Goal: Task Accomplishment & Management: Complete application form

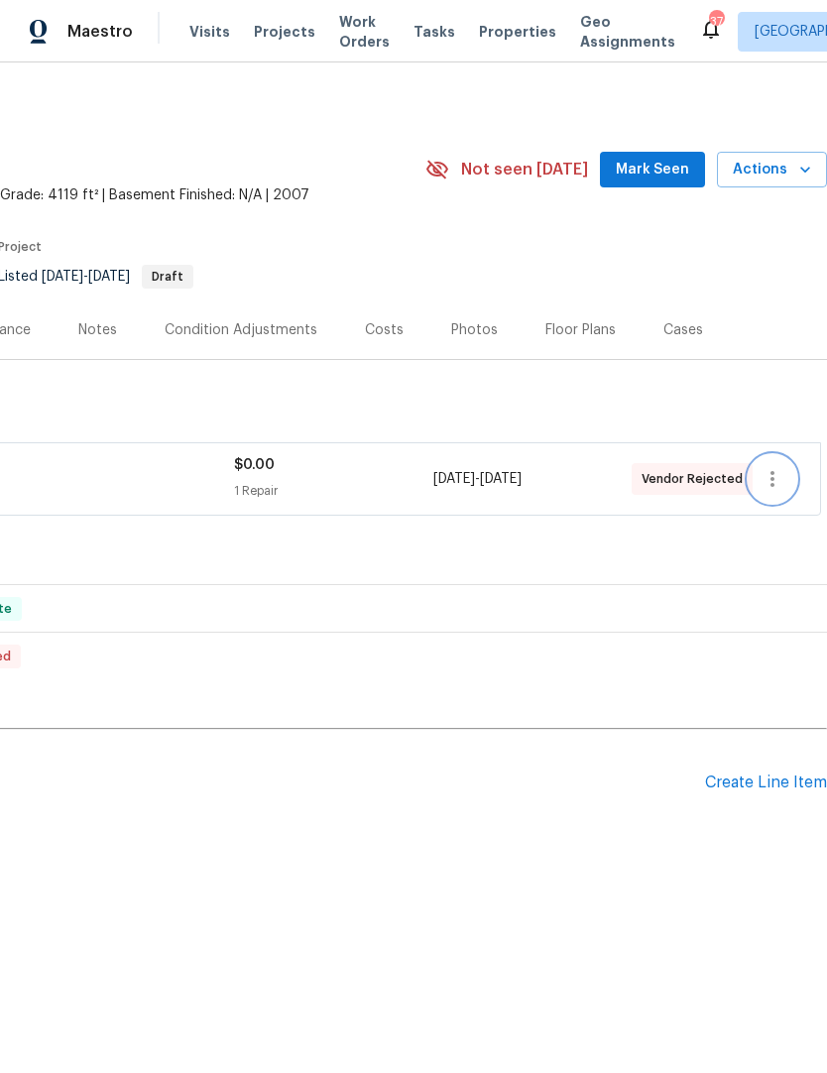
click at [777, 485] on icon "button" at bounding box center [772, 479] width 24 height 24
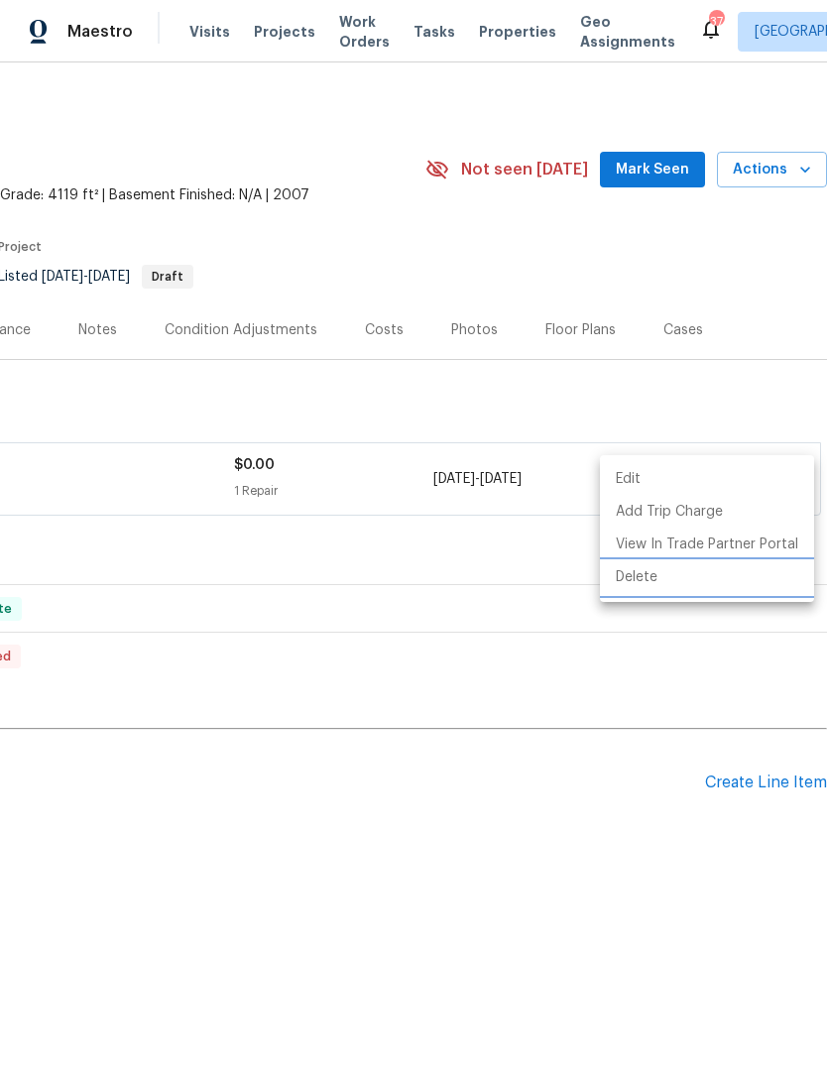
click at [657, 580] on li "Delete" at bounding box center [707, 577] width 214 height 33
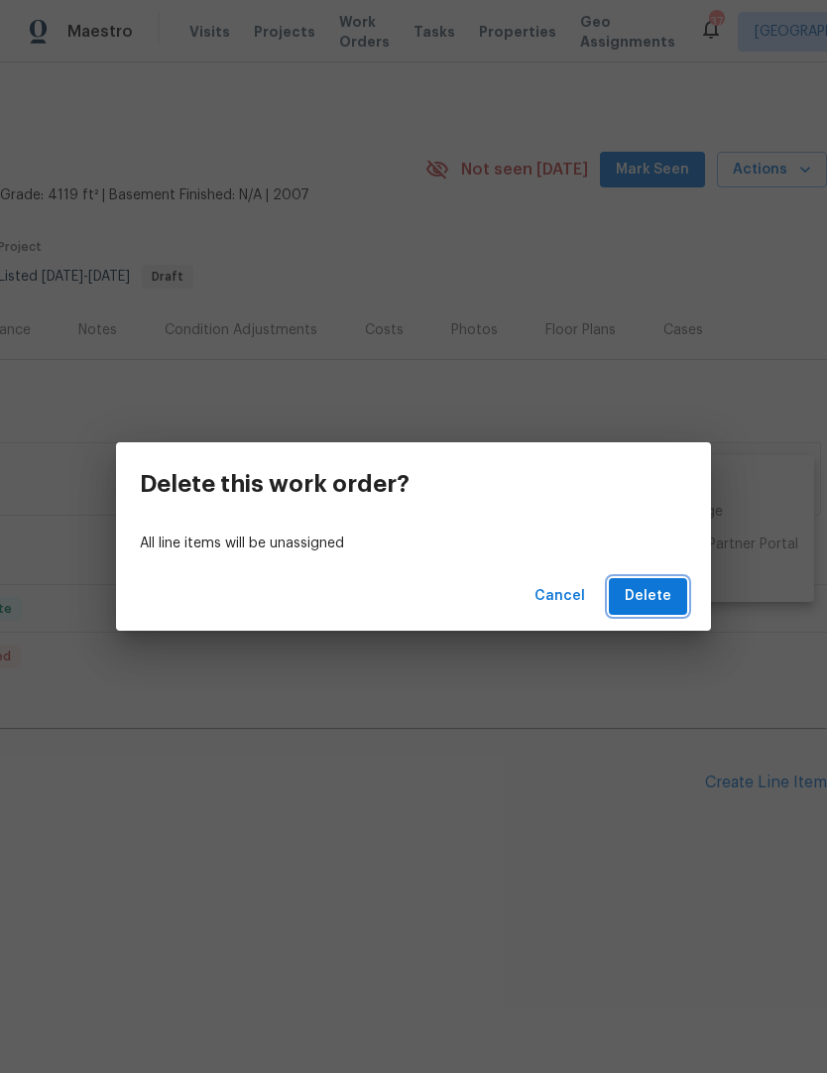
click at [669, 597] on span "Delete" at bounding box center [648, 596] width 47 height 25
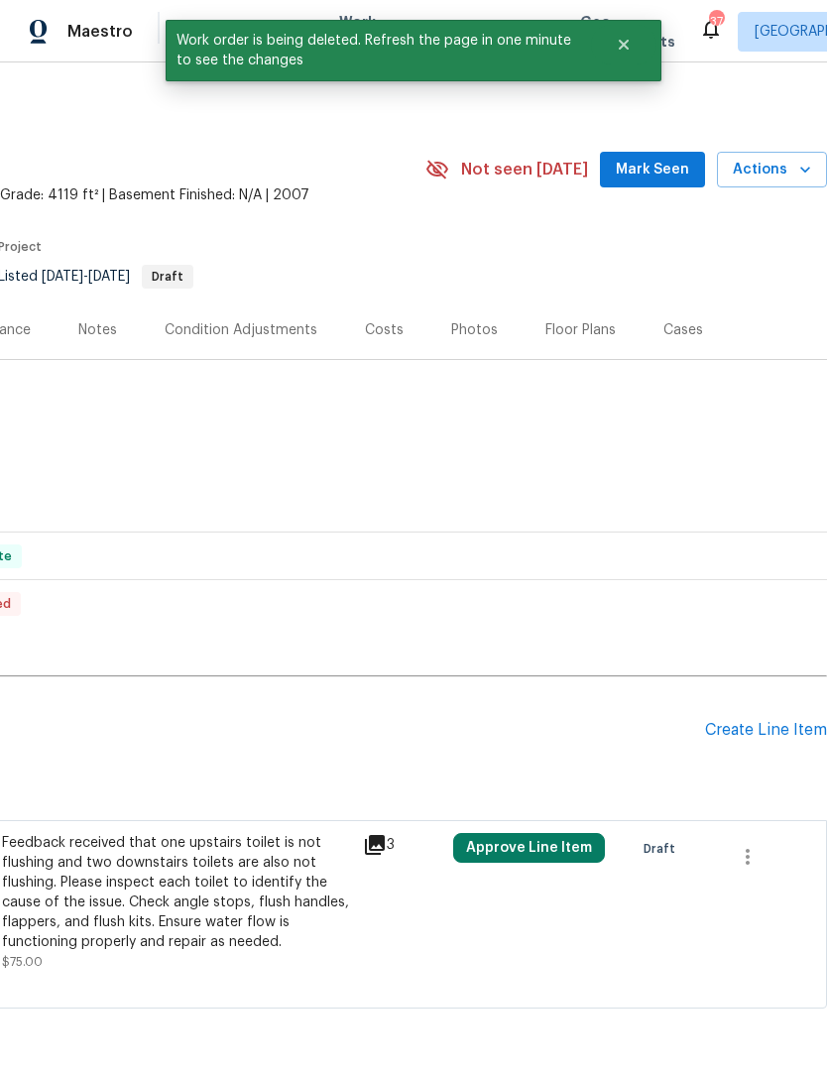
click at [759, 731] on div "Create Line Item" at bounding box center [766, 730] width 122 height 19
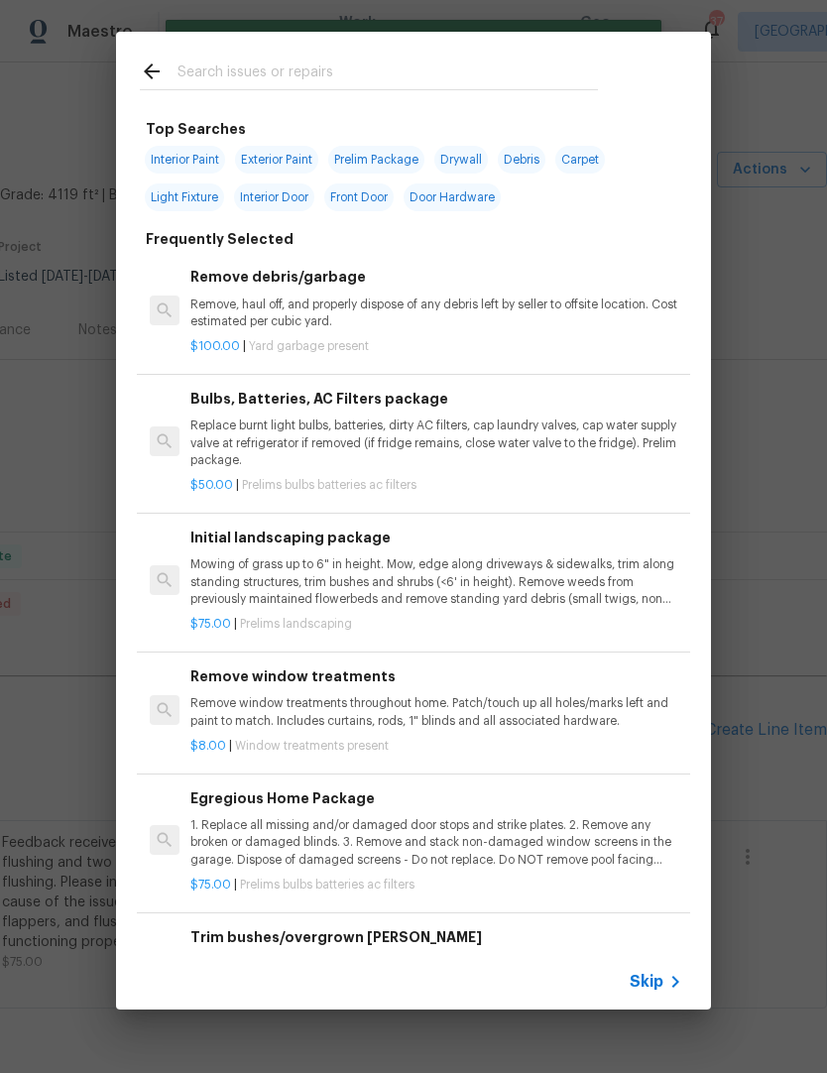
click at [775, 442] on div "Top Searches Interior Paint Exterior Paint Prelim Package Drywall Debris Carpet…" at bounding box center [413, 520] width 827 height 1041
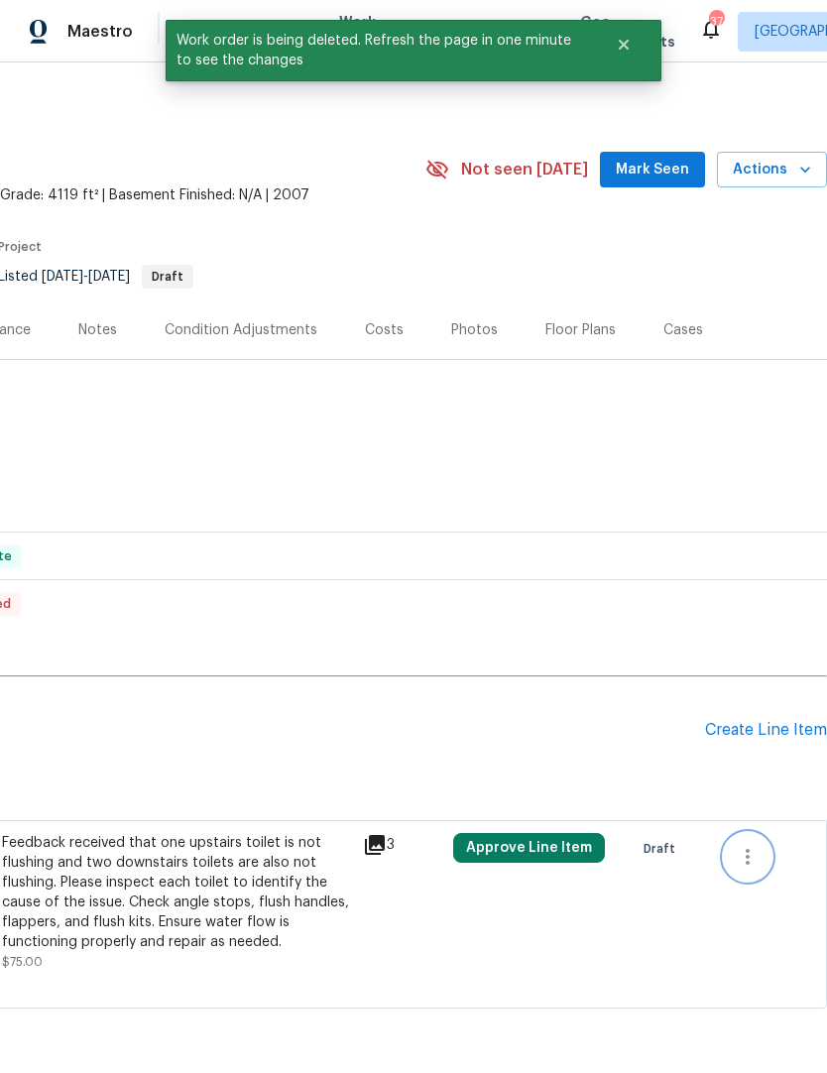
click at [758, 855] on icon "button" at bounding box center [748, 857] width 24 height 24
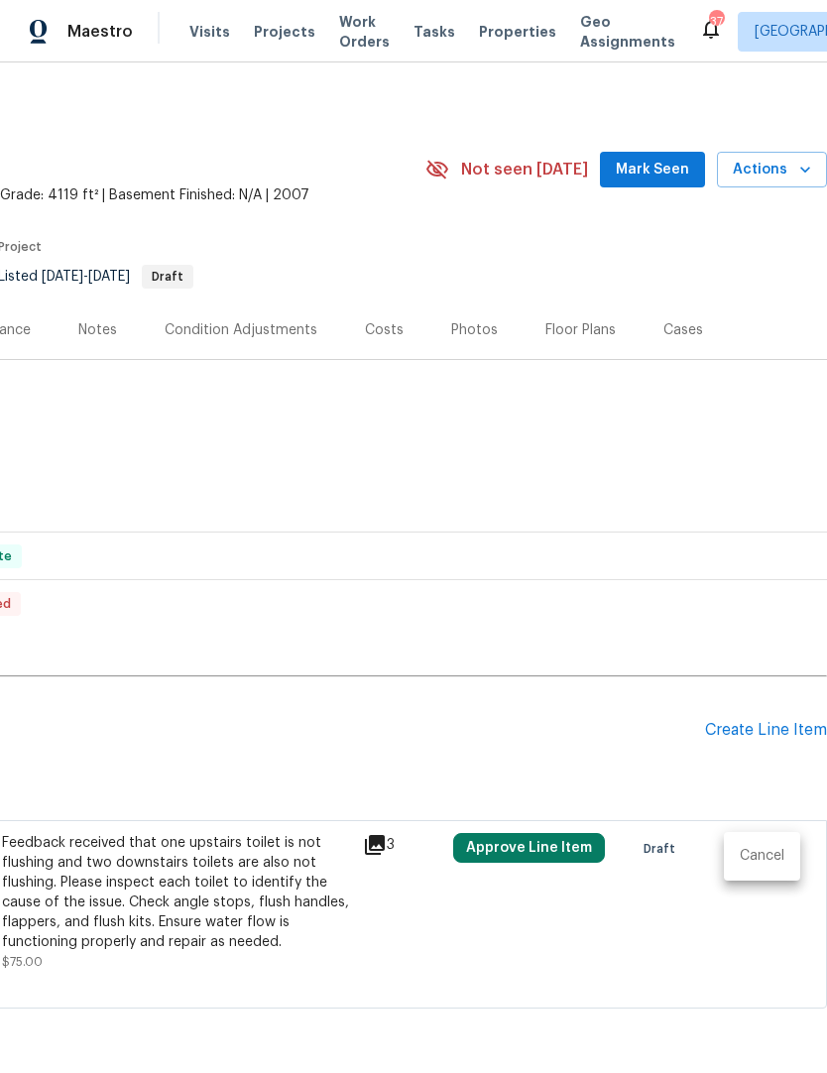
click at [768, 859] on li "Cancel" at bounding box center [762, 856] width 76 height 33
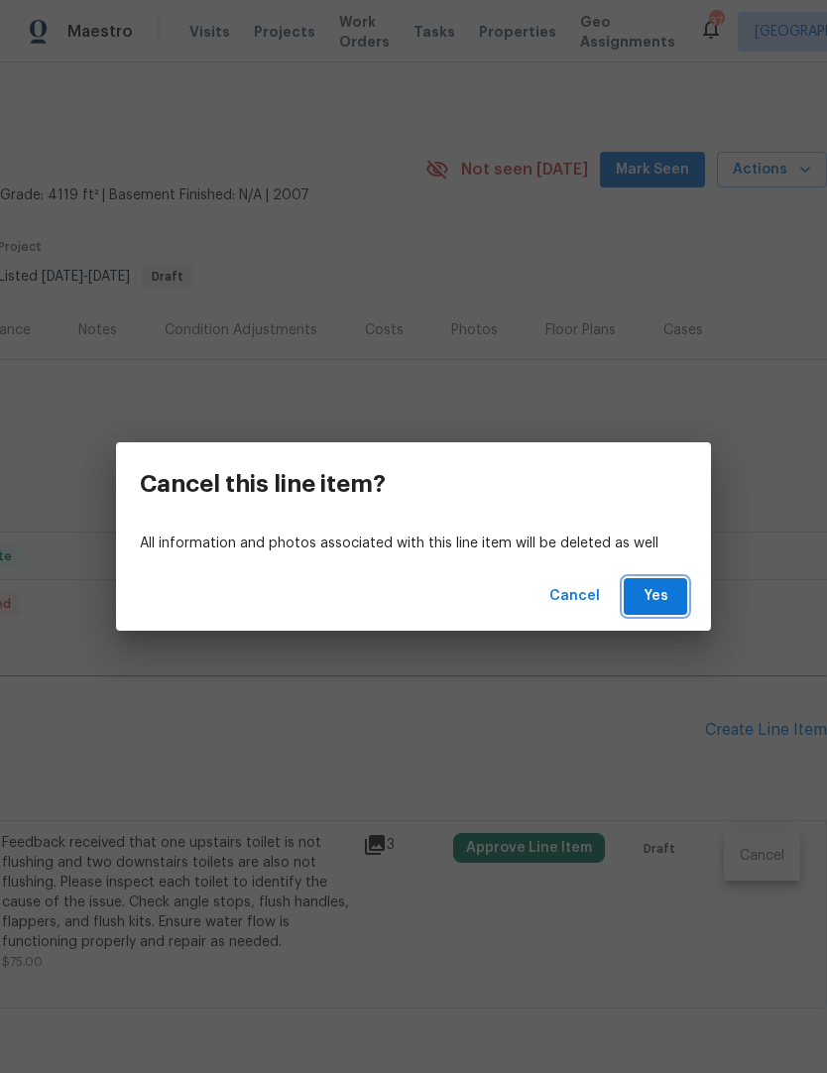
click at [660, 611] on button "Yes" at bounding box center [655, 596] width 63 height 37
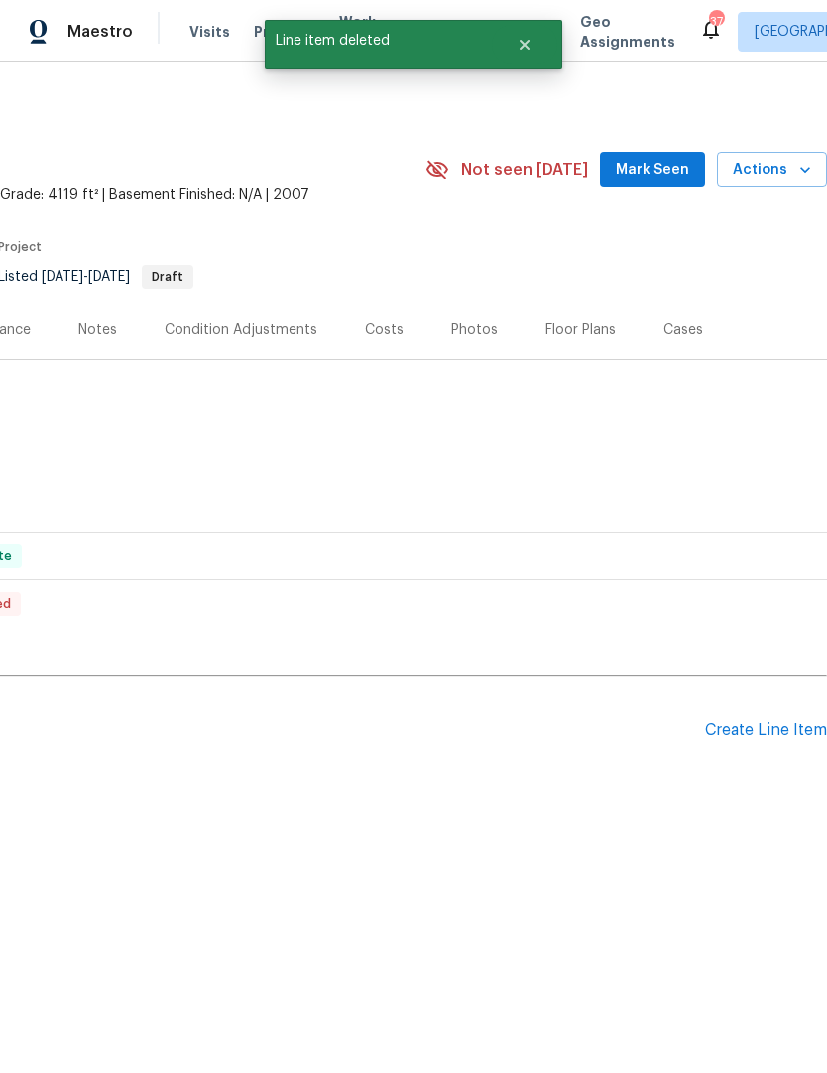
click at [761, 730] on div "Create Line Item" at bounding box center [766, 730] width 122 height 19
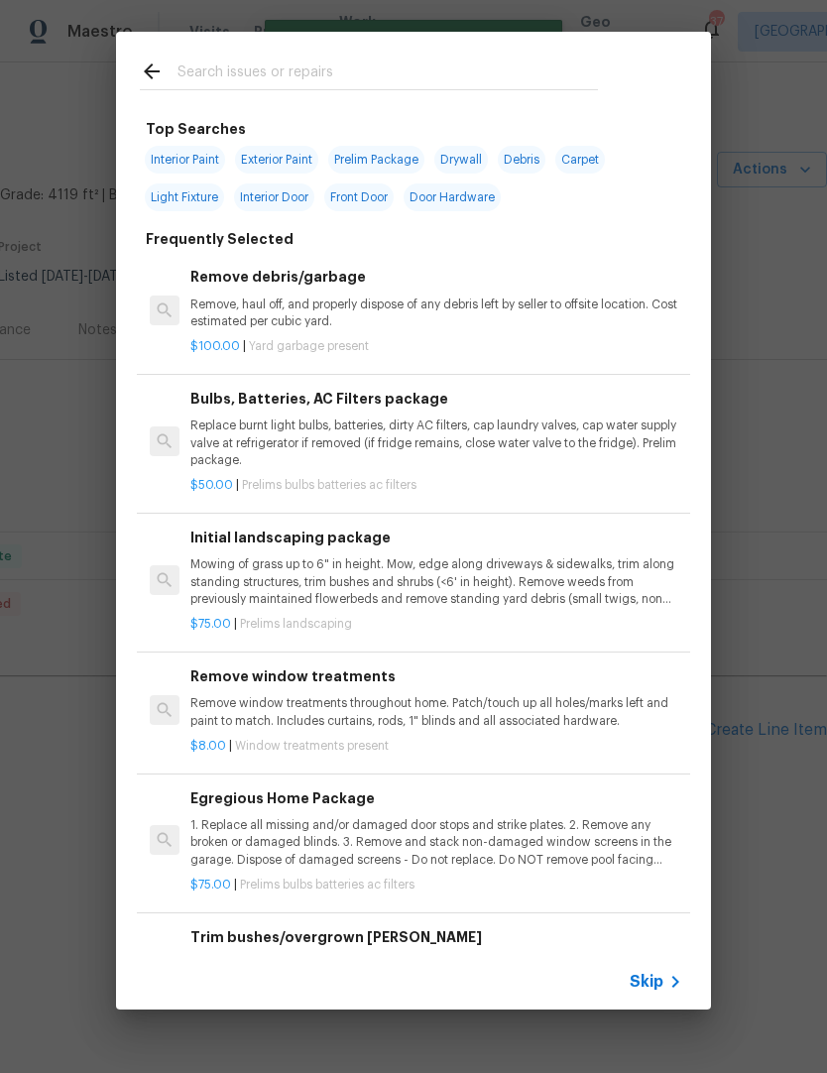
click at [217, 62] on input "text" at bounding box center [387, 74] width 420 height 30
type input "Tpilet"
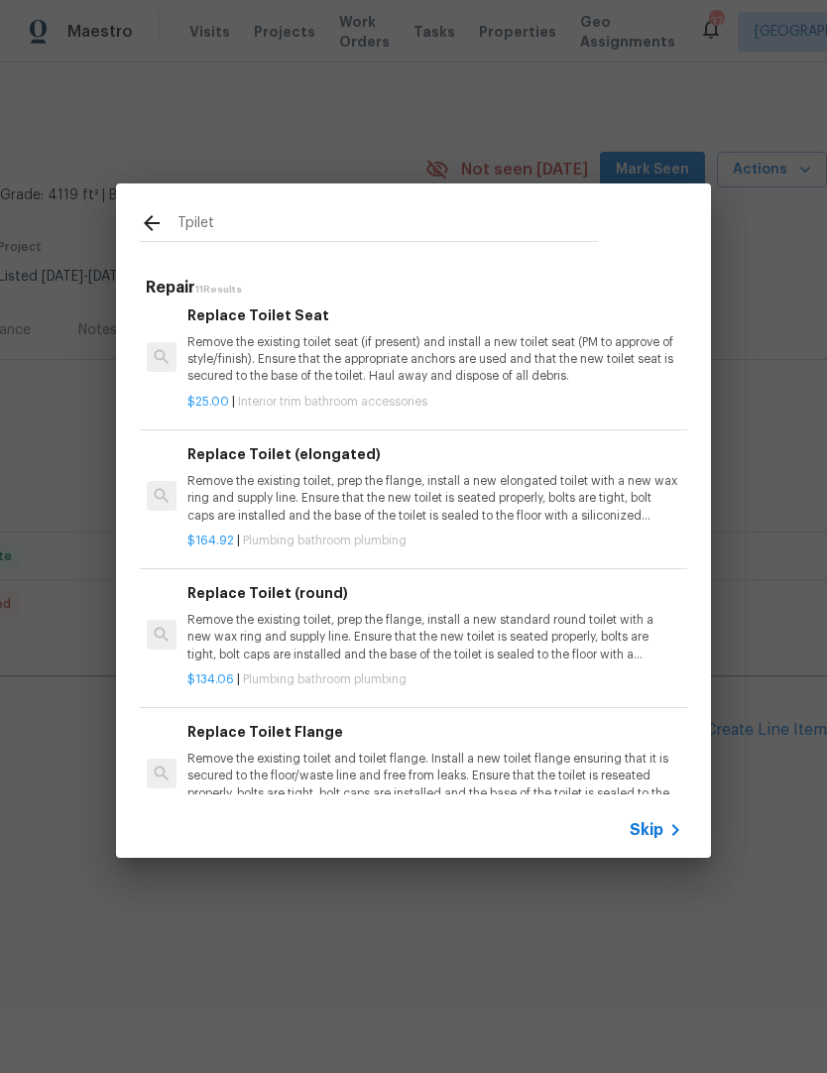
scroll to position [360, 3]
click at [211, 505] on p "Remove the existing toilet, prep the flange, install a new elongated toilet wit…" at bounding box center [433, 497] width 492 height 51
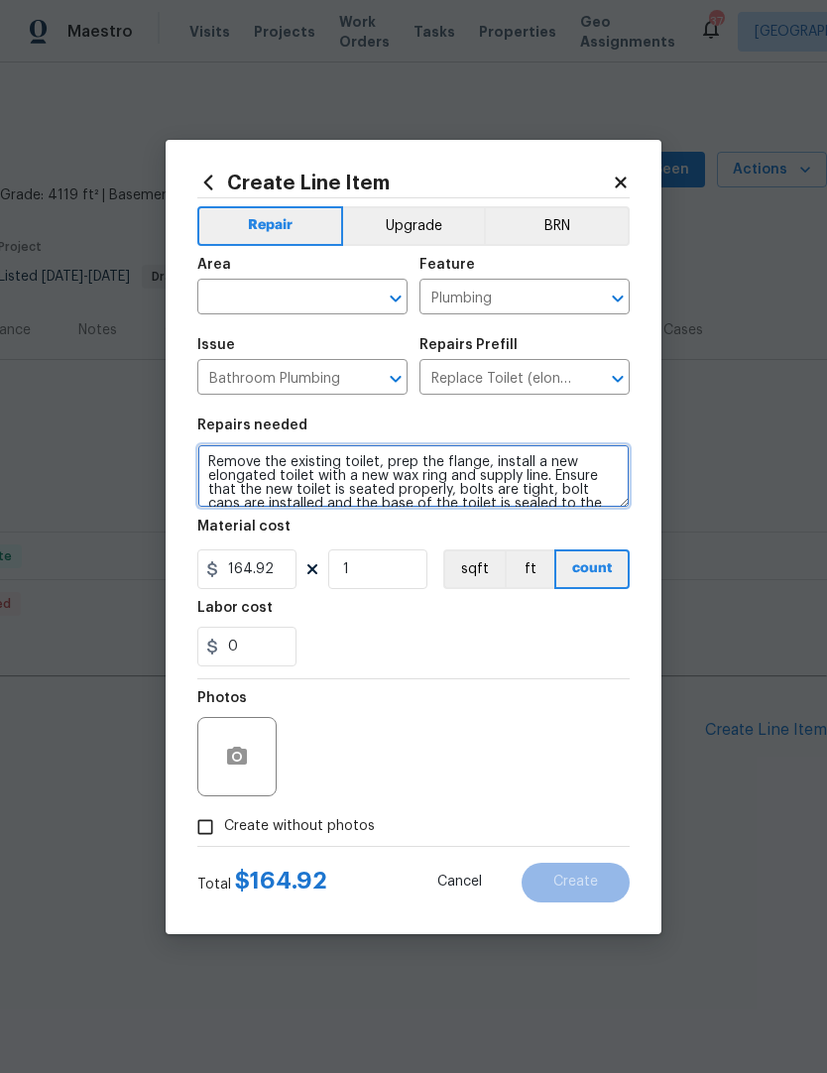
click at [211, 504] on textarea "Remove the existing toilet, prep the flange, install a new elongated toilet wit…" at bounding box center [413, 475] width 432 height 63
click at [575, 482] on textarea "Remove the existing toilet, prep the flange, install a new elongated toilet wit…" at bounding box center [413, 475] width 432 height 63
type textarea "Remove the existing toilet, prep the flange, install a new elongated toilet wit…"
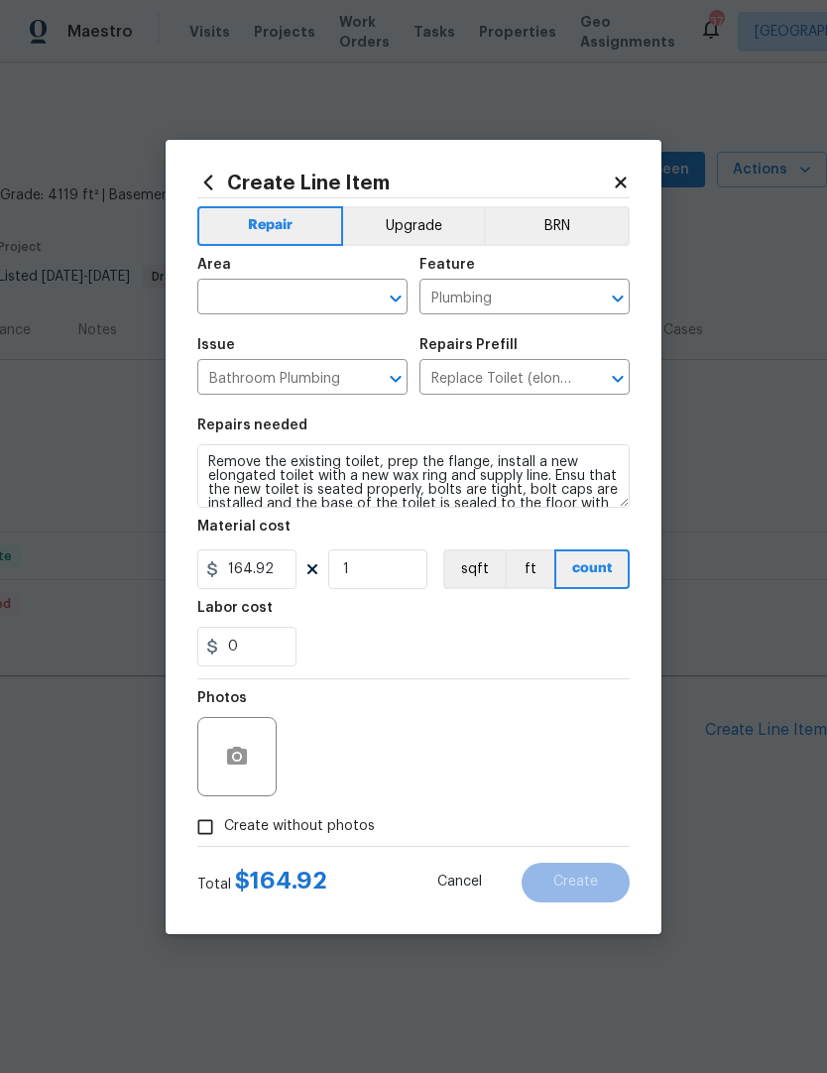
click at [274, 297] on input "text" at bounding box center [274, 299] width 155 height 31
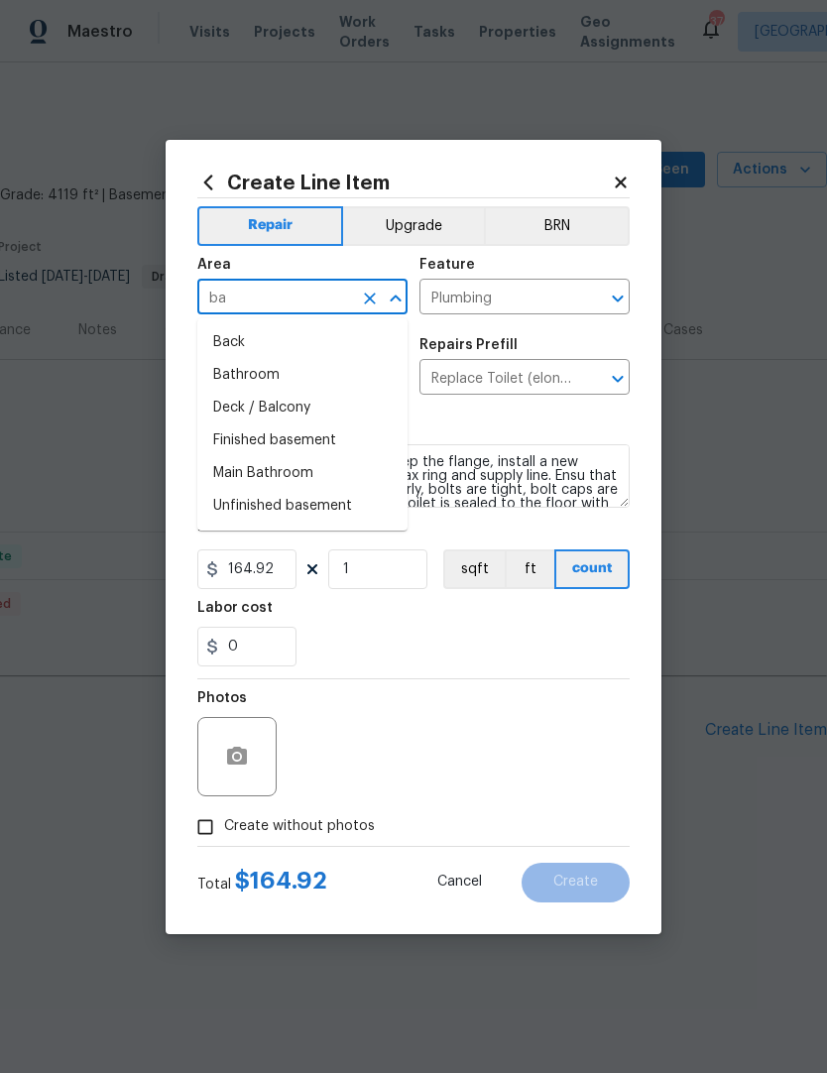
click at [238, 379] on li "Bathroom" at bounding box center [302, 375] width 210 height 33
type input "Bathroom"
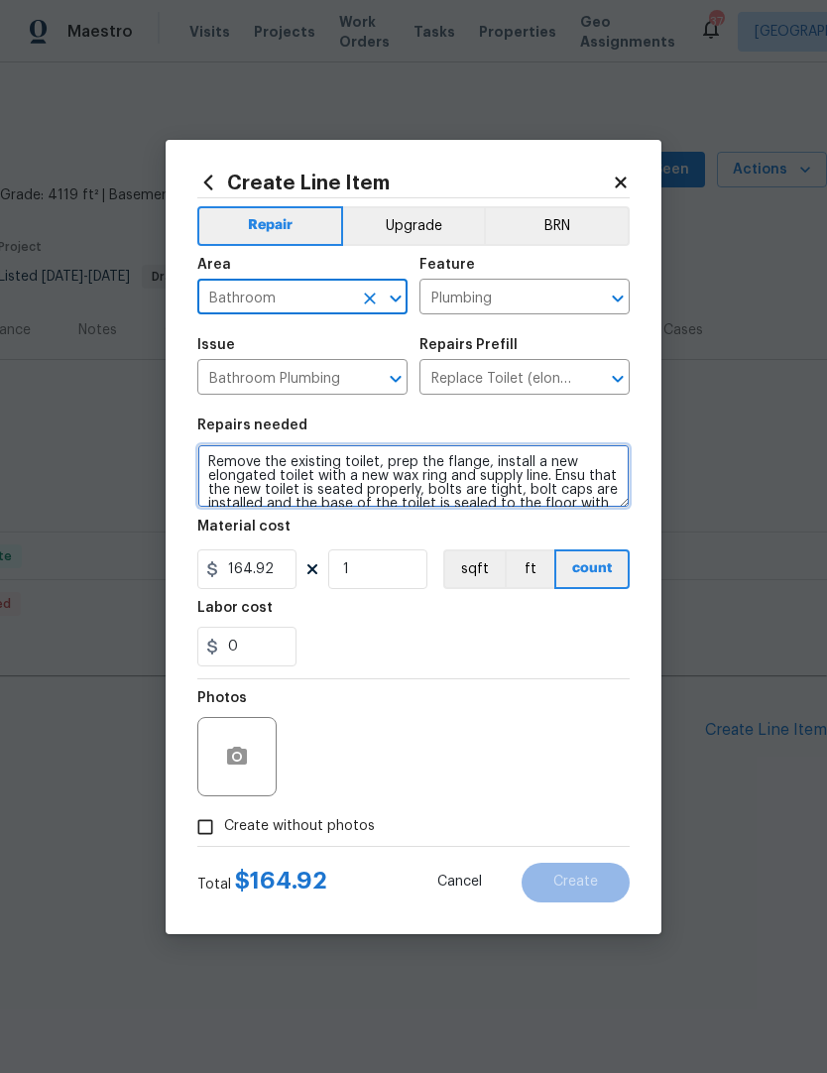
click at [300, 489] on textarea "Remove the existing toilet, prep the flange, install a new elongated toilet wit…" at bounding box center [413, 475] width 432 height 63
click at [488, 467] on textarea "Remove the existing toilet, prep the flange, install a new elongated toilet wit…" at bounding box center [413, 475] width 432 height 63
click at [401, 464] on textarea "Remove the existing toilet, prep the flange install a new elongated toilet with…" at bounding box center [413, 475] width 432 height 63
click at [478, 460] on textarea "Remove the existing toilet, prep the flange install a new elongated toilet with…" at bounding box center [413, 475] width 432 height 63
type textarea "Remove the existing toilet, prep the flang install a new elongated toilet with …"
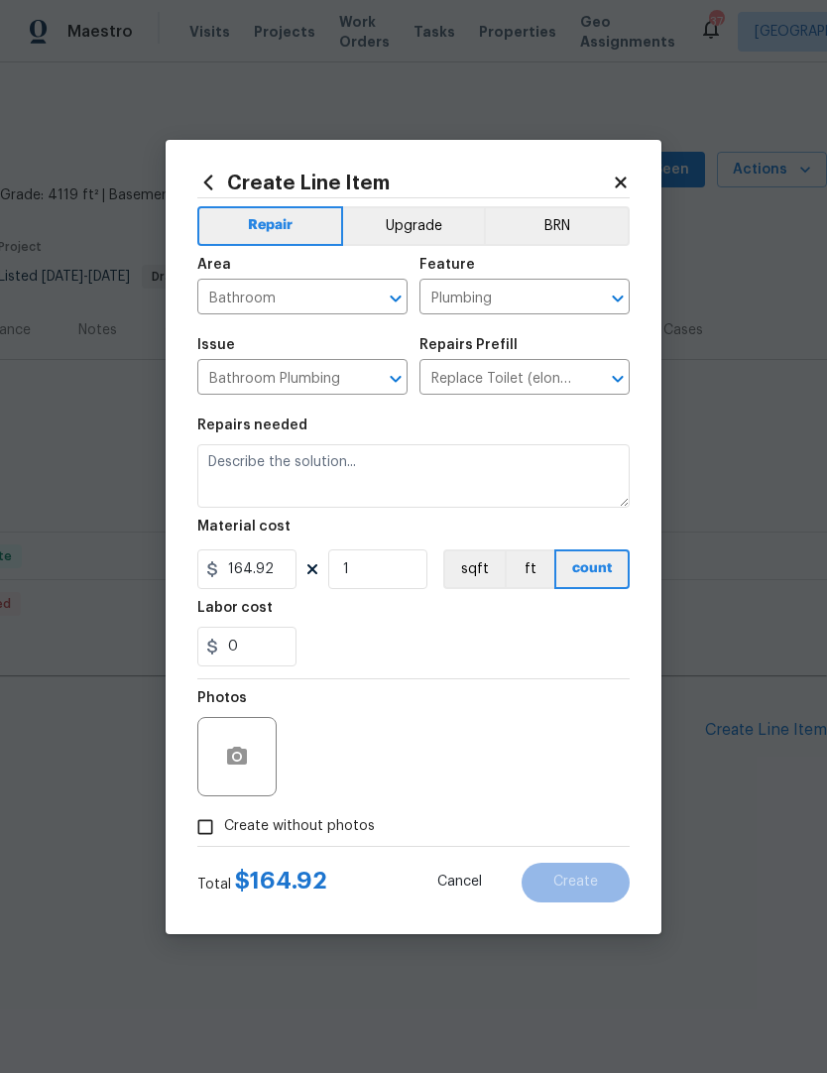
click at [348, 628] on div "0" at bounding box center [413, 647] width 432 height 40
click at [221, 466] on textarea at bounding box center [413, 475] width 432 height 63
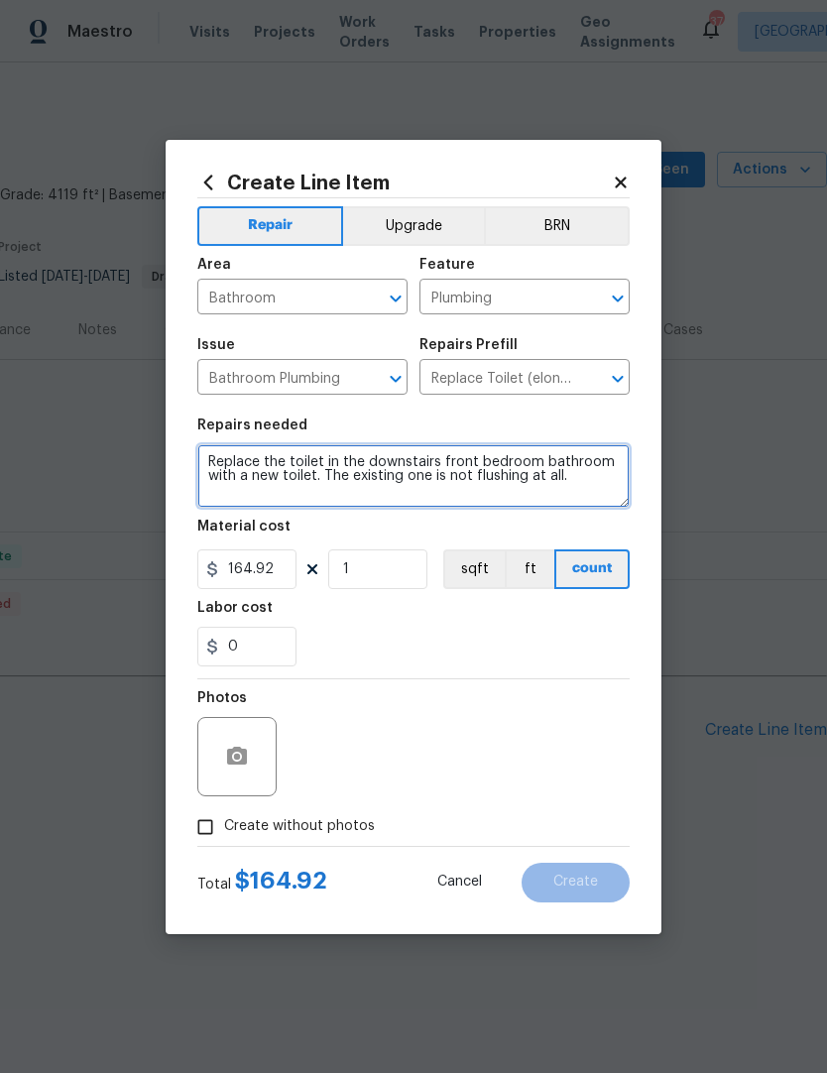
type textarea "Replace the toilet in the downstairs front bedroom bathroom with a new toilet. …"
click at [200, 812] on input "Create without photos" at bounding box center [205, 827] width 38 height 38
checkbox input "true"
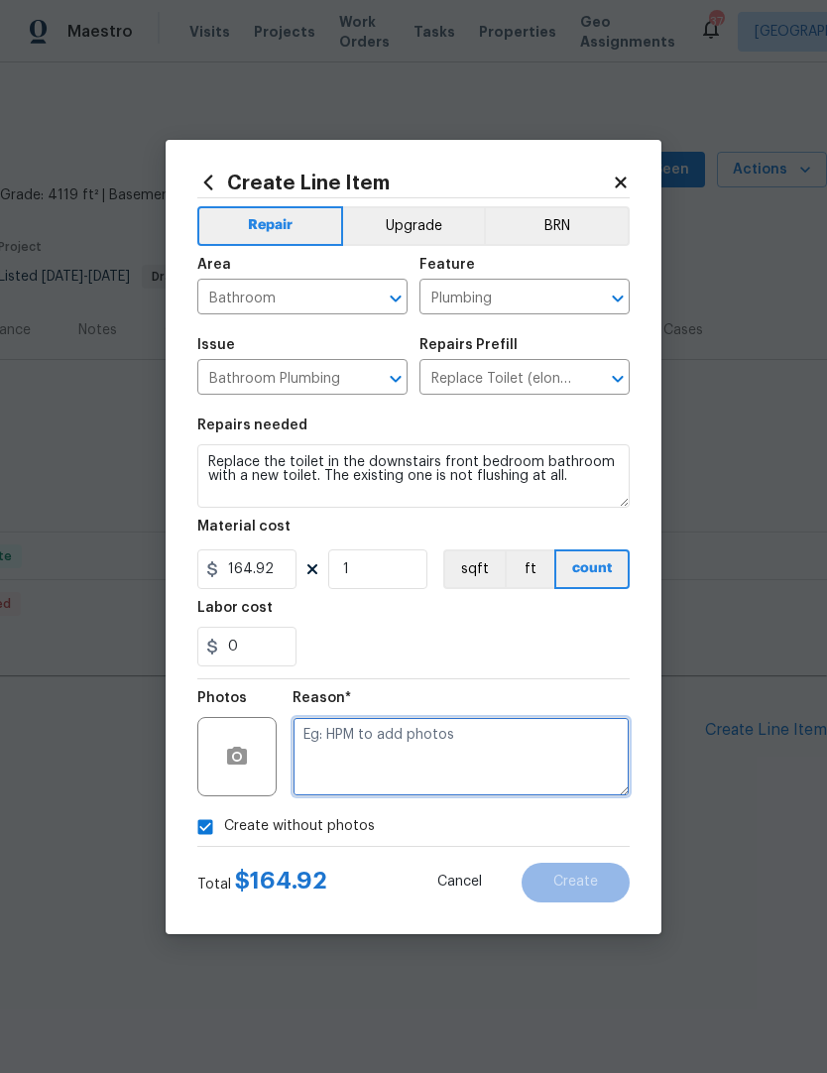
click at [318, 758] on textarea at bounding box center [460, 756] width 337 height 79
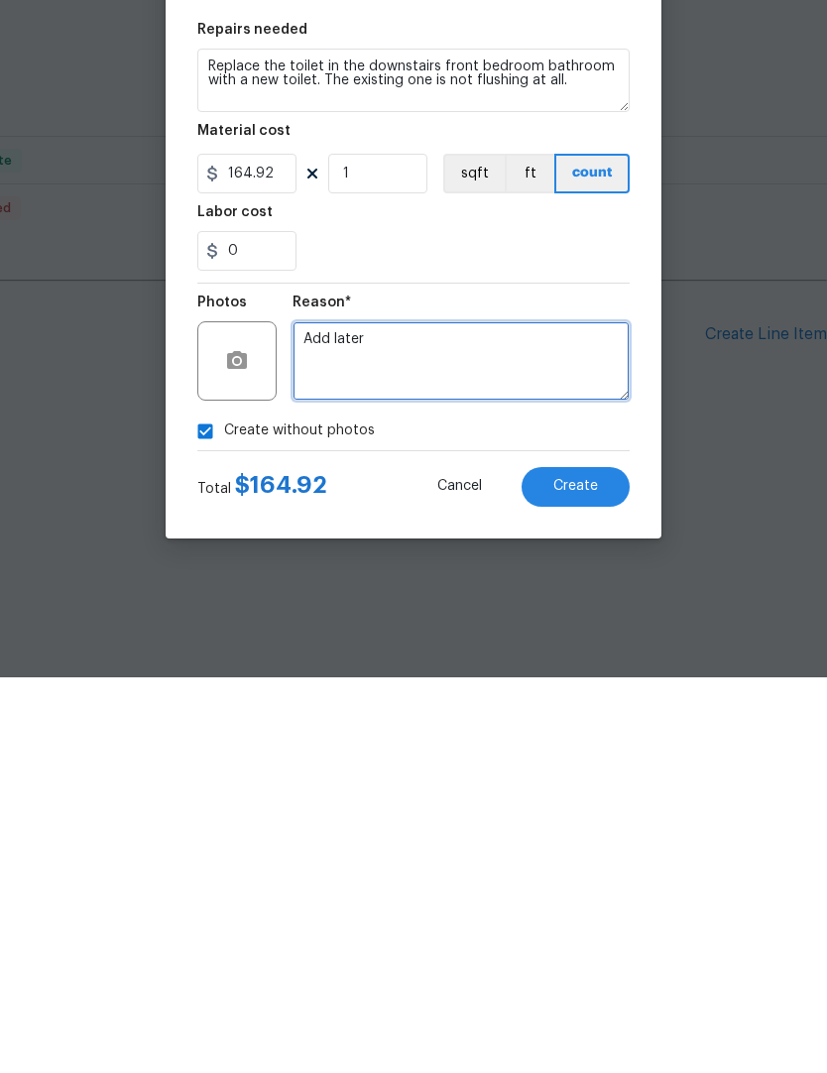
type textarea "Add later"
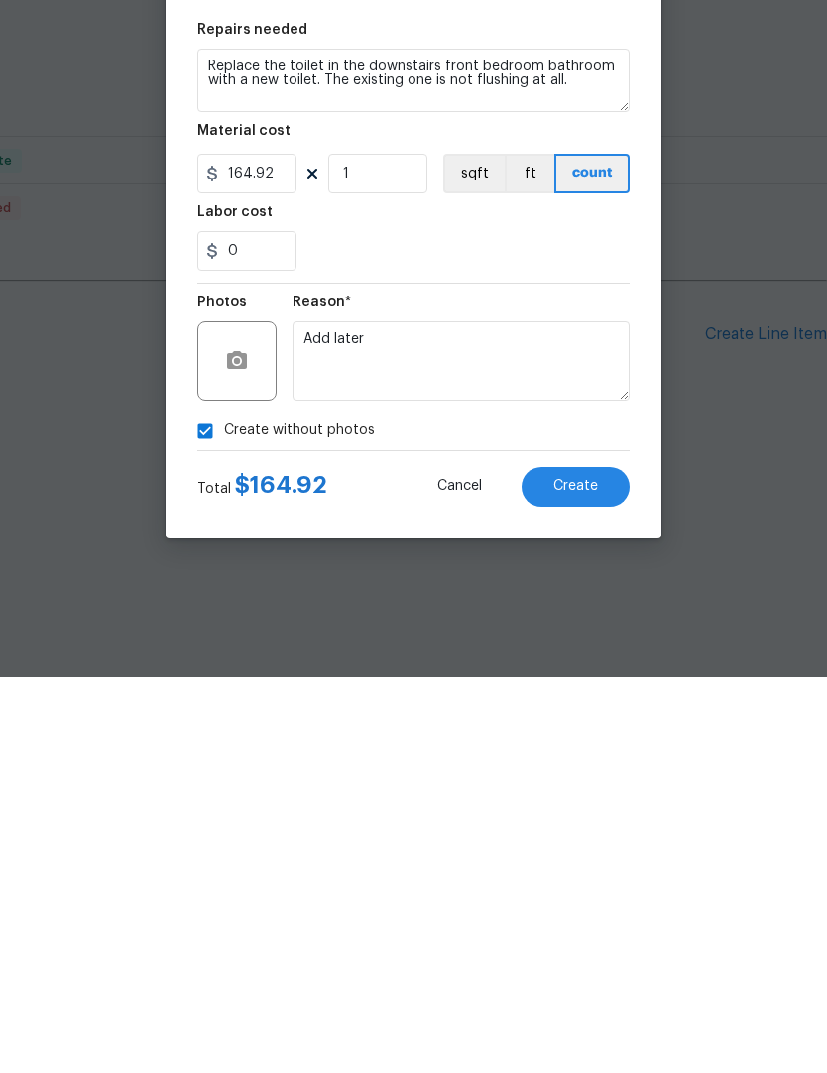
click at [596, 874] on span "Create" at bounding box center [575, 881] width 45 height 15
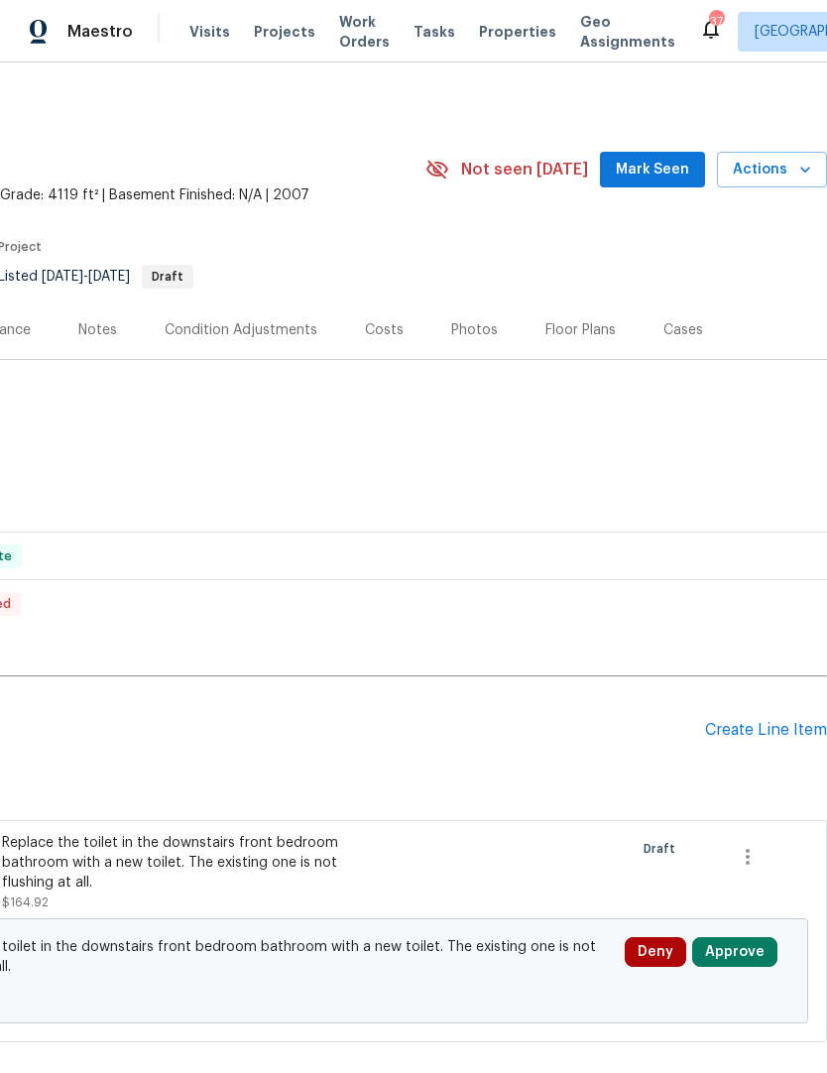
click at [743, 949] on button "Approve" at bounding box center [734, 952] width 85 height 30
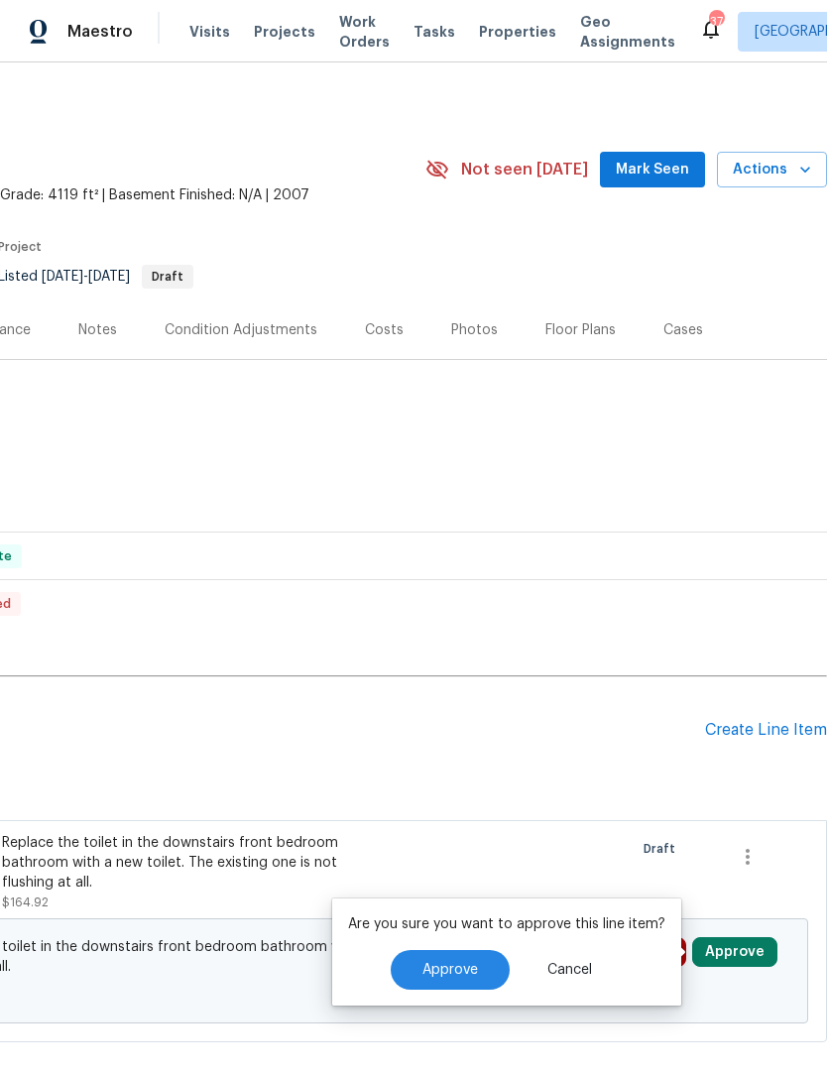
click at [435, 967] on span "Approve" at bounding box center [450, 970] width 56 height 15
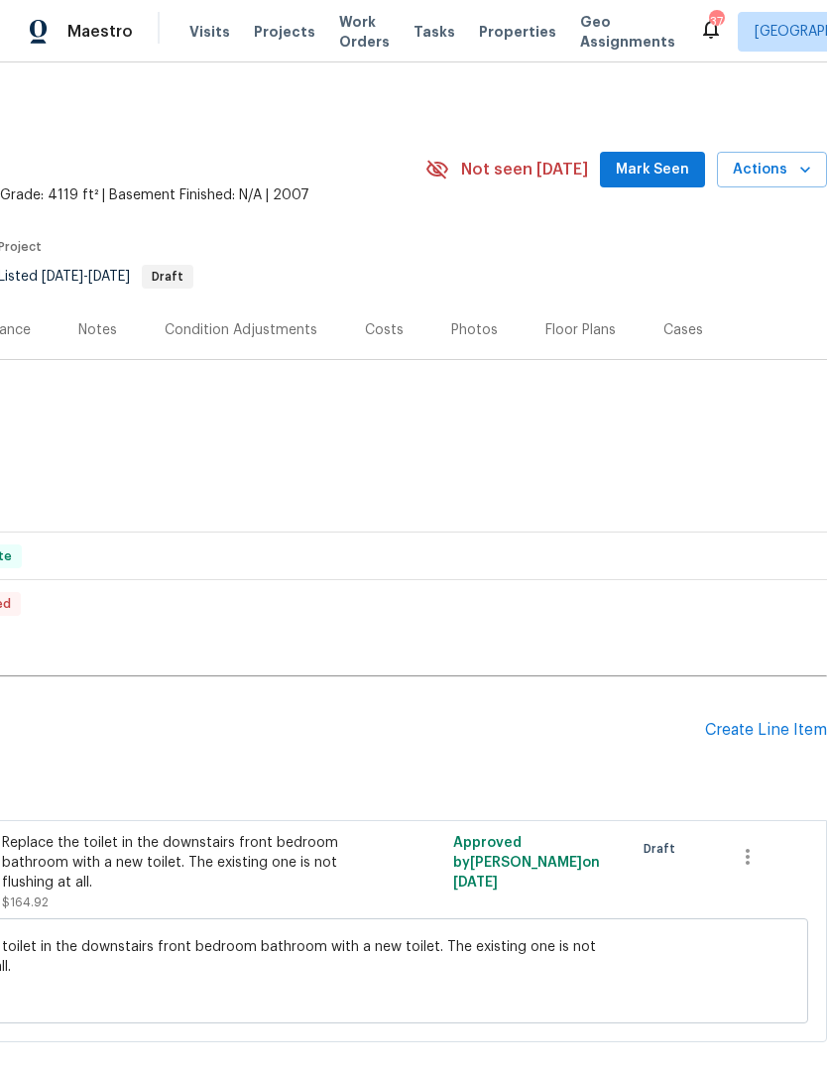
click at [769, 723] on div "Create Line Item" at bounding box center [766, 730] width 122 height 19
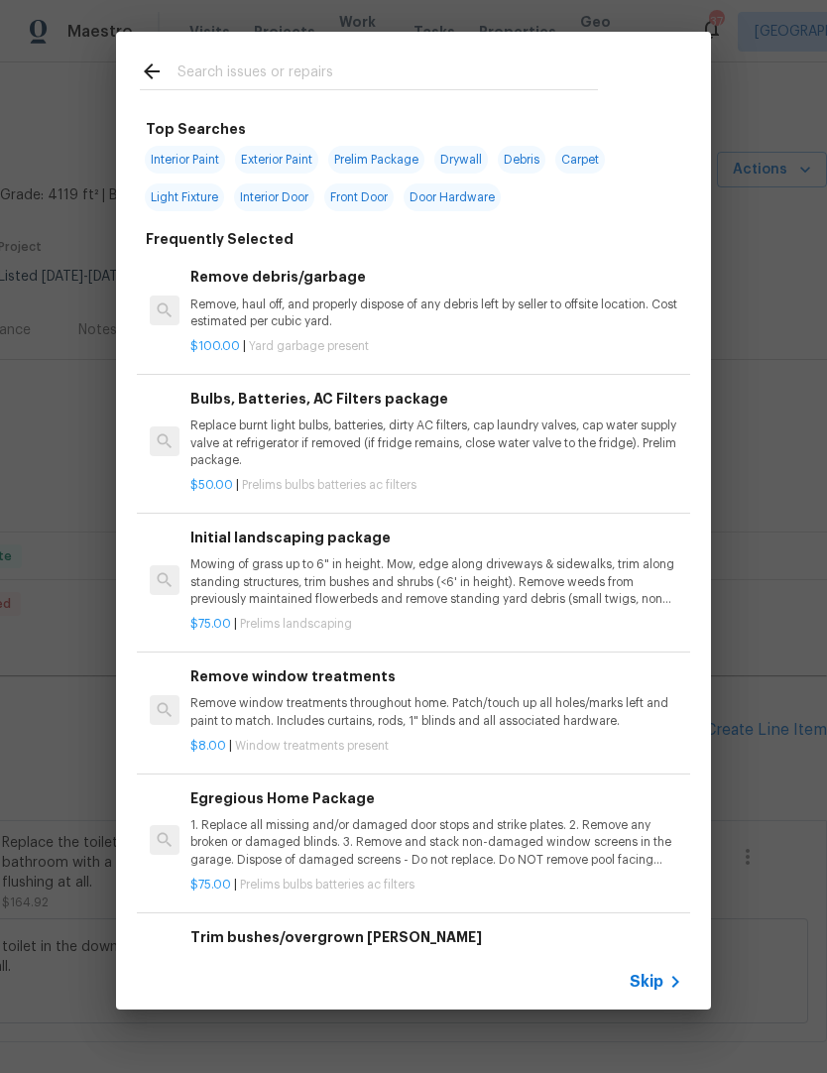
click at [203, 62] on input "text" at bounding box center [387, 74] width 420 height 30
type input "Ceiling fan"
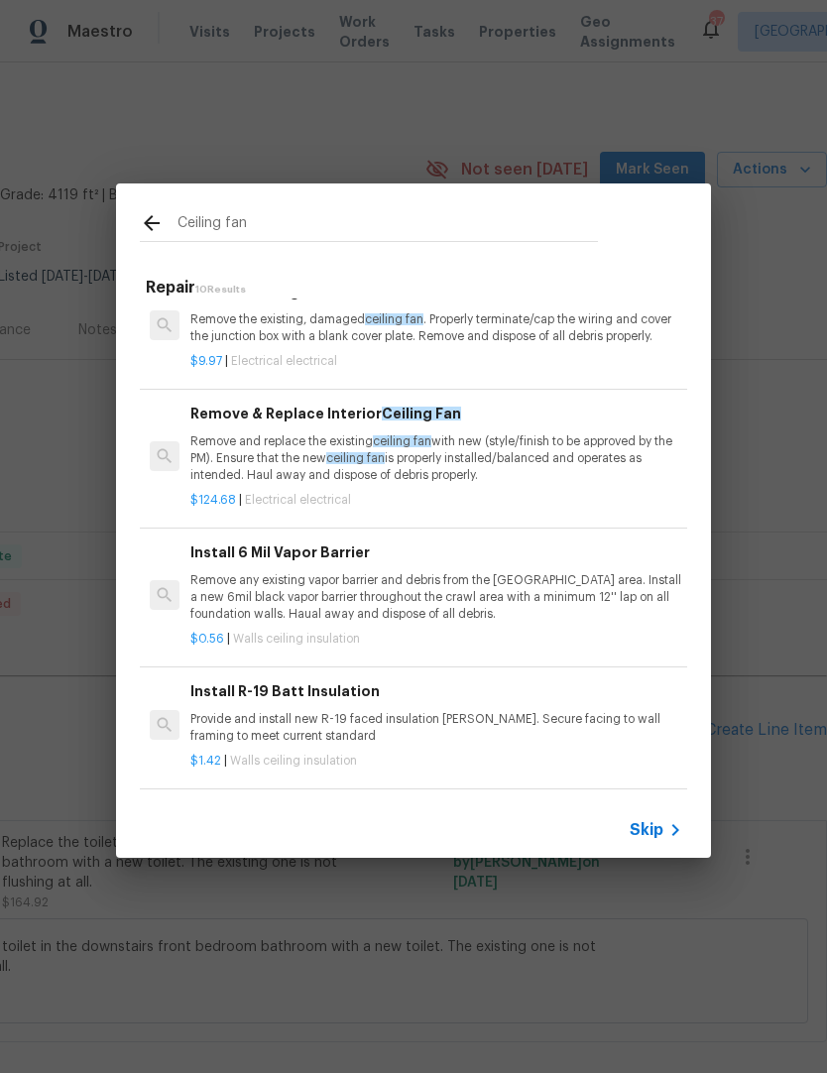
scroll to position [44, 0]
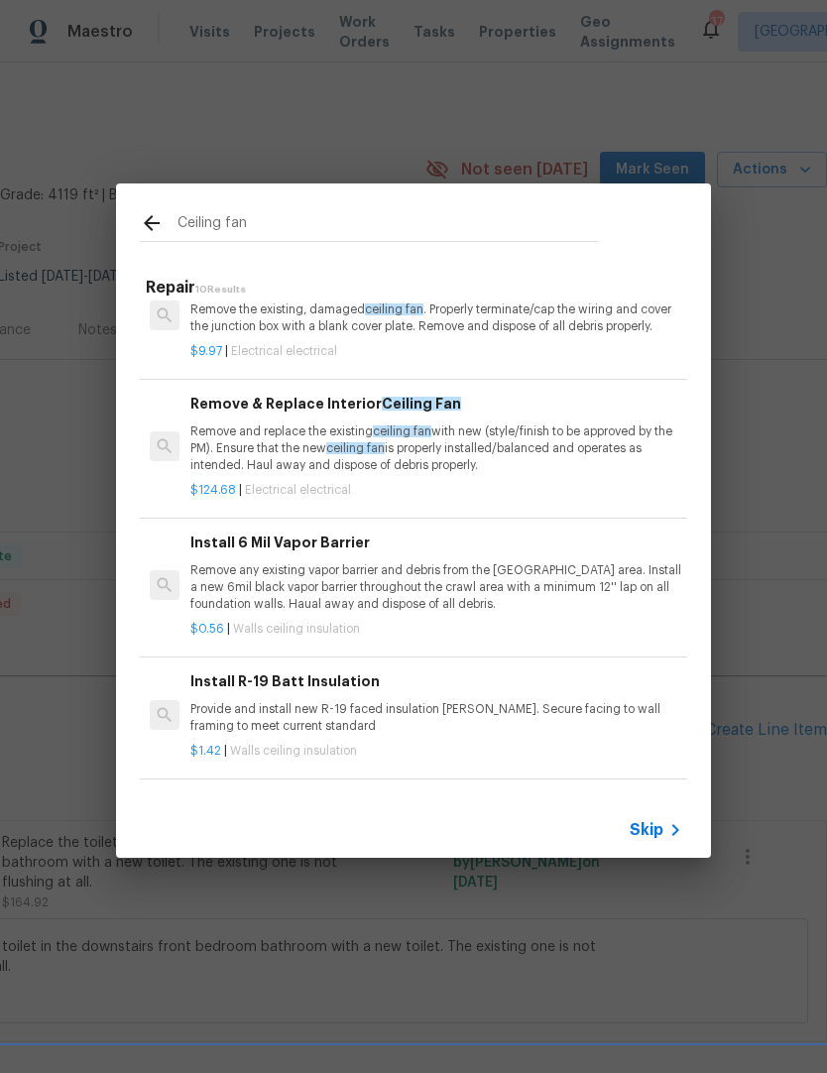
click at [258, 435] on p "Remove and replace the existing ceiling fan with new (style/finish to be approv…" at bounding box center [436, 448] width 492 height 51
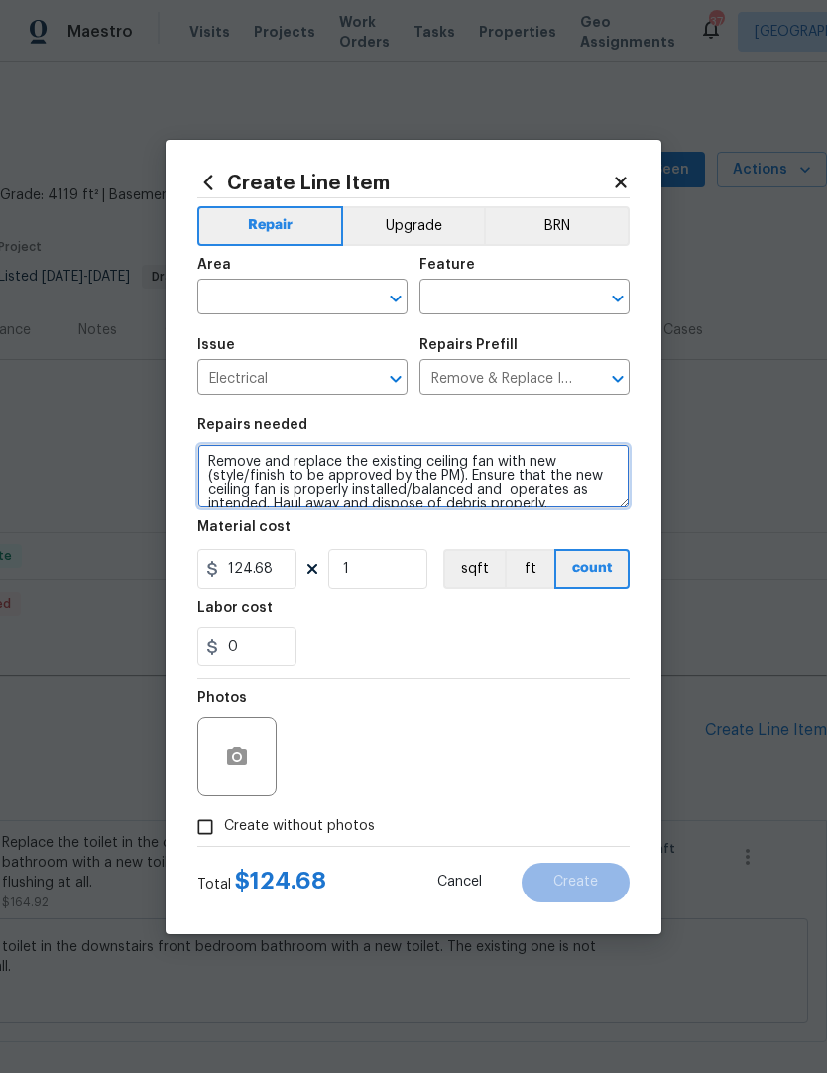
click at [235, 448] on textarea "Remove and replace the existing ceiling fan with new (style/finish to be approv…" at bounding box center [413, 475] width 432 height 63
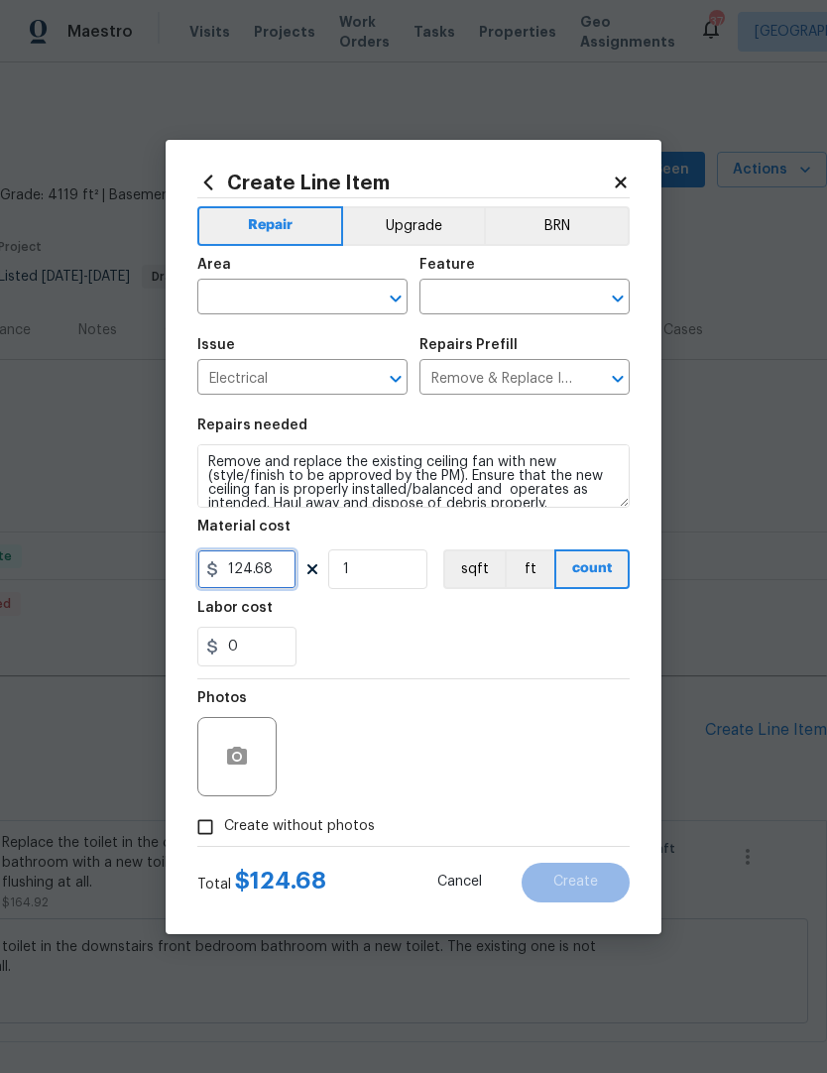
click at [274, 570] on input "124.68" at bounding box center [246, 569] width 99 height 40
type input "280"
click at [355, 633] on div "0" at bounding box center [413, 647] width 432 height 40
click at [243, 278] on div "Area" at bounding box center [302, 271] width 210 height 26
click at [236, 304] on input "text" at bounding box center [274, 299] width 155 height 31
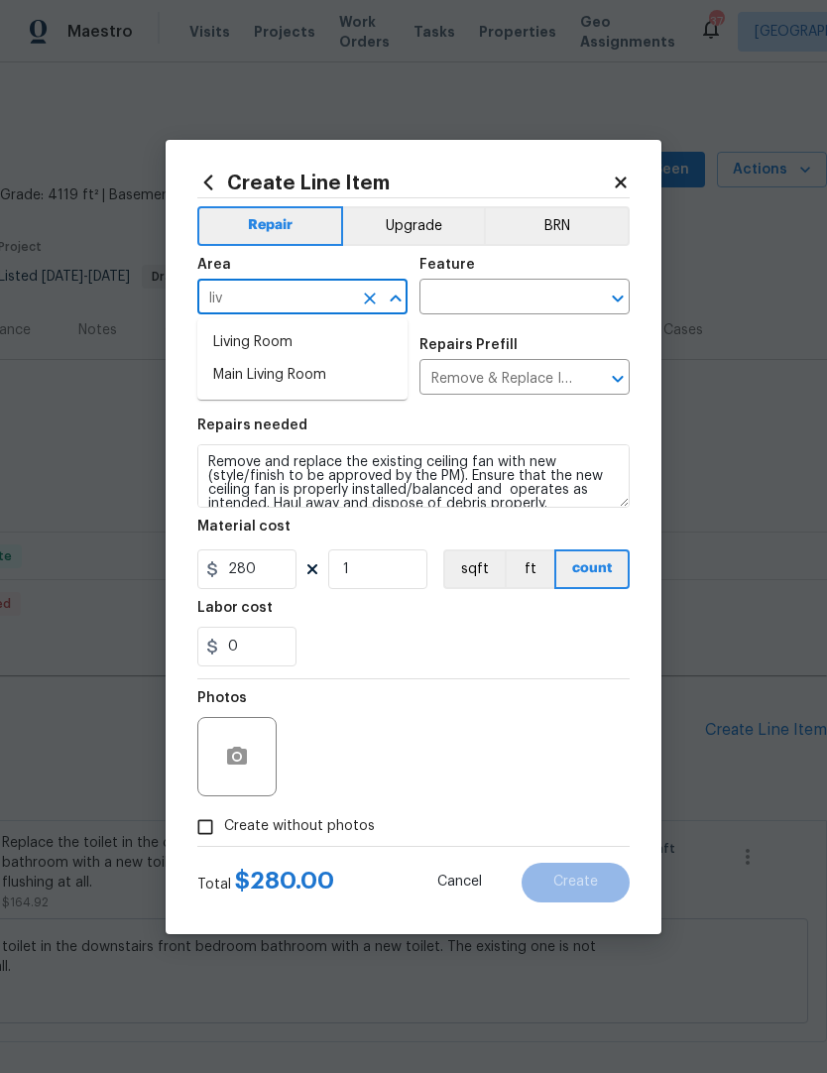
click at [235, 346] on li "Living Room" at bounding box center [302, 342] width 210 height 33
type input "Living Room"
click at [478, 286] on input "text" at bounding box center [496, 299] width 155 height 31
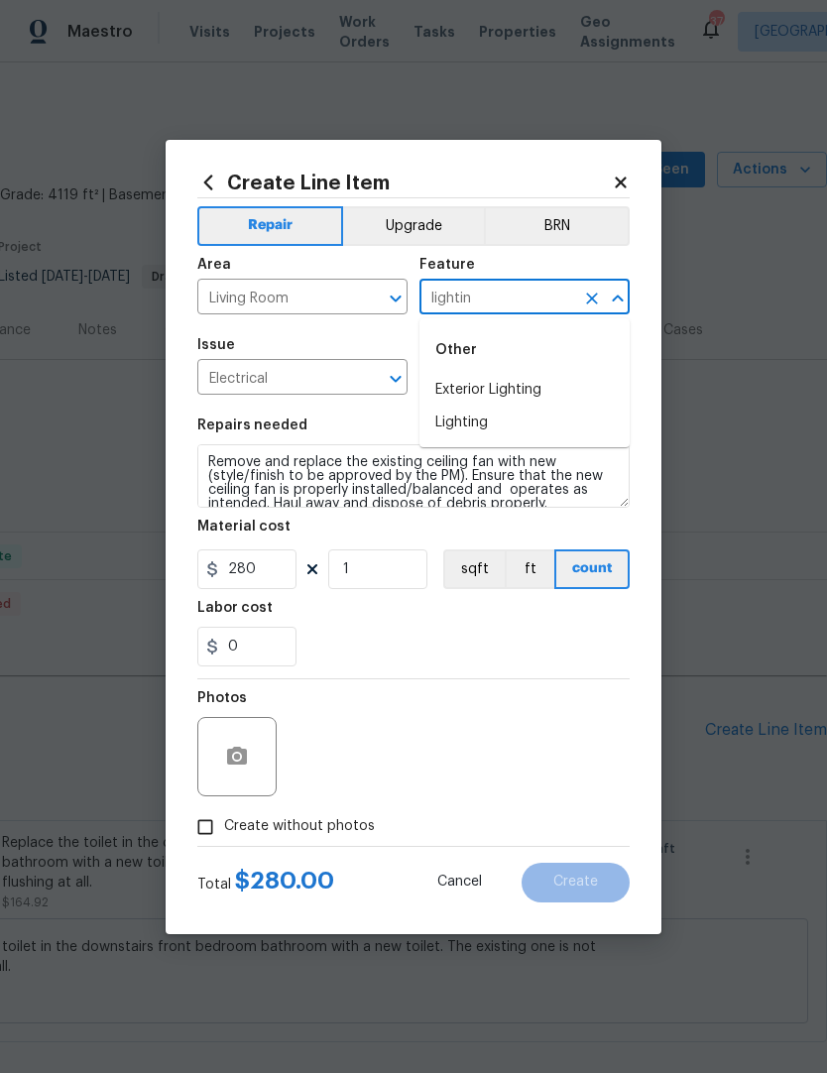
click at [468, 414] on li "Lighting" at bounding box center [524, 422] width 210 height 33
type input "Lighting"
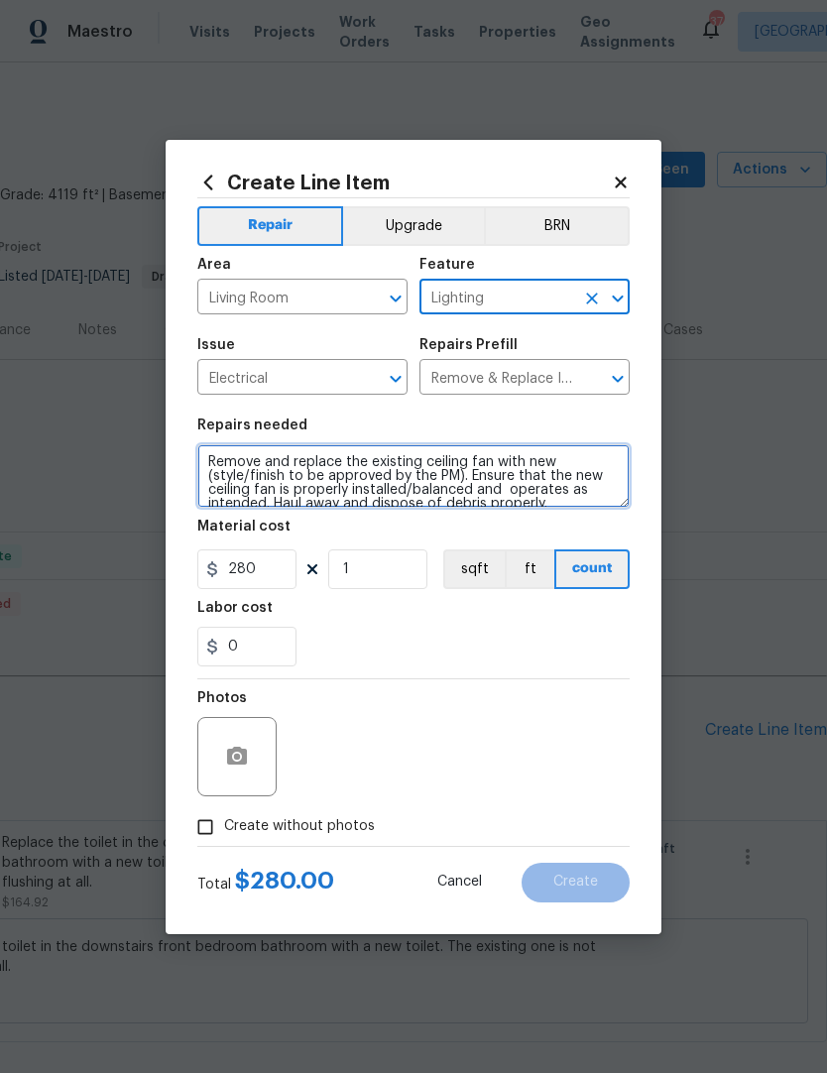
click at [550, 508] on textarea "Remove and replace the existing ceiling fan with new (style/finish to be approv…" at bounding box center [413, 475] width 432 height 63
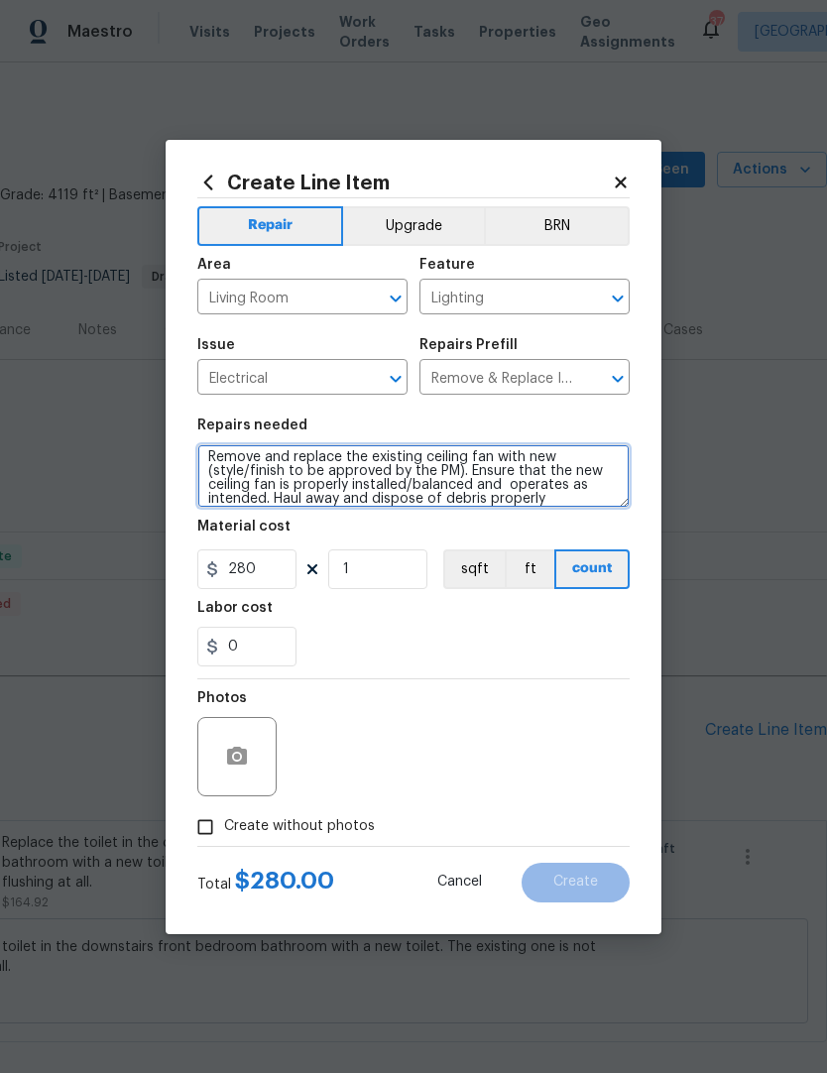
type textarea "Remove and replace the existing ceiling fan with new (style/finish to be approv…"
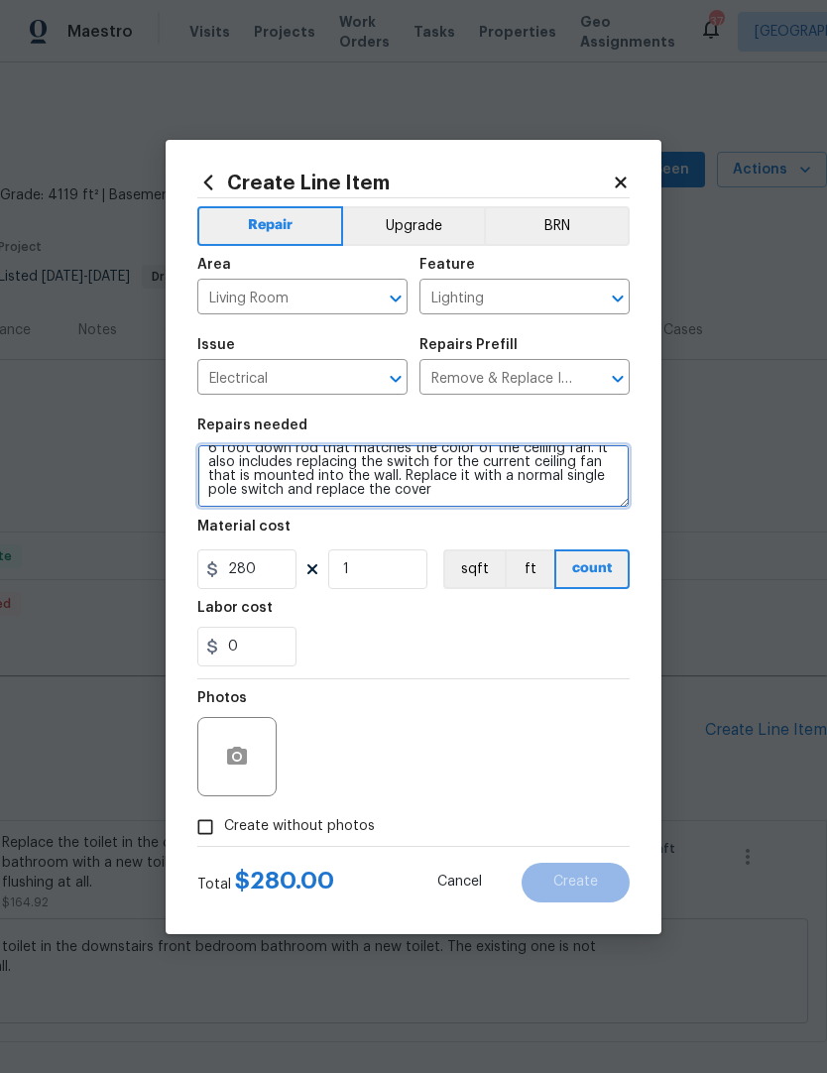
scroll to position [47, 0]
type textarea "remove the existing ceiling fan in living room area in front of fireplace and r…"
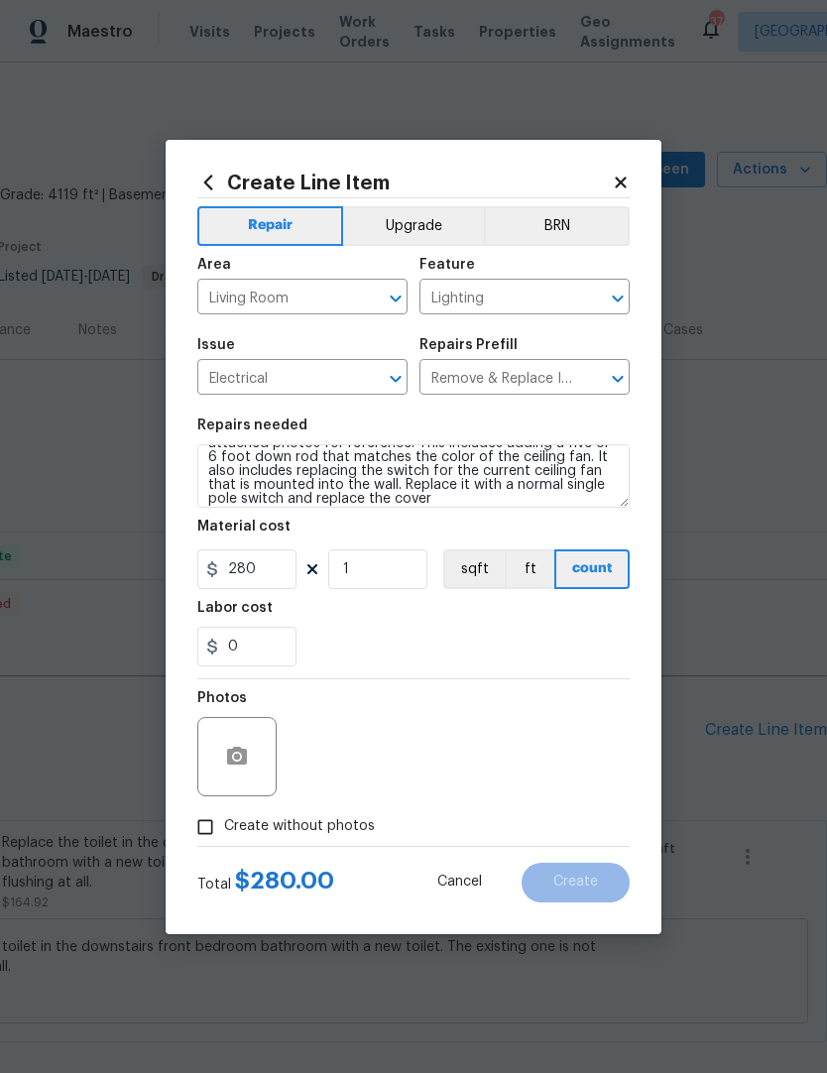
click at [607, 635] on div "0" at bounding box center [413, 647] width 432 height 40
click at [195, 821] on input "Create without photos" at bounding box center [205, 827] width 38 height 38
checkbox input "true"
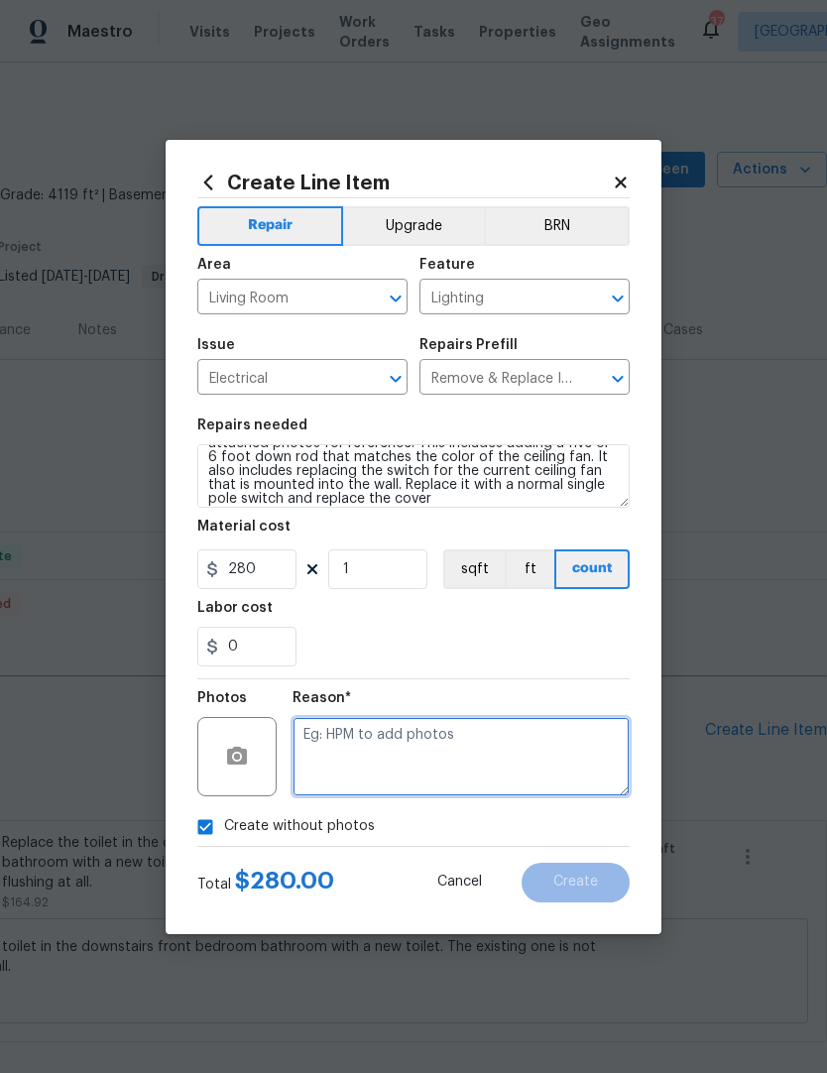
click at [323, 746] on textarea at bounding box center [460, 756] width 337 height 79
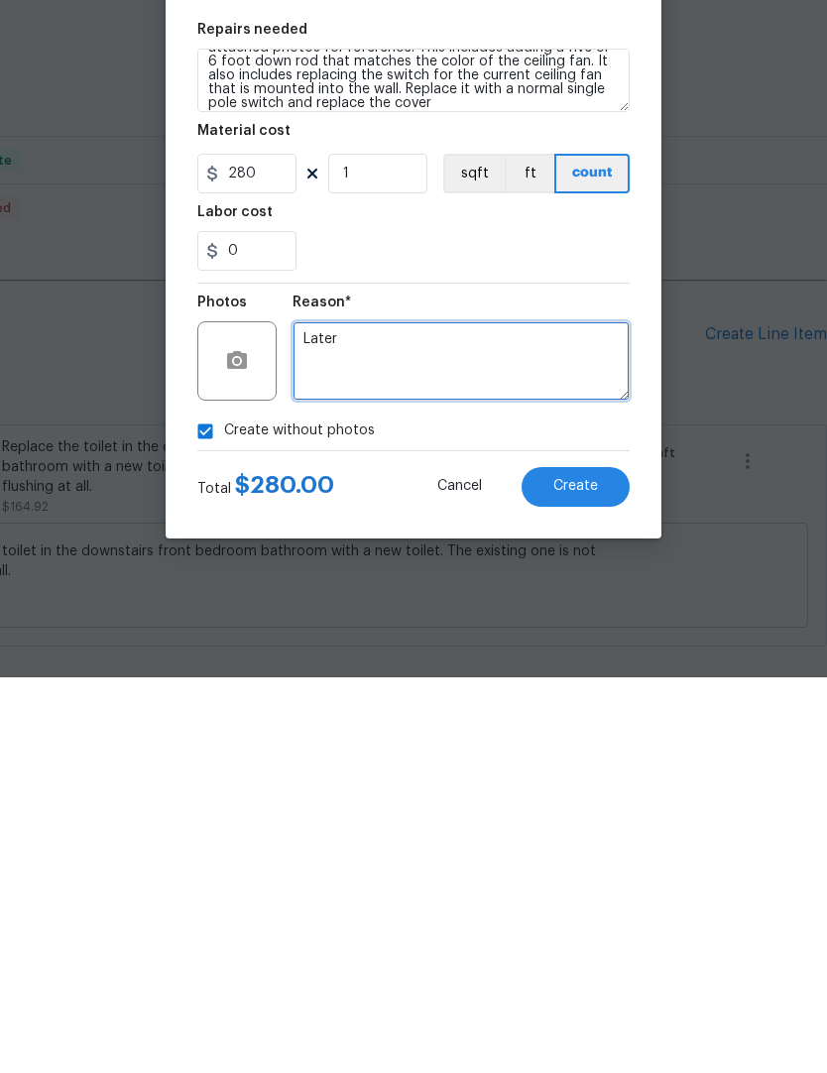
type textarea "Later"
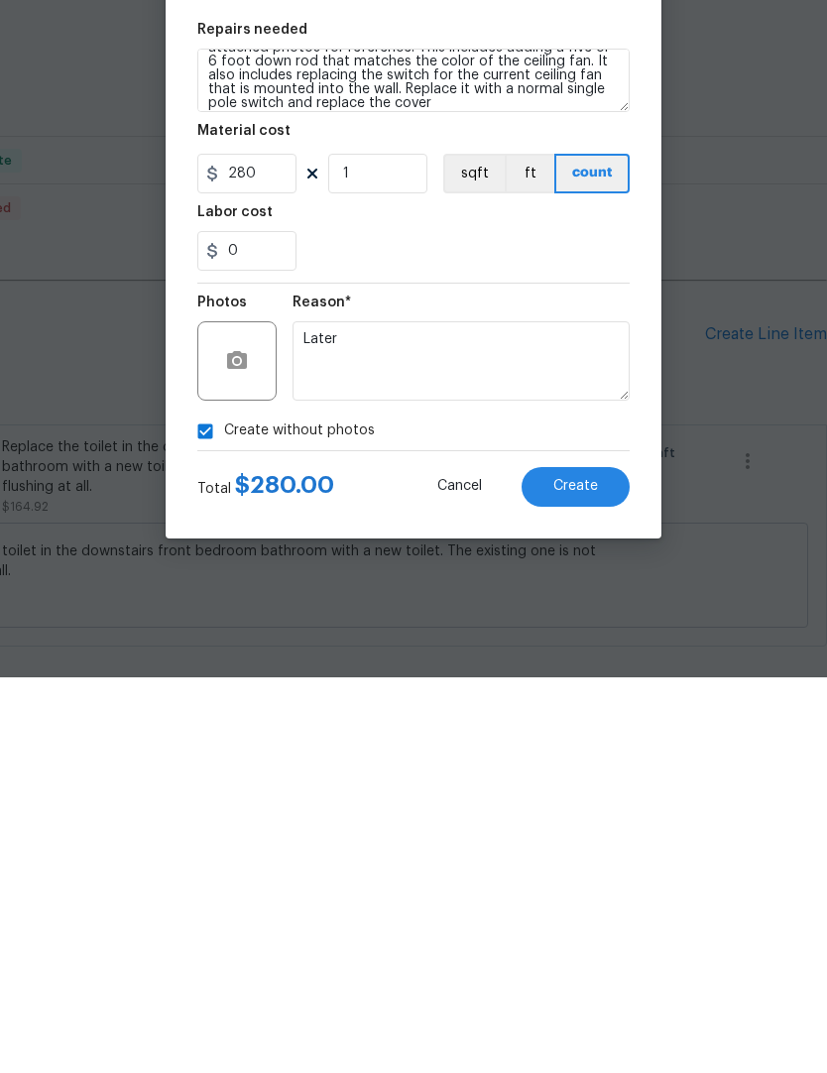
click at [595, 874] on span "Create" at bounding box center [575, 881] width 45 height 15
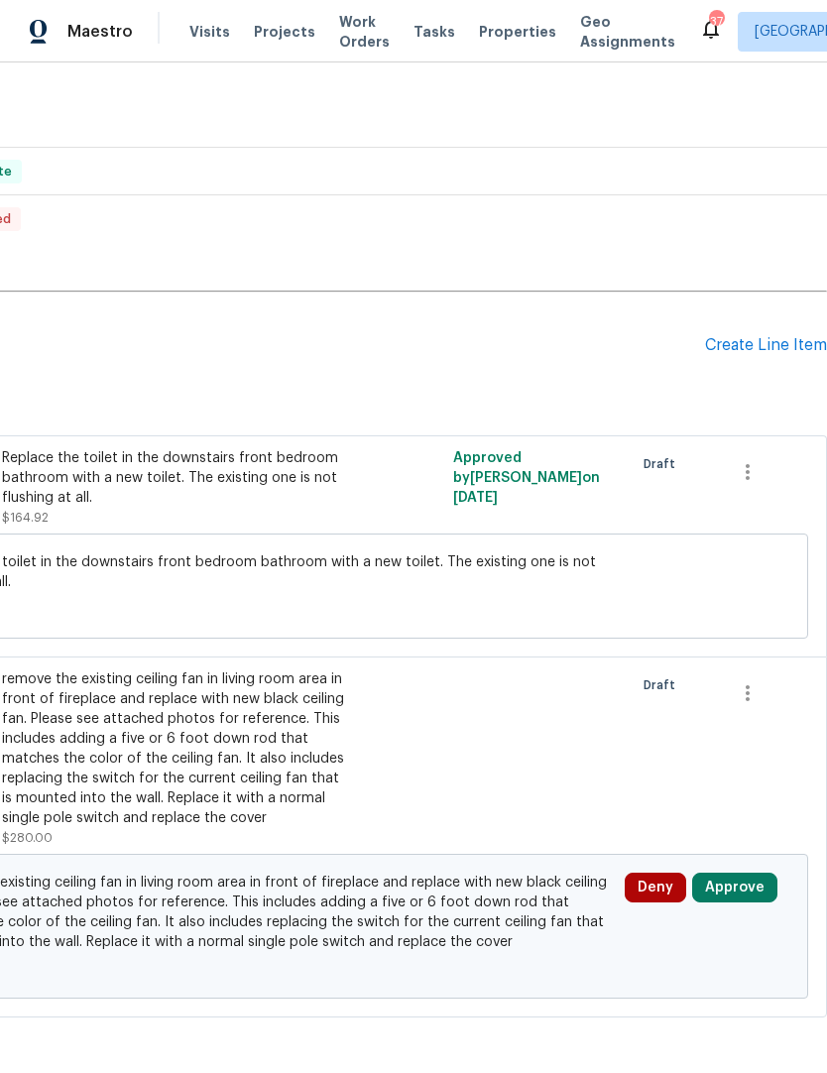
scroll to position [384, 293]
click at [751, 896] on button "Approve" at bounding box center [734, 888] width 85 height 30
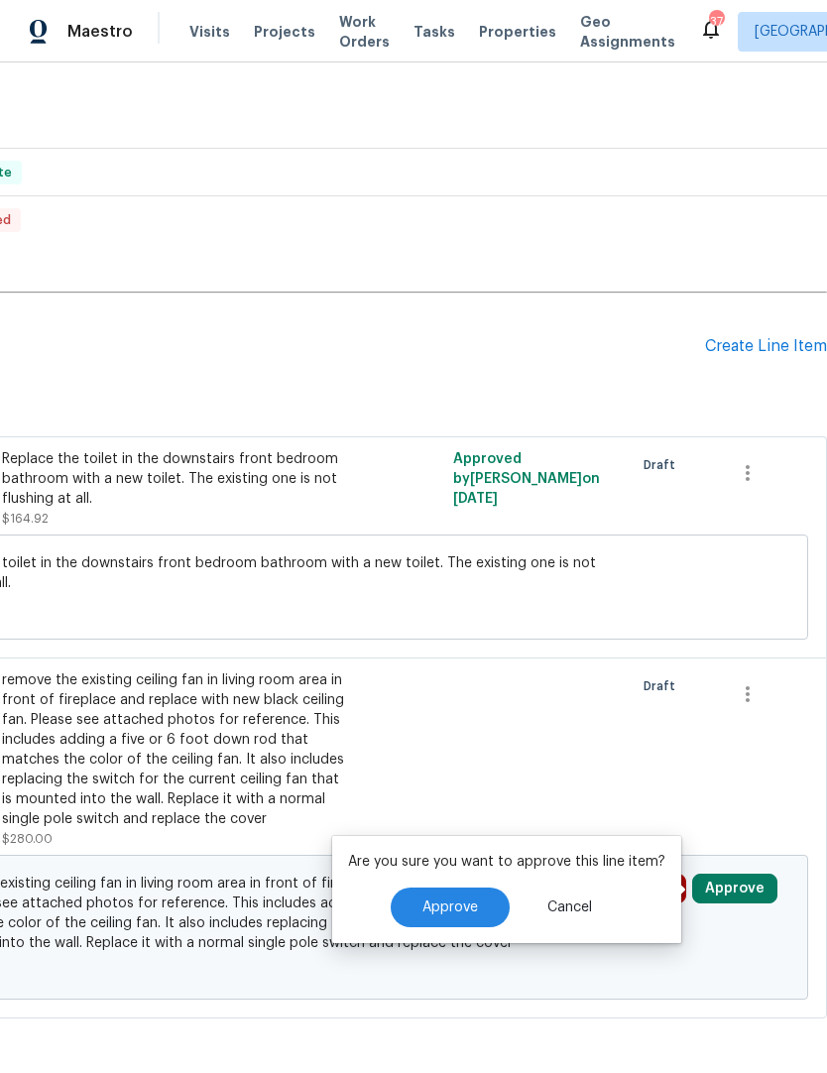
click at [453, 913] on span "Approve" at bounding box center [450, 907] width 56 height 15
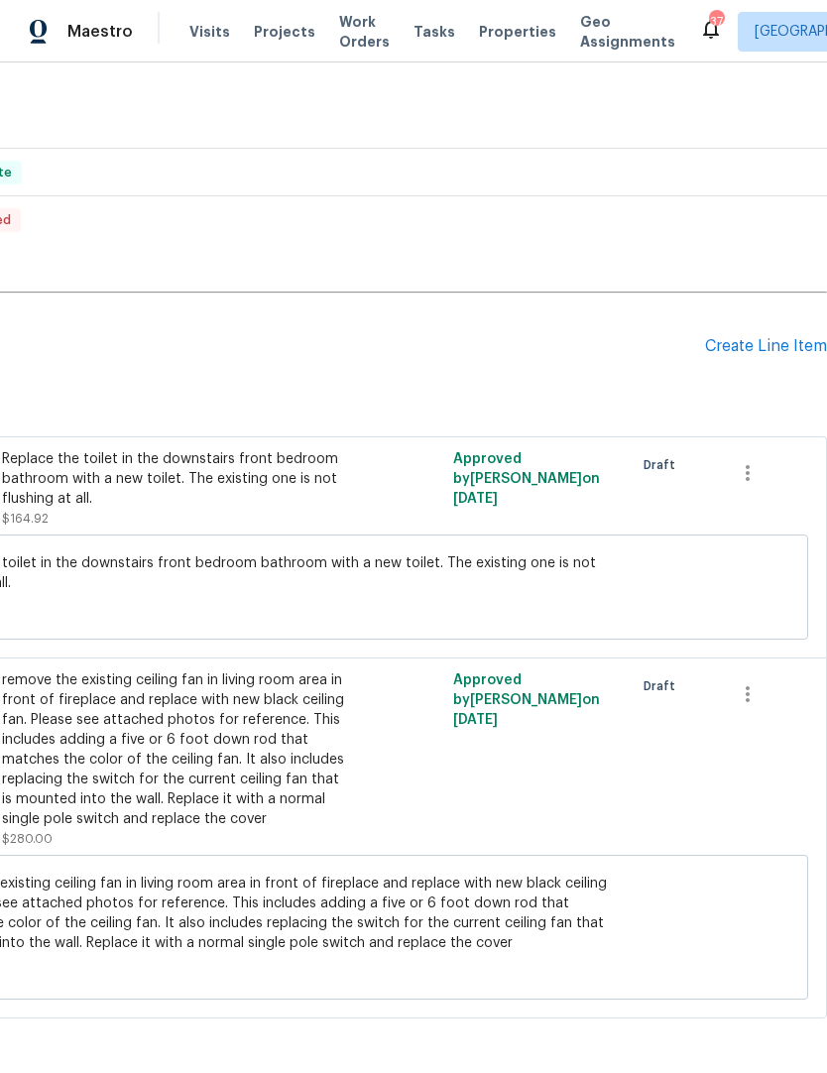
click at [743, 346] on div "Create Line Item" at bounding box center [766, 346] width 122 height 19
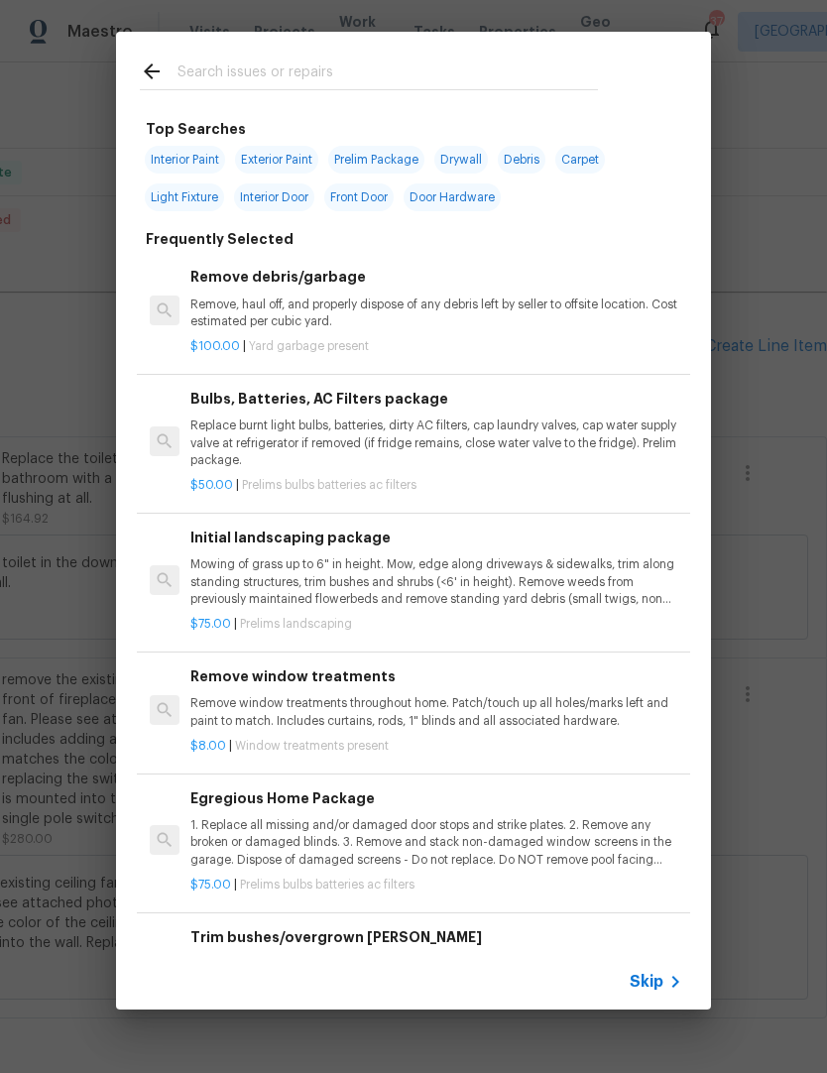
click at [205, 68] on input "text" at bounding box center [387, 74] width 420 height 30
type input "Batteries"
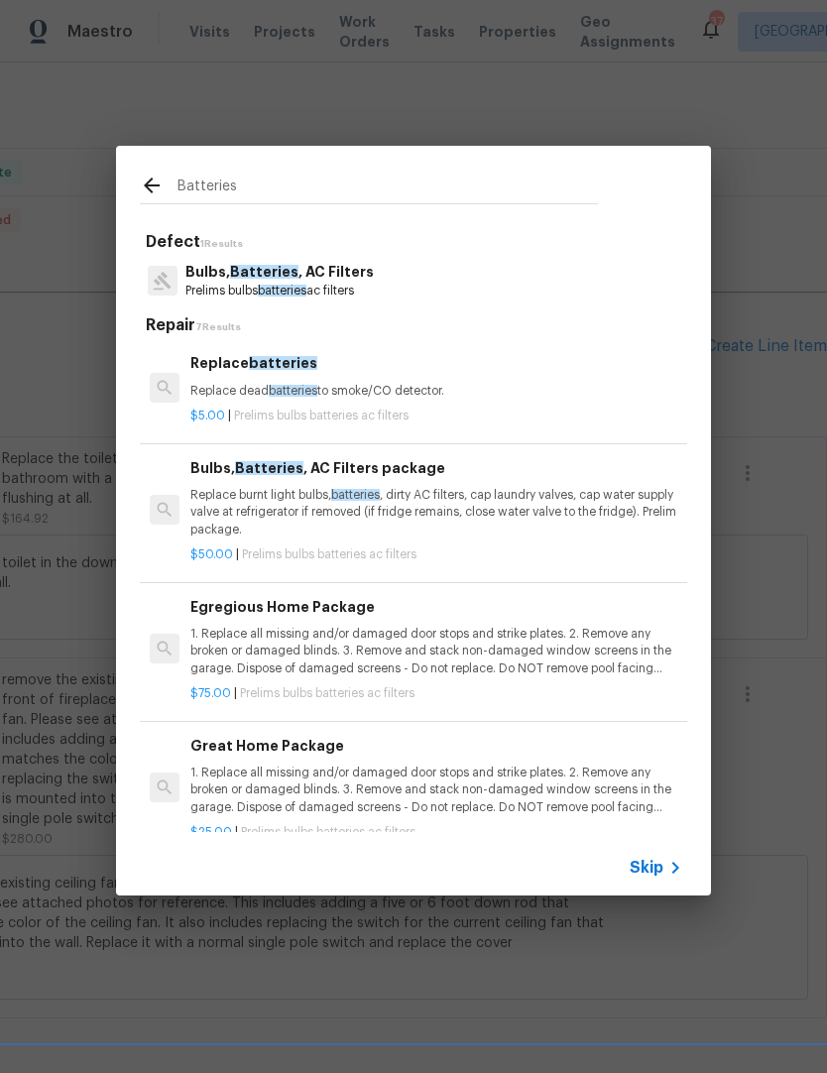
click at [303, 376] on div "Replace batteries Replace dead batteries to smoke/CO detector." at bounding box center [436, 376] width 492 height 48
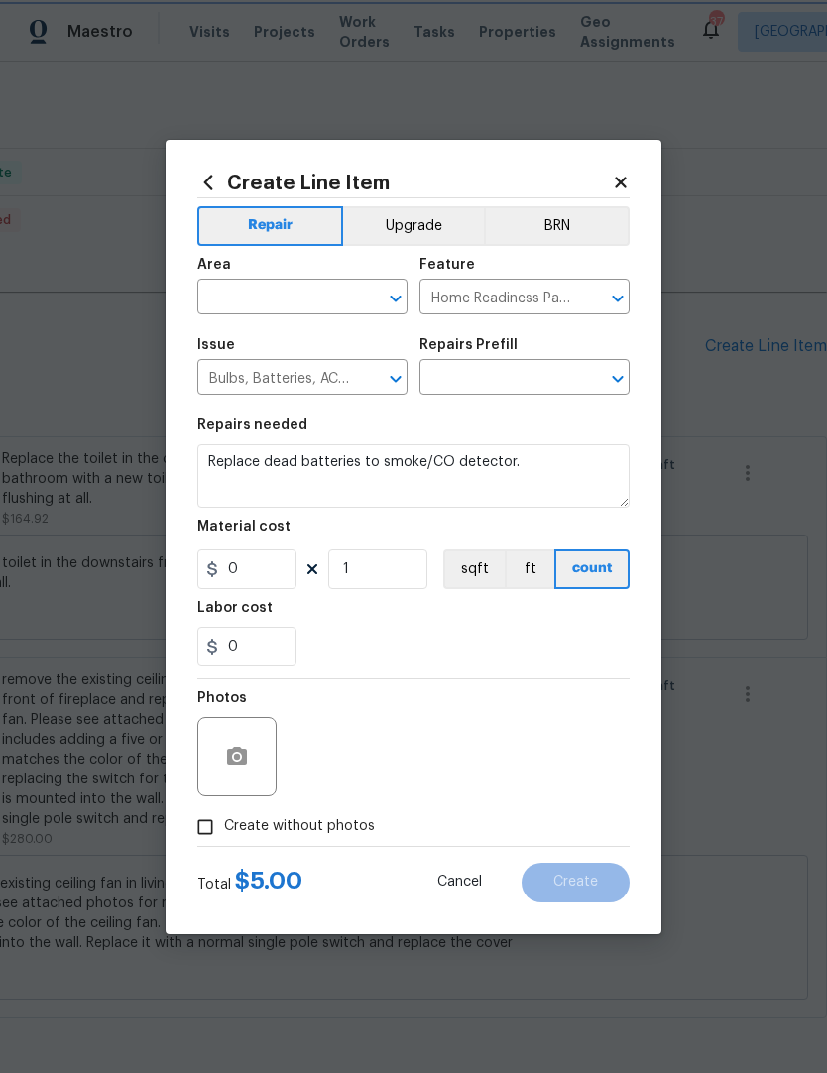
type input "Replace batteries $5.00"
type input "5"
click at [346, 583] on input "1" at bounding box center [377, 569] width 99 height 40
type input "5"
click at [410, 617] on div "Labor cost" at bounding box center [413, 614] width 432 height 26
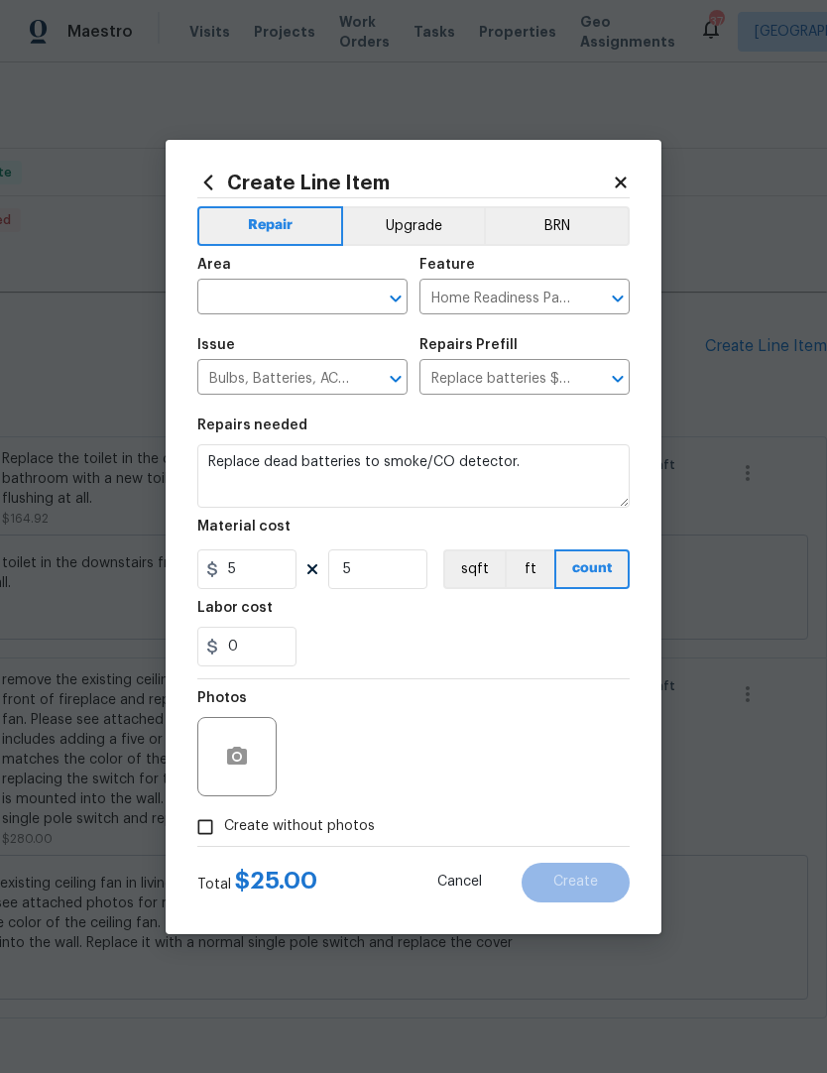
click at [200, 826] on input "Create without photos" at bounding box center [205, 827] width 38 height 38
checkbox input "true"
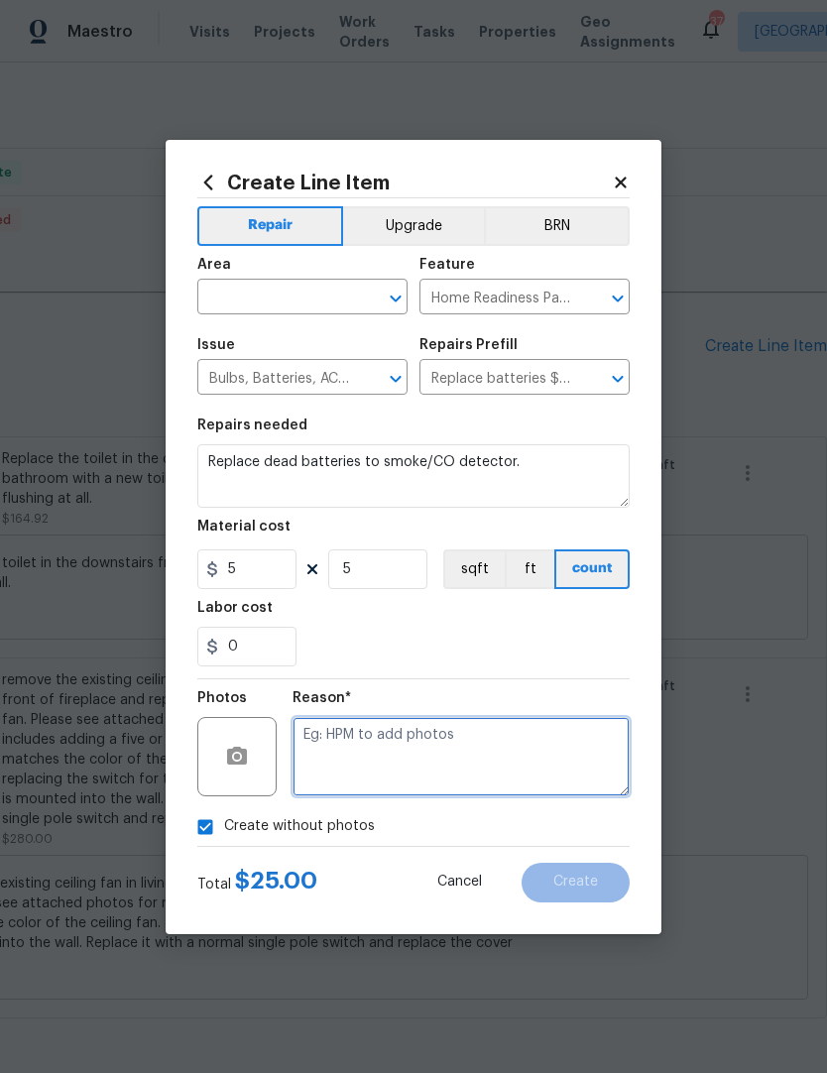
click at [335, 771] on textarea at bounding box center [460, 756] width 337 height 79
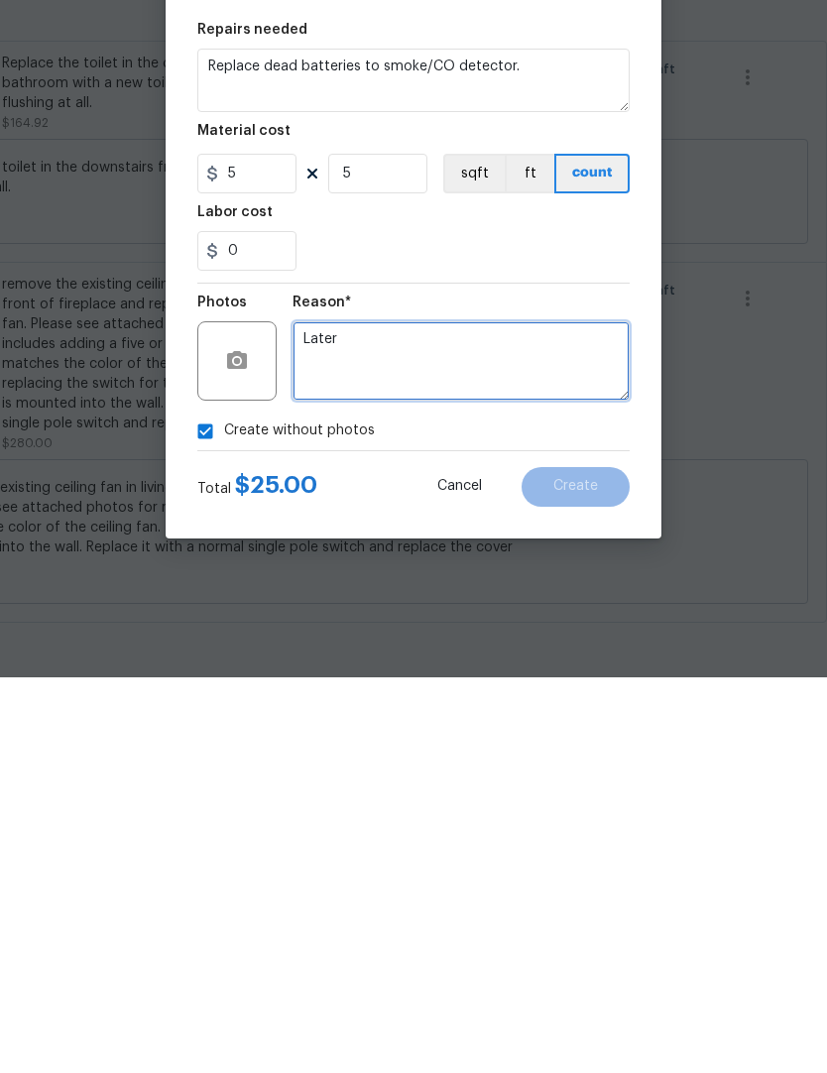
type textarea "Later"
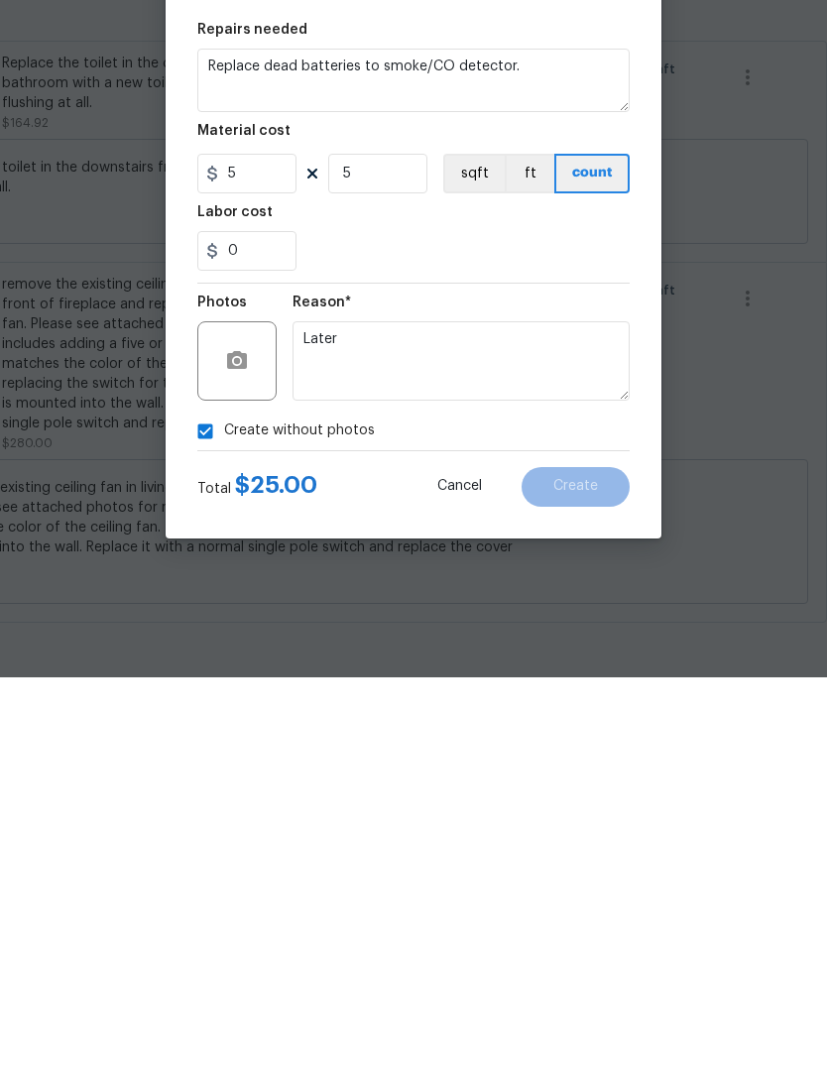
click at [602, 808] on div "Create without photos" at bounding box center [413, 827] width 432 height 38
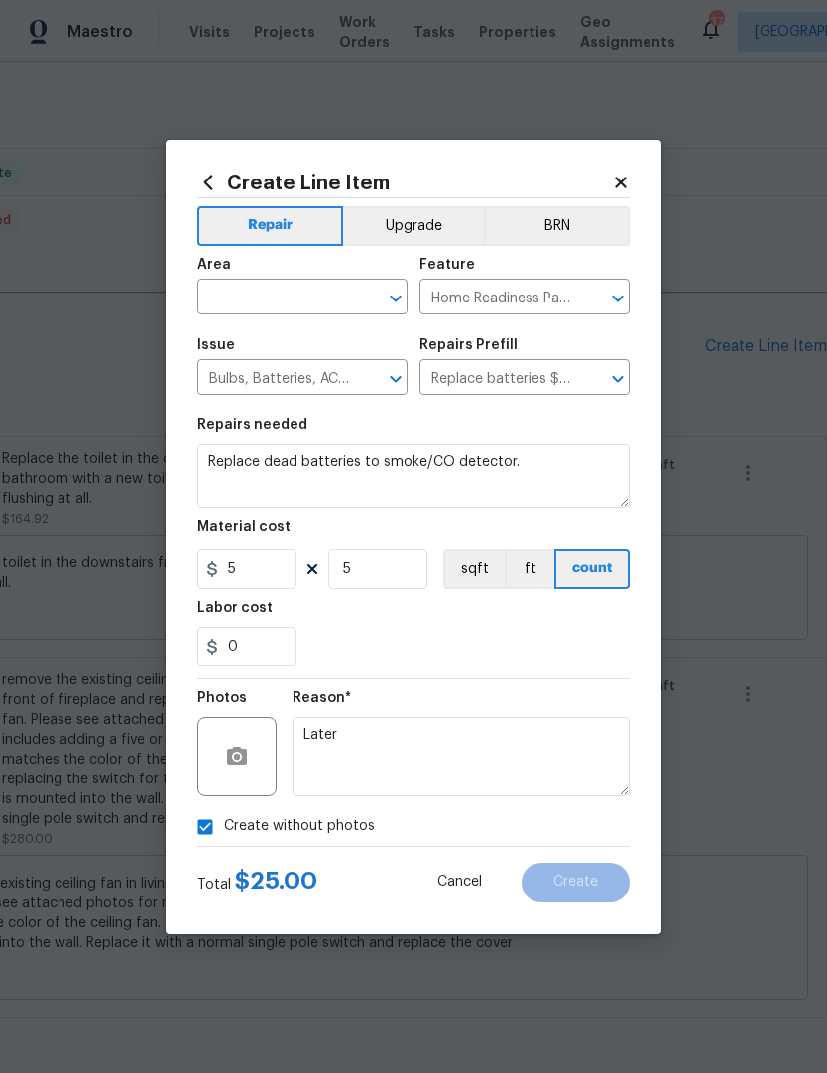
click at [597, 652] on div "0" at bounding box center [413, 647] width 432 height 40
click at [247, 293] on input "text" at bounding box center [274, 299] width 155 height 31
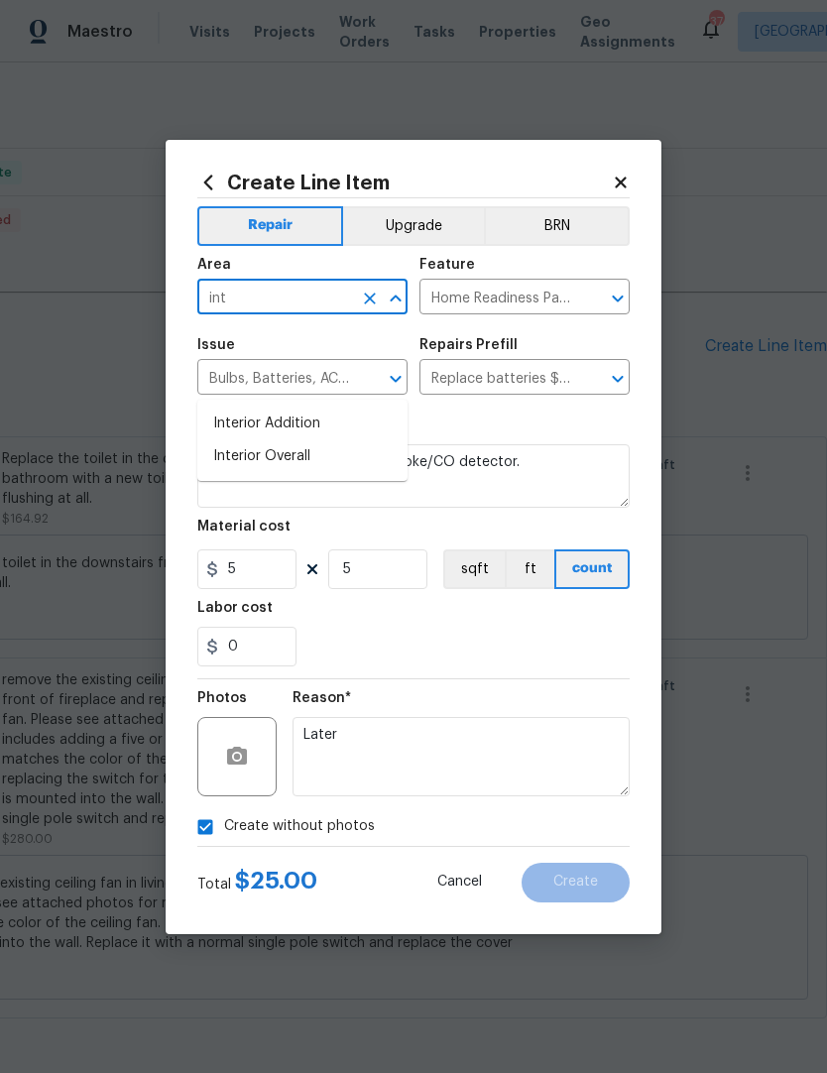
click at [258, 440] on li "Interior Overall" at bounding box center [302, 456] width 210 height 33
type input "Interior Overall"
click at [591, 300] on icon "Clear" at bounding box center [592, 298] width 20 height 20
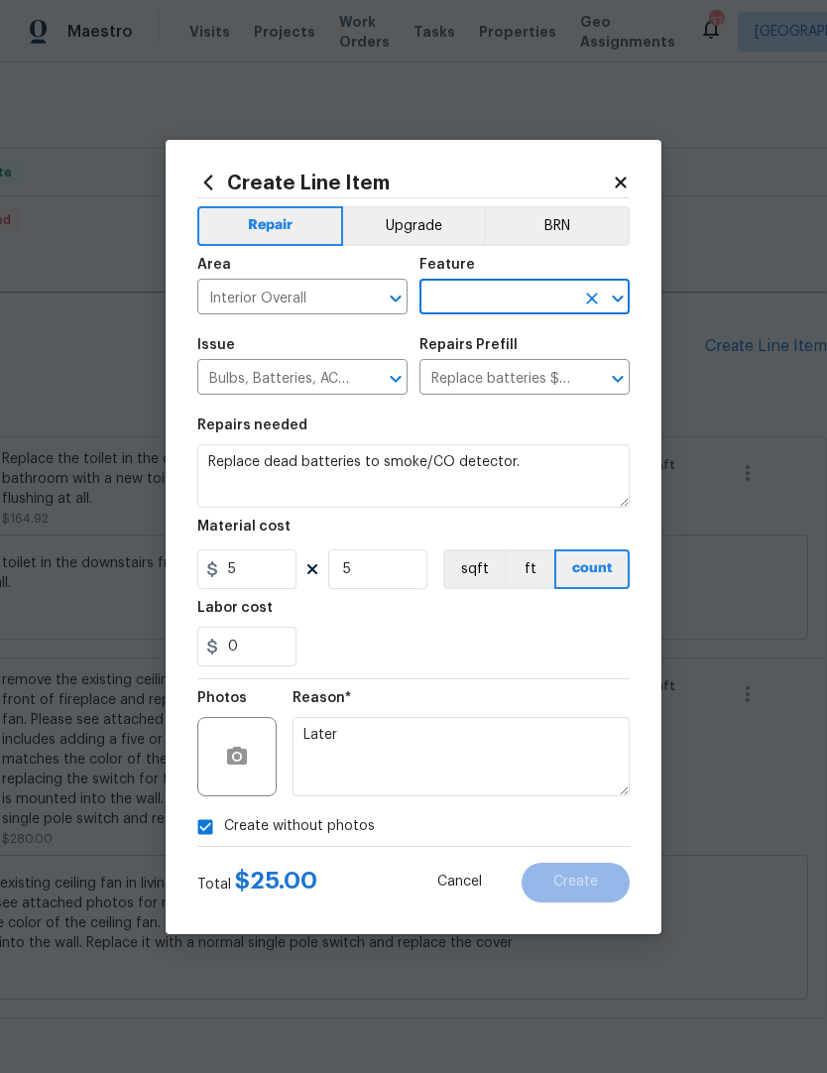
click at [541, 297] on input "text" at bounding box center [496, 299] width 155 height 31
click at [468, 455] on li "Alarms" at bounding box center [524, 471] width 210 height 33
type input "Alarms"
click at [374, 632] on div "0" at bounding box center [413, 647] width 432 height 40
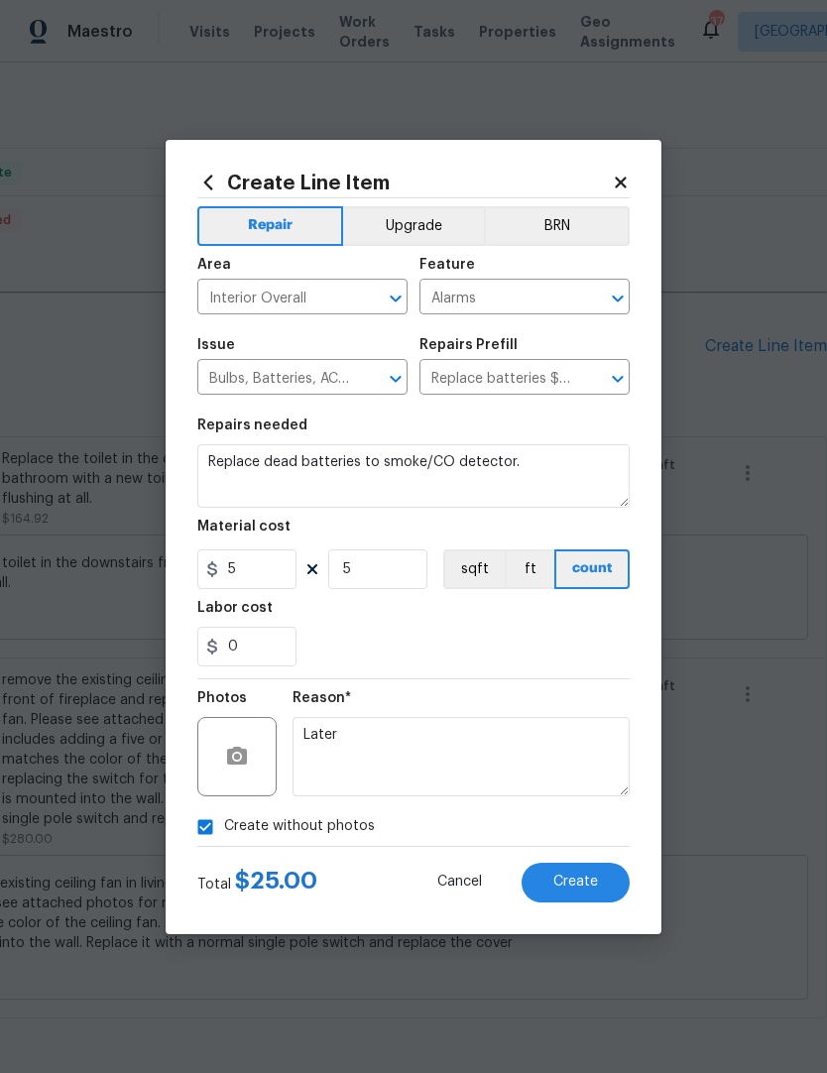
click at [588, 882] on span "Create" at bounding box center [575, 881] width 45 height 15
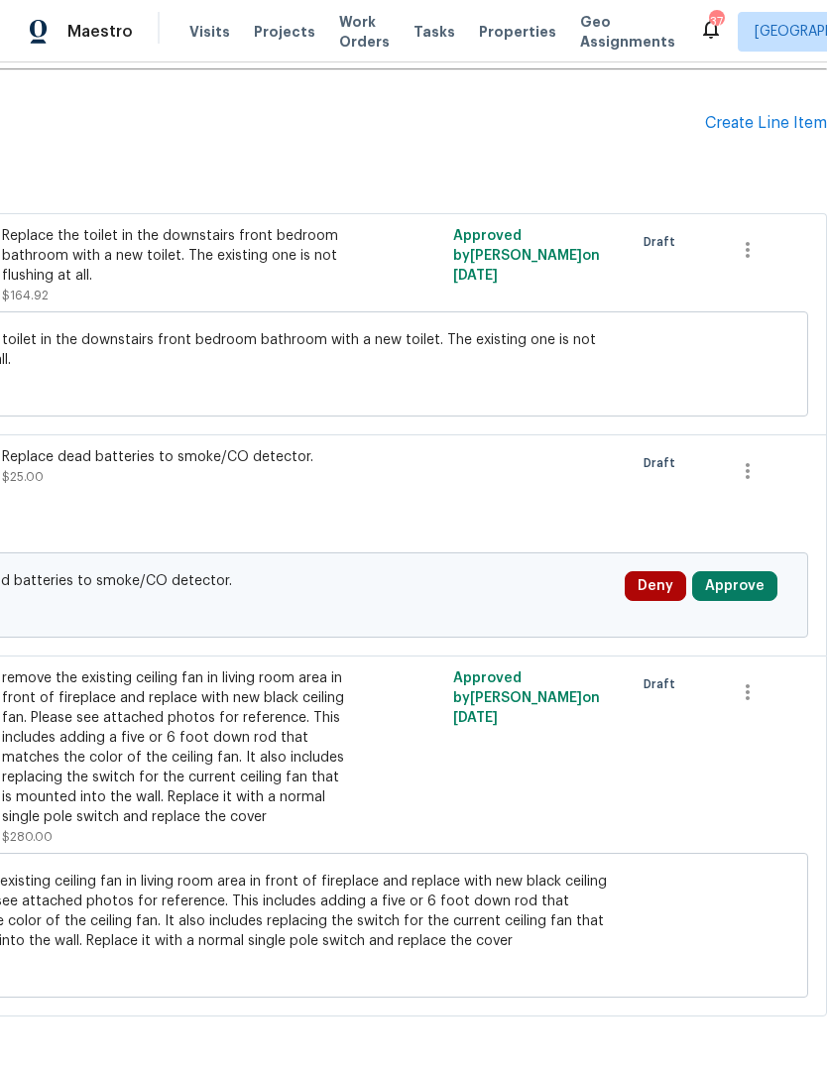
scroll to position [606, 293]
click at [740, 589] on button "Approve" at bounding box center [734, 587] width 85 height 30
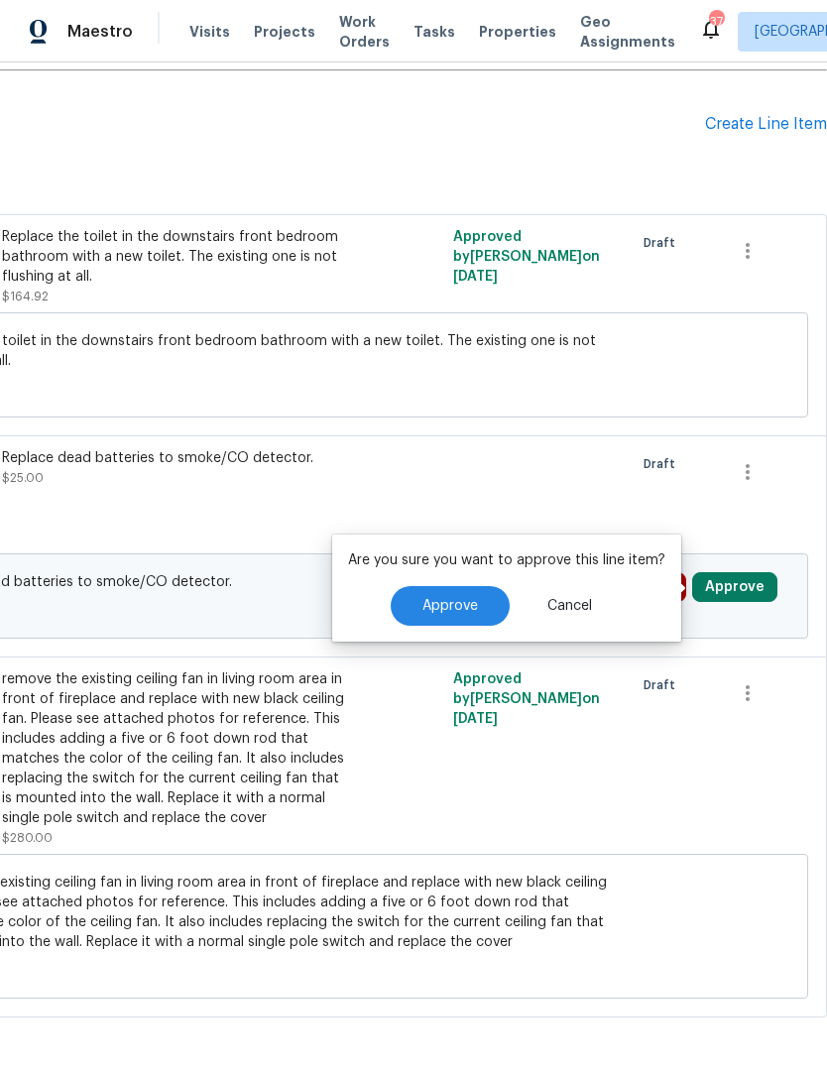
click at [459, 609] on span "Approve" at bounding box center [450, 606] width 56 height 15
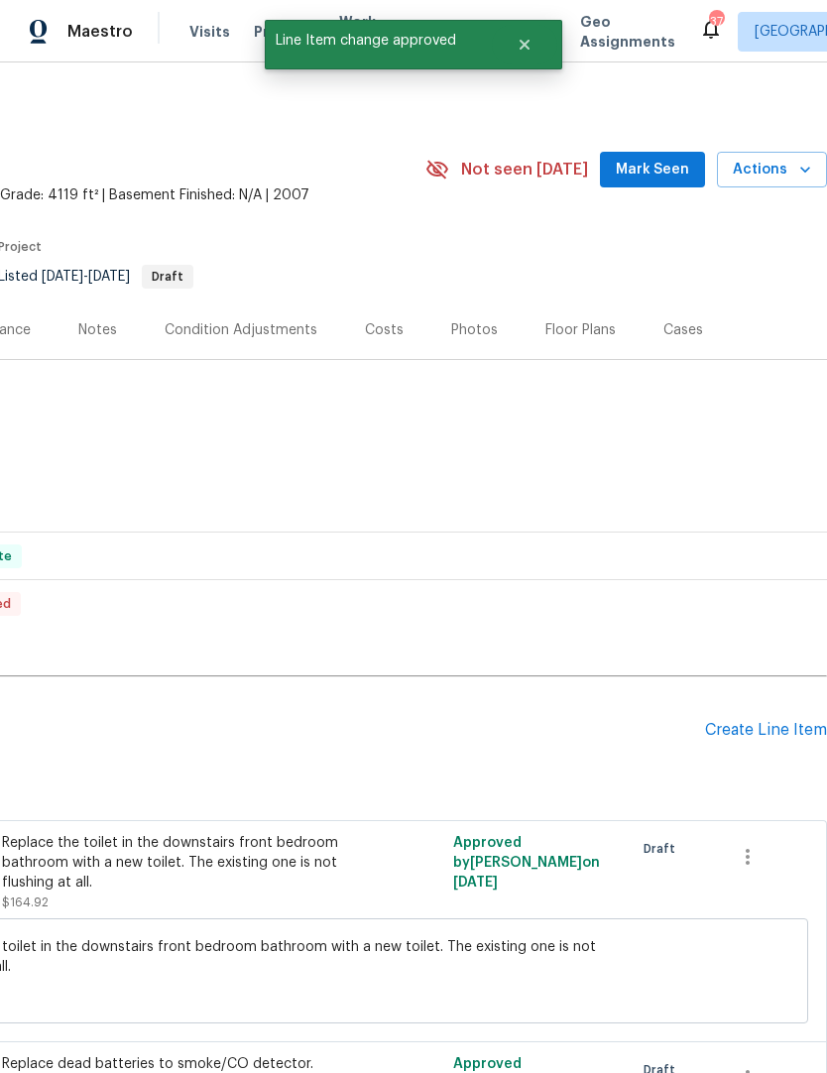
scroll to position [0, 293]
click at [737, 724] on div "Create Line Item" at bounding box center [766, 730] width 122 height 19
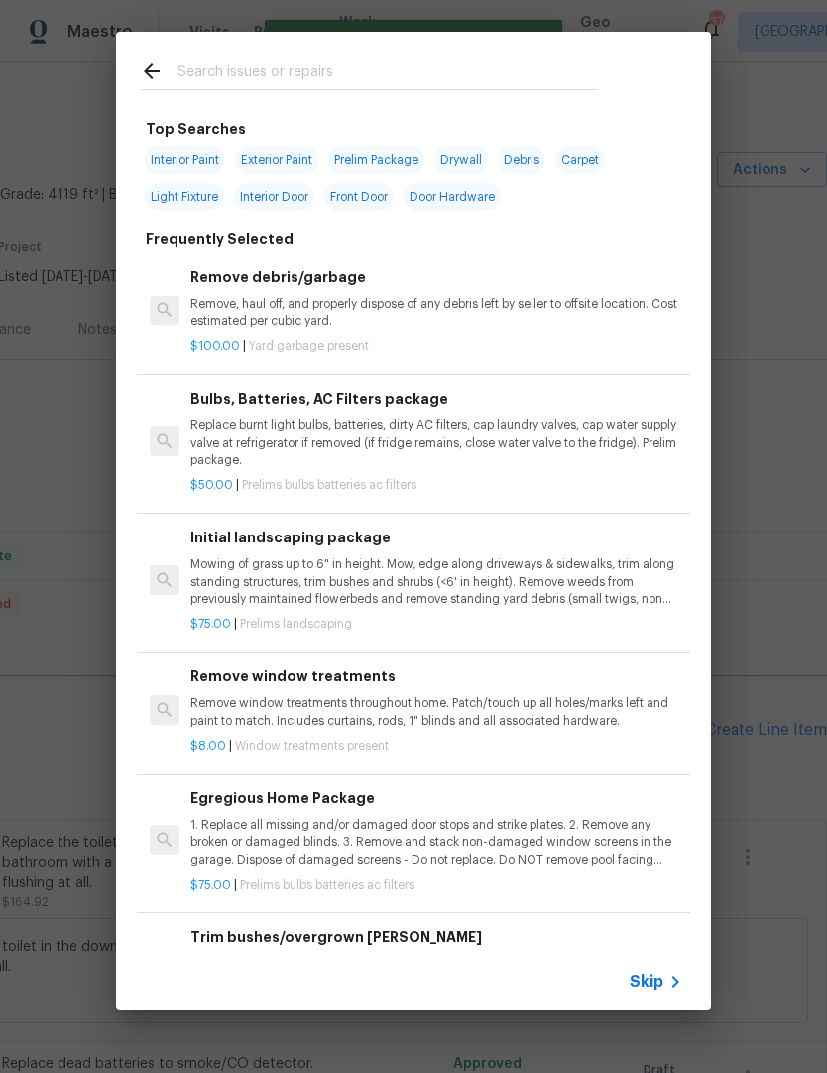
click at [254, 65] on input "text" at bounding box center [387, 74] width 420 height 30
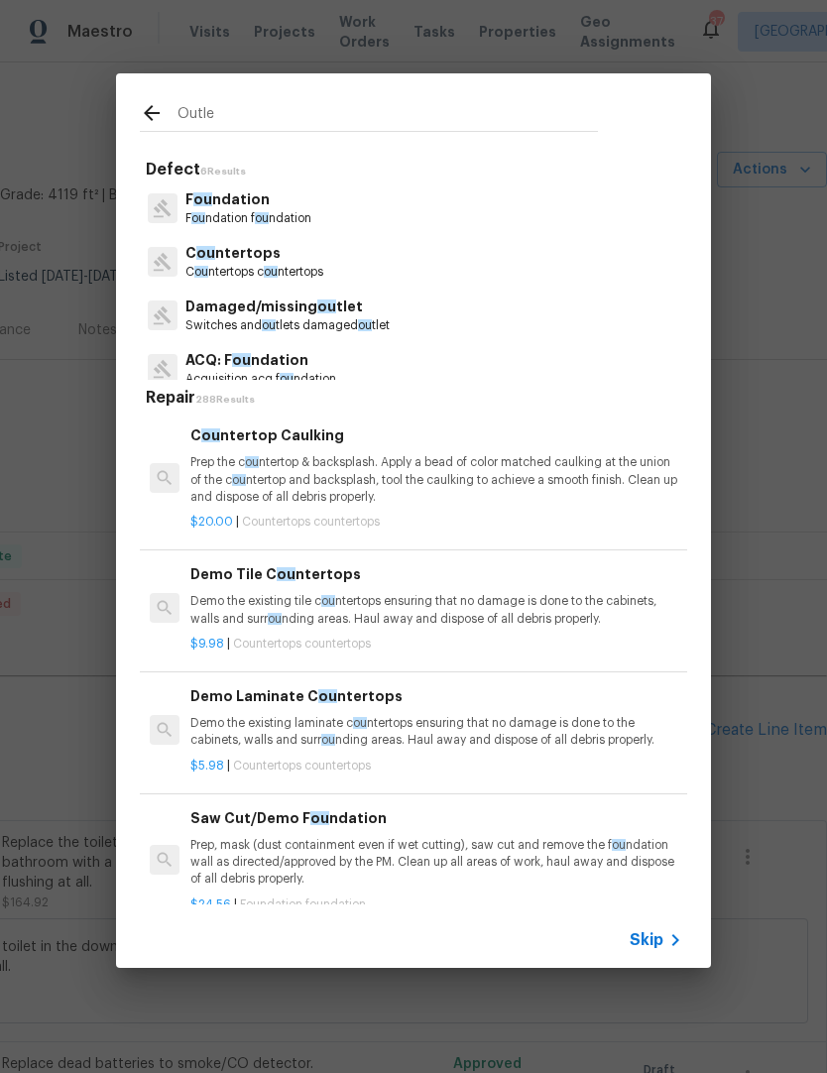
type input "Outlet"
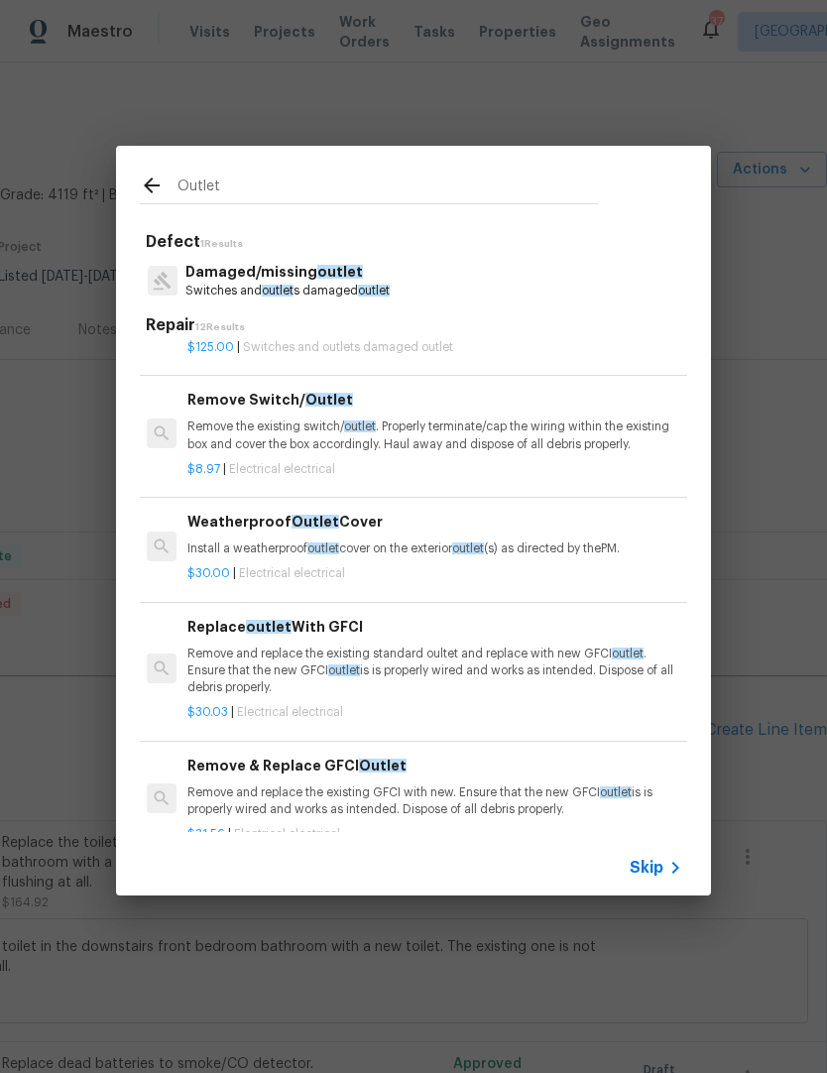
scroll to position [84, 3]
click at [281, 427] on p "Remove the existing switch/ outlet . Properly terminate/cap the wiring within t…" at bounding box center [433, 436] width 492 height 34
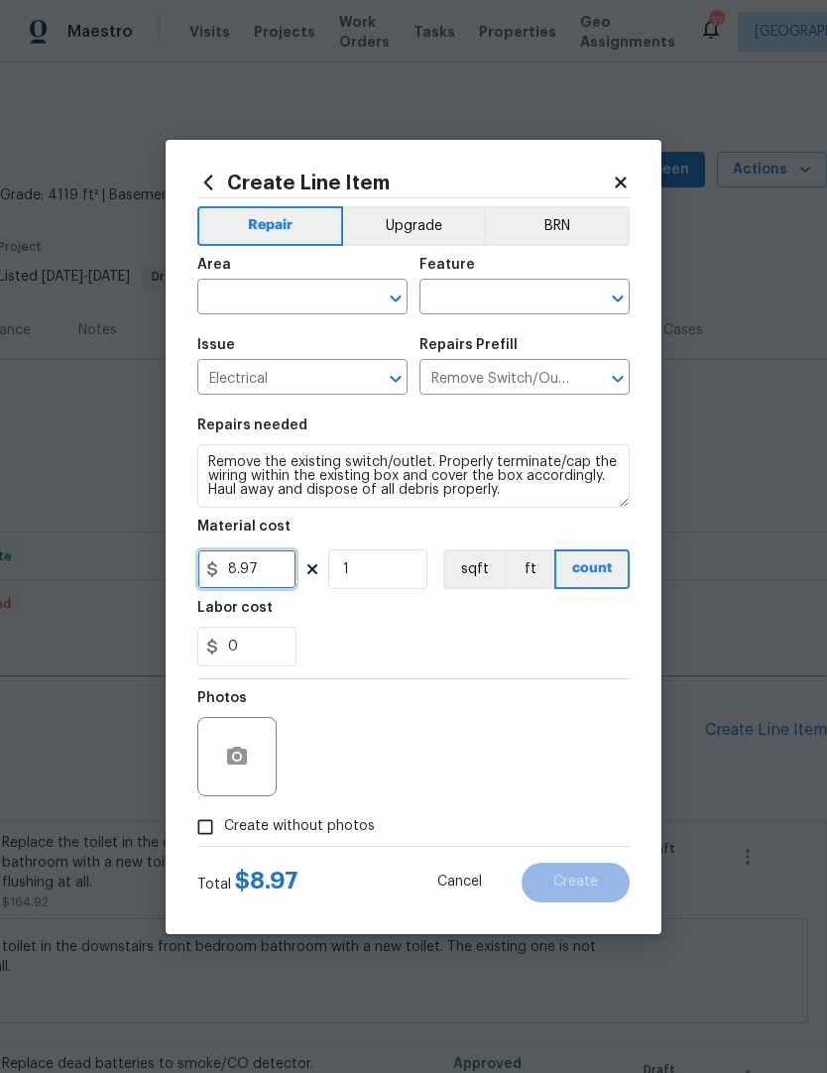
click at [253, 581] on input "8.97" at bounding box center [246, 569] width 99 height 40
type input "12"
click at [354, 613] on div "Labor cost" at bounding box center [413, 614] width 432 height 26
click at [258, 271] on div "Area" at bounding box center [302, 271] width 210 height 26
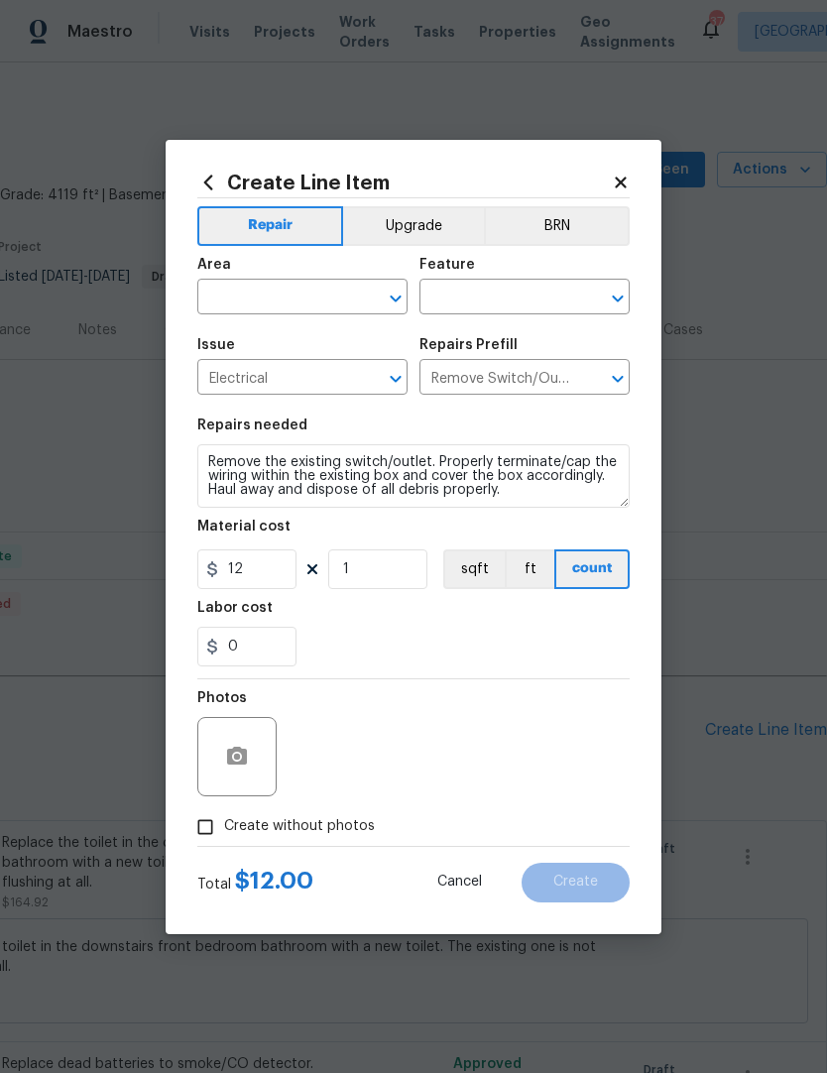
click at [287, 296] on input "text" at bounding box center [274, 299] width 155 height 31
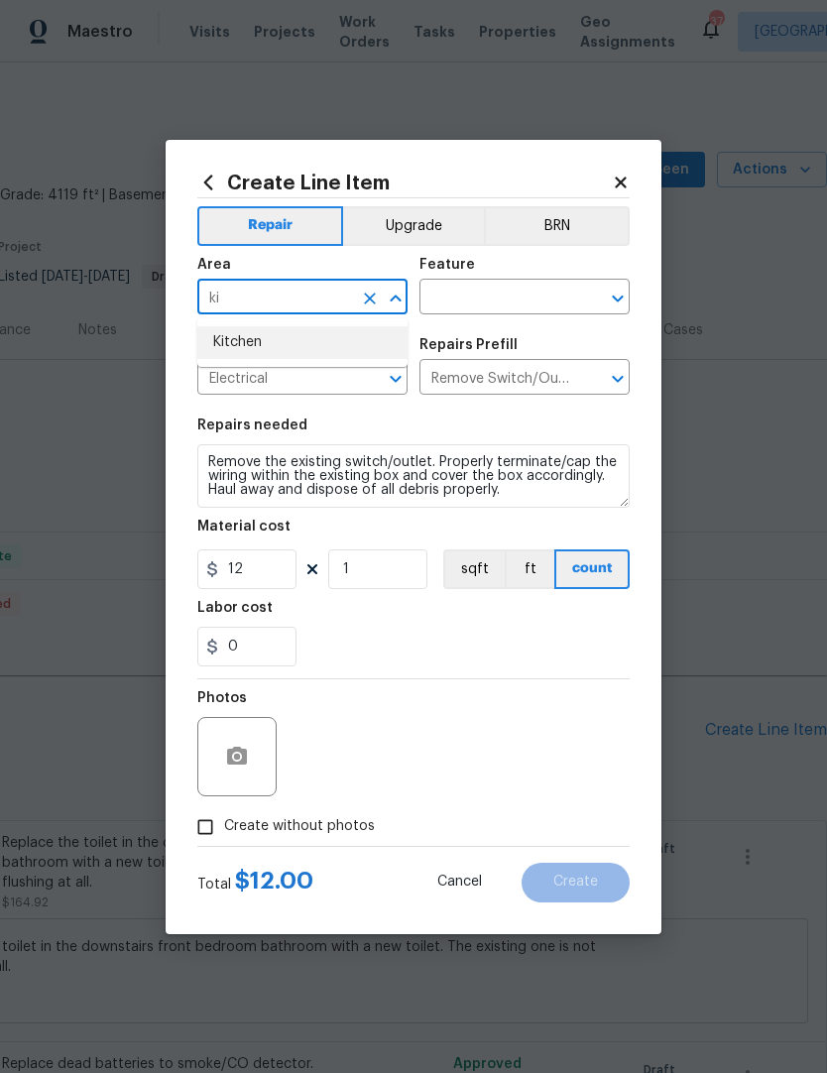
click at [247, 339] on li "Kitchen" at bounding box center [302, 342] width 210 height 33
type input "Kitchen"
click at [501, 298] on input "text" at bounding box center [496, 299] width 155 height 31
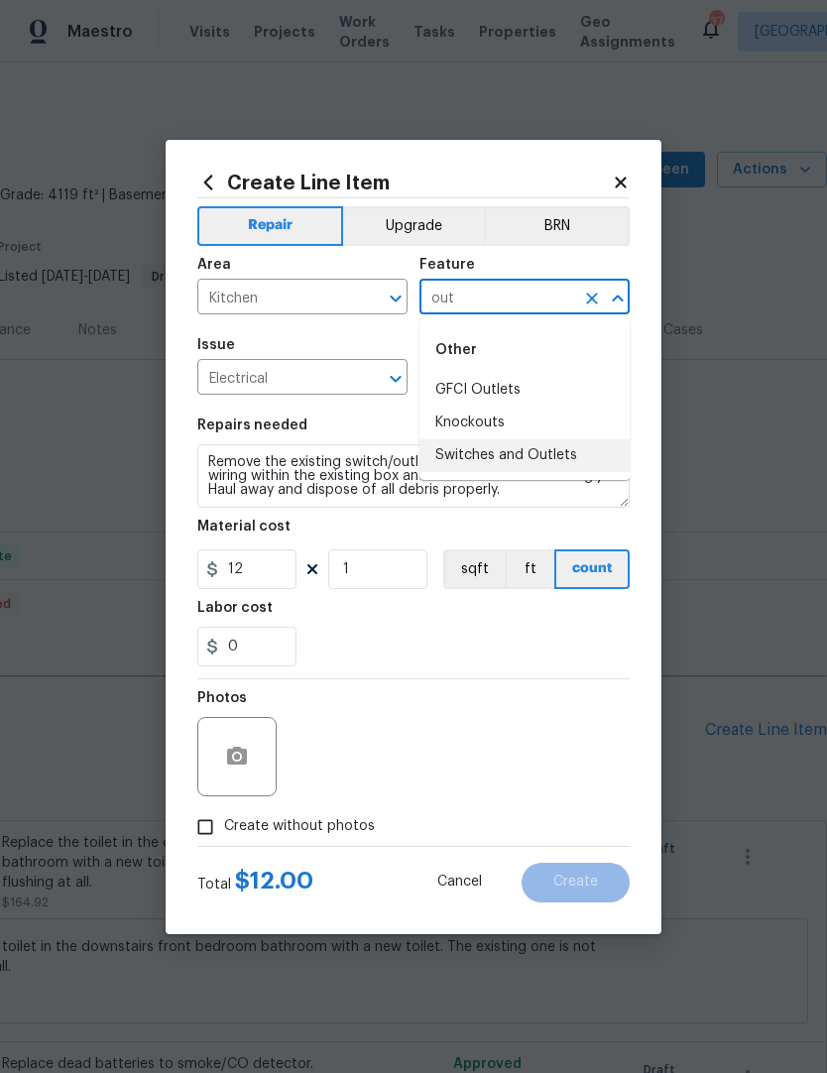
click at [535, 458] on li "Switches and Outlets" at bounding box center [524, 455] width 210 height 33
type input "Switches and Outlets"
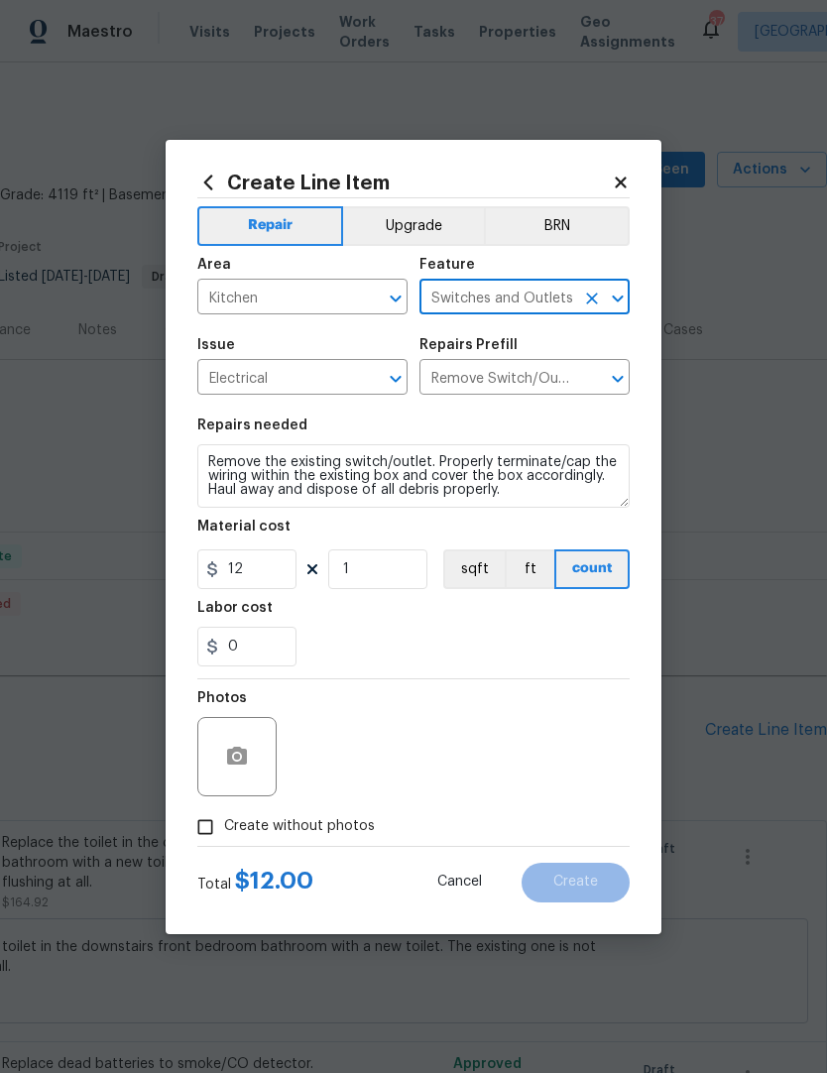
click at [536, 620] on div "Labor cost" at bounding box center [413, 614] width 432 height 26
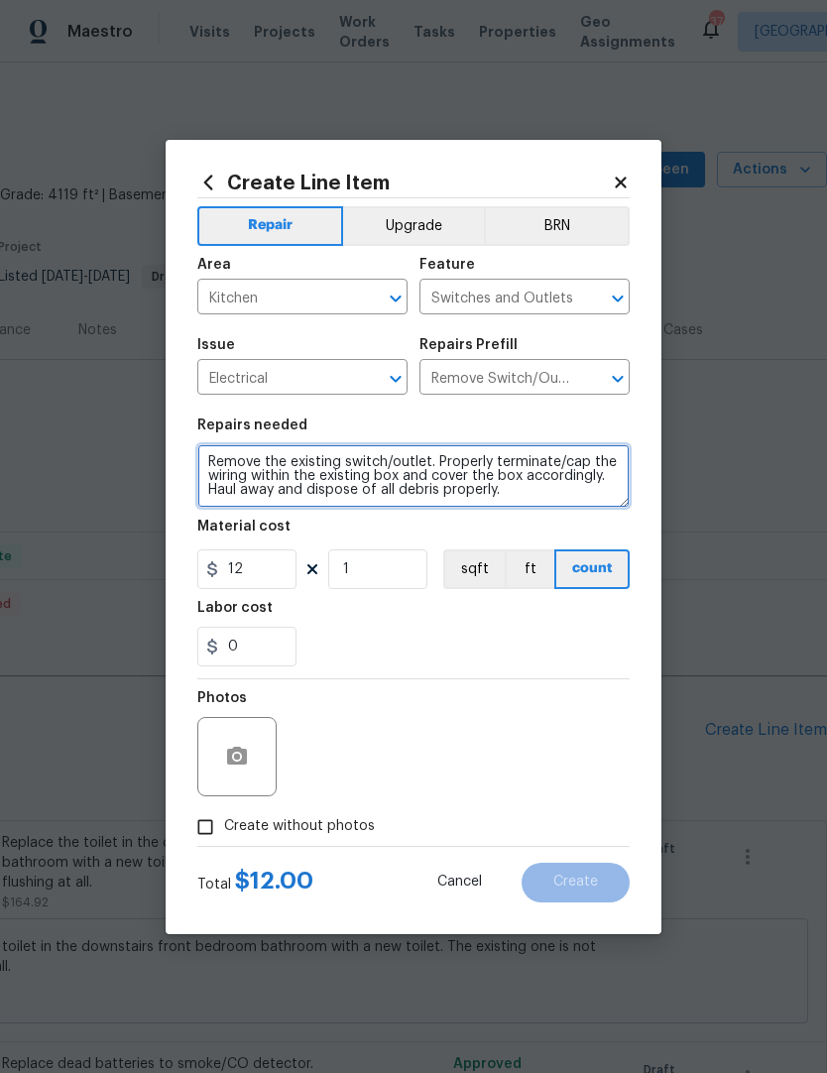
click at [513, 500] on textarea "Remove the existing switch/outlet. Properly terminate/cap the wiring within the…" at bounding box center [413, 475] width 432 height 63
click at [597, 479] on textarea "Remove the existing switch/outlet. Properly terminate/cap the wiring within the…" at bounding box center [413, 475] width 432 height 63
type textarea "Remove the existing switch/outlet. Properly terminate/cap the wiring within the…"
click at [613, 483] on textarea "Remove the existing switch/outlet. Properly terminate/cap the wiring within the…" at bounding box center [413, 475] width 432 height 63
type textarea "fix the loose outlet box going to the plug-in AC unit in the outdoor kitchen ar…"
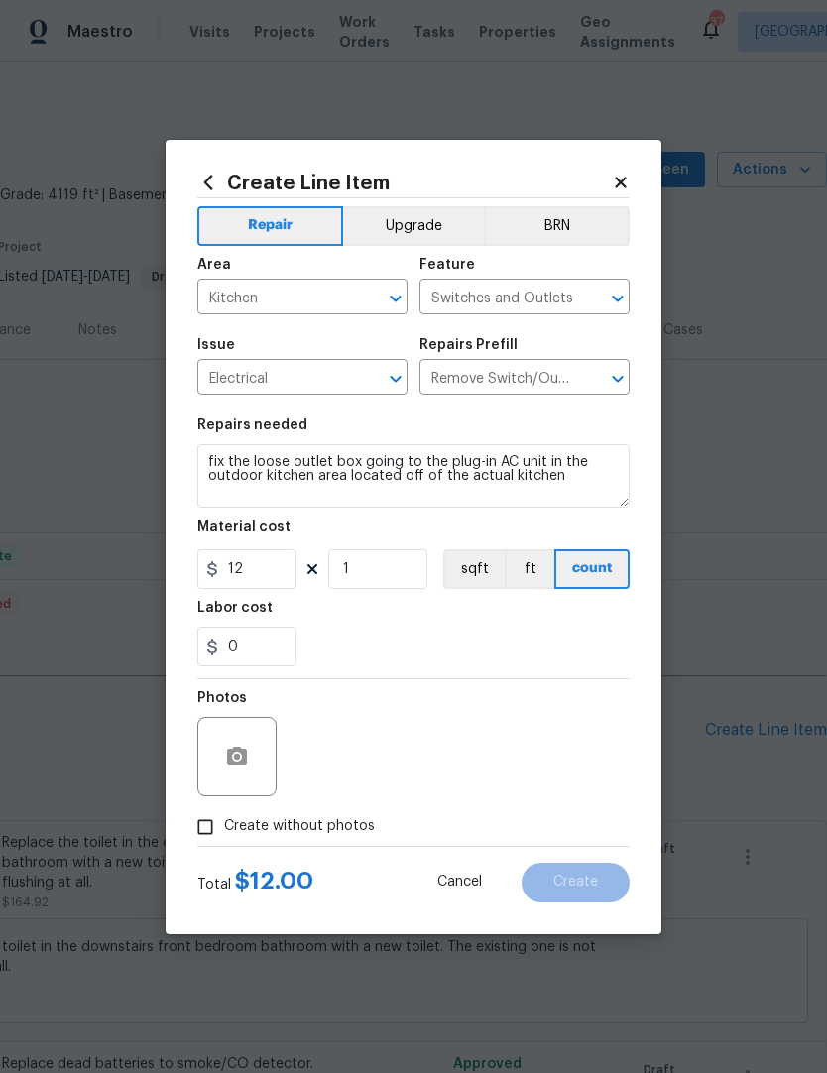
click at [599, 611] on div "Labor cost" at bounding box center [413, 614] width 432 height 26
click at [209, 815] on input "Create without photos" at bounding box center [205, 827] width 38 height 38
checkbox input "true"
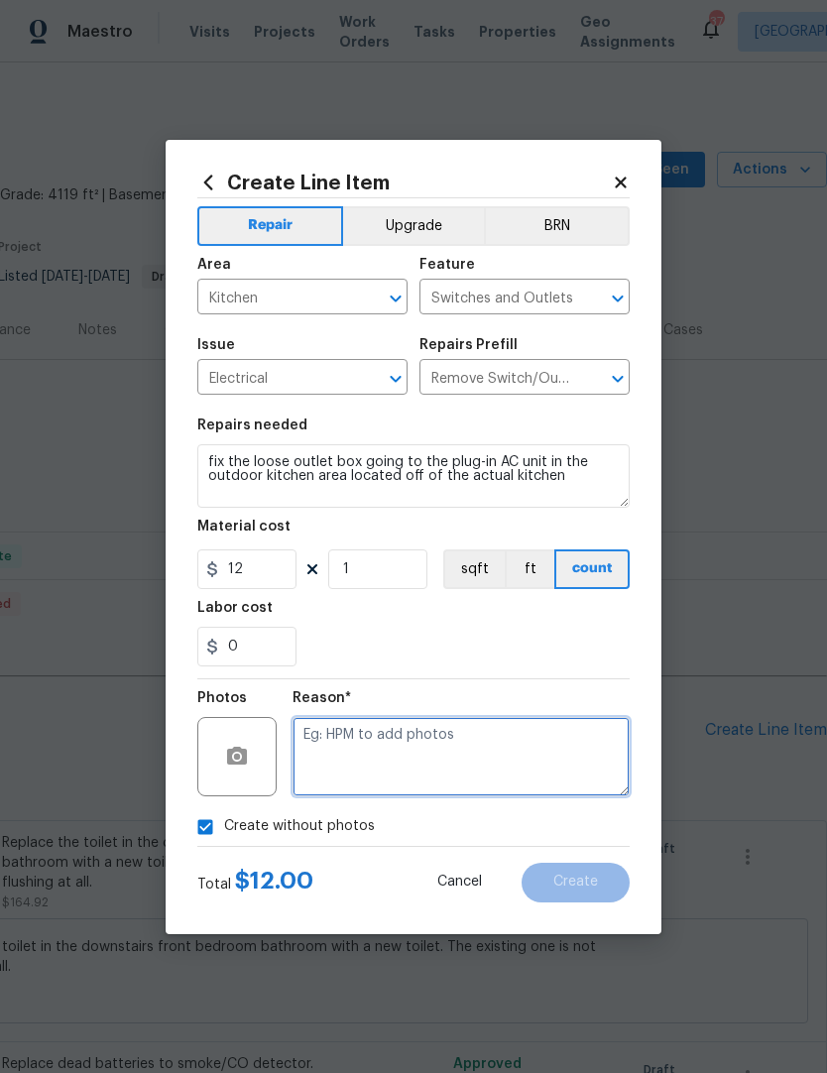
click at [378, 747] on textarea at bounding box center [460, 756] width 337 height 79
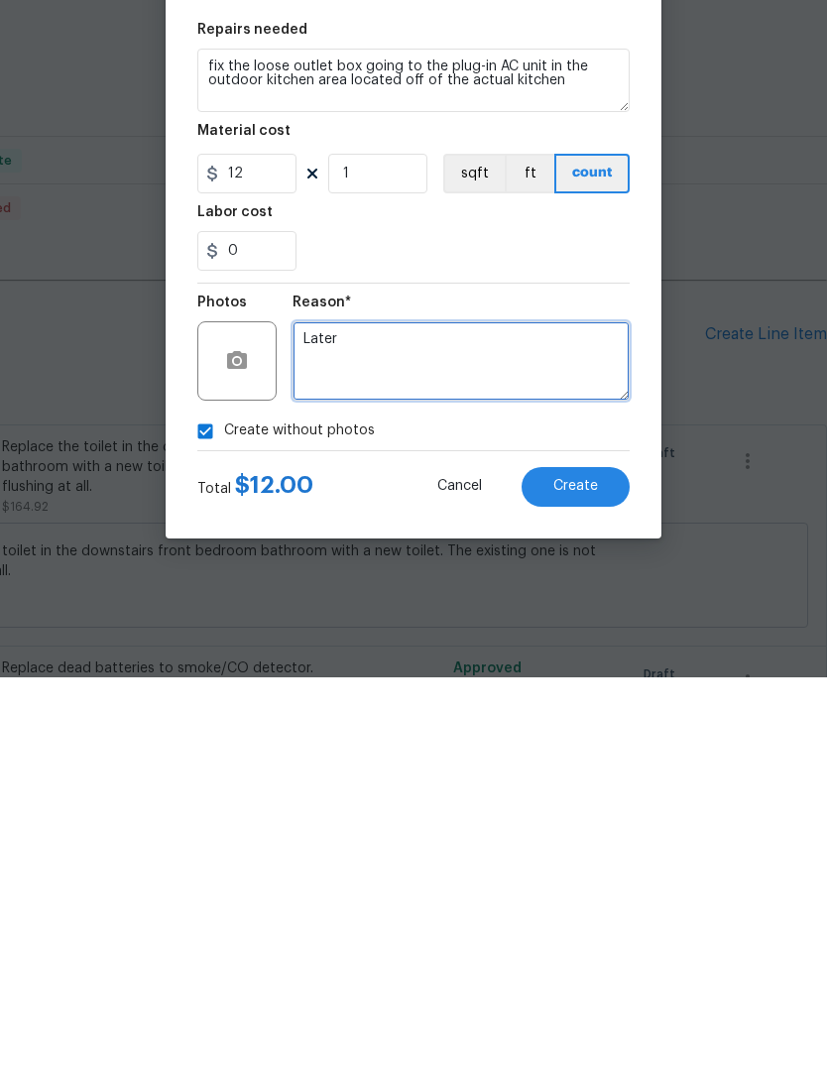
type textarea "Later"
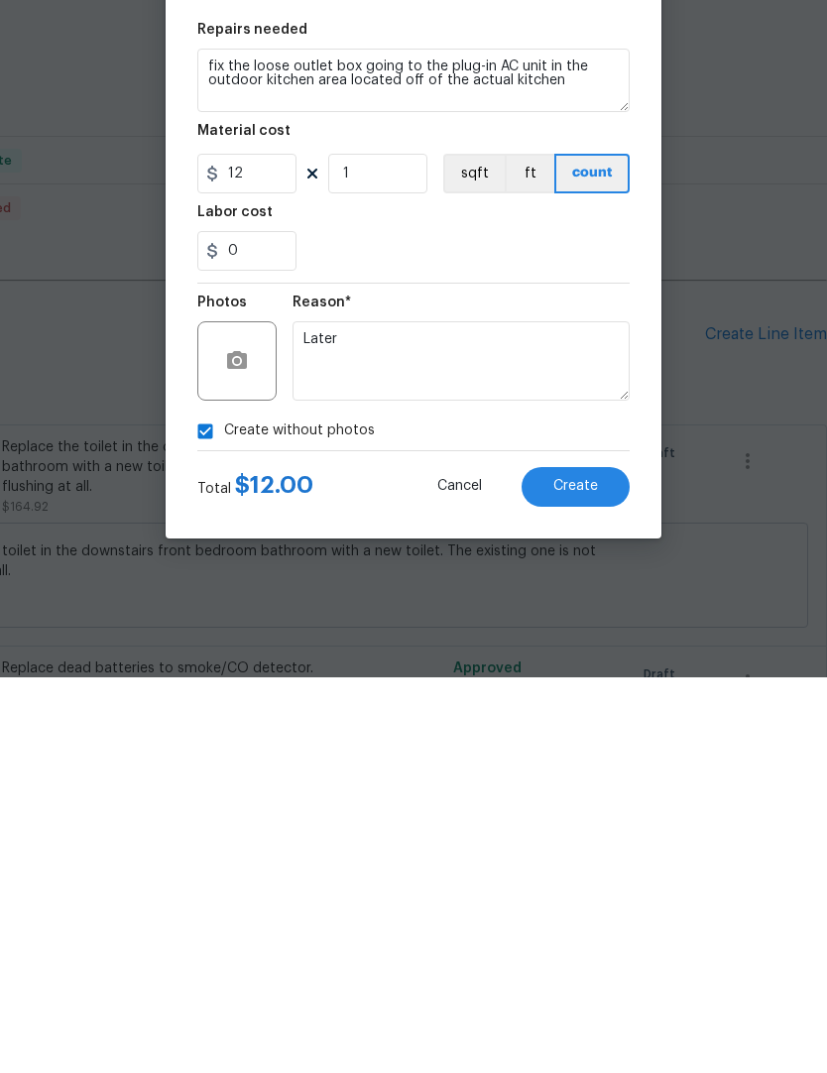
click at [599, 862] on button "Create" at bounding box center [575, 882] width 108 height 40
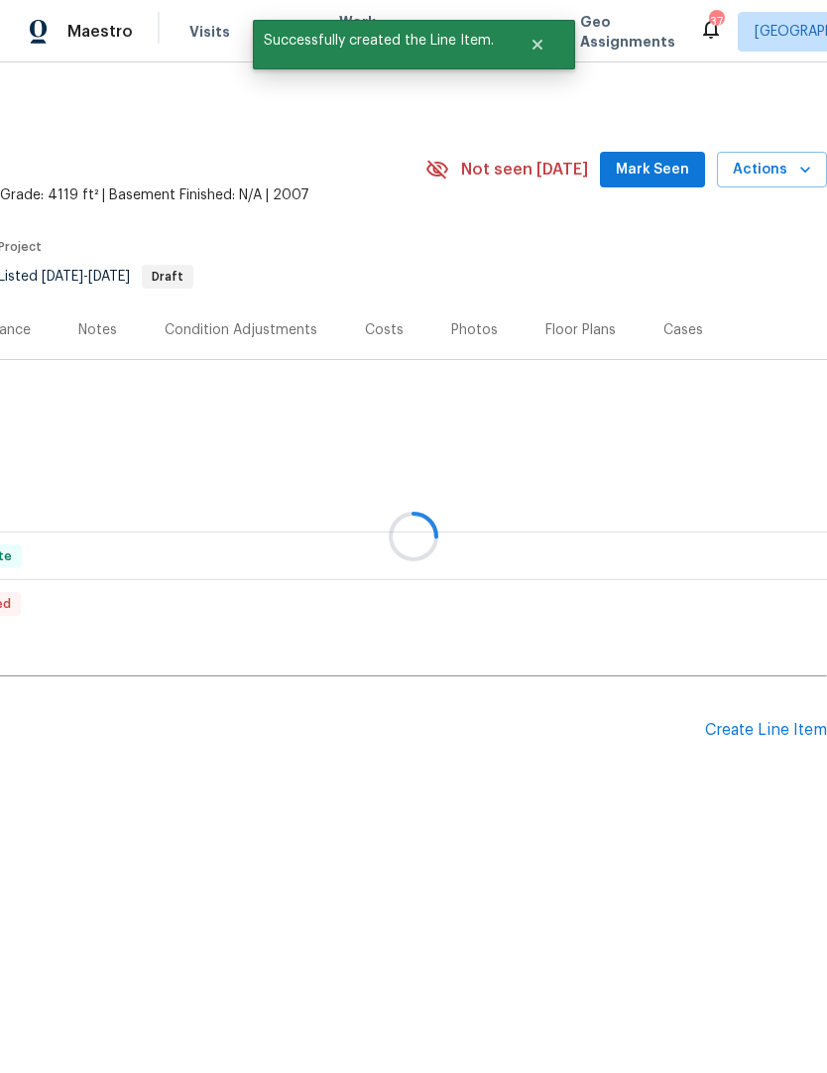
scroll to position [0, 0]
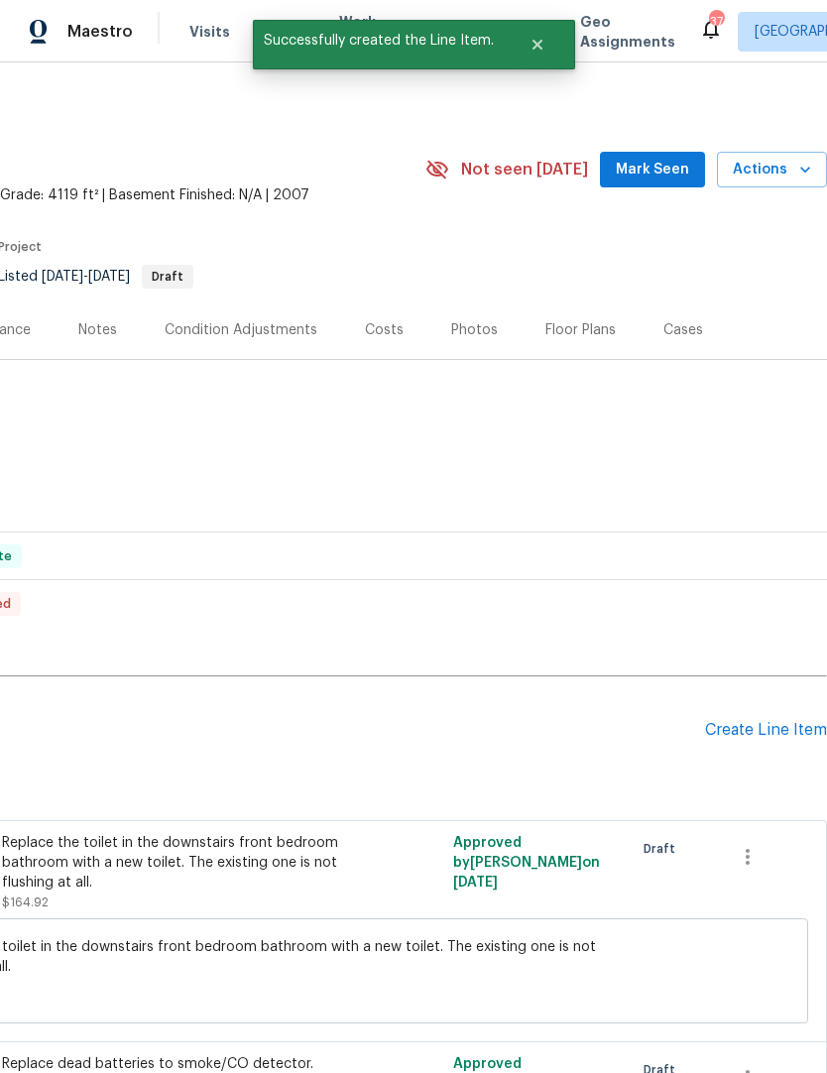
click at [750, 724] on div "Create Line Item" at bounding box center [766, 730] width 122 height 19
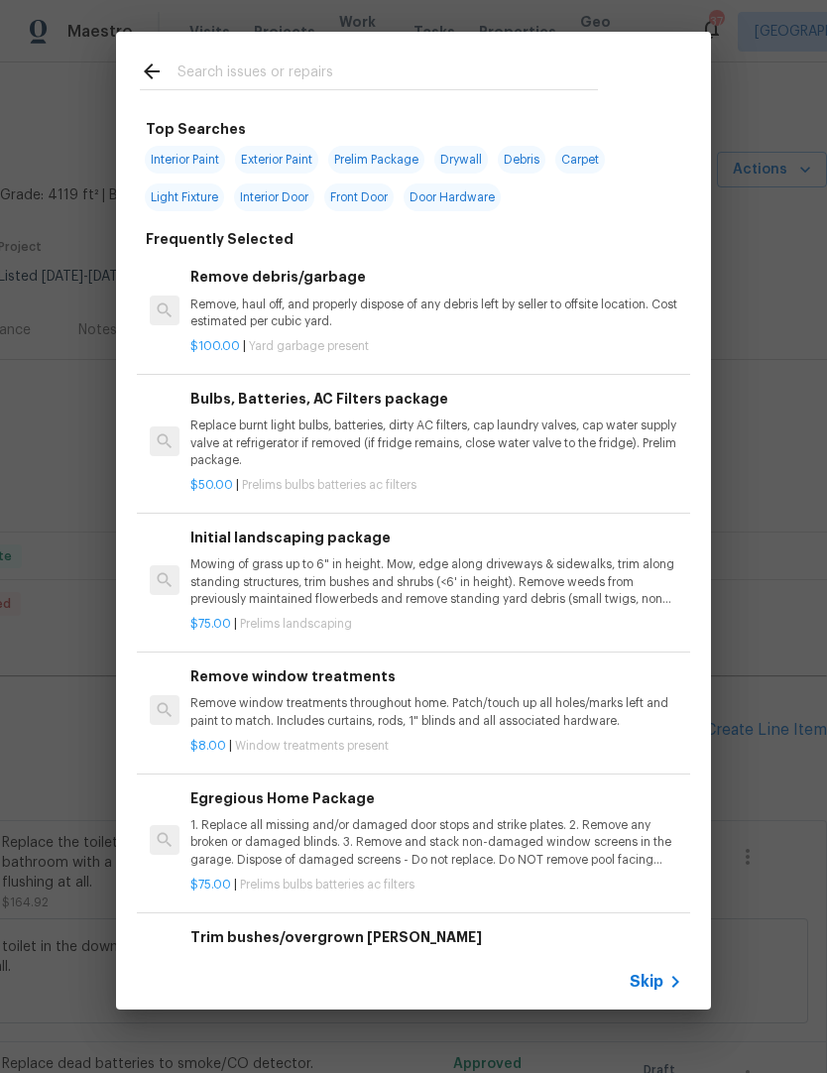
click at [220, 82] on input "text" at bounding box center [387, 74] width 420 height 30
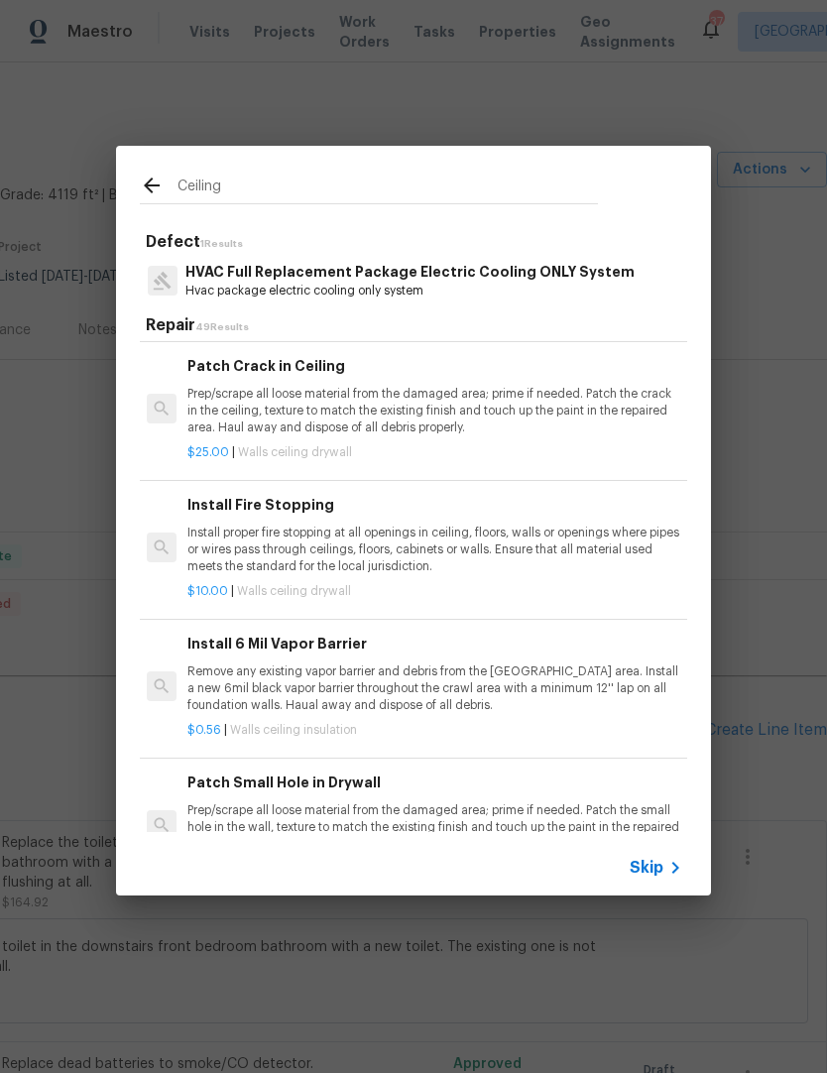
scroll to position [278, 3]
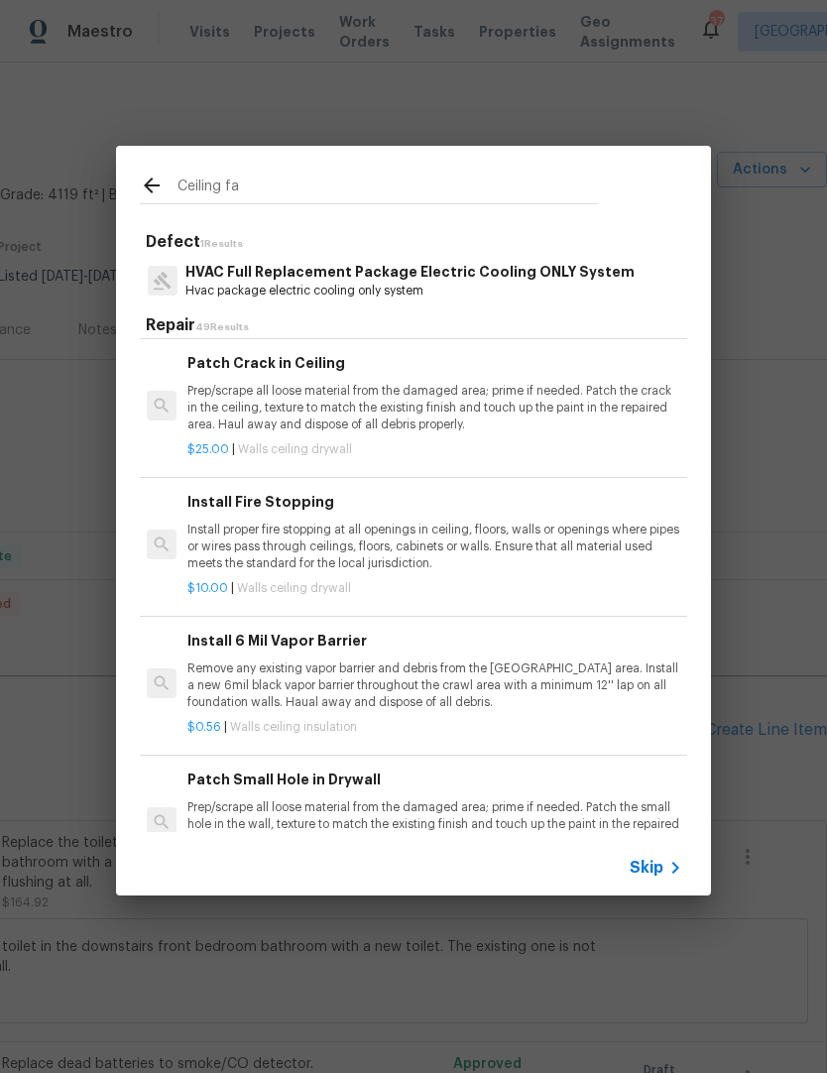
type input "Ceiling fan"
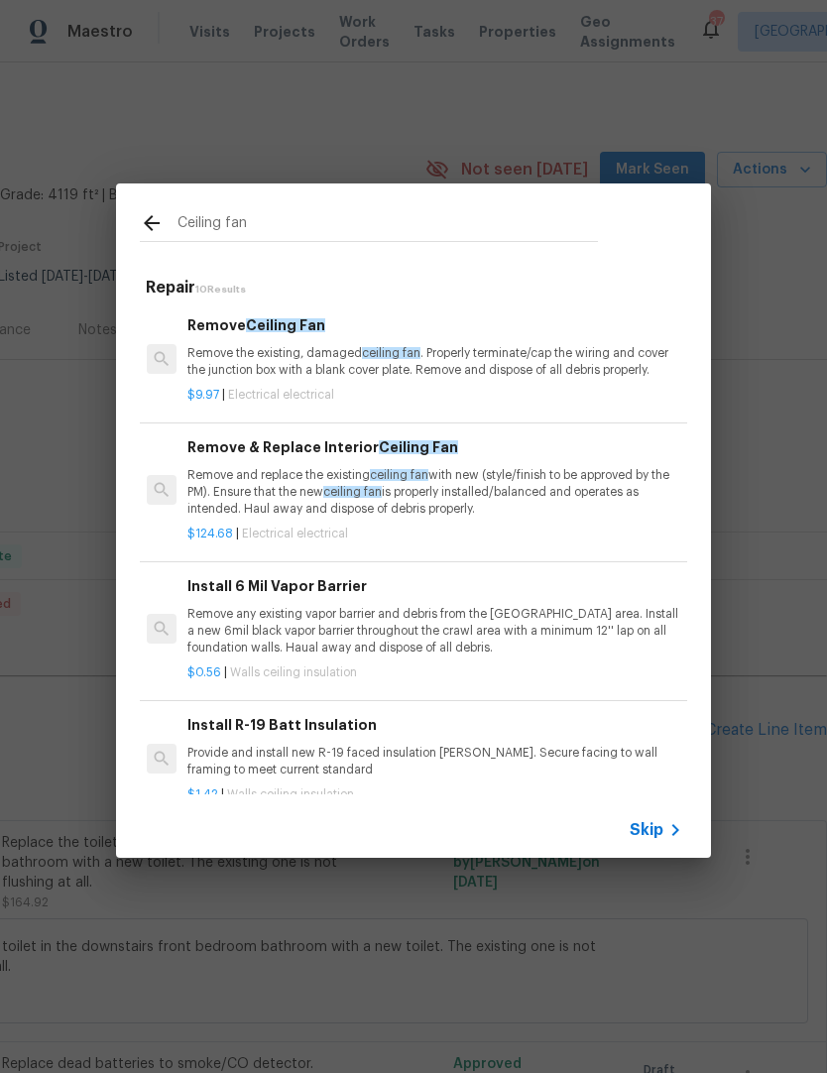
scroll to position [0, 3]
click at [274, 476] on p "Remove and replace the existing ceiling fan with new (style/finish to be approv…" at bounding box center [433, 492] width 492 height 51
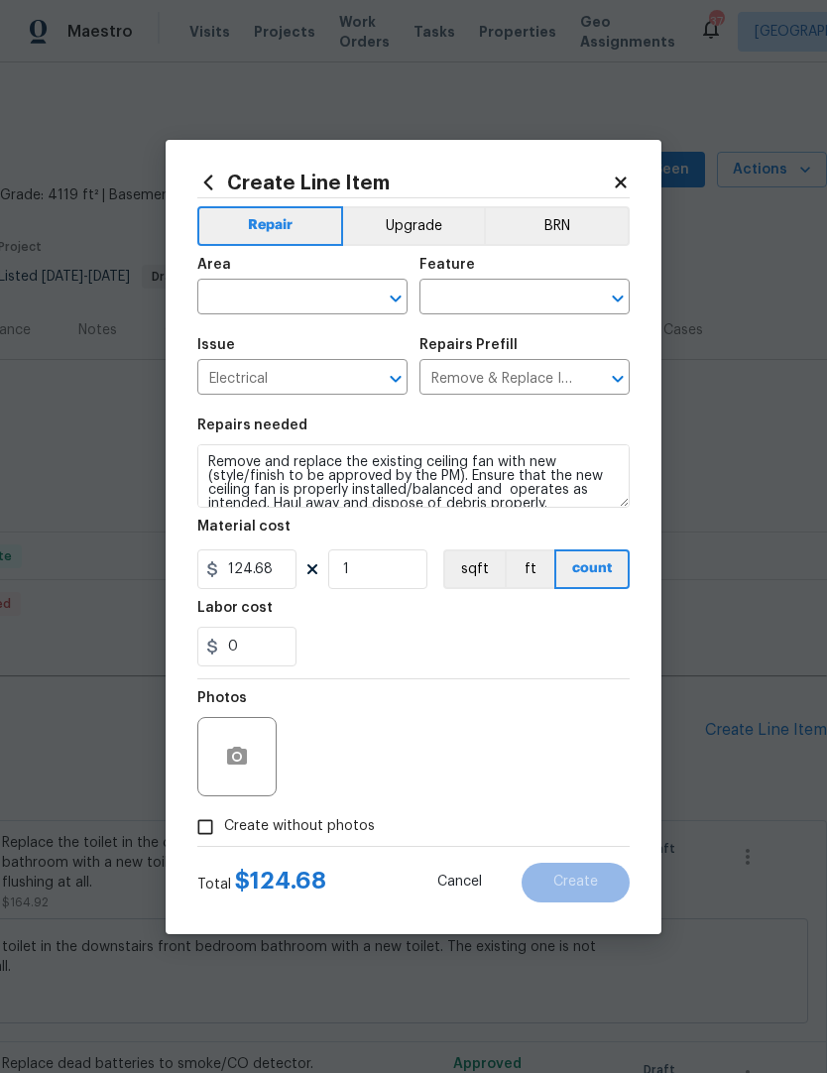
click at [272, 295] on input "text" at bounding box center [274, 299] width 155 height 31
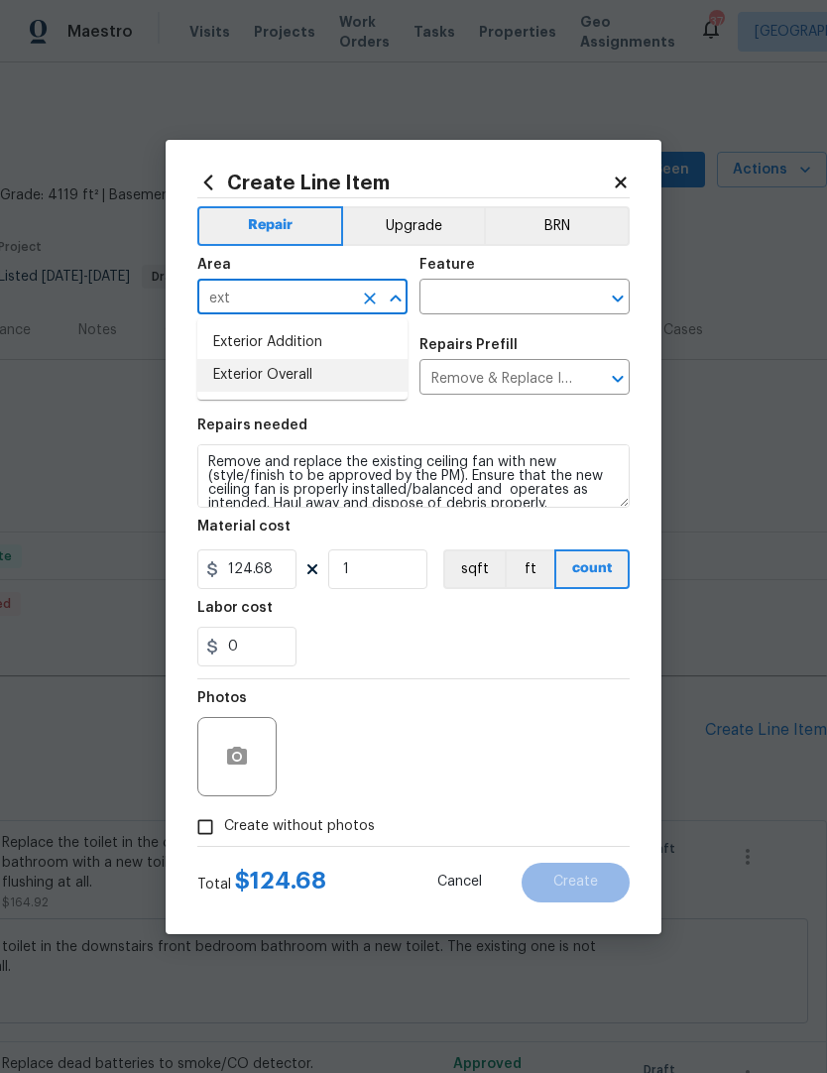
click at [245, 369] on li "Exterior Overall" at bounding box center [302, 375] width 210 height 33
type input "Exterior Overall"
click at [472, 293] on input "text" at bounding box center [496, 299] width 155 height 31
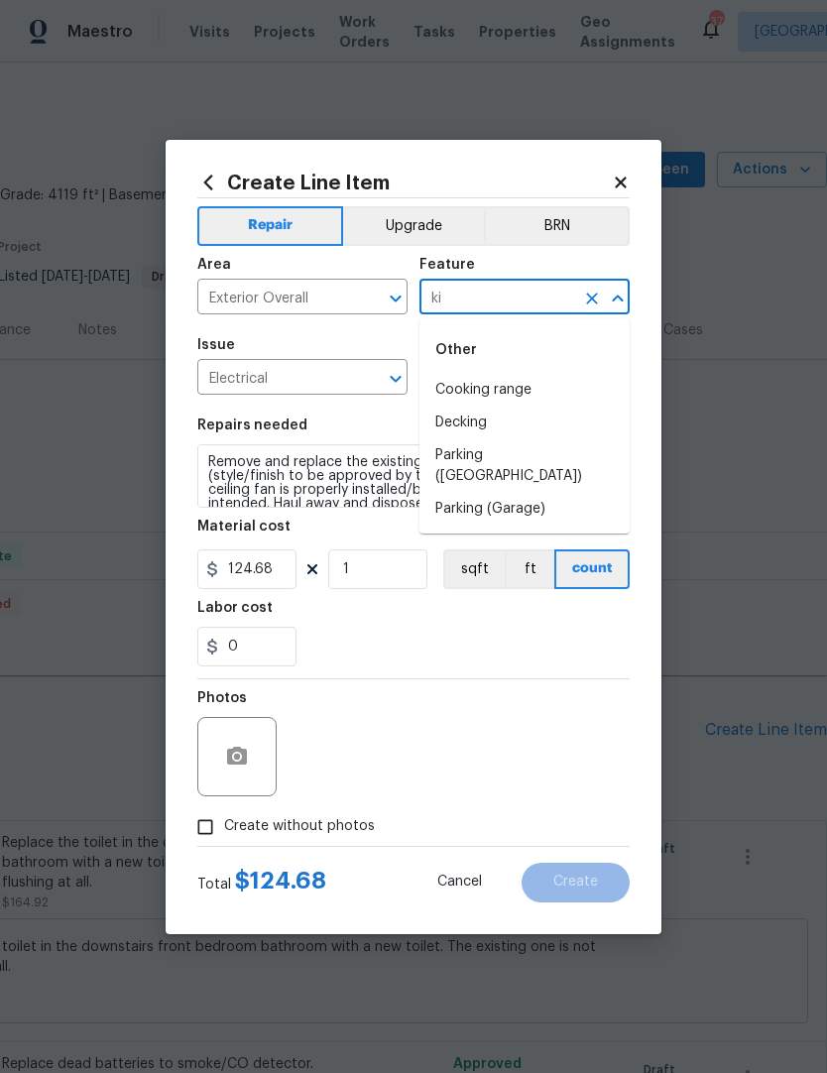
type input "k"
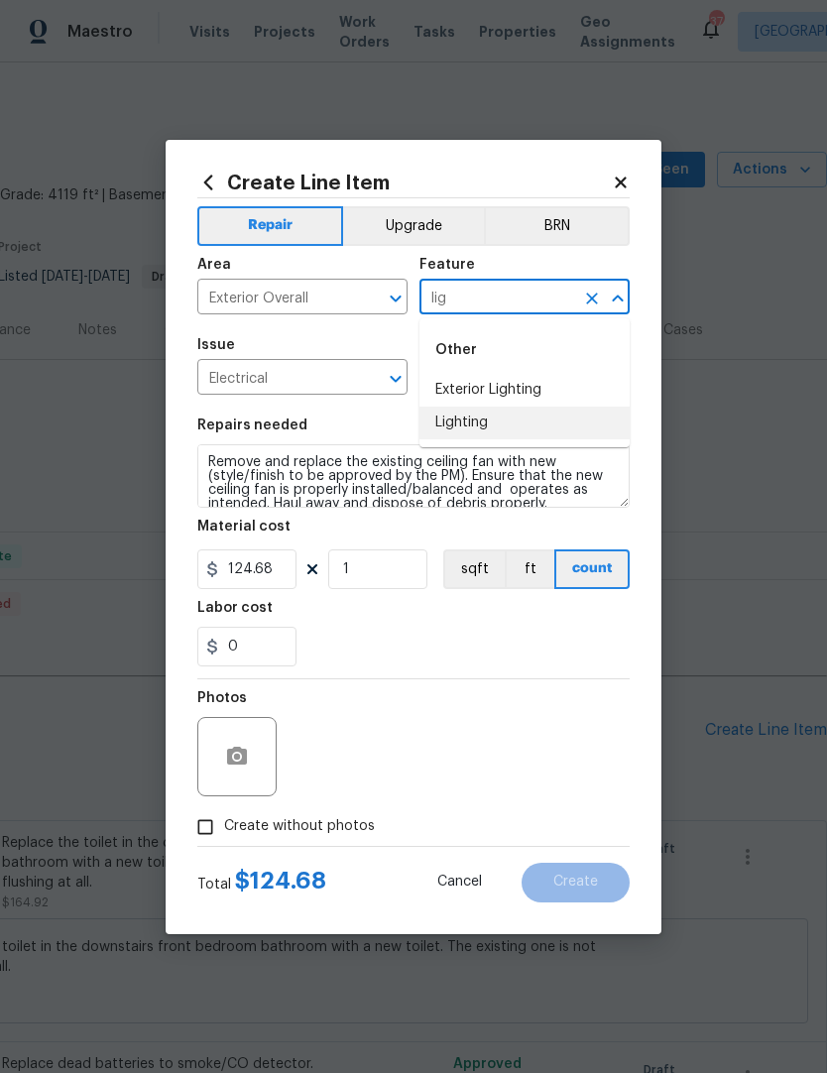
click at [468, 423] on li "Lighting" at bounding box center [524, 422] width 210 height 33
type input "Lighting"
click at [579, 435] on div "Repairs needed" at bounding box center [413, 431] width 432 height 26
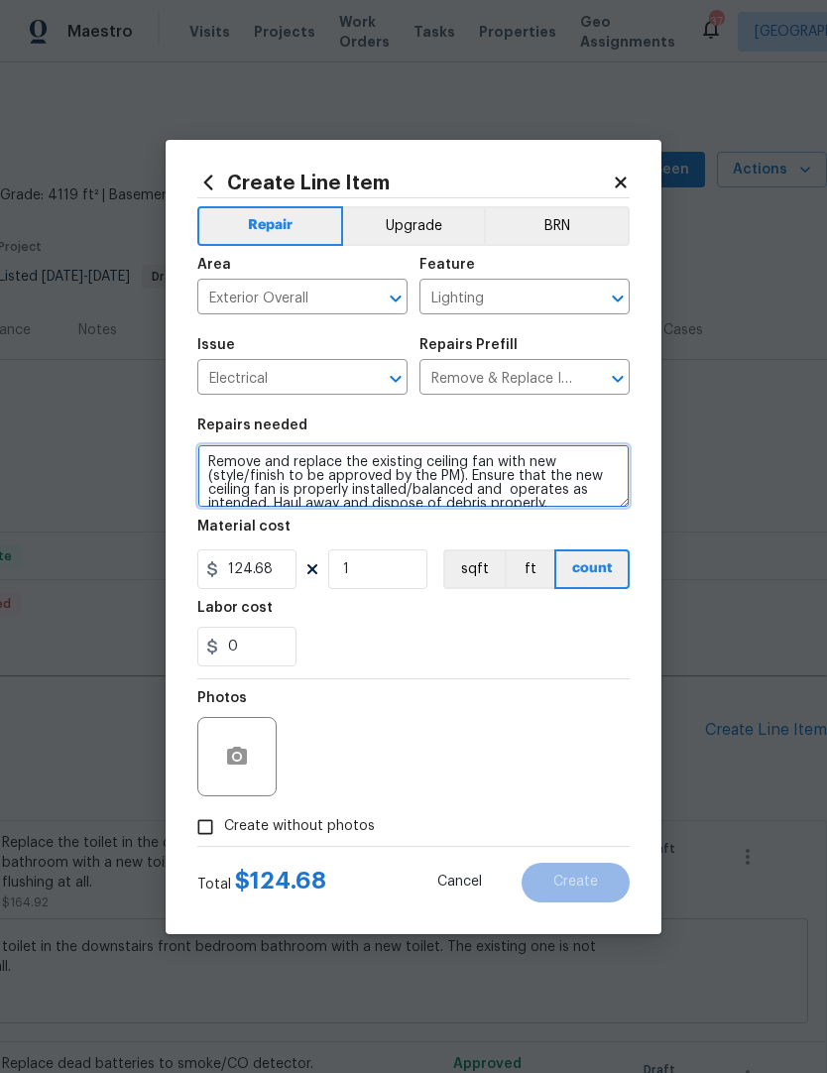
click at [559, 504] on textarea "Remove and replace the existing ceiling fan with new (style/finish to be approv…" at bounding box center [413, 475] width 432 height 63
type textarea "Remove and replace the existing ceiling fan with new (style/finish to be approv…"
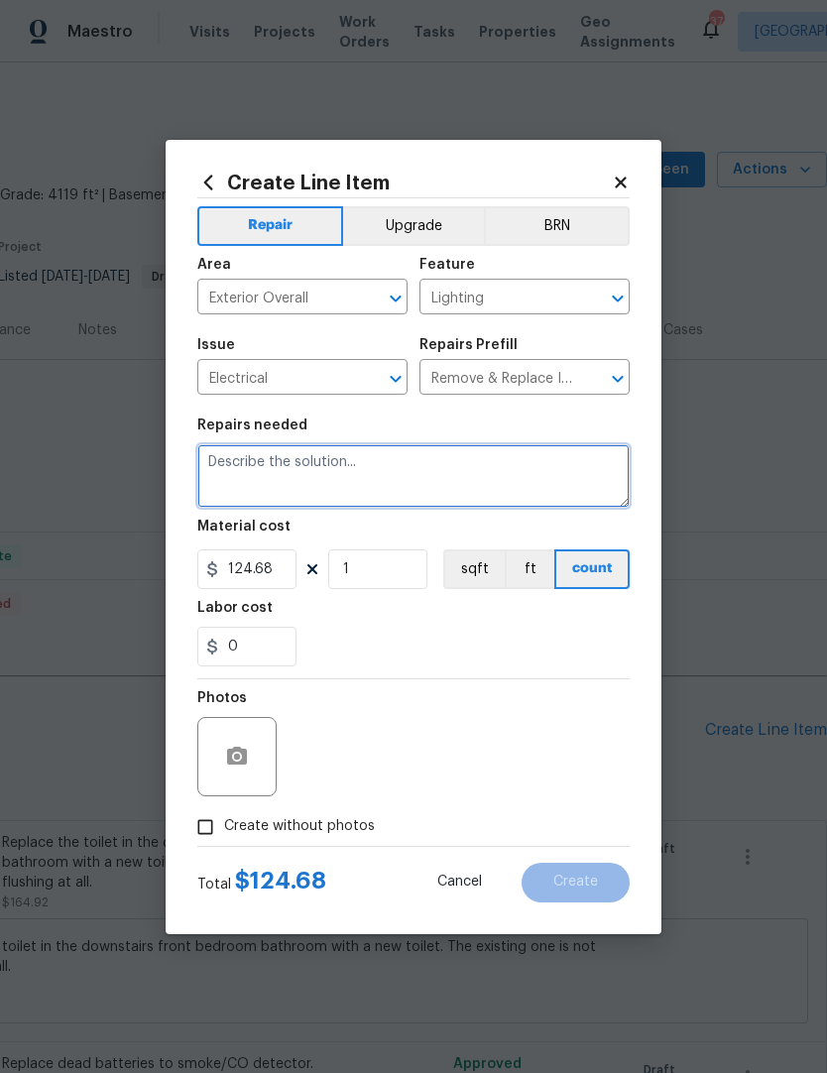
scroll to position [0, 0]
type textarea "replace the broken ceiling fan in the outdoor kitchen area with something simil…"
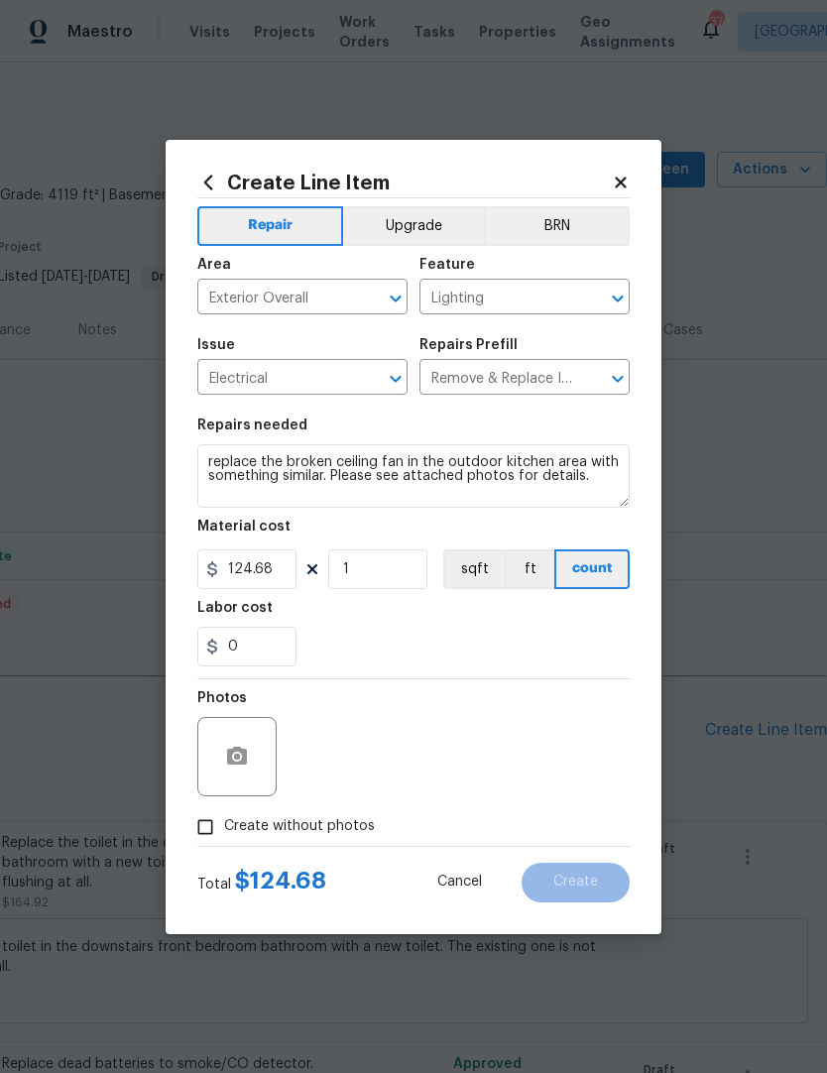
click at [279, 541] on div "Material cost" at bounding box center [413, 532] width 432 height 26
click at [269, 551] on input "124.68" at bounding box center [246, 569] width 99 height 40
click at [283, 570] on input "124.68" at bounding box center [246, 569] width 99 height 40
type input "200"
click at [375, 638] on div "0" at bounding box center [413, 647] width 432 height 40
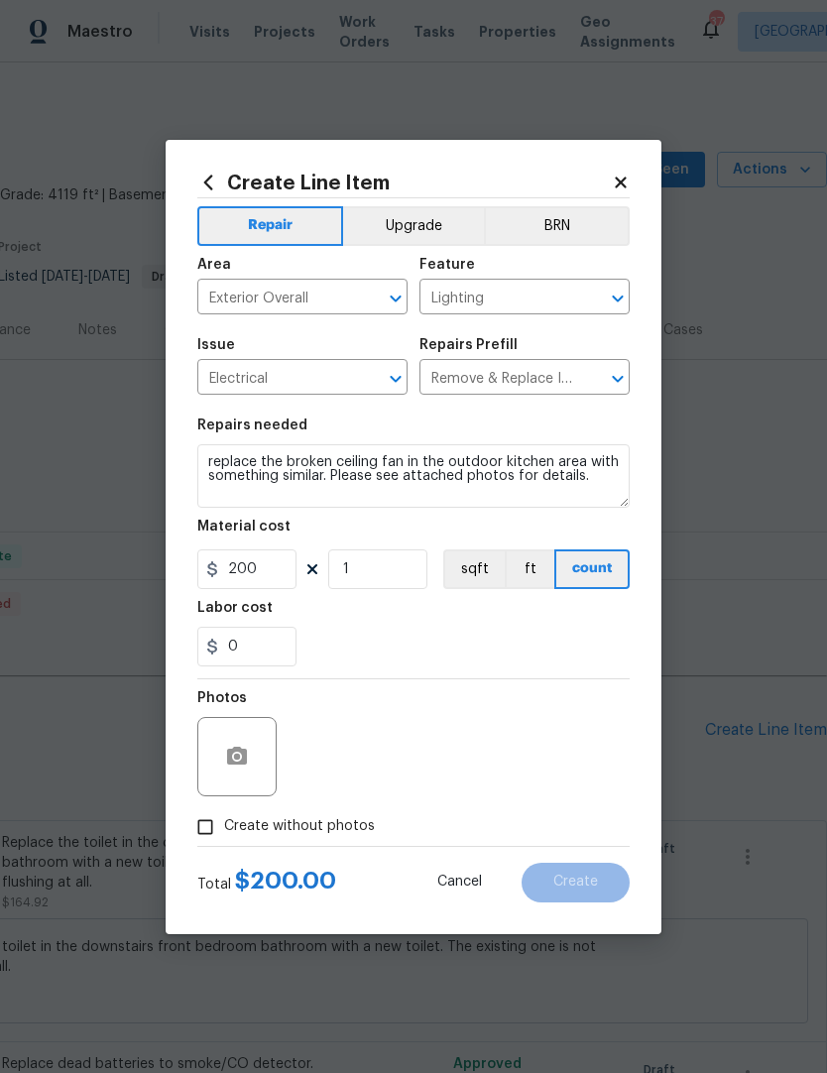
click at [188, 821] on input "Create without photos" at bounding box center [205, 827] width 38 height 38
checkbox input "true"
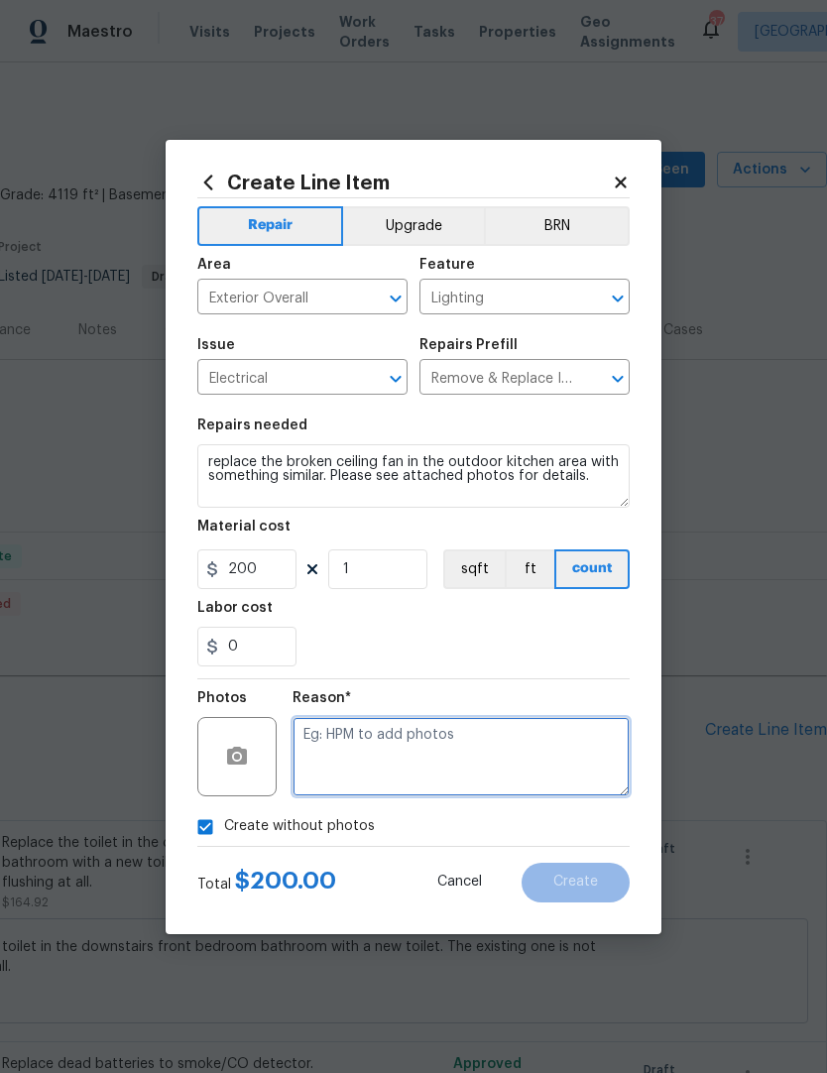
click at [324, 746] on textarea at bounding box center [460, 756] width 337 height 79
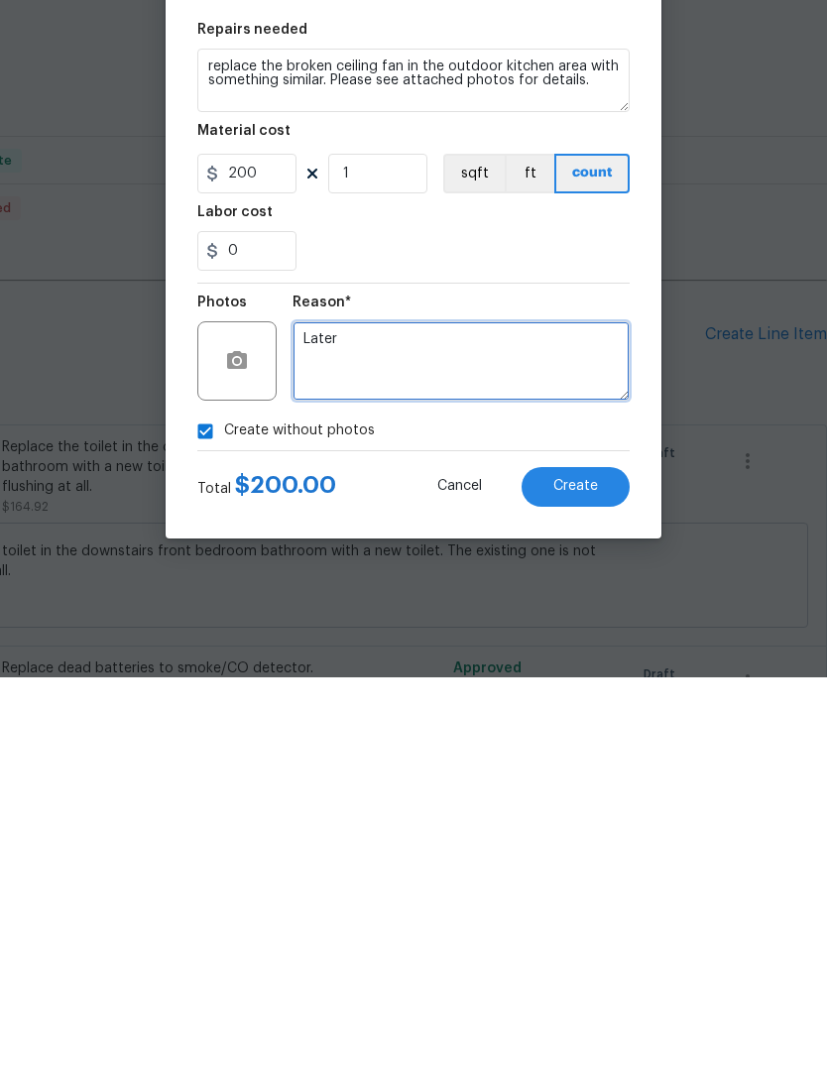
type textarea "Later"
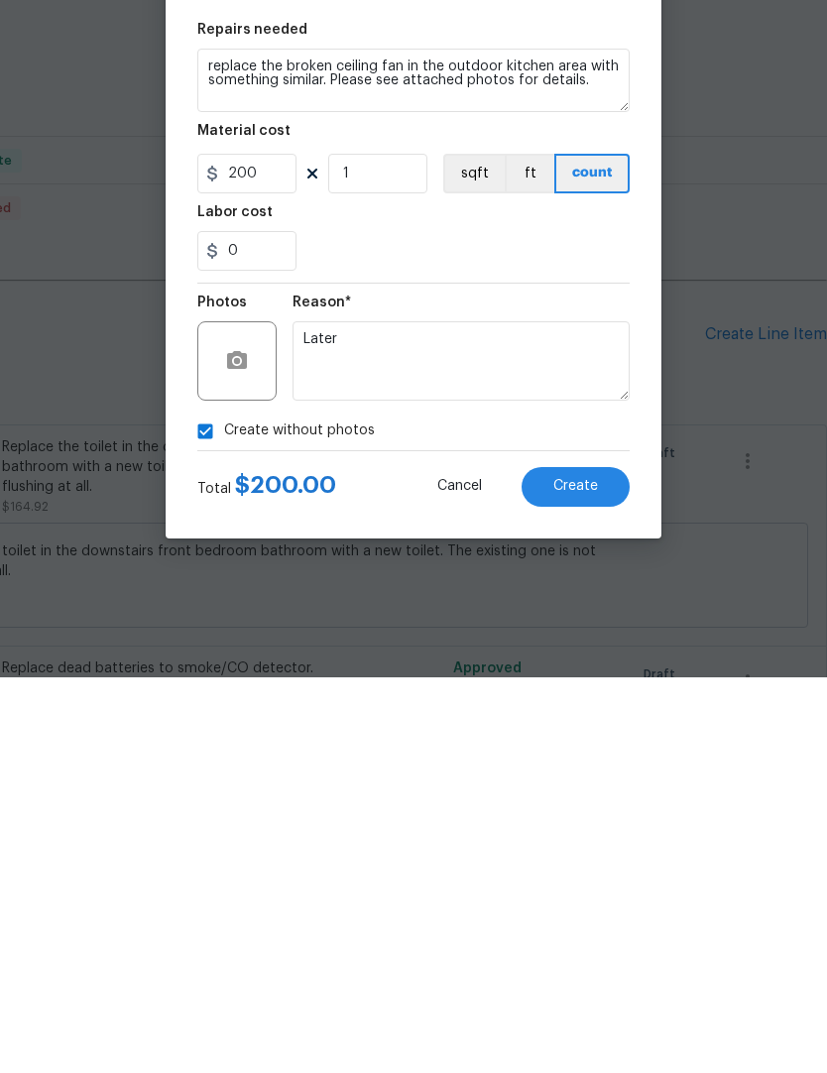
click at [581, 874] on span "Create" at bounding box center [575, 881] width 45 height 15
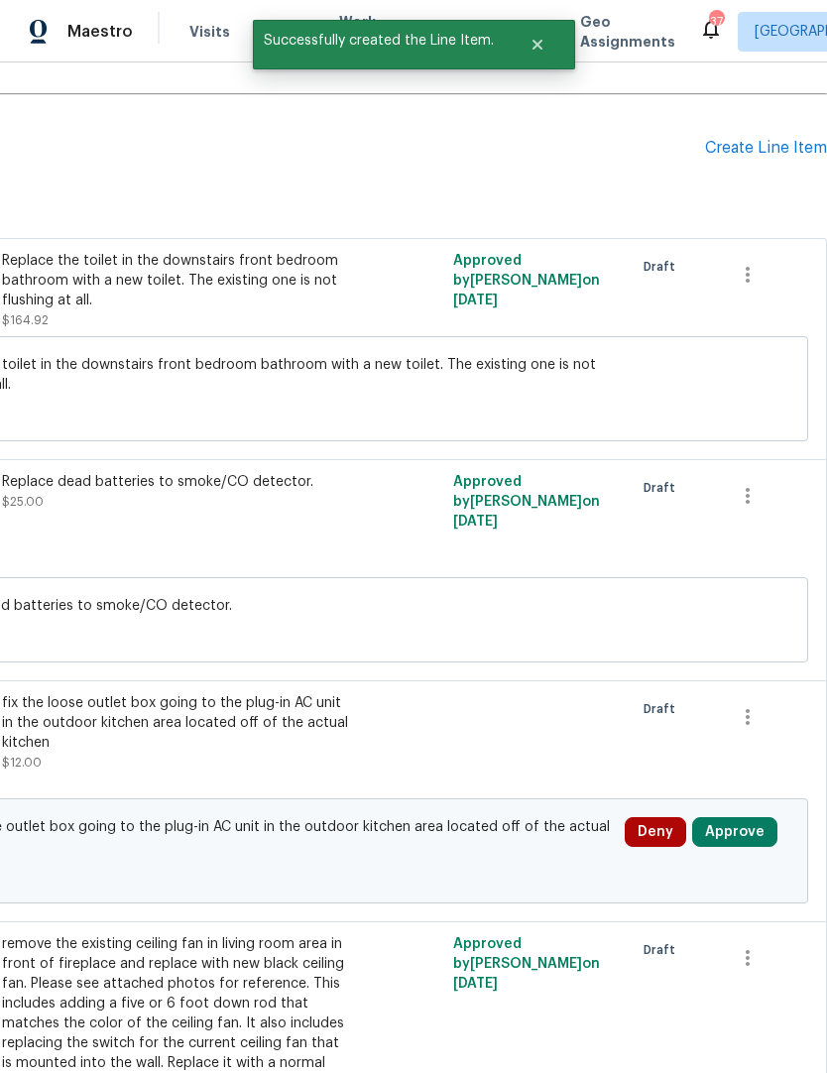
scroll to position [582, 293]
click at [744, 817] on button "Approve" at bounding box center [734, 832] width 85 height 30
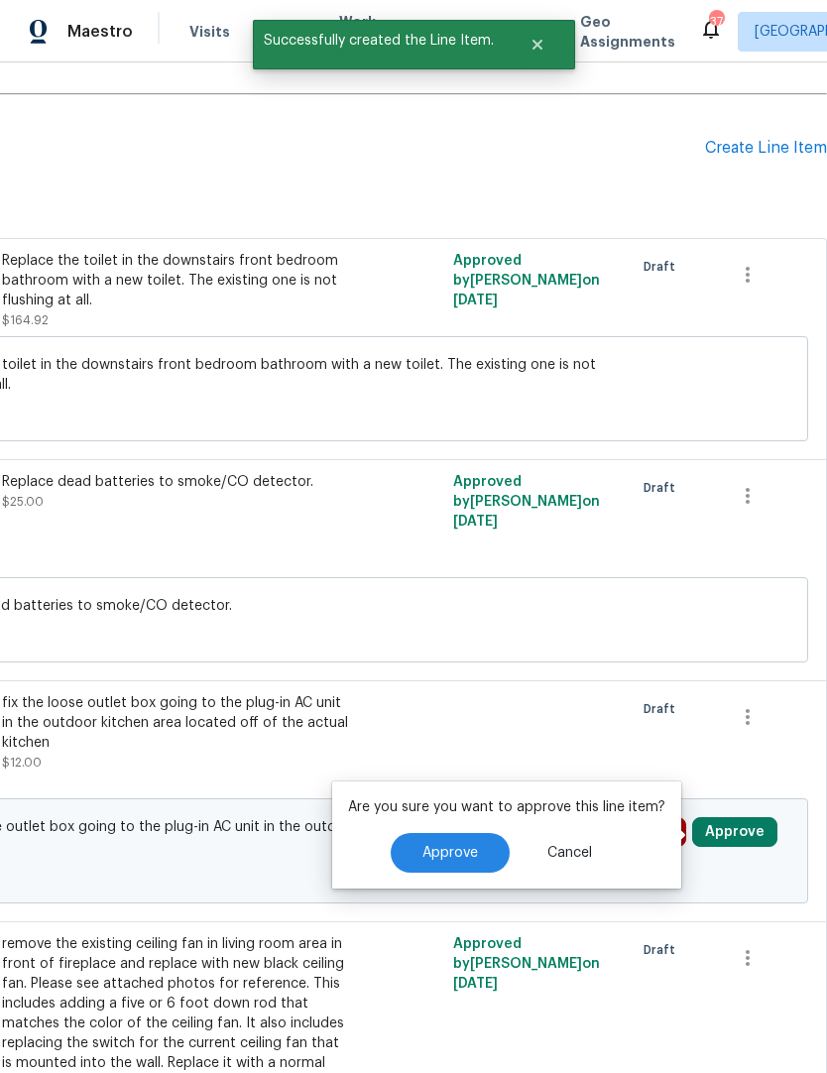
click at [461, 846] on span "Approve" at bounding box center [450, 853] width 56 height 15
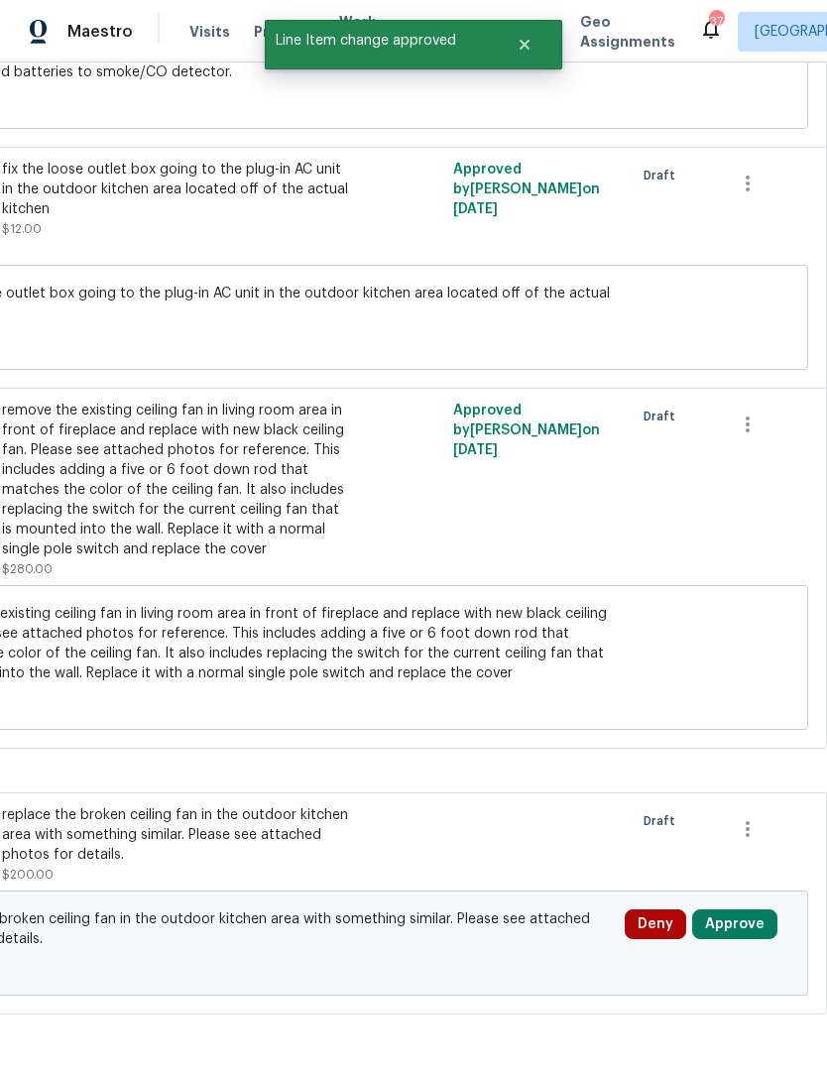
click at [735, 909] on button "Approve" at bounding box center [734, 924] width 85 height 30
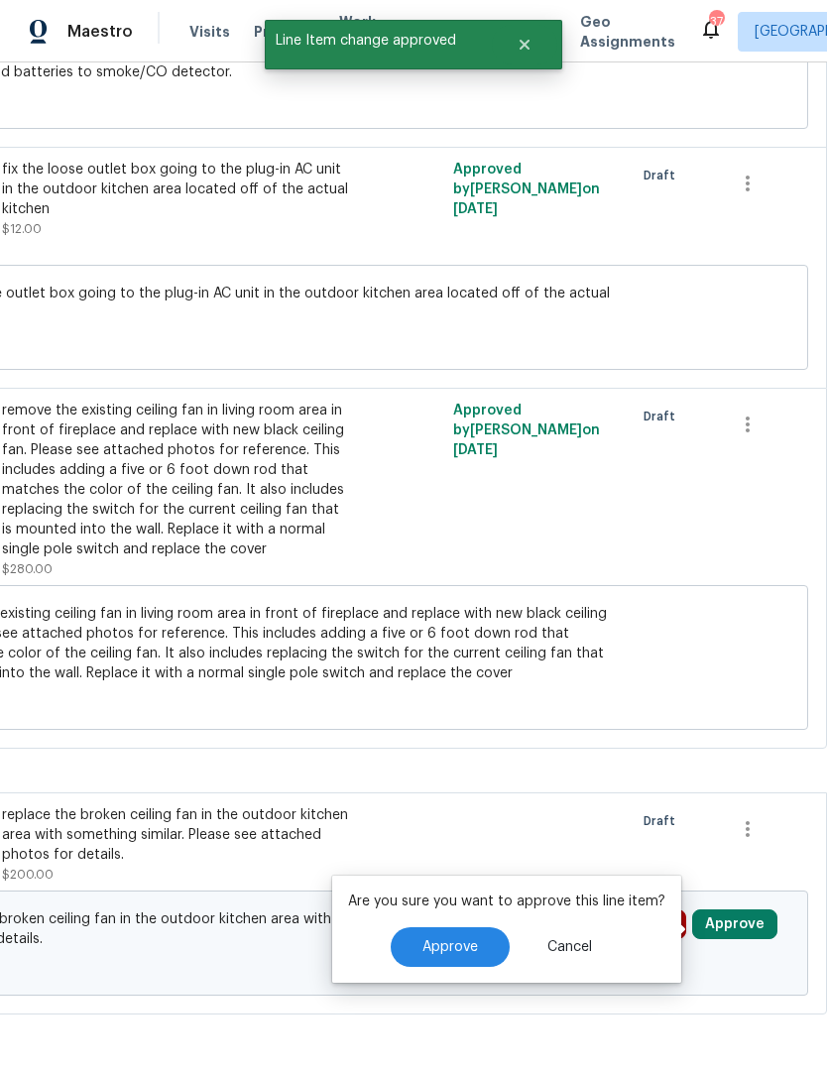
click at [461, 897] on div "Are you sure you want to approve this line item? Approve Cancel" at bounding box center [506, 928] width 349 height 107
click at [460, 897] on div "Are you sure you want to approve this line item? Approve Cancel" at bounding box center [506, 928] width 349 height 107
click at [464, 940] on span "Approve" at bounding box center [450, 947] width 56 height 15
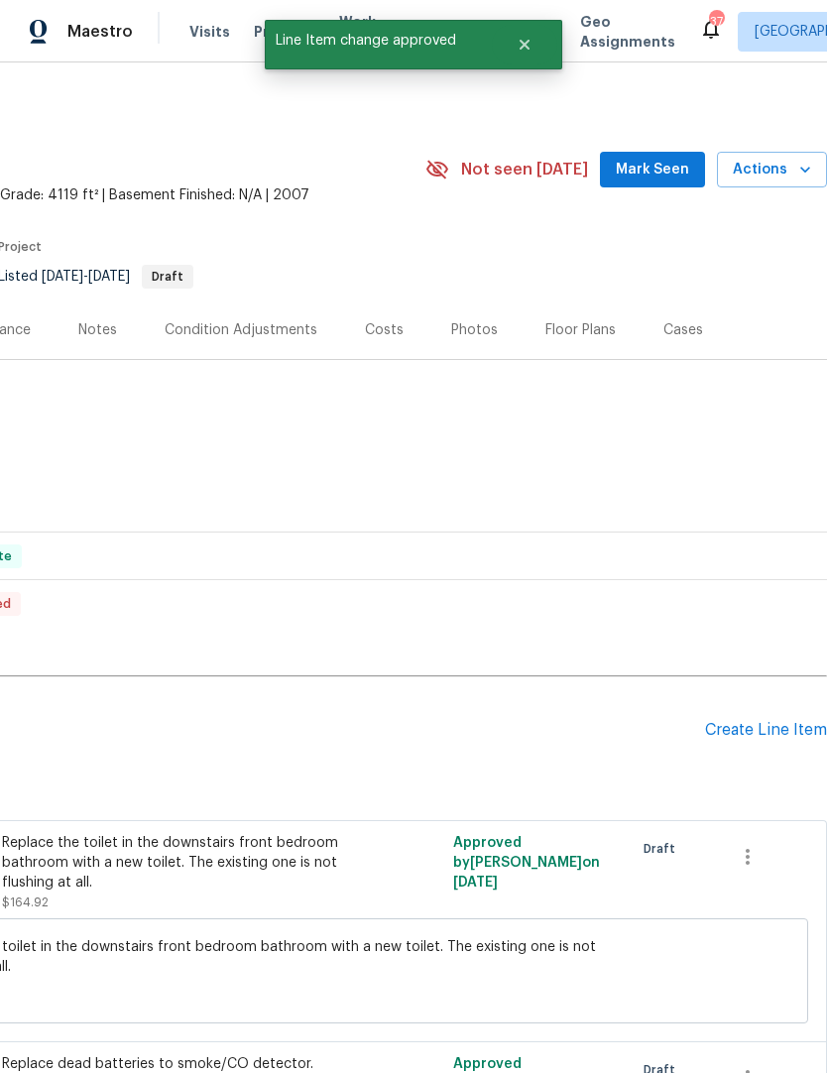
scroll to position [0, 293]
click at [763, 721] on div "Create Line Item" at bounding box center [766, 730] width 122 height 19
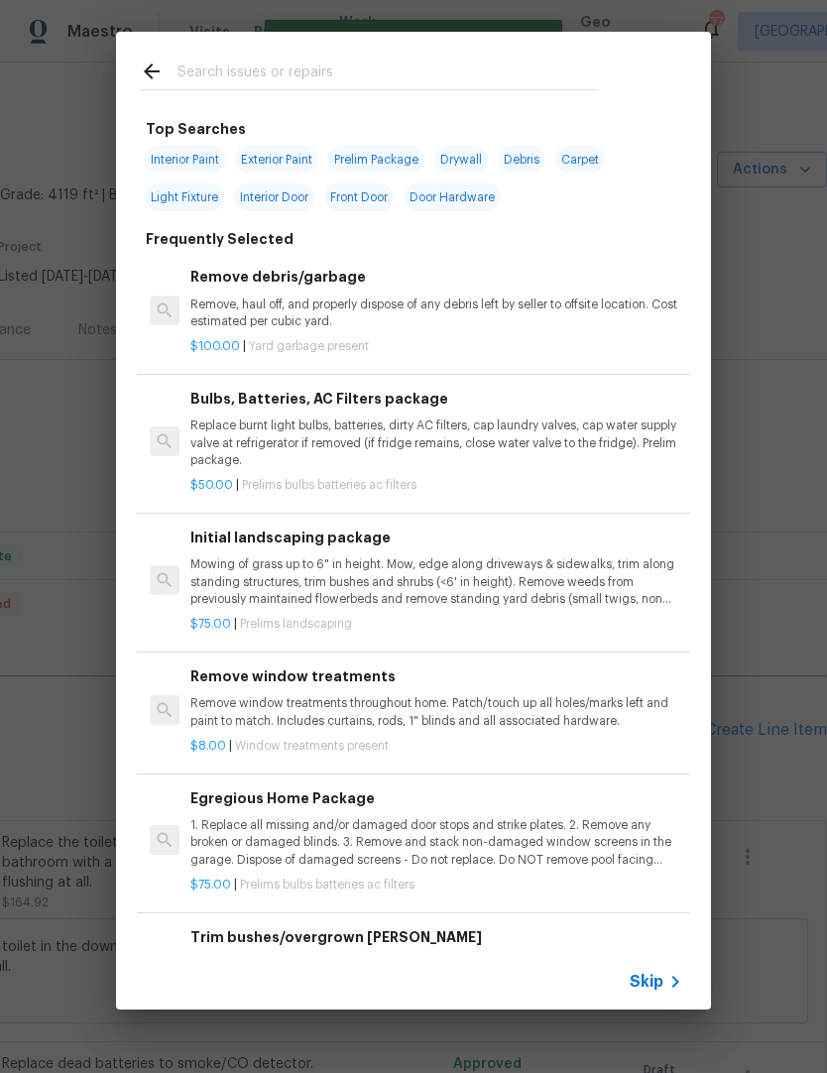
click at [222, 78] on input "text" at bounding box center [387, 74] width 420 height 30
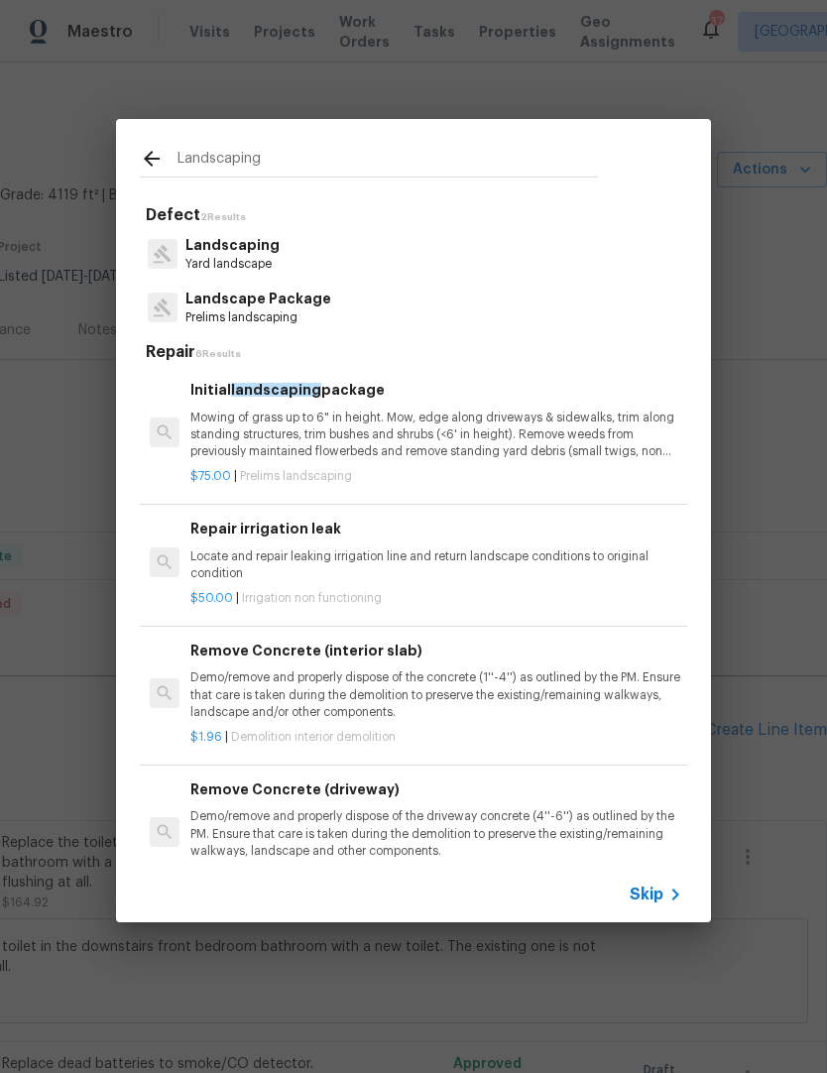
type input "Landscaping"
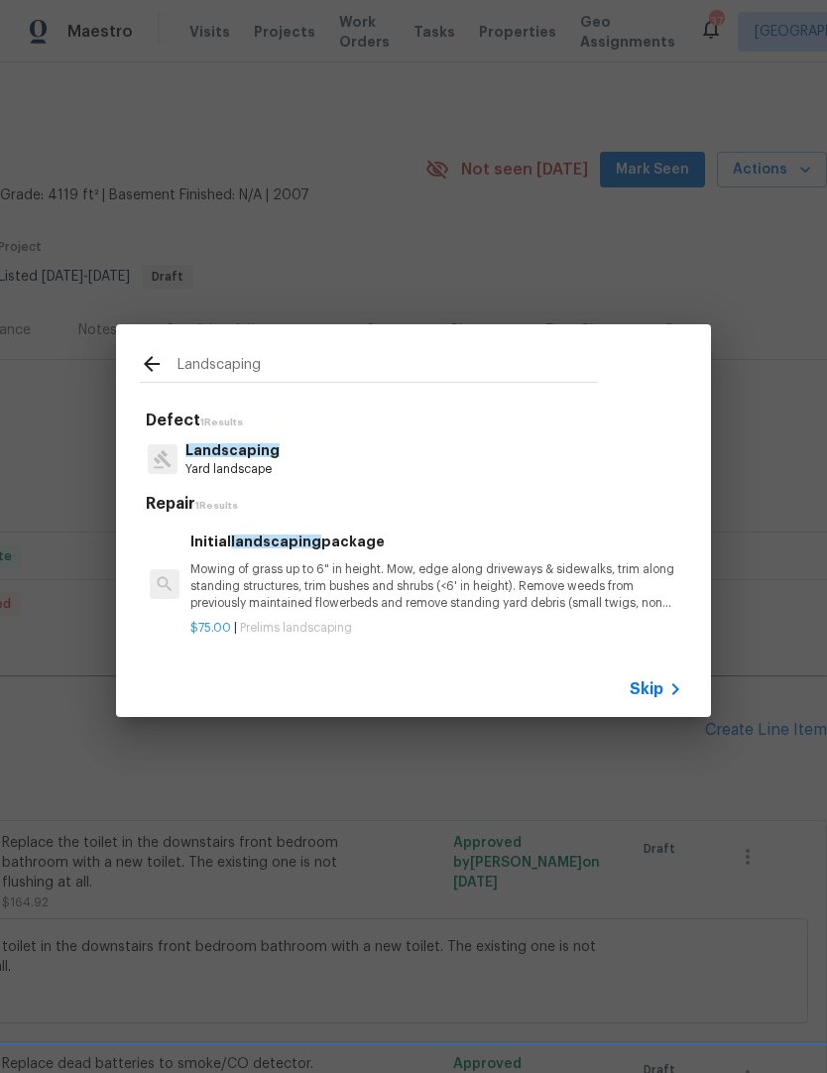
click at [225, 462] on p "Yard landscape" at bounding box center [232, 469] width 94 height 17
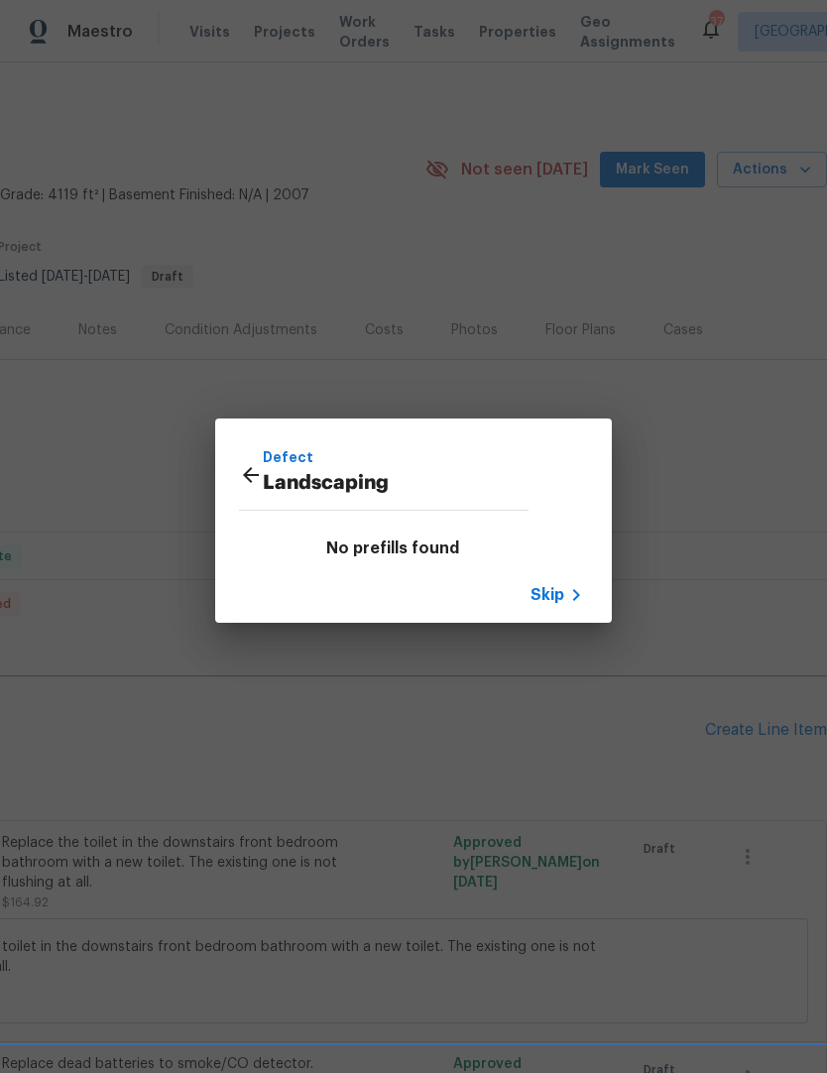
click at [240, 471] on icon at bounding box center [251, 475] width 24 height 24
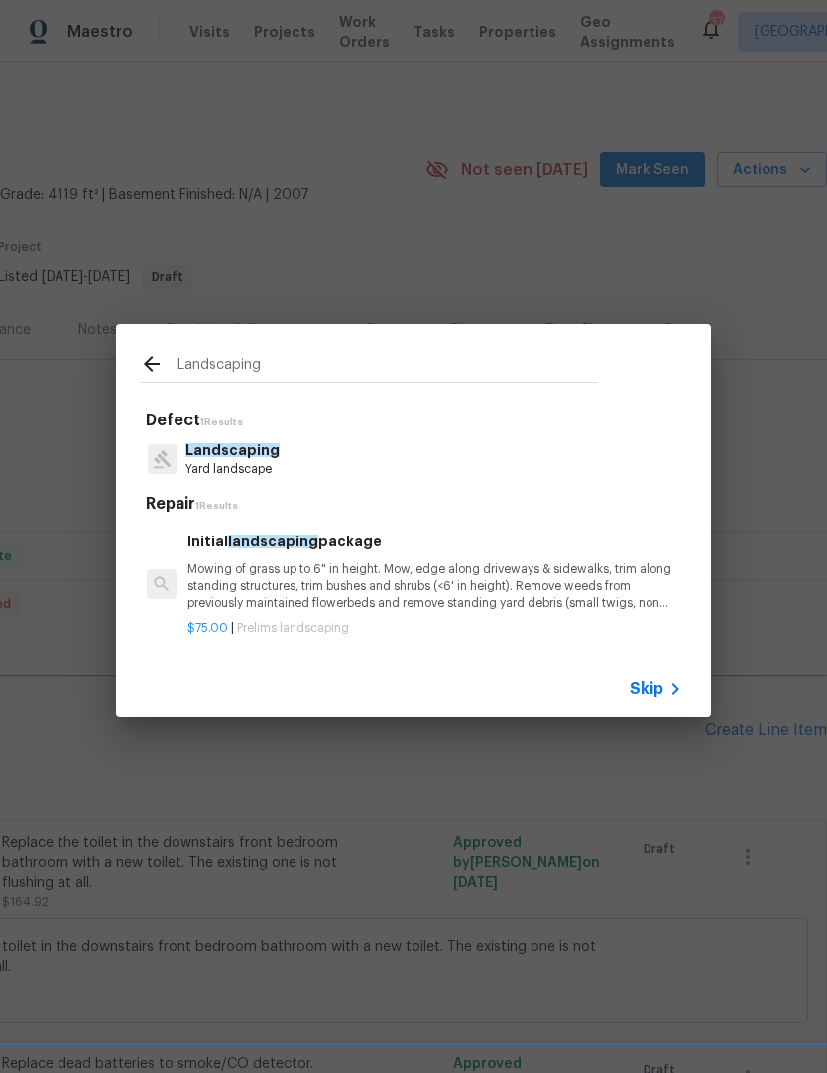
scroll to position [0, 3]
click at [663, 689] on icon at bounding box center [675, 689] width 24 height 24
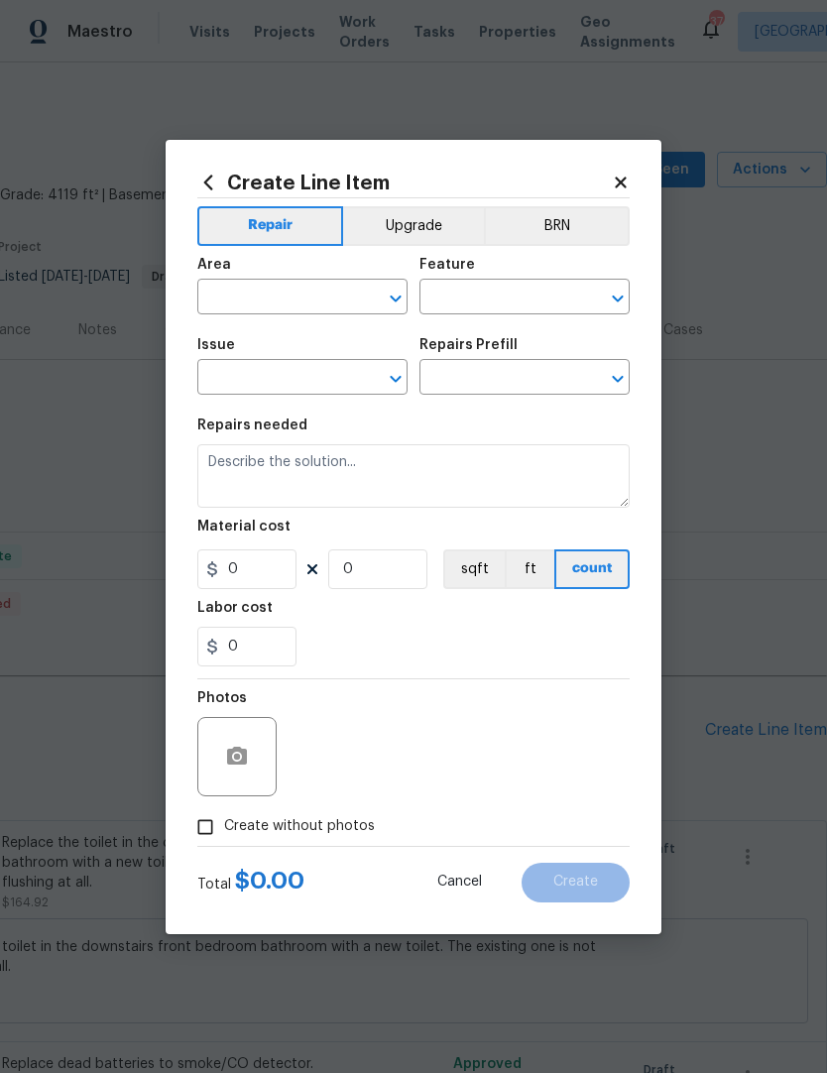
click at [265, 293] on input "text" at bounding box center [274, 299] width 155 height 31
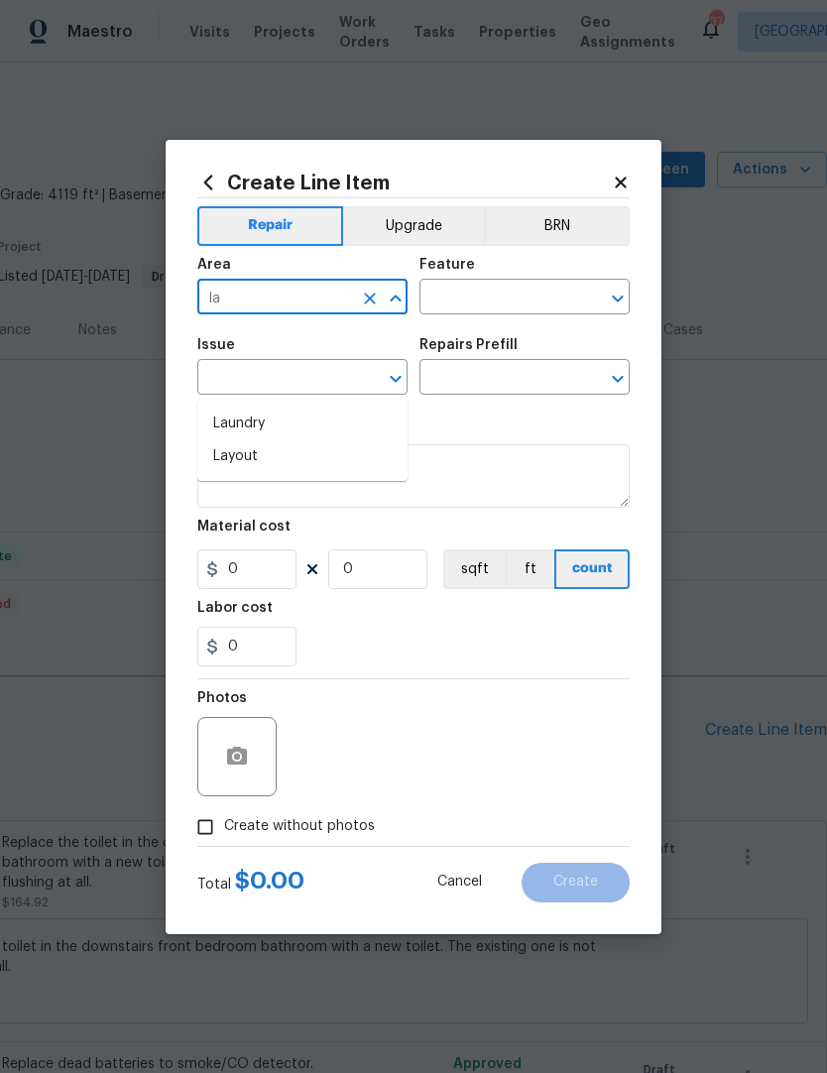
type input "l"
click at [271, 440] on li "Exterior Overall" at bounding box center [302, 456] width 210 height 33
type input "Exterior Overall"
click at [465, 293] on input "text" at bounding box center [496, 299] width 155 height 31
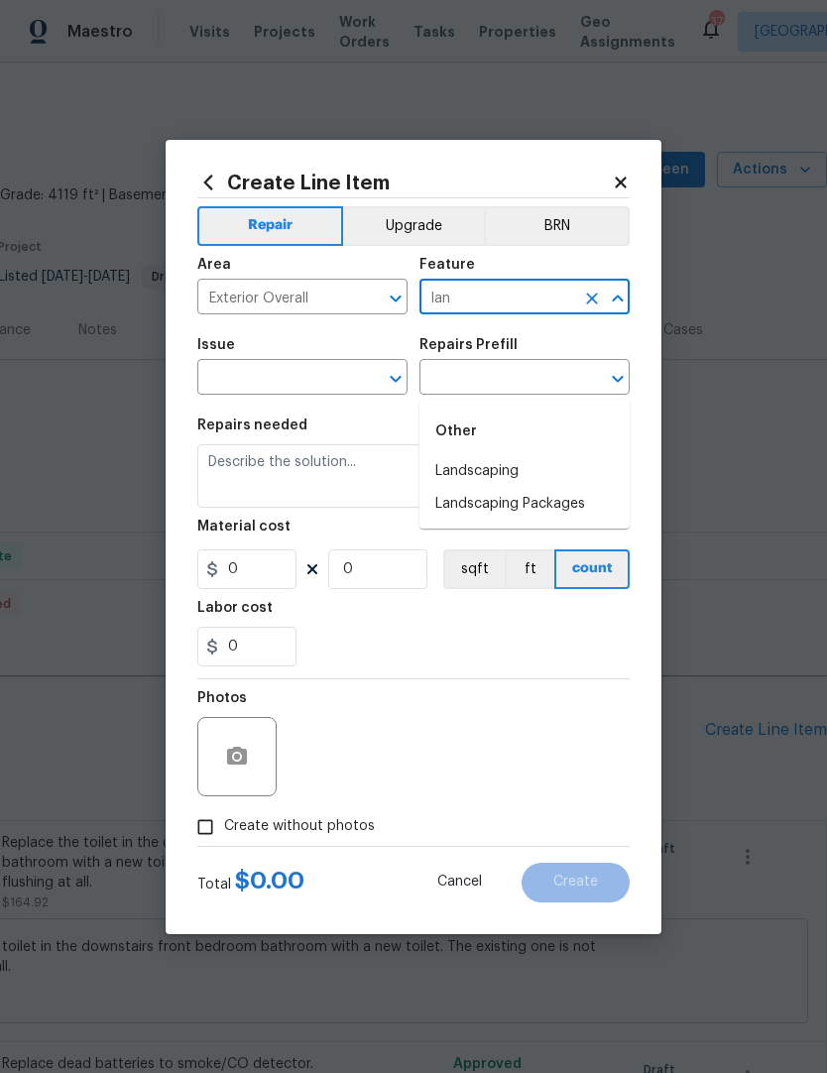
click at [508, 455] on li "Landscaping" at bounding box center [524, 471] width 210 height 33
type input "Landscaping"
click at [235, 383] on input "text" at bounding box center [274, 379] width 155 height 31
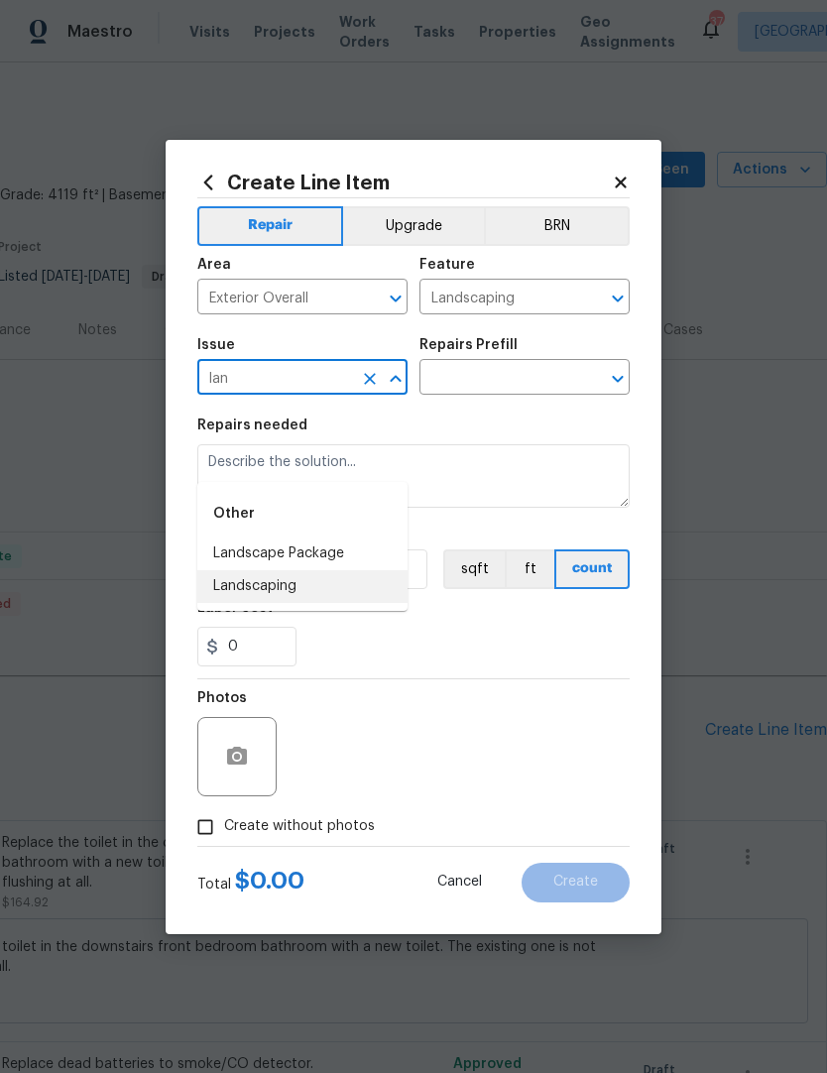
click at [257, 570] on li "Landscaping" at bounding box center [302, 586] width 210 height 33
type input "Landscaping"
click at [481, 355] on div "Repairs Prefill" at bounding box center [524, 351] width 210 height 26
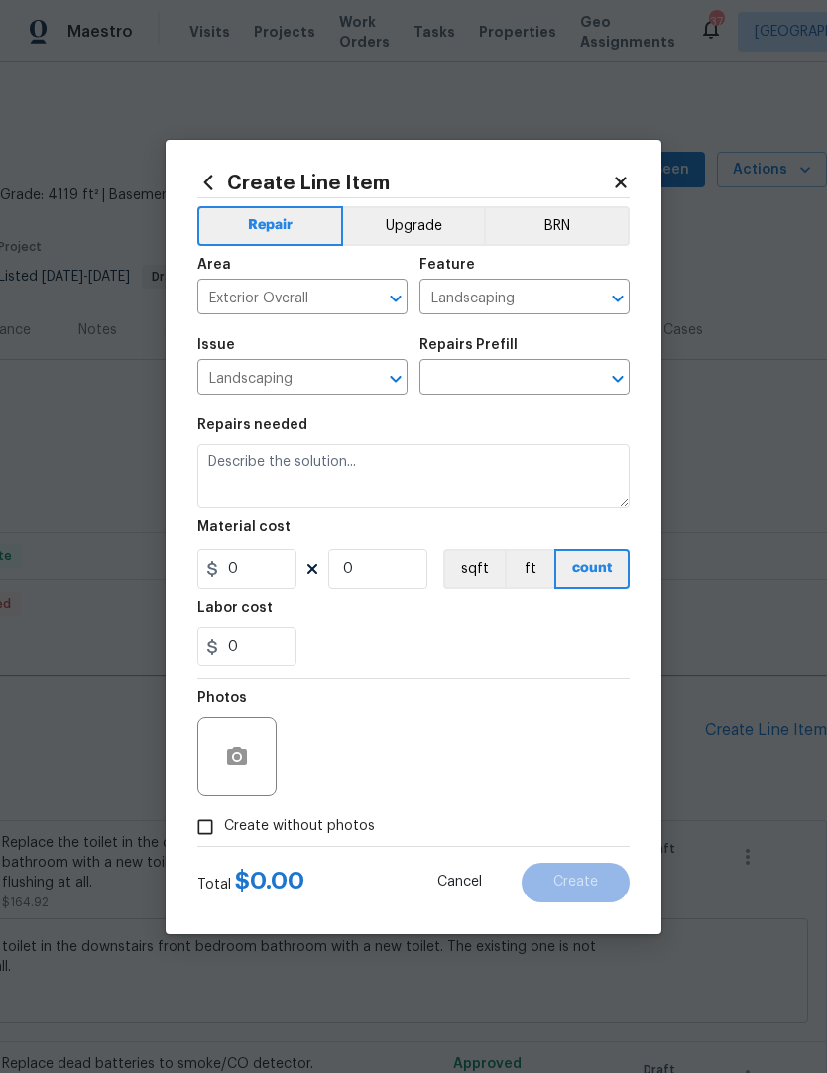
click at [470, 372] on input "text" at bounding box center [496, 379] width 155 height 31
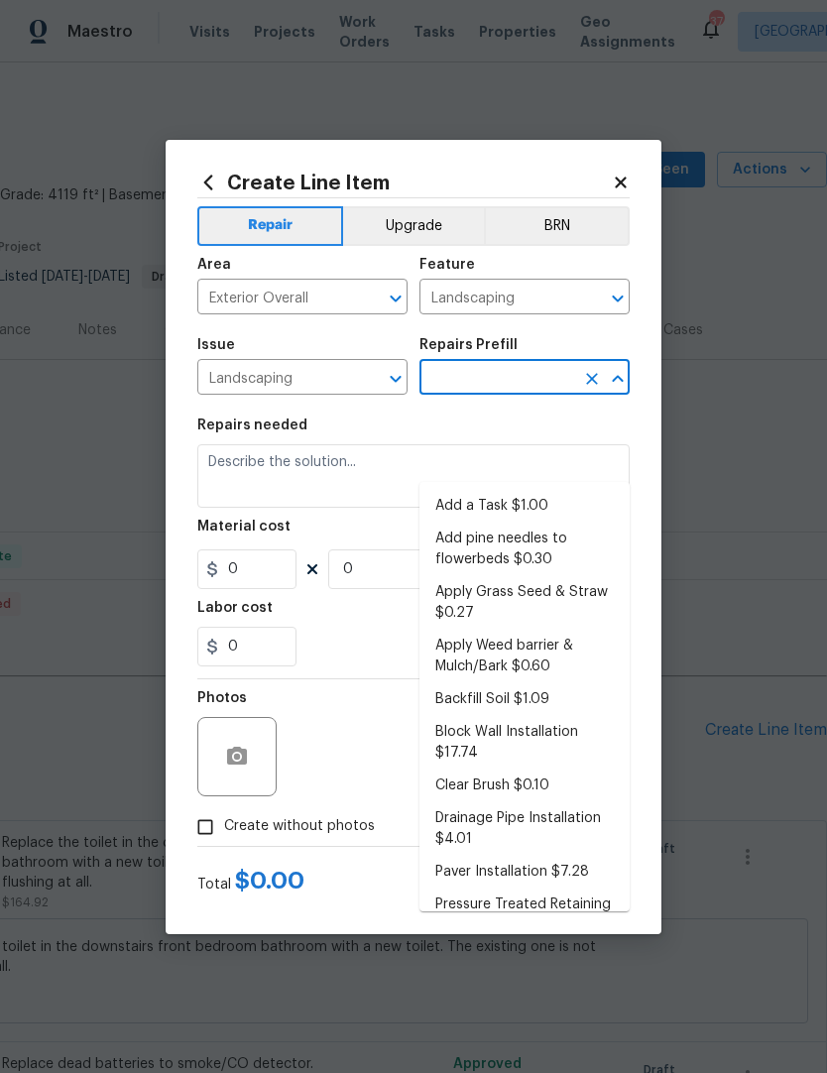
click at [519, 490] on li "Add a Task $1.00" at bounding box center [524, 506] width 210 height 33
type input "Add a Task $1.00"
type textarea "HPM to detail"
type input "1"
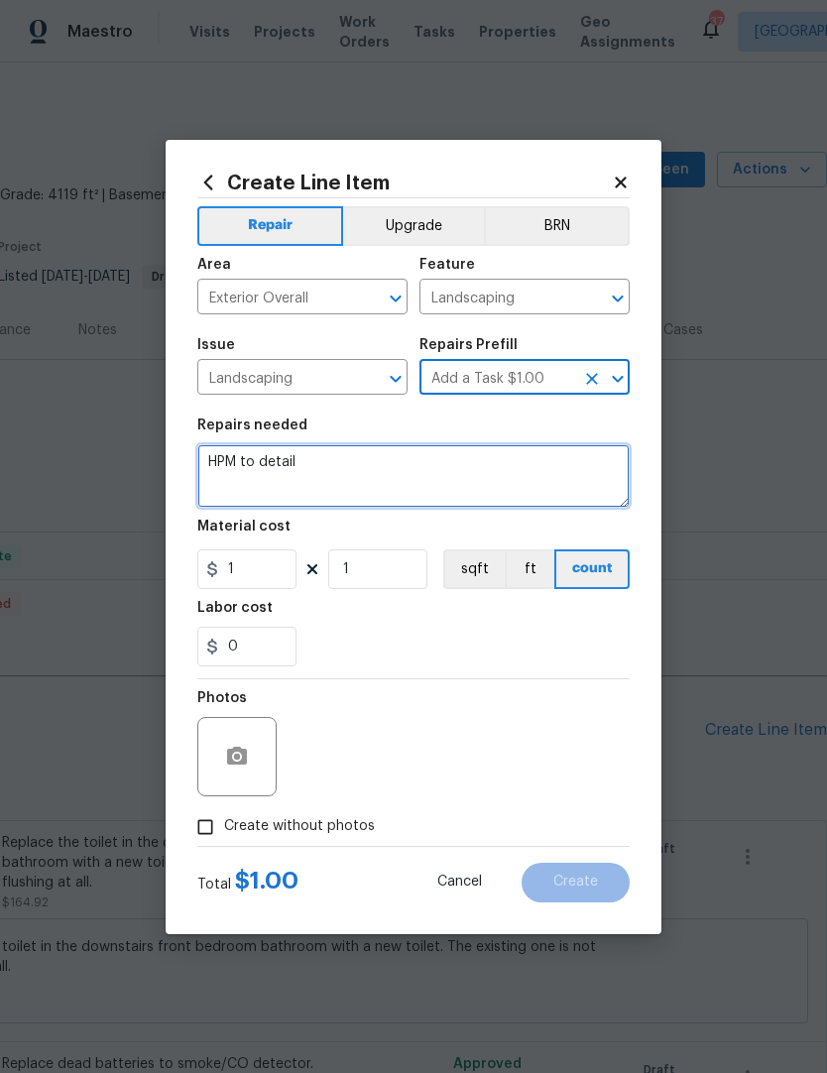
click at [546, 484] on textarea "HPM to detail" at bounding box center [413, 475] width 432 height 63
type textarea "H"
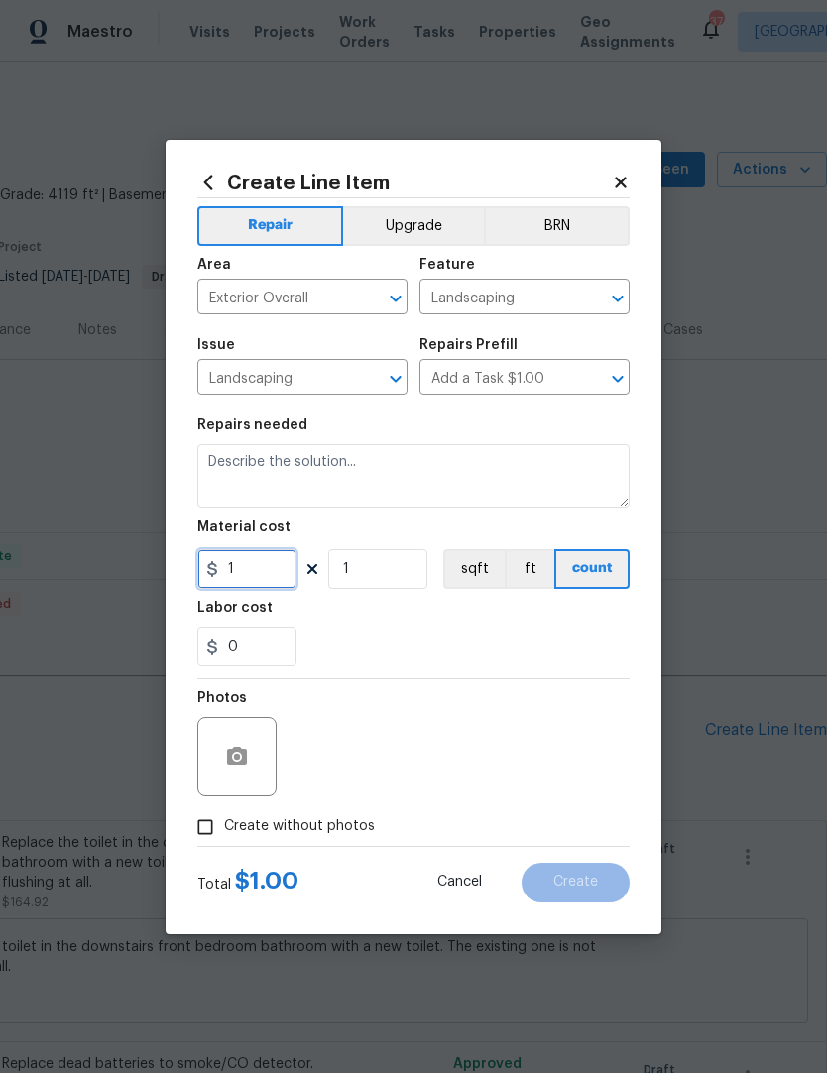
click at [248, 573] on input "1" at bounding box center [246, 569] width 99 height 40
type input "800"
click at [358, 634] on div "0" at bounding box center [413, 647] width 432 height 40
click at [200, 816] on input "Create without photos" at bounding box center [205, 827] width 38 height 38
checkbox input "true"
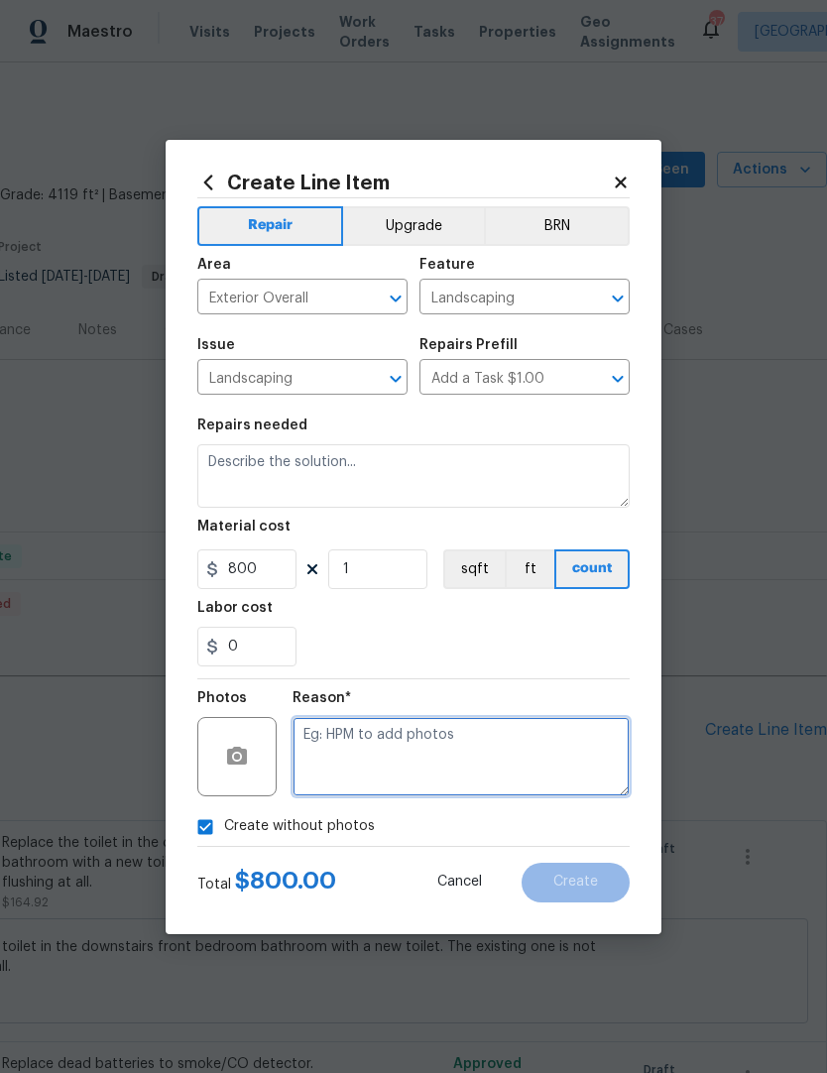
click at [341, 740] on textarea at bounding box center [460, 756] width 337 height 79
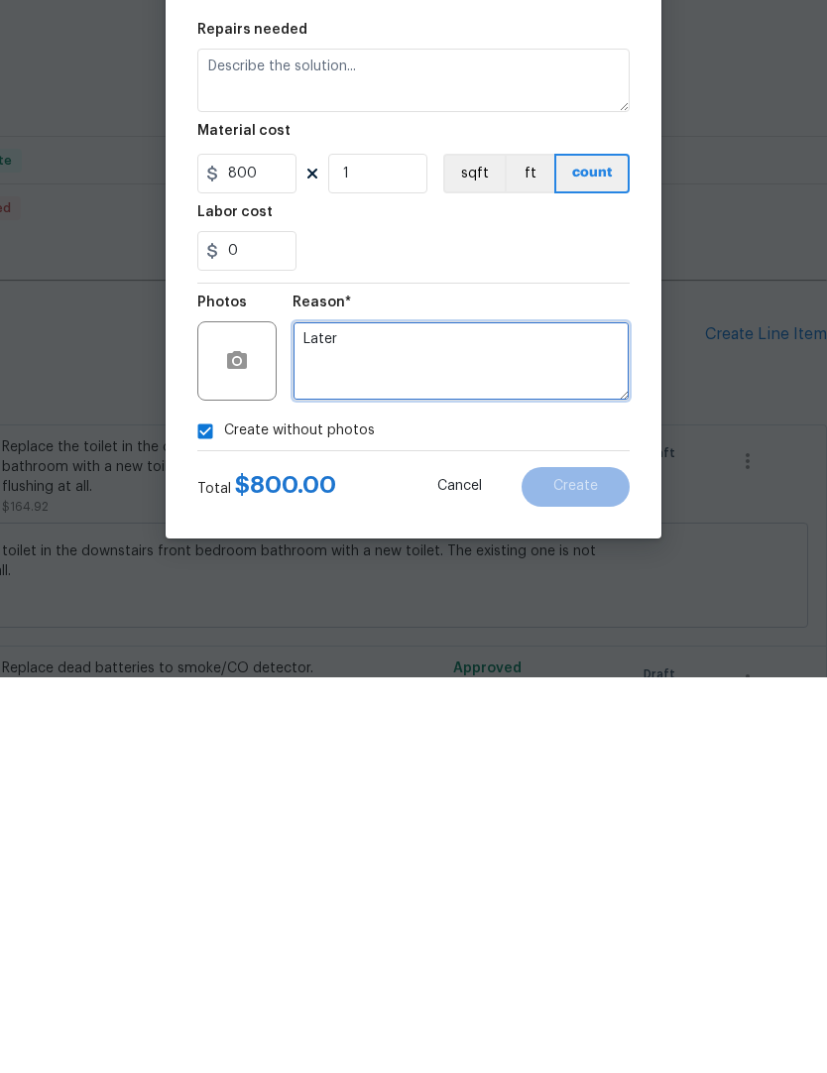
type textarea "Later"
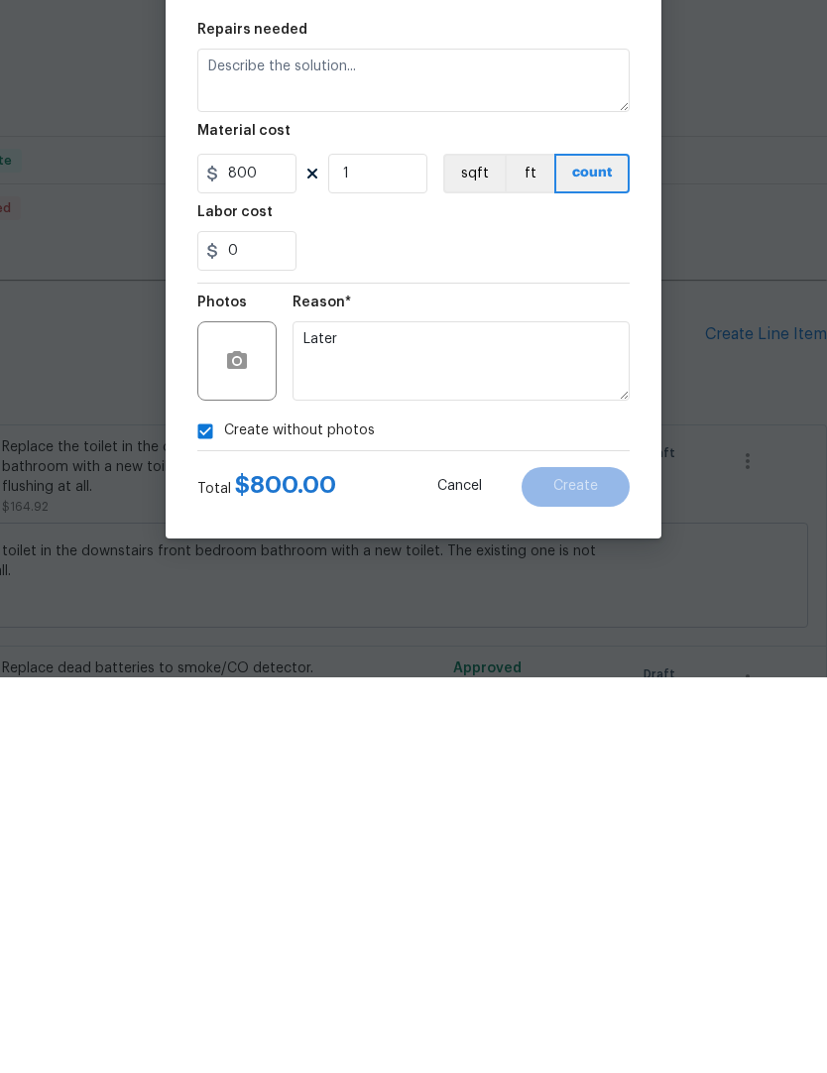
click at [589, 627] on div "0" at bounding box center [413, 647] width 432 height 40
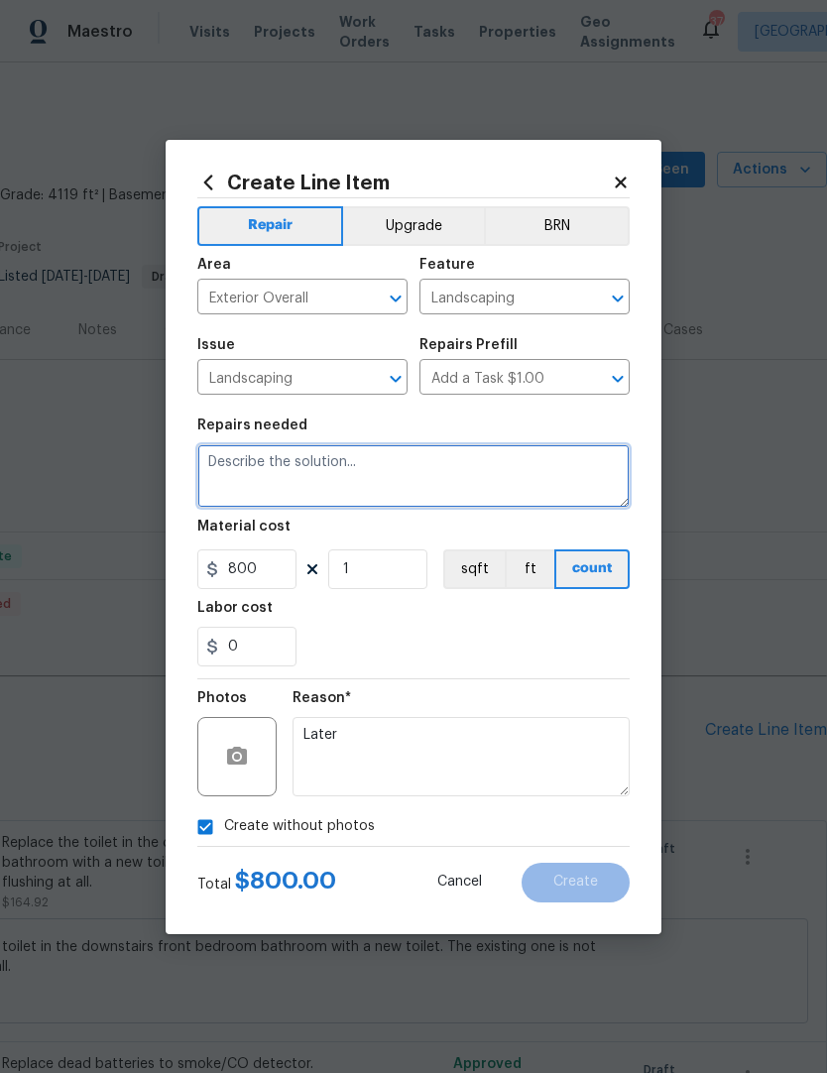
click at [349, 468] on textarea at bounding box center [413, 475] width 432 height 63
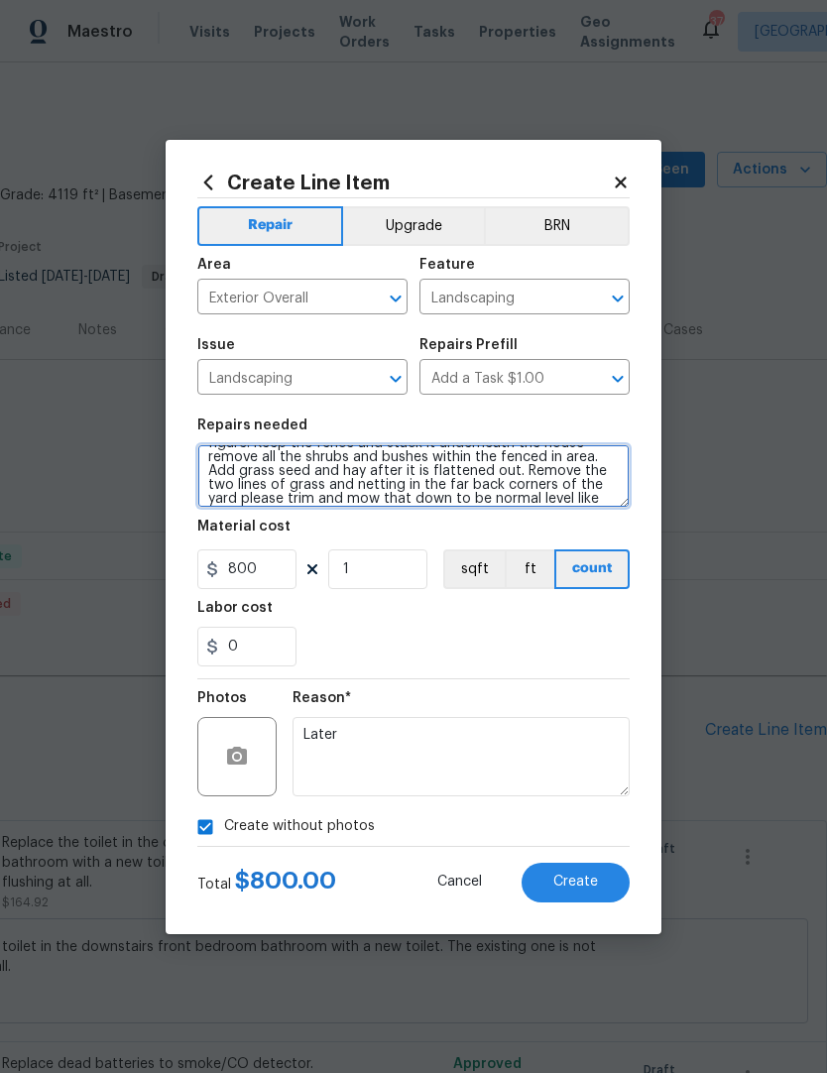
scroll to position [102, 0]
type textarea "Clean up the entire property and mow again. Trim back the trees that are droppi…"
click at [558, 644] on div "0" at bounding box center [413, 647] width 432 height 40
click at [574, 884] on span "Create" at bounding box center [575, 881] width 45 height 15
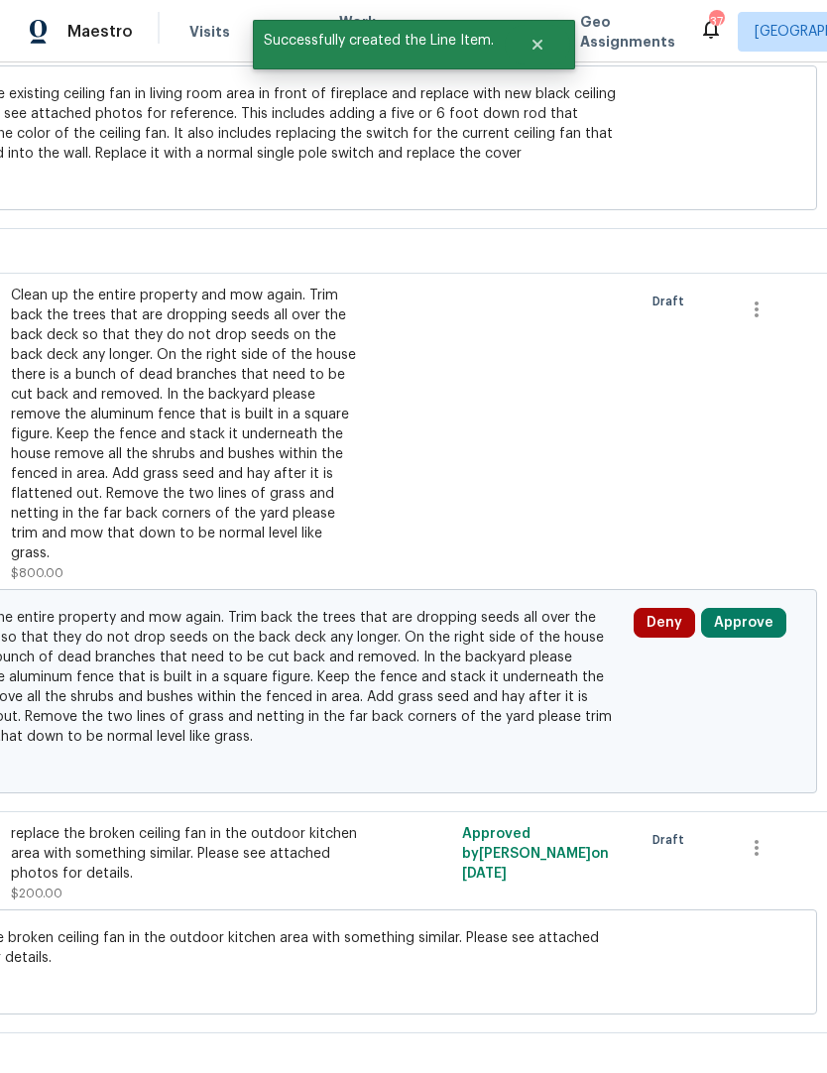
scroll to position [1634, 285]
click at [753, 609] on button "Approve" at bounding box center [743, 624] width 85 height 30
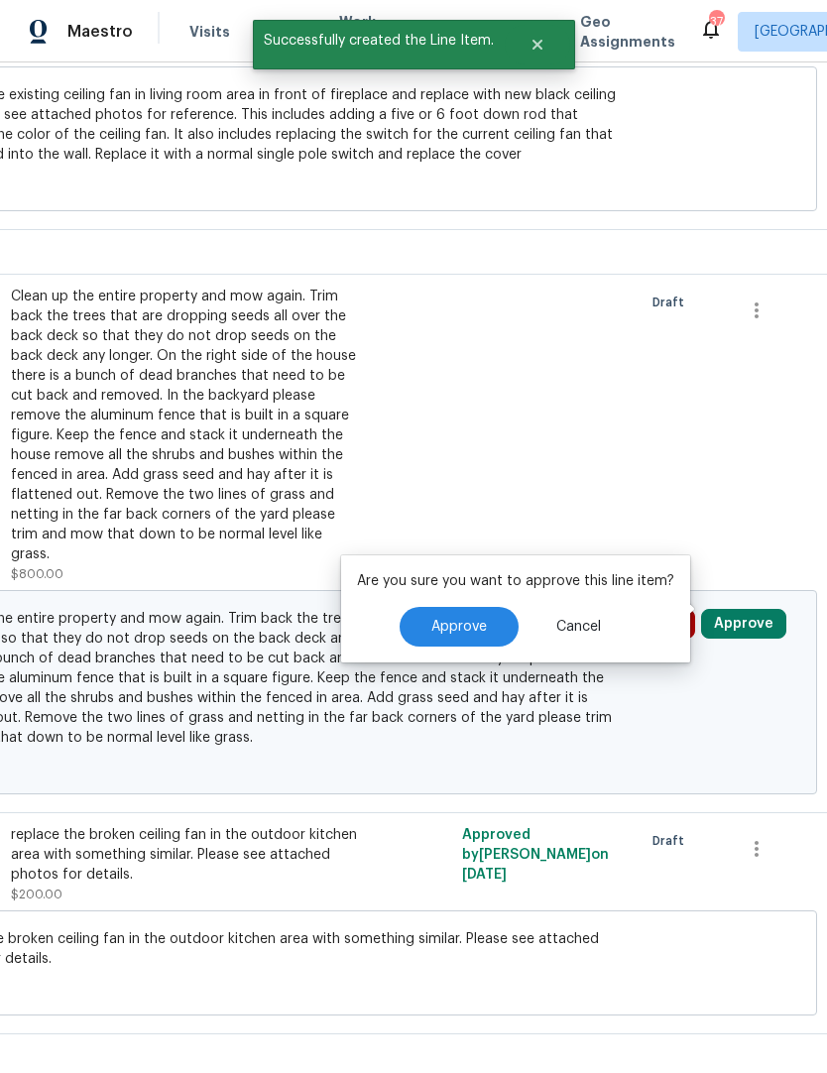
click at [455, 620] on span "Approve" at bounding box center [459, 627] width 56 height 15
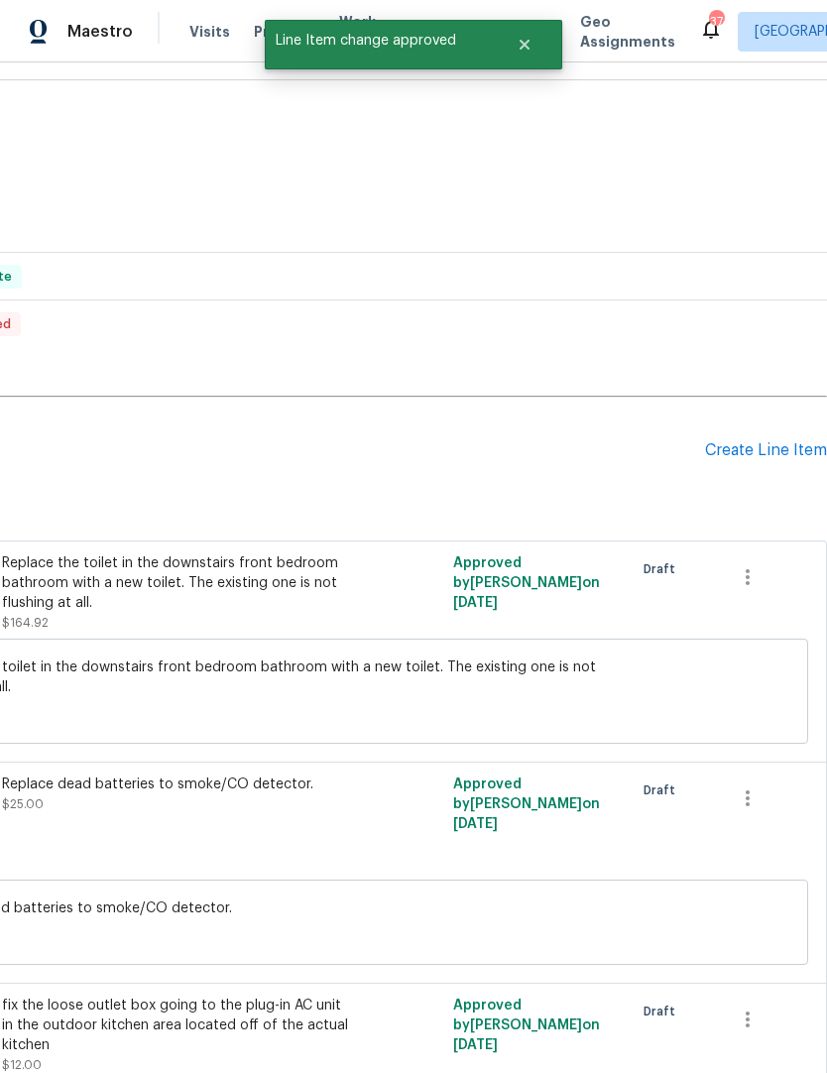
scroll to position [267, 293]
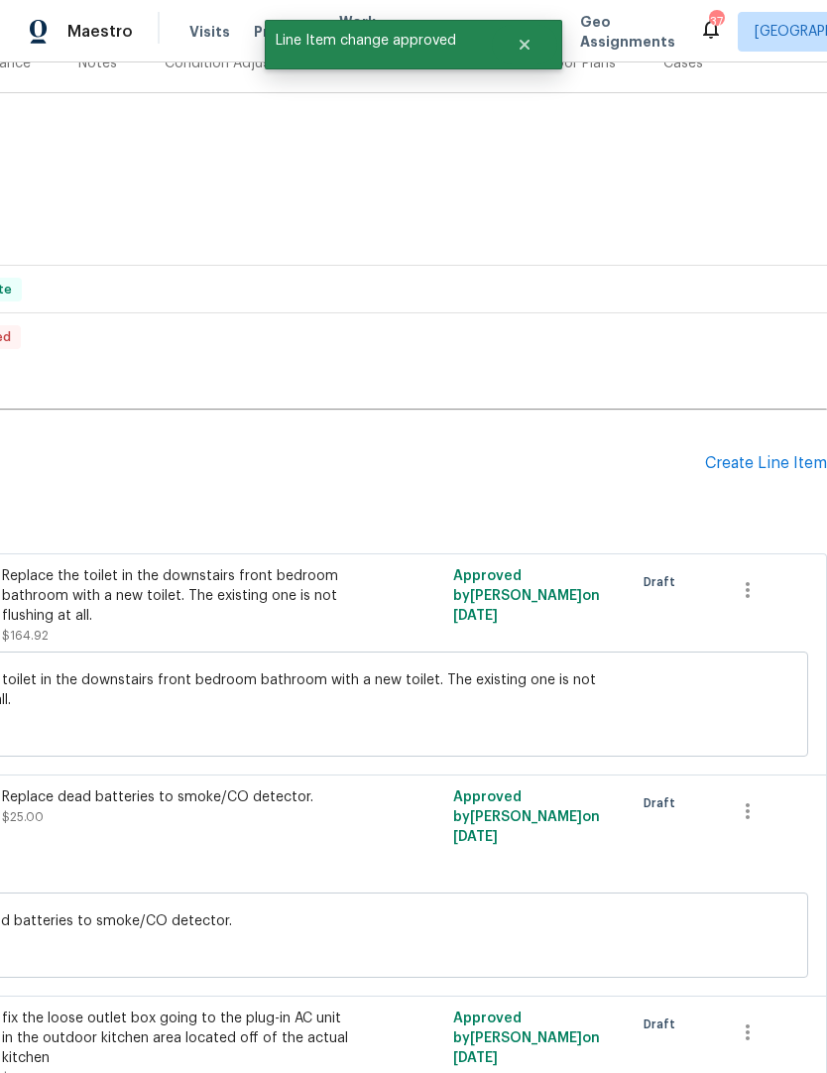
click at [749, 454] on div "Create Line Item" at bounding box center [766, 463] width 122 height 19
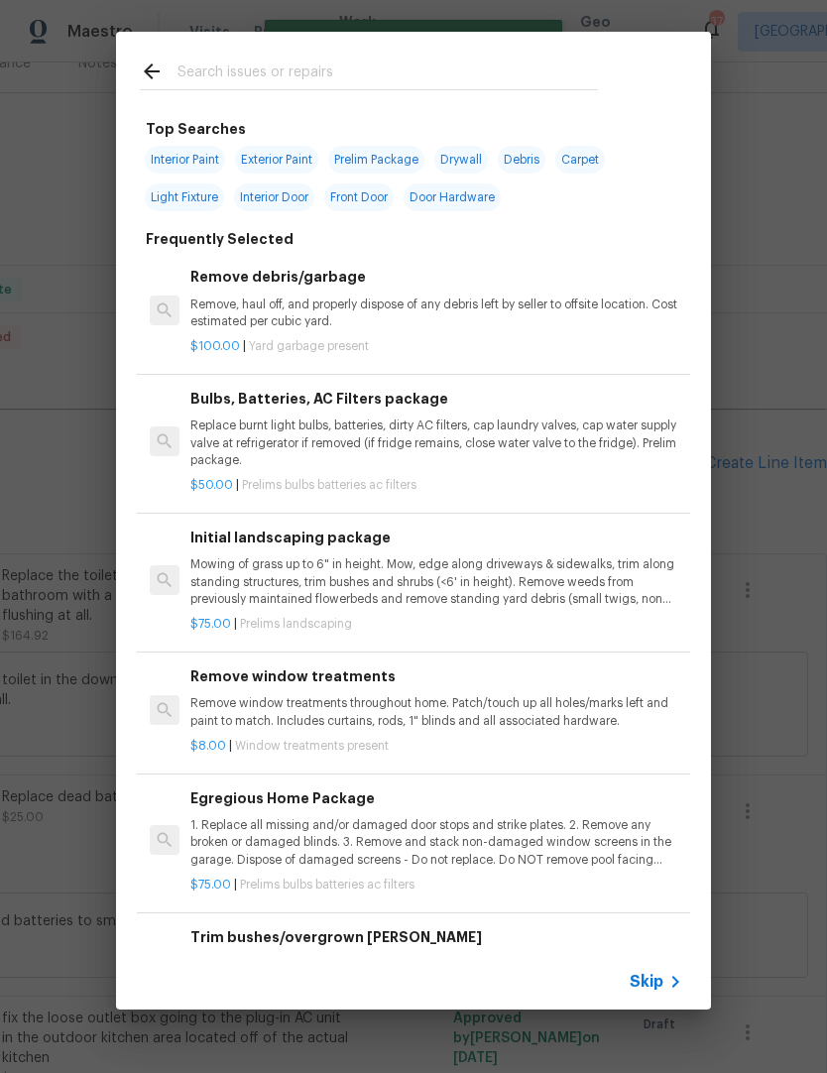
click at [219, 63] on input "text" at bounding box center [387, 74] width 420 height 30
type input "Gfci"
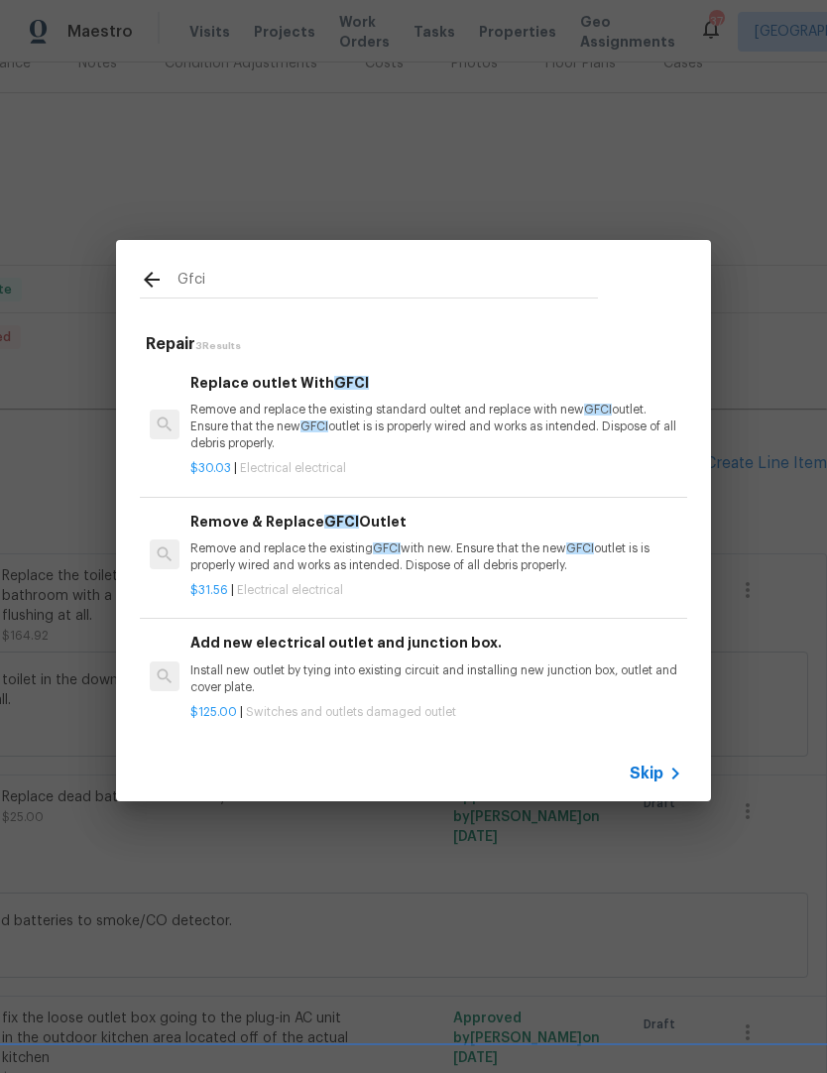
click at [272, 549] on p "Remove and replace the existing GFCI with new. Ensure that the new GFCI outlet …" at bounding box center [436, 557] width 492 height 34
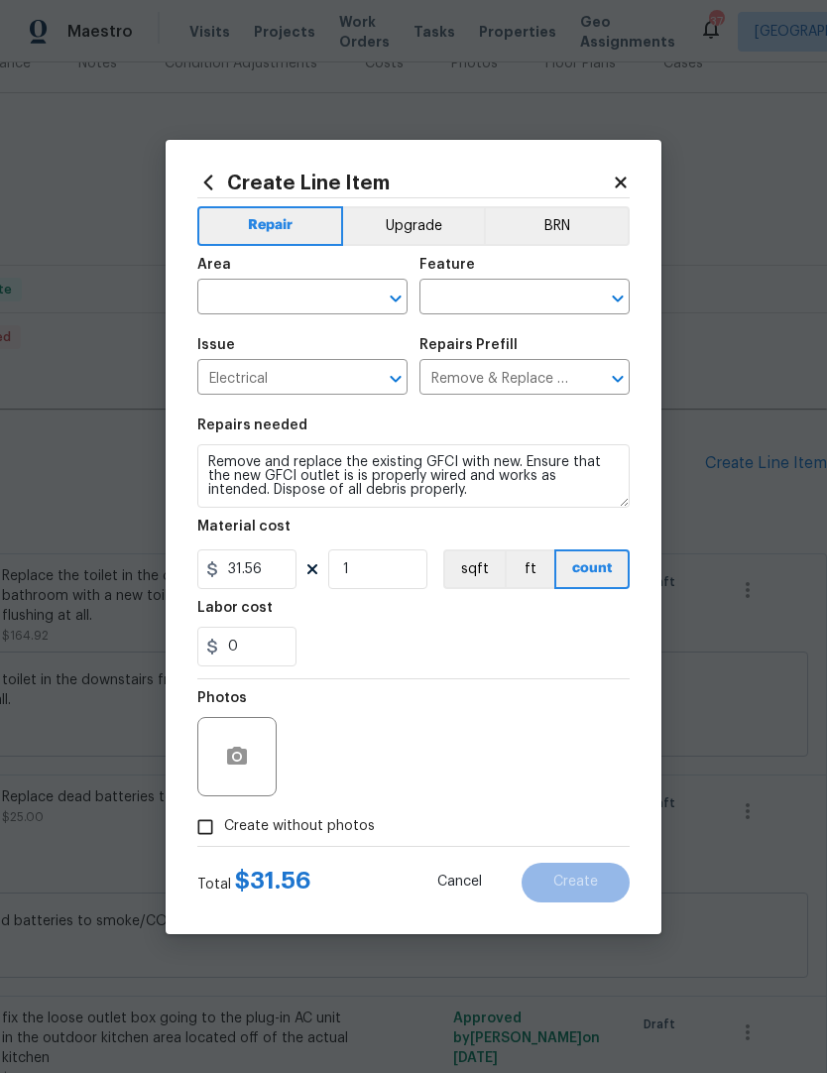
click at [218, 292] on input "text" at bounding box center [274, 299] width 155 height 31
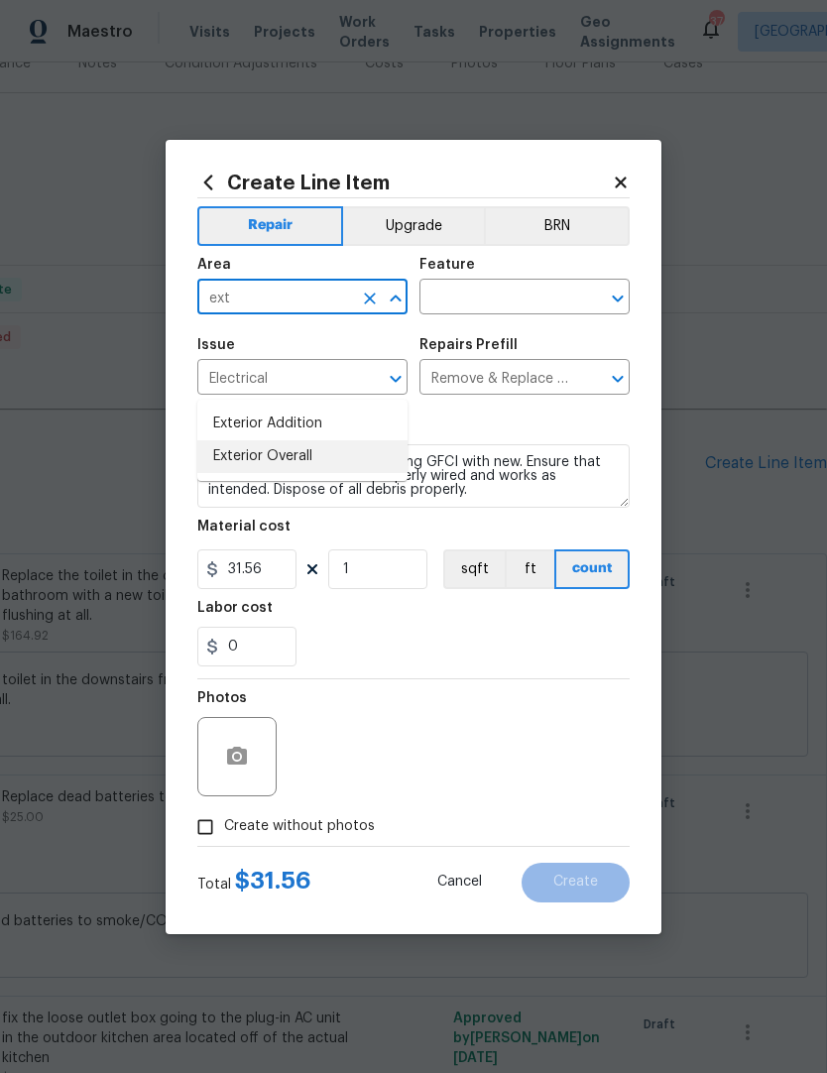
click at [287, 440] on li "Exterior Overall" at bounding box center [302, 456] width 210 height 33
type input "Exterior Overall"
click at [446, 295] on input "text" at bounding box center [496, 299] width 155 height 31
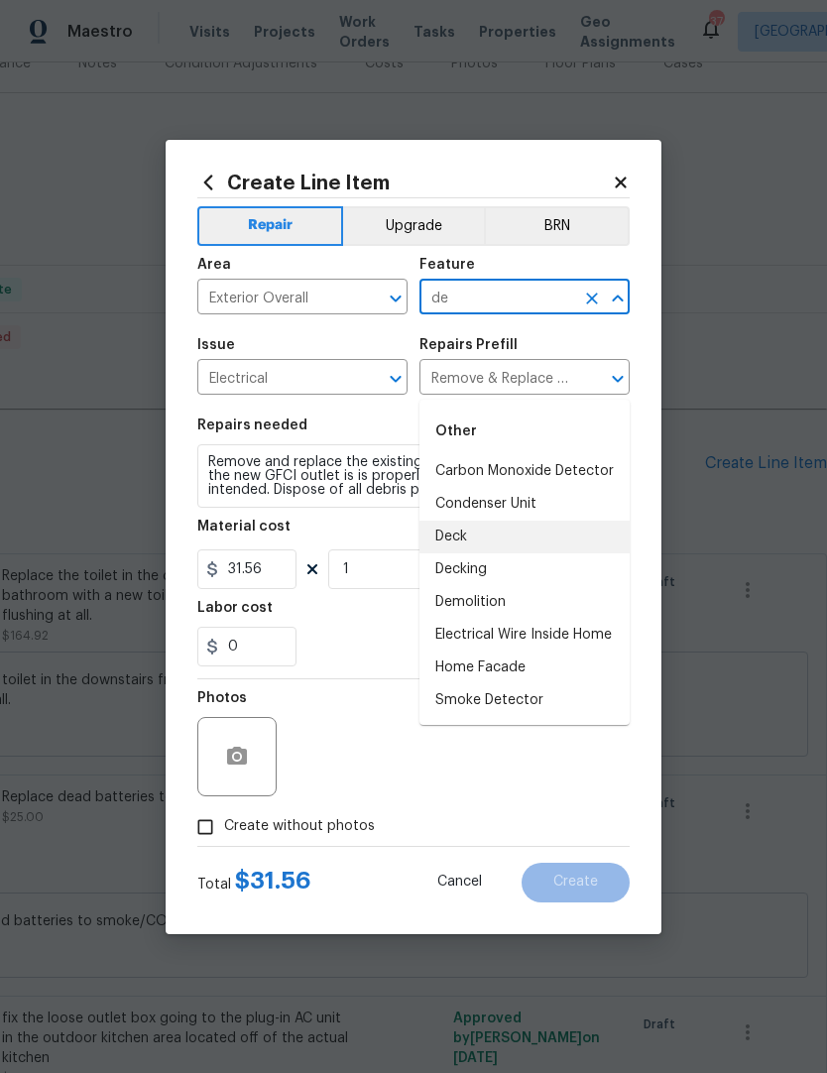
click at [450, 520] on li "Deck" at bounding box center [524, 536] width 210 height 33
type input "Deck"
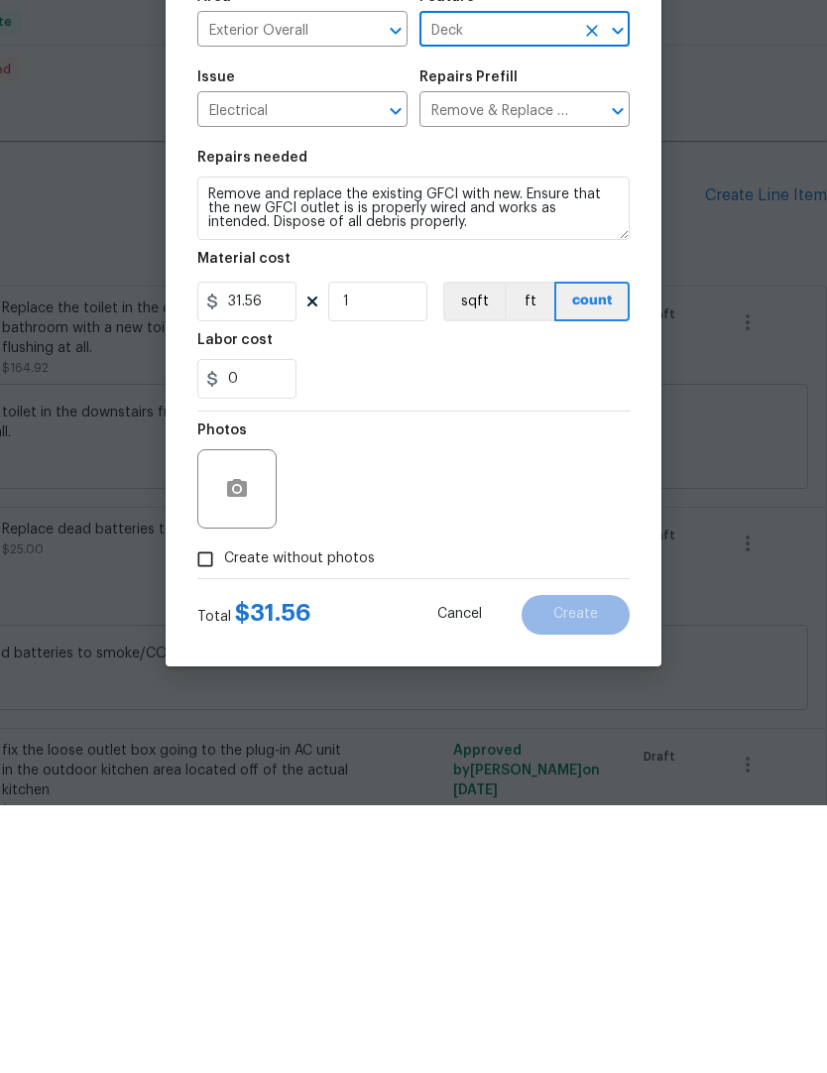
click at [208, 808] on input "Create without photos" at bounding box center [205, 827] width 38 height 38
checkbox input "true"
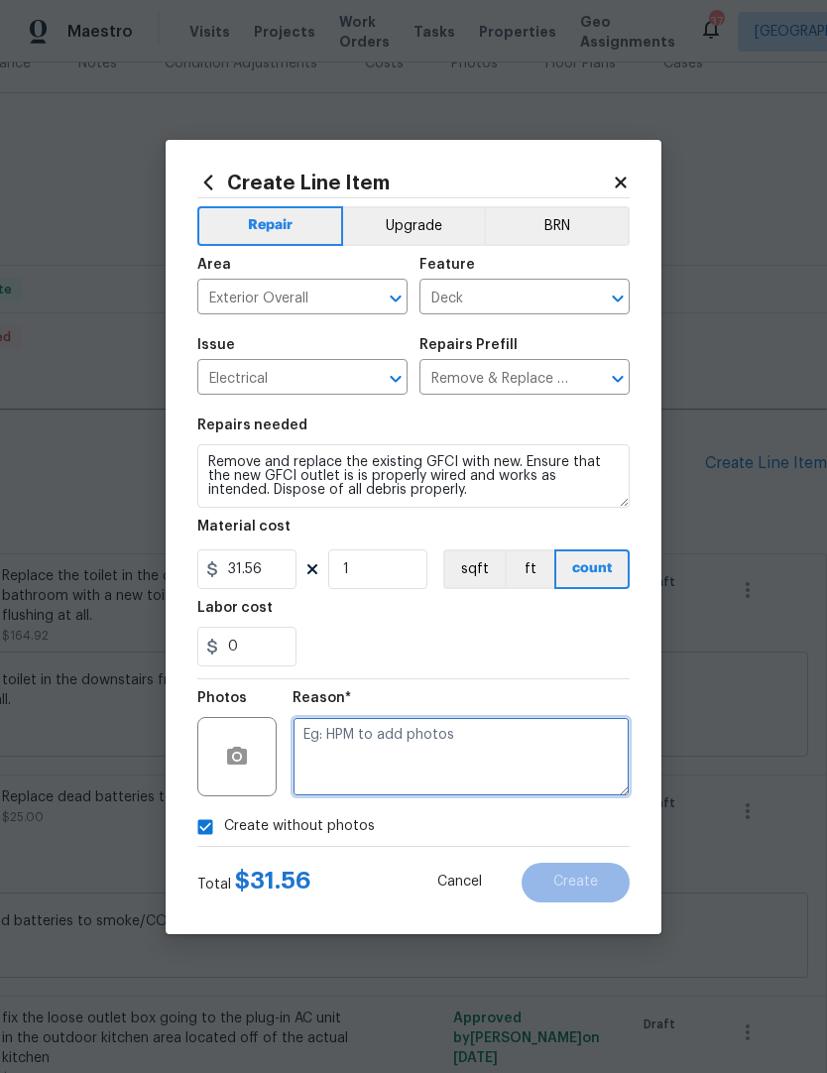
click at [465, 751] on textarea at bounding box center [460, 756] width 337 height 79
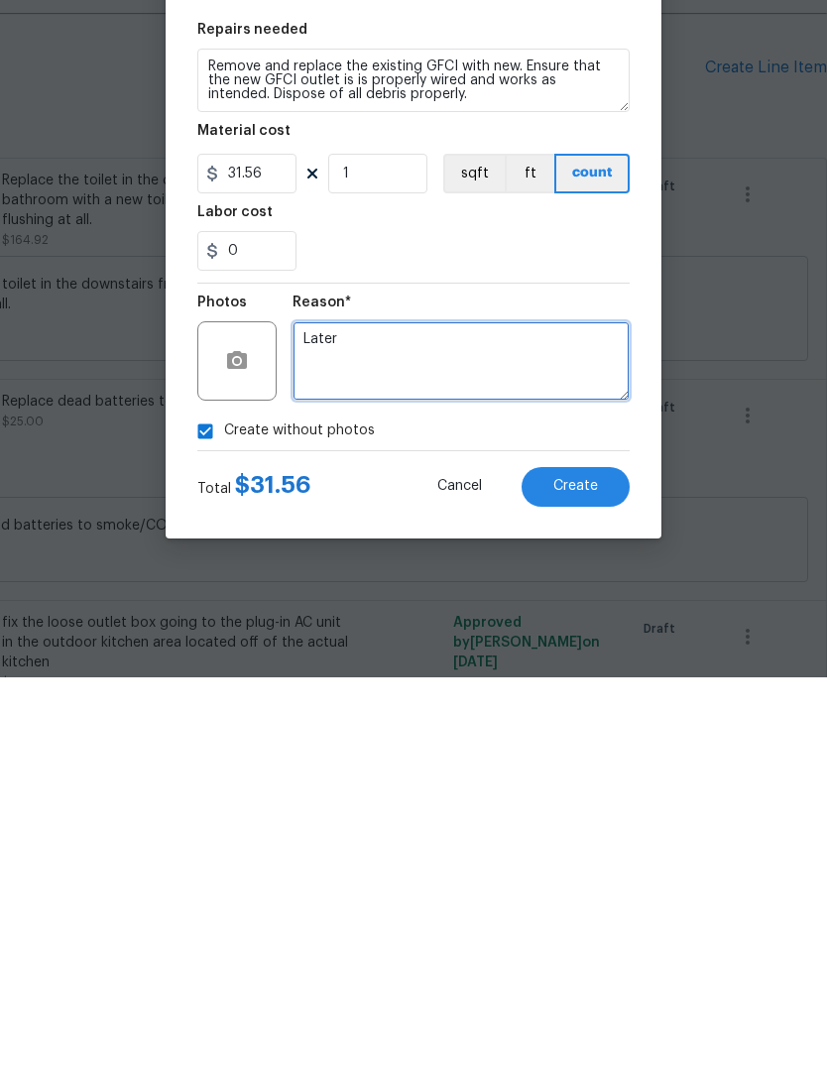
type textarea "Later"
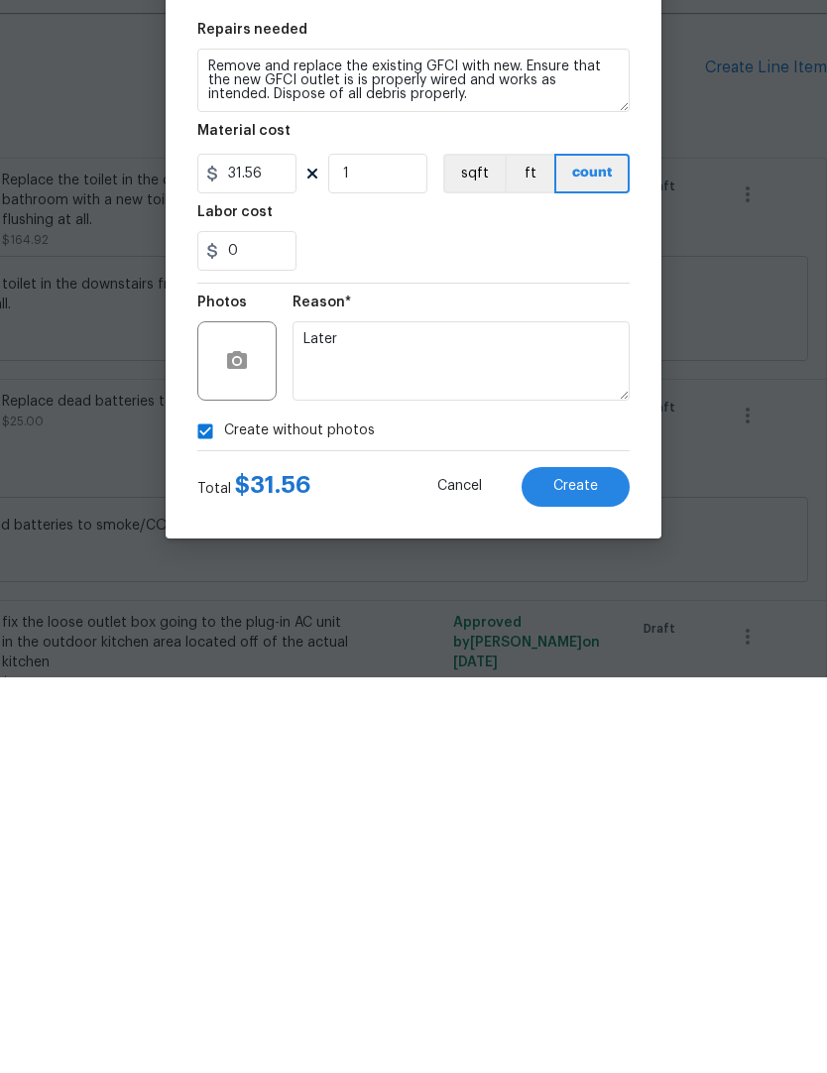
click at [584, 874] on span "Create" at bounding box center [575, 881] width 45 height 15
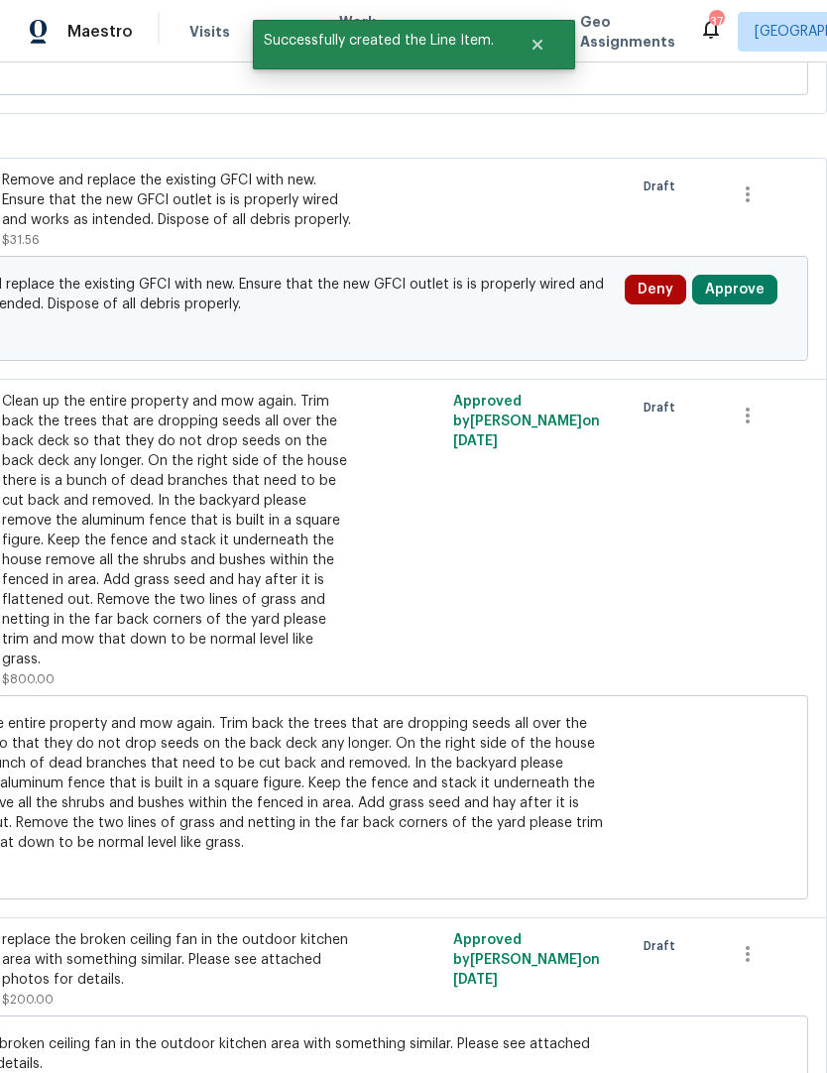
scroll to position [1738, 290]
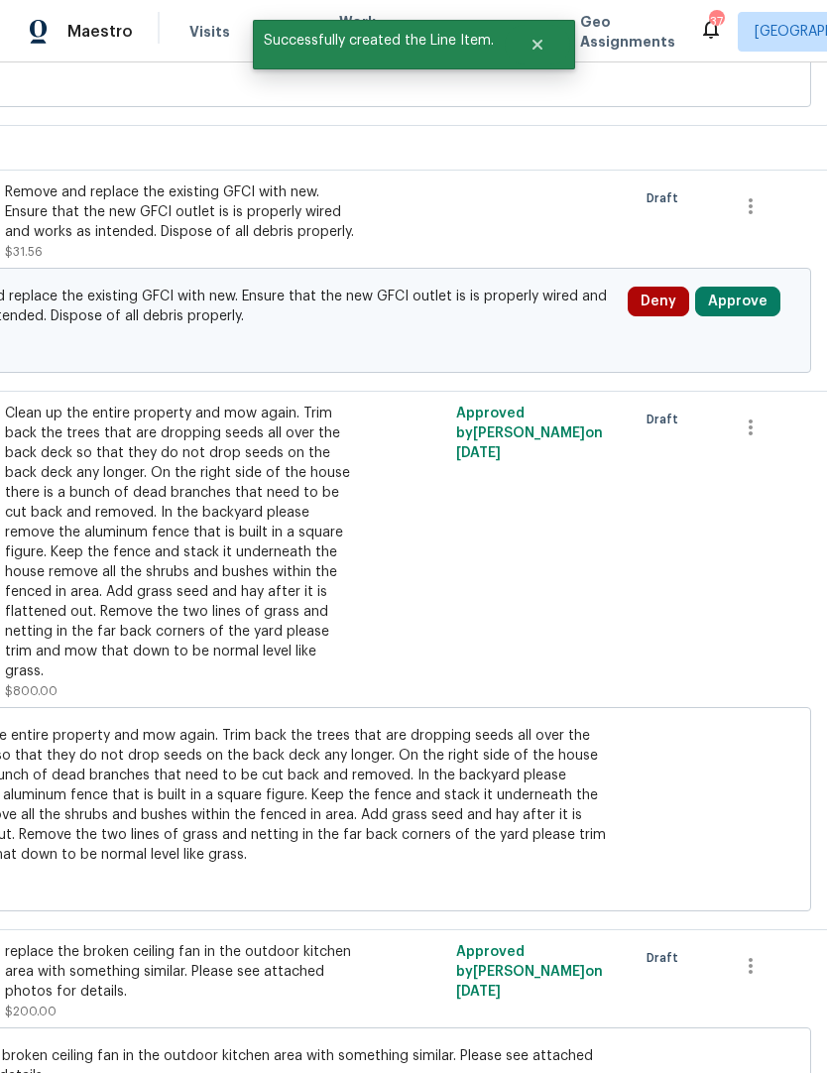
click at [735, 287] on button "Approve" at bounding box center [737, 302] width 85 height 30
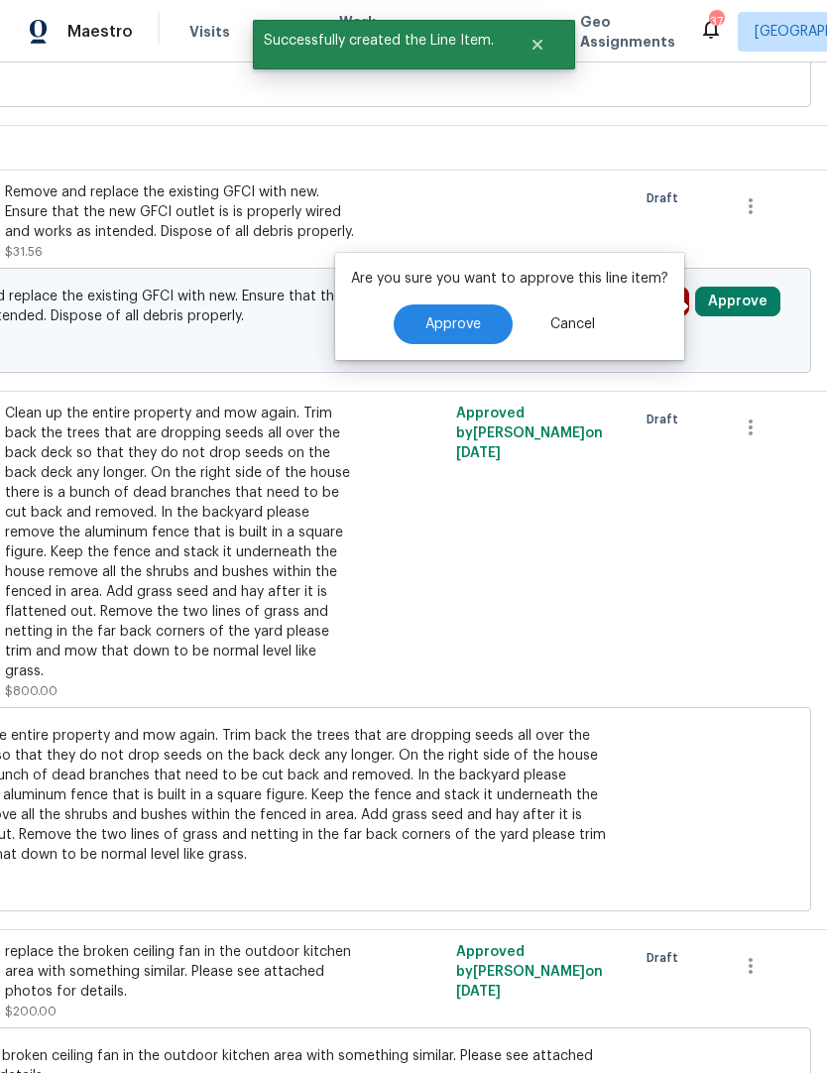
click at [444, 317] on span "Approve" at bounding box center [453, 324] width 56 height 15
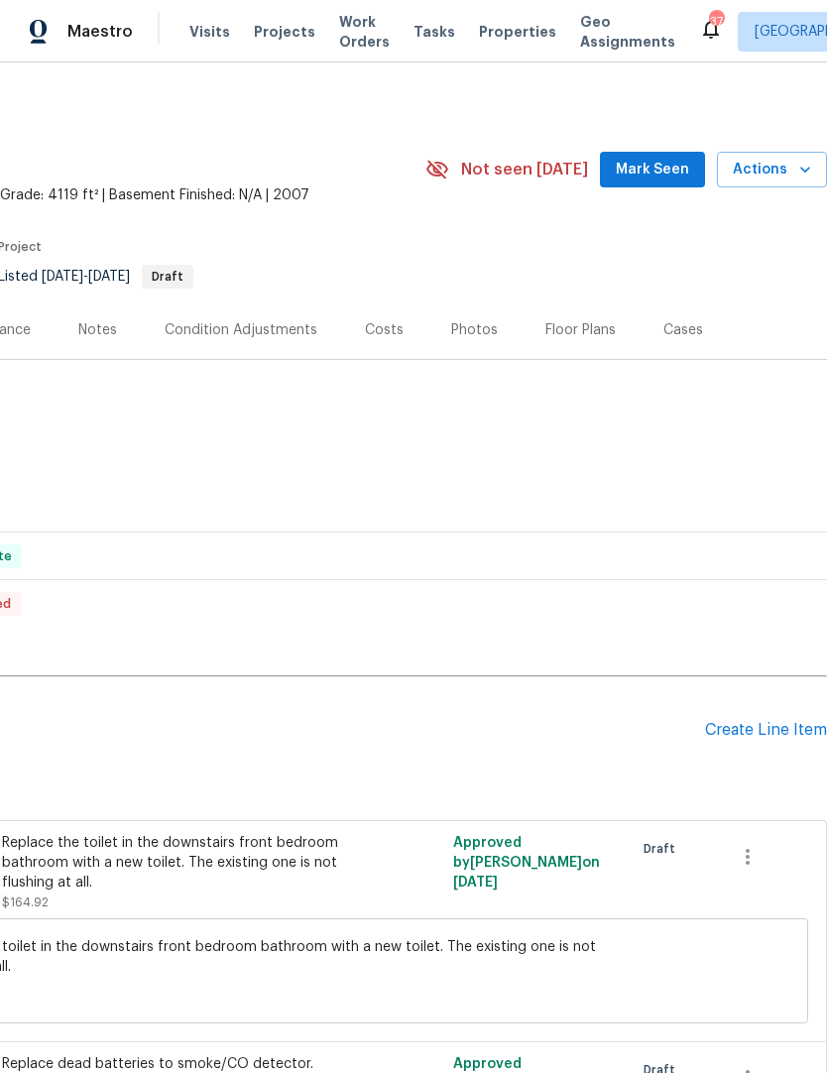
scroll to position [0, 293]
click at [745, 721] on div "Create Line Item" at bounding box center [766, 730] width 122 height 19
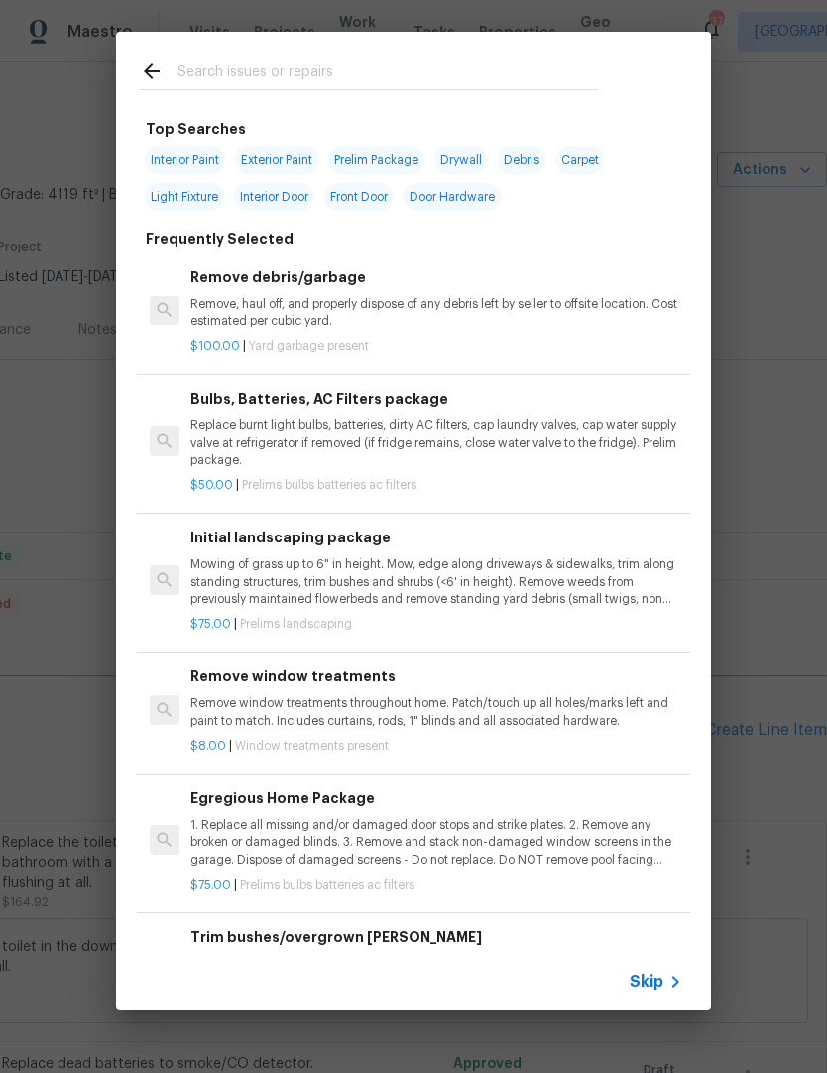
click at [217, 67] on input "text" at bounding box center [387, 74] width 420 height 30
type input "Hvac"
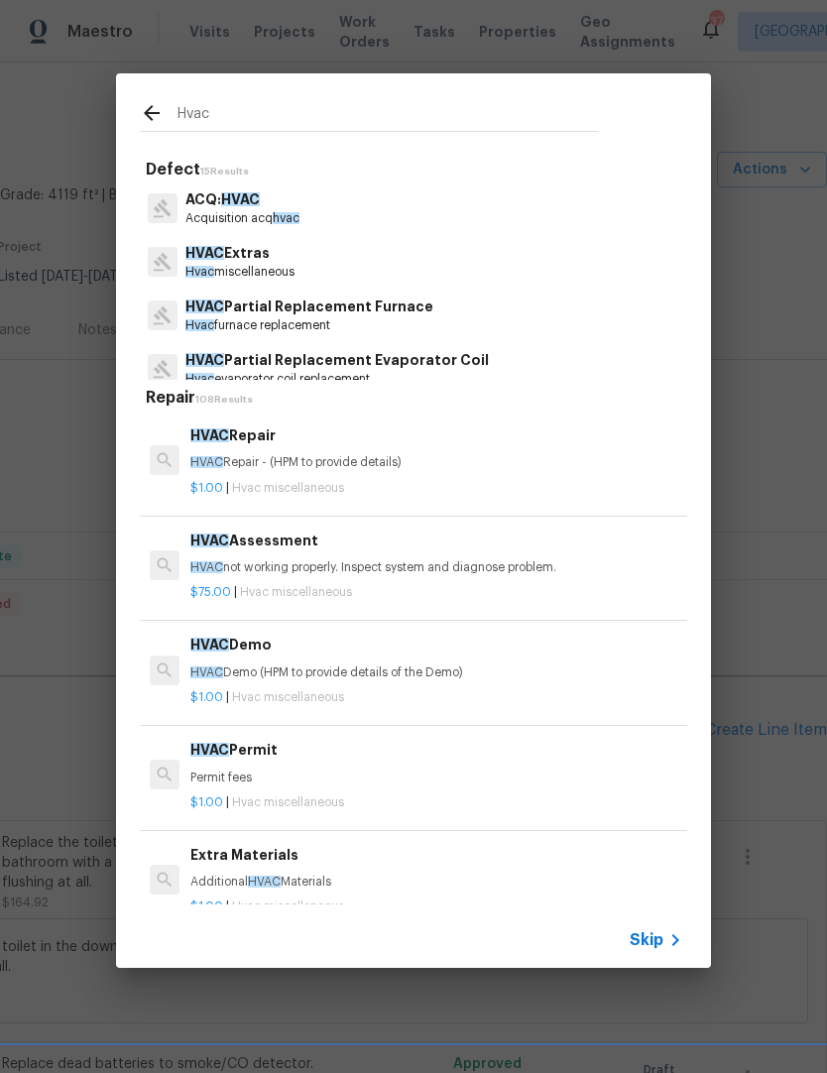
click at [267, 449] on div "HVAC Repair HVAC Repair - (HPM to provide details)" at bounding box center [436, 448] width 492 height 48
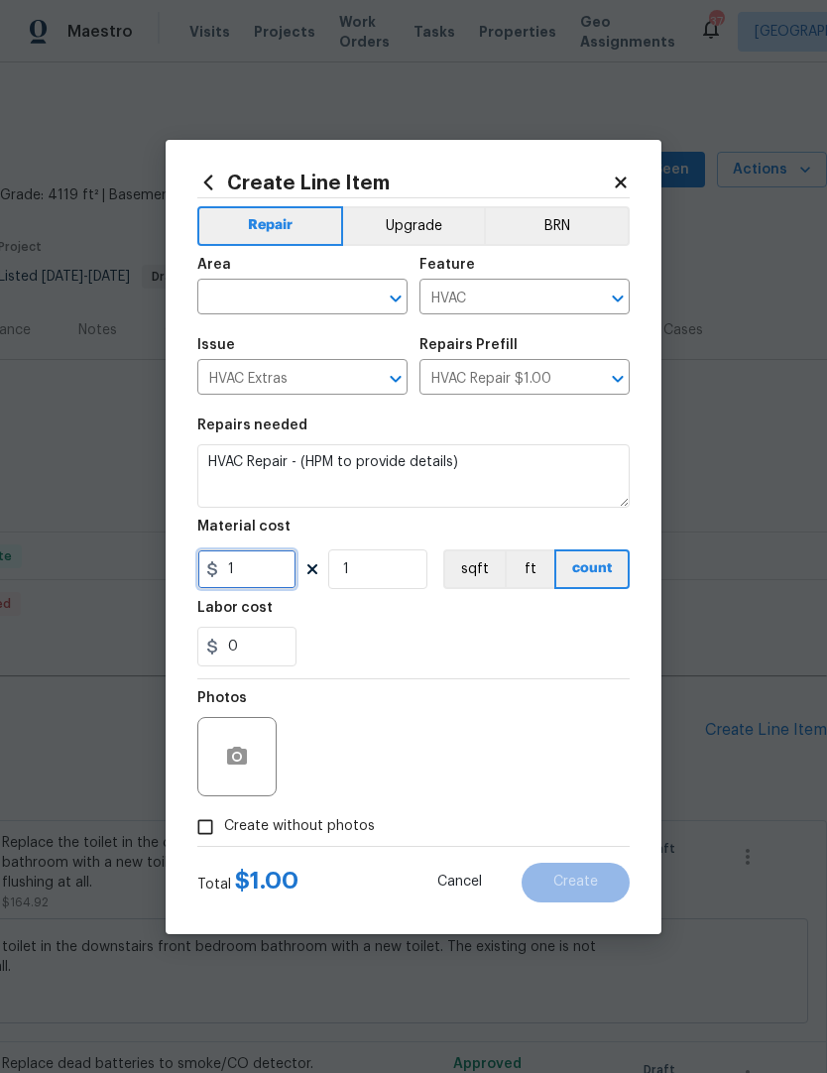
click at [248, 580] on input "1" at bounding box center [246, 569] width 99 height 40
type input "250"
click at [358, 640] on div "Repair Upgrade BRN Area ​ Feature HVAC ​ Issue HVAC Extras ​ Repairs Prefill HV…" at bounding box center [413, 521] width 432 height 647
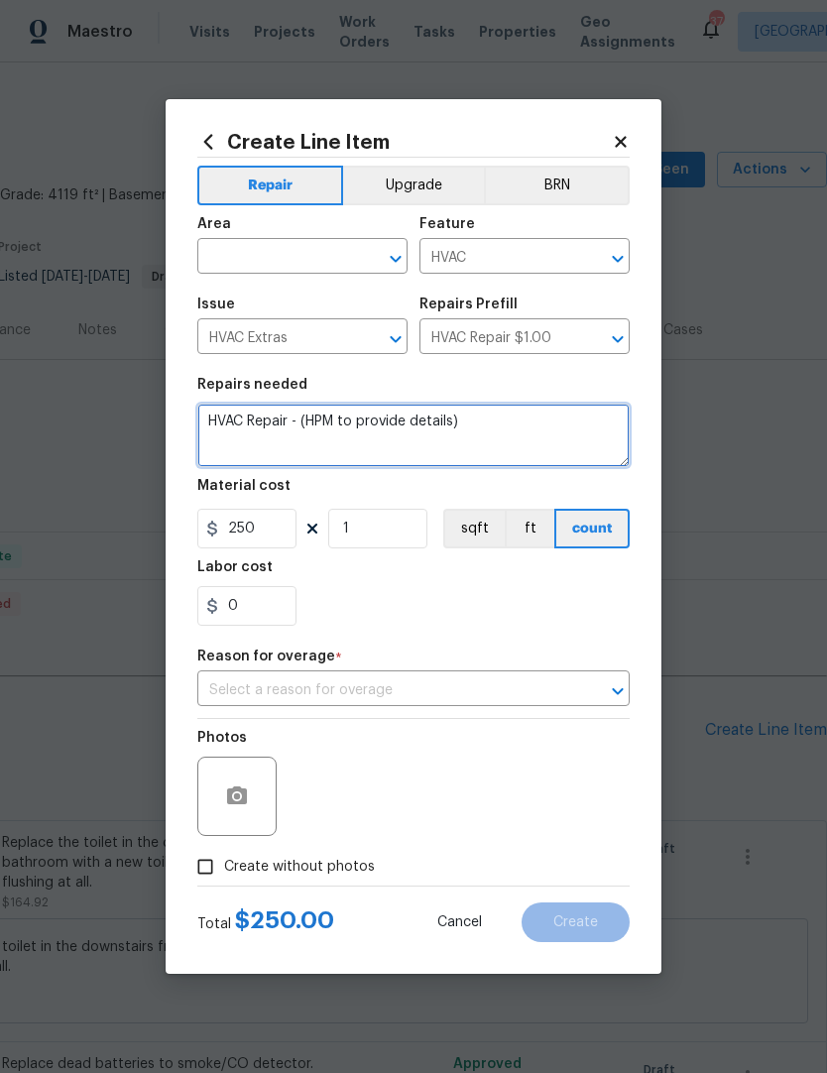
click at [468, 425] on textarea "HVAC Repair - (HPM to provide details)" at bounding box center [413, 434] width 432 height 63
type textarea "HVAC"
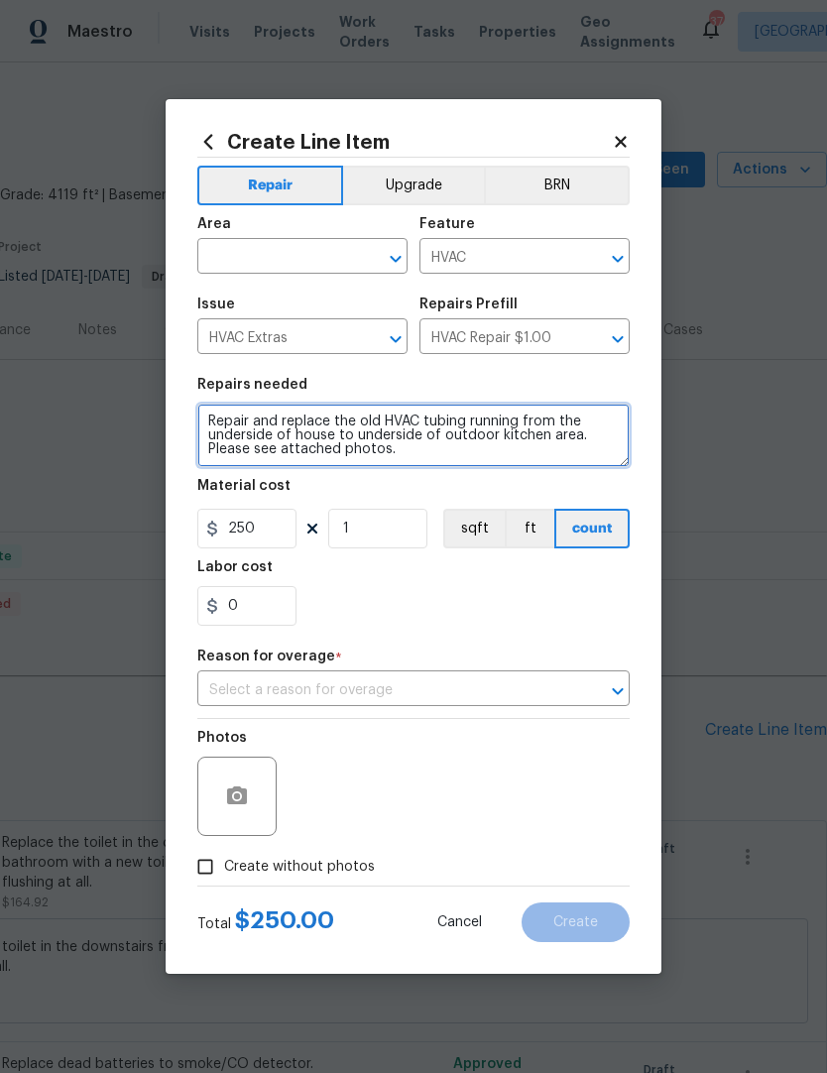
type textarea "Repair and replace the old HVAC tubing running from the underside of house to u…"
click at [192, 855] on input "Create without photos" at bounding box center [205, 867] width 38 height 38
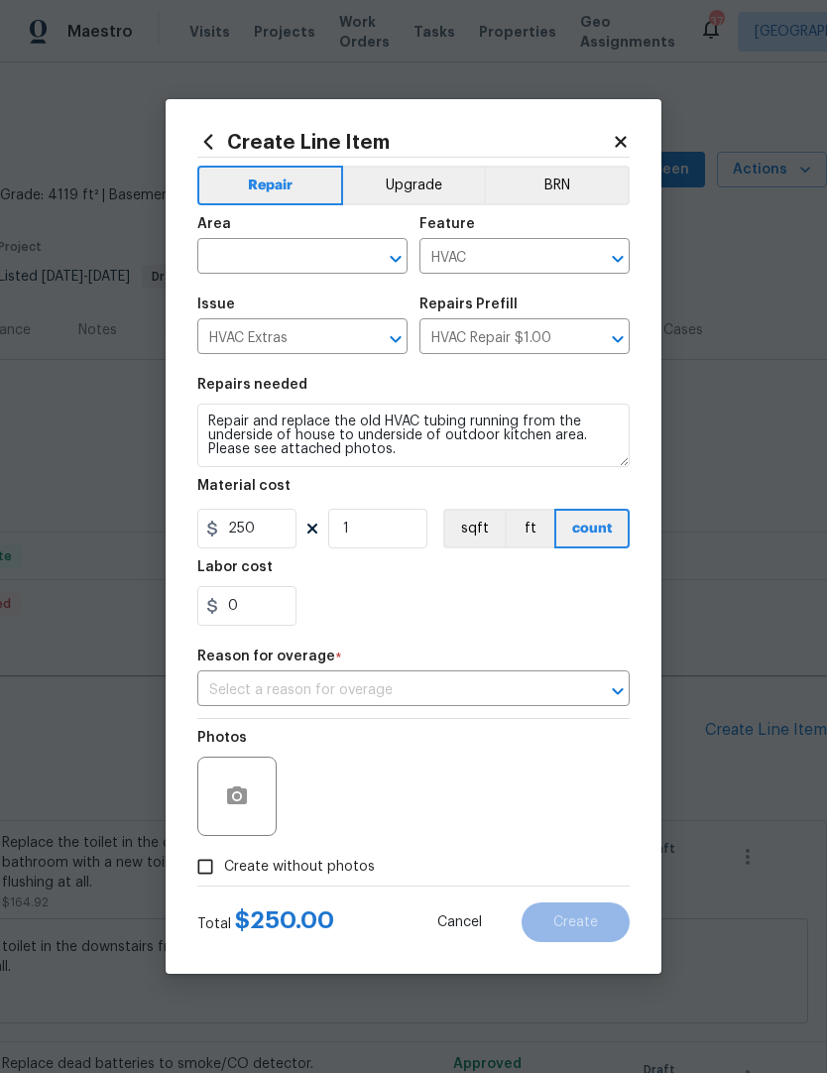
checkbox input "true"
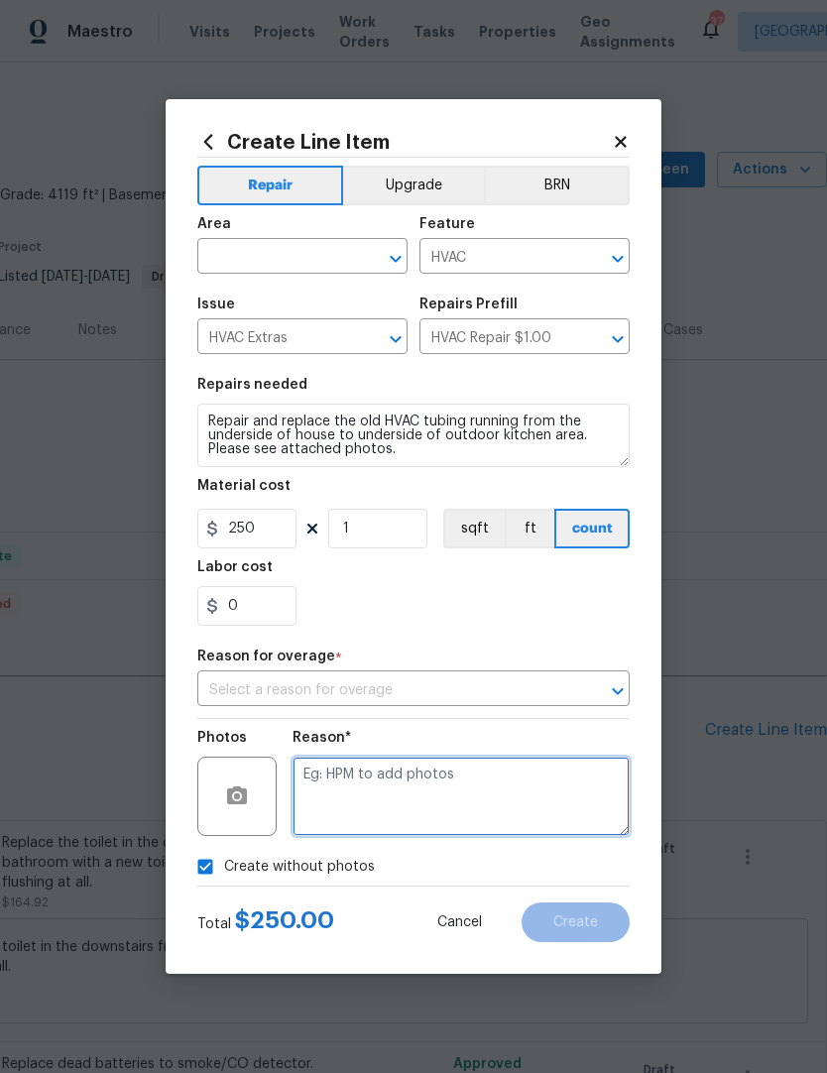
click at [318, 798] on textarea at bounding box center [460, 795] width 337 height 79
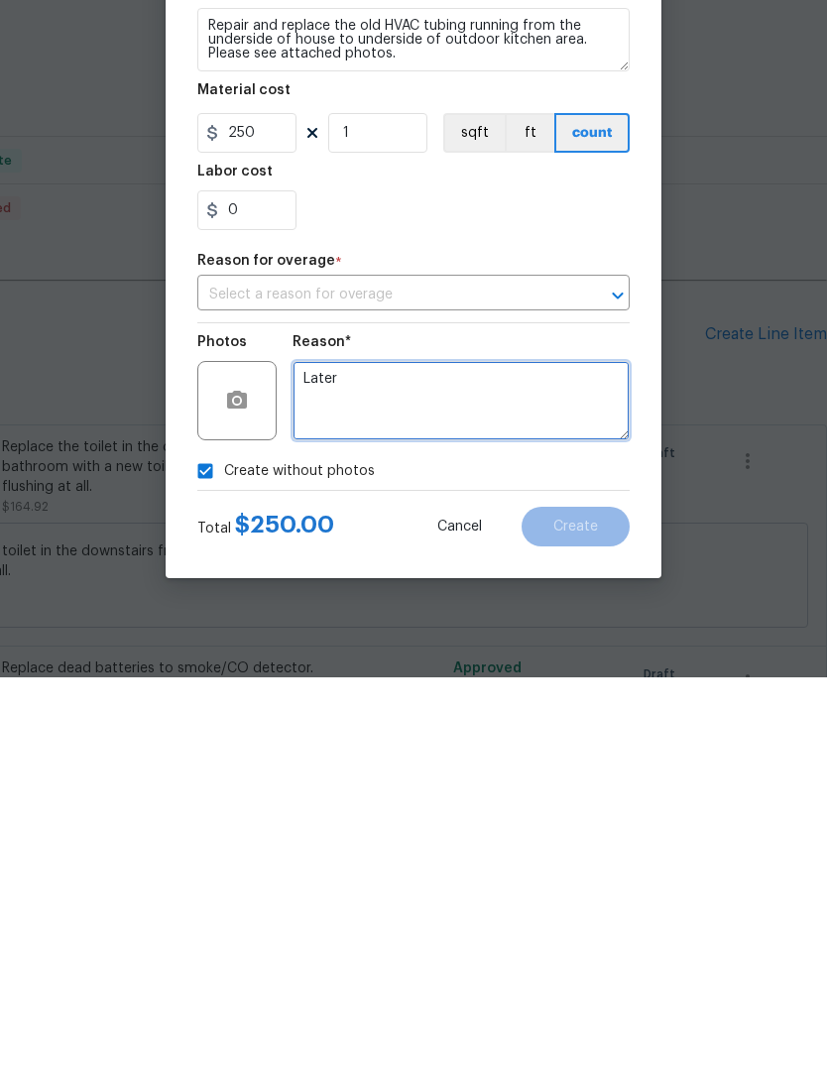
type textarea "Later"
click at [570, 848] on div "Create without photos" at bounding box center [413, 867] width 432 height 38
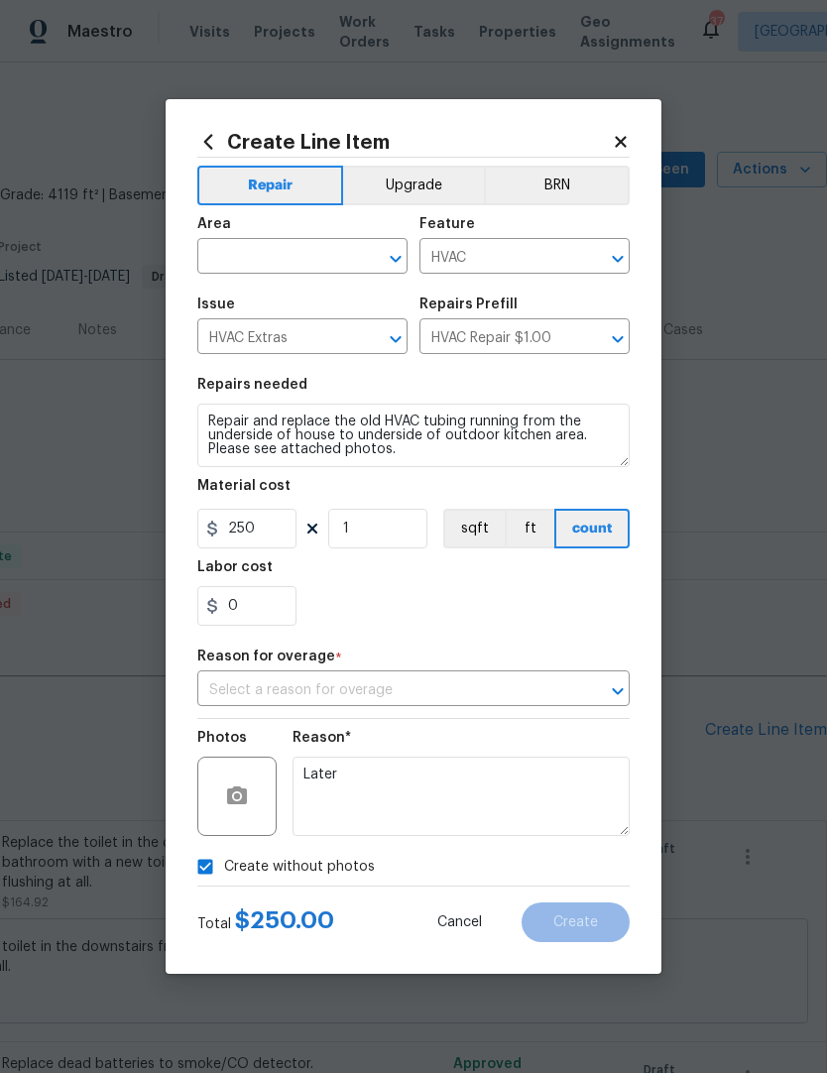
click at [585, 627] on section "Repairs needed Repair and replace the old HVAC tubing running from the undersid…" at bounding box center [413, 502] width 432 height 272
click at [561, 703] on input "text" at bounding box center [385, 690] width 377 height 31
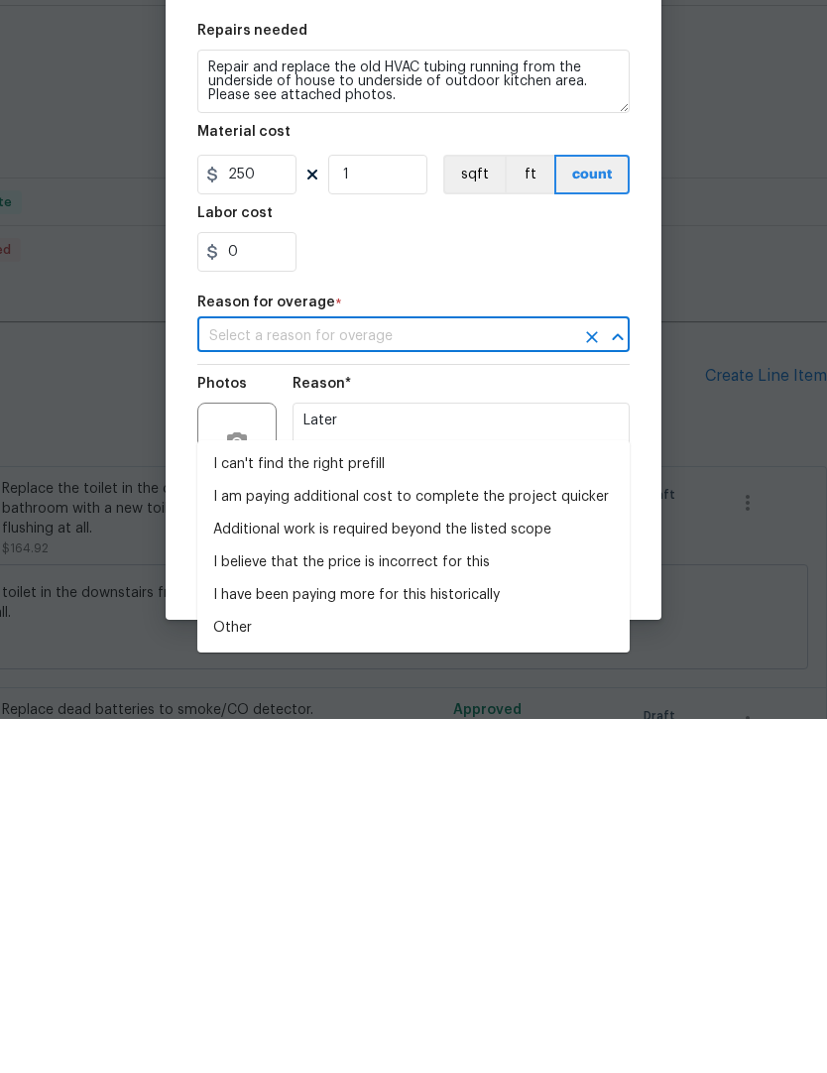
click at [468, 933] on li "I have been paying more for this historically" at bounding box center [413, 949] width 432 height 33
type input "I have been paying more for this historically"
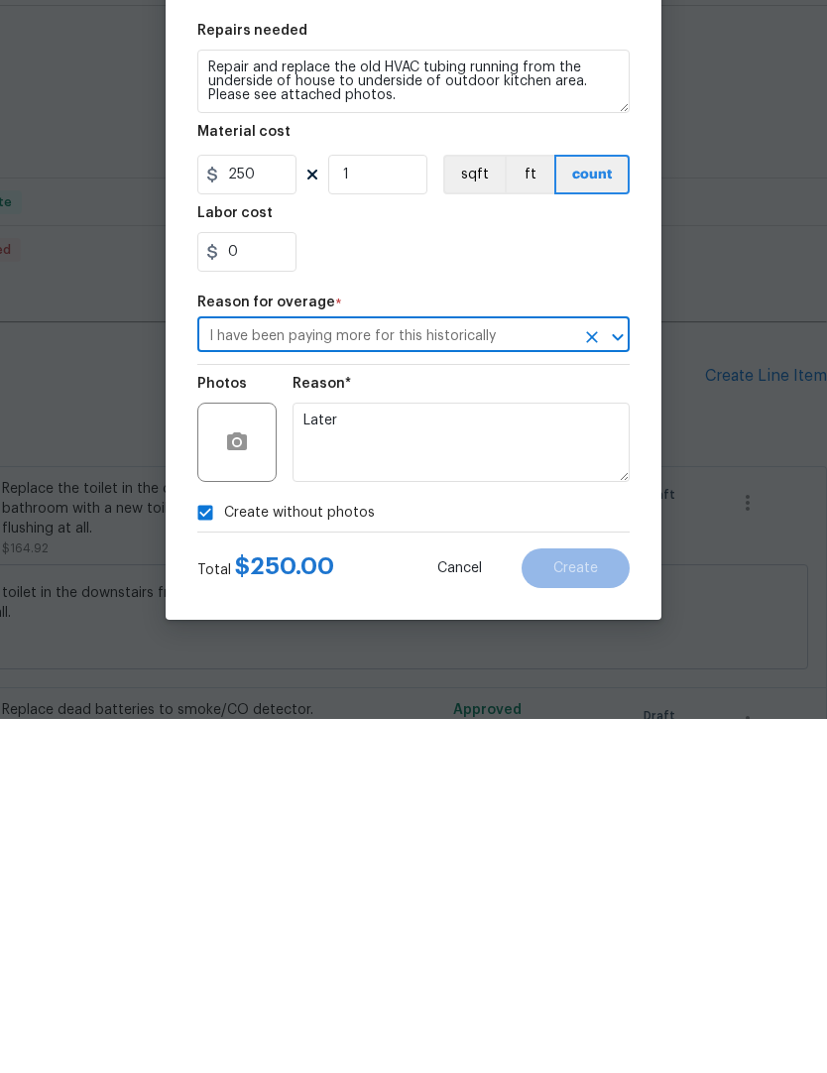
click at [586, 731] on div "Reason*" at bounding box center [460, 744] width 337 height 26
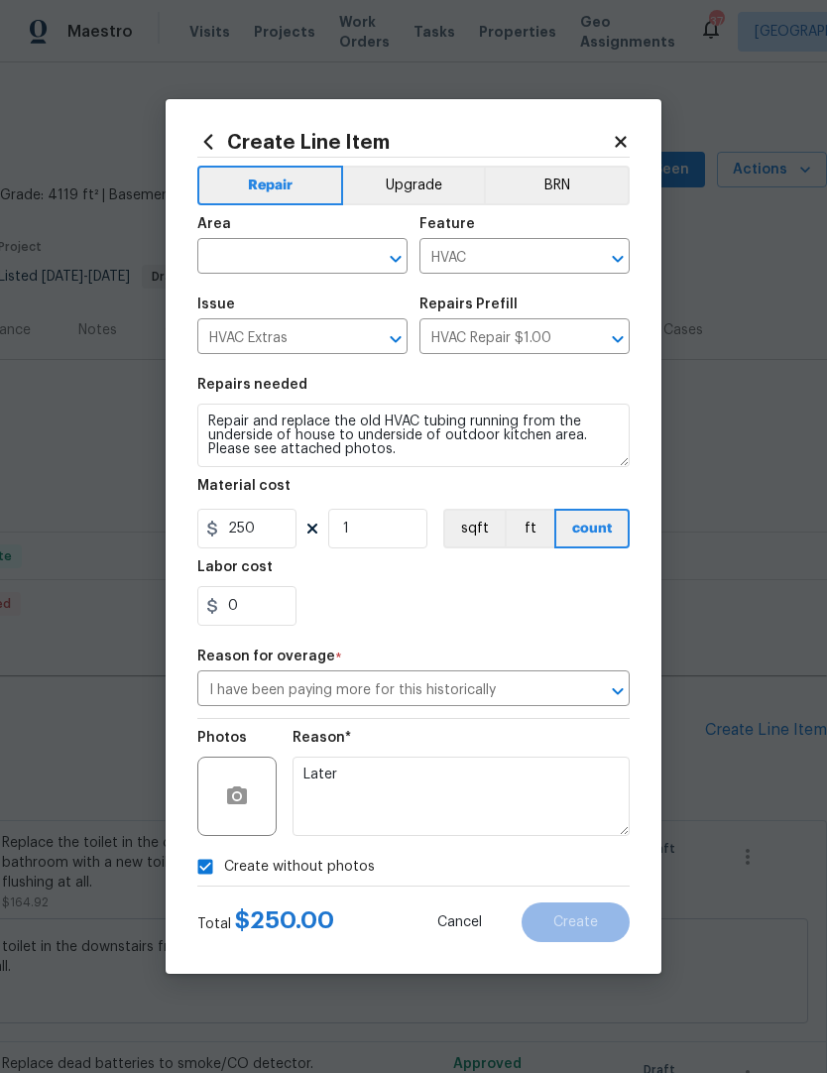
click at [563, 601] on div "0" at bounding box center [413, 606] width 432 height 40
click at [557, 612] on div "0" at bounding box center [413, 606] width 432 height 40
click at [244, 250] on input "text" at bounding box center [274, 258] width 155 height 31
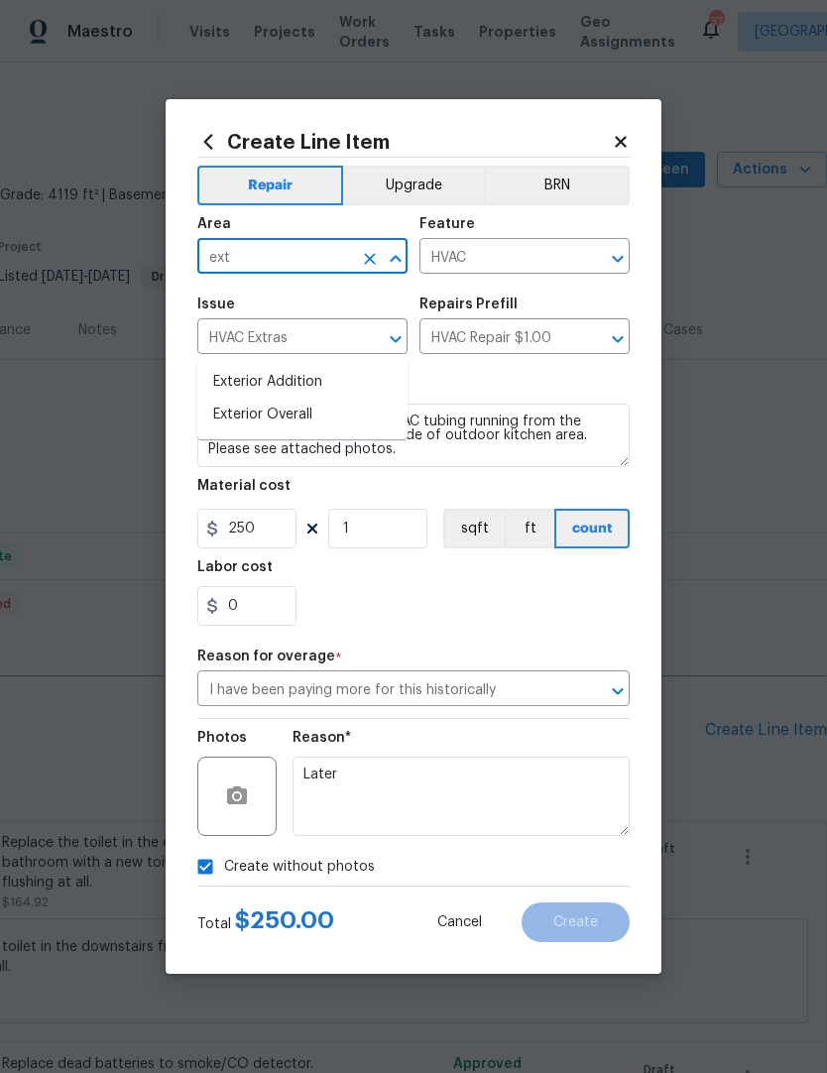
click at [241, 399] on li "Exterior Overall" at bounding box center [302, 415] width 210 height 33
type input "Exterior Overall"
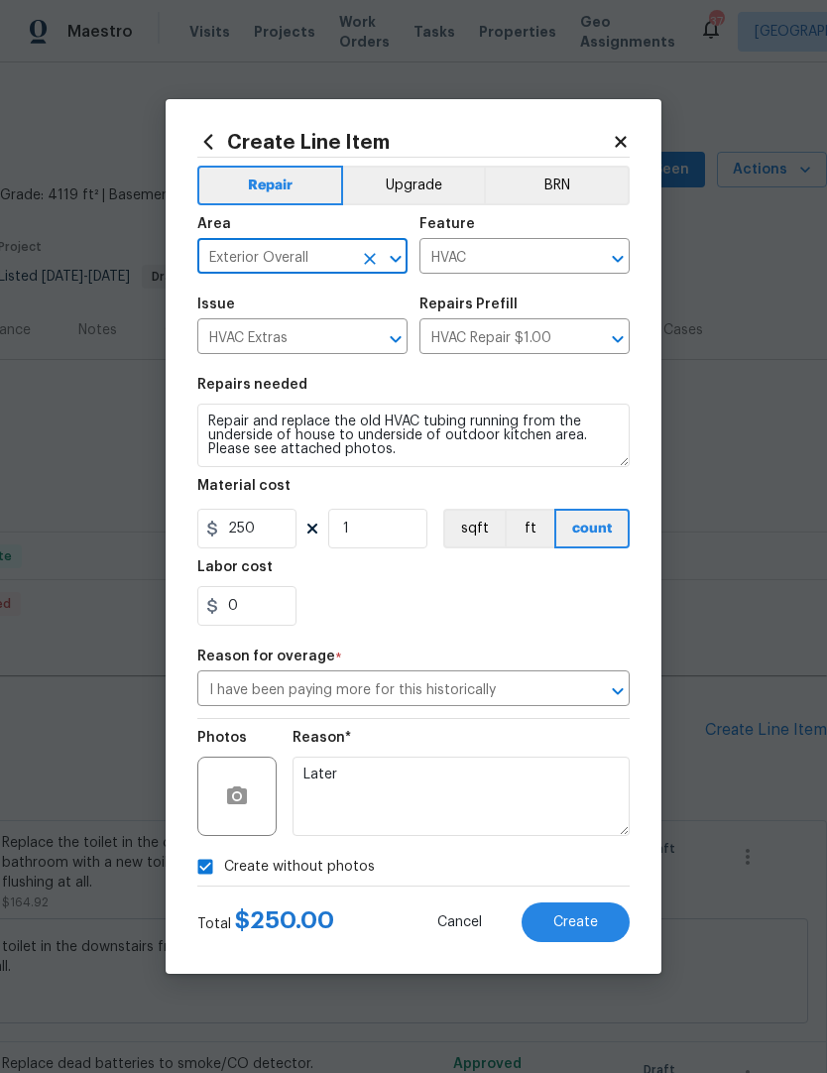
click at [351, 378] on section "Repairs needed Repair and replace the old HVAC tubing running from the undersid…" at bounding box center [413, 502] width 432 height 272
click at [586, 923] on span "Create" at bounding box center [575, 922] width 45 height 15
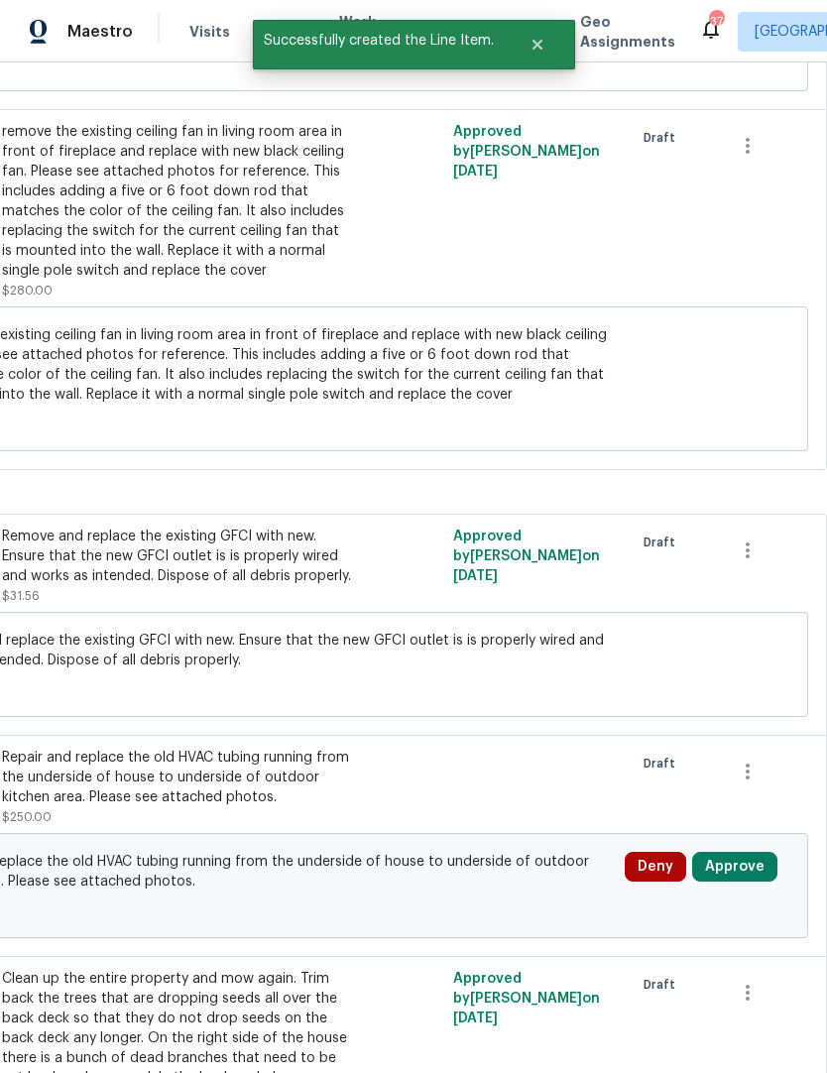
scroll to position [1420, 293]
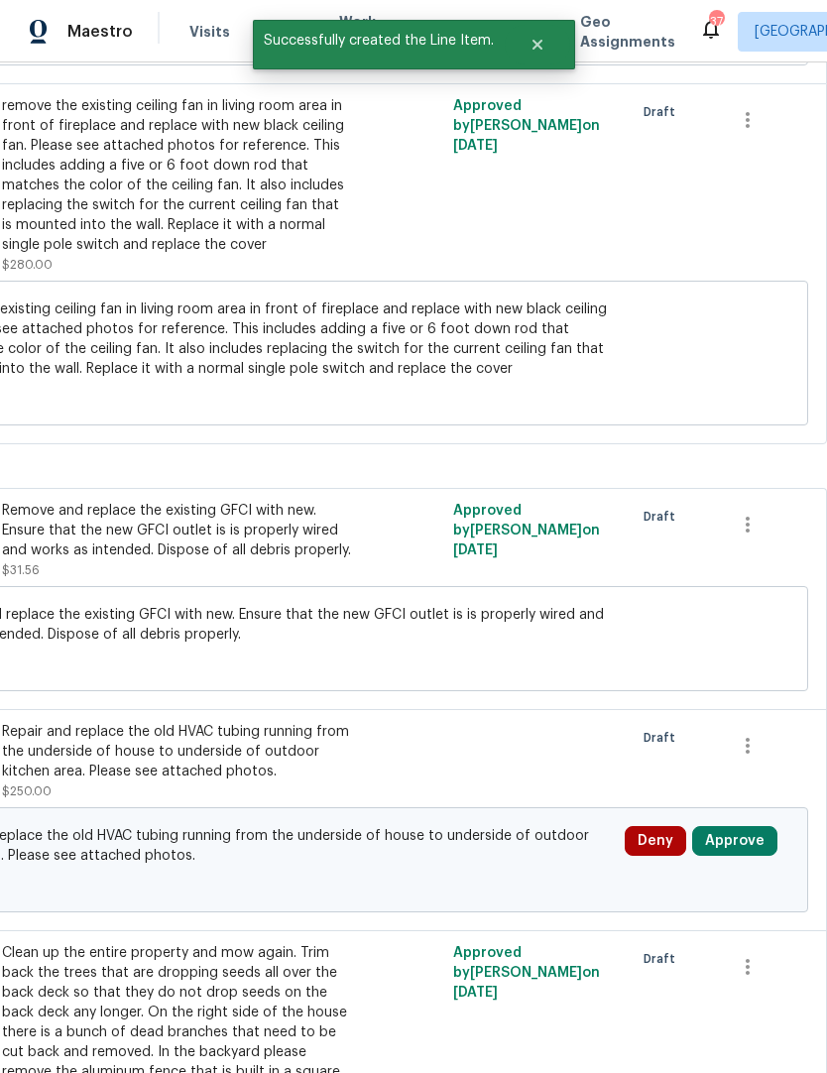
click at [747, 826] on button "Approve" at bounding box center [734, 841] width 85 height 30
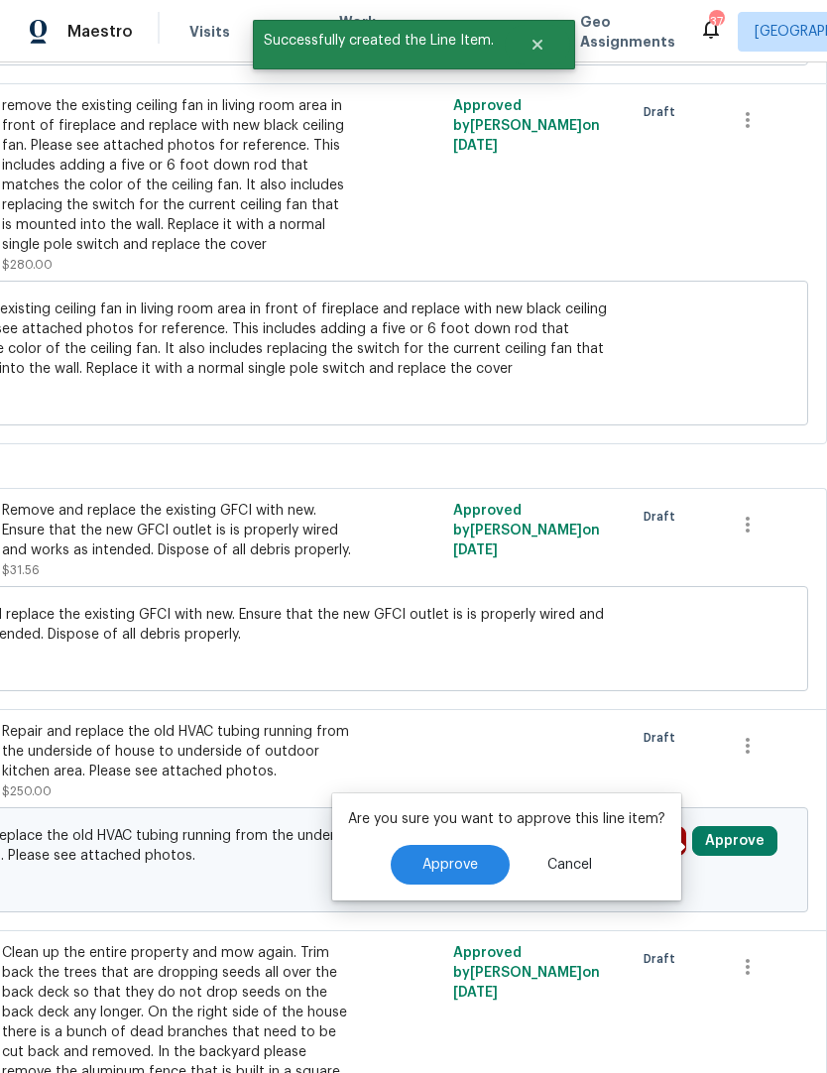
click at [458, 845] on button "Approve" at bounding box center [450, 865] width 119 height 40
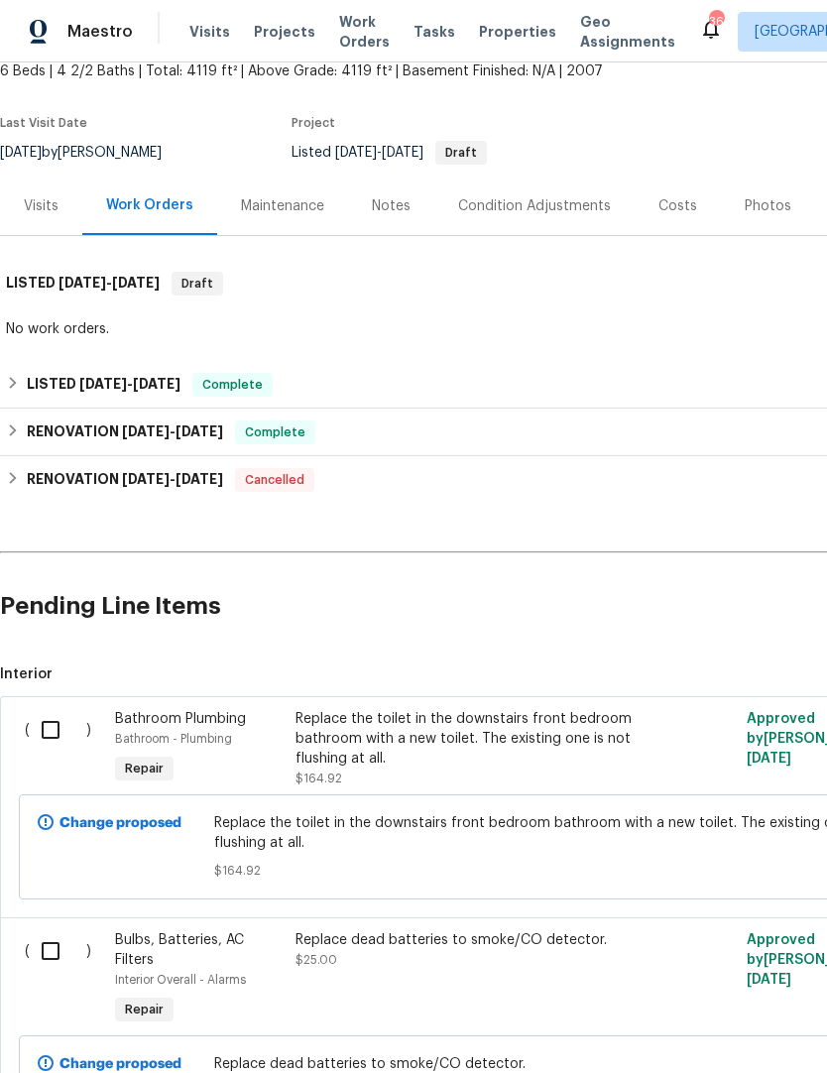
scroll to position [124, 0]
click at [43, 709] on input "checkbox" at bounding box center [58, 730] width 57 height 42
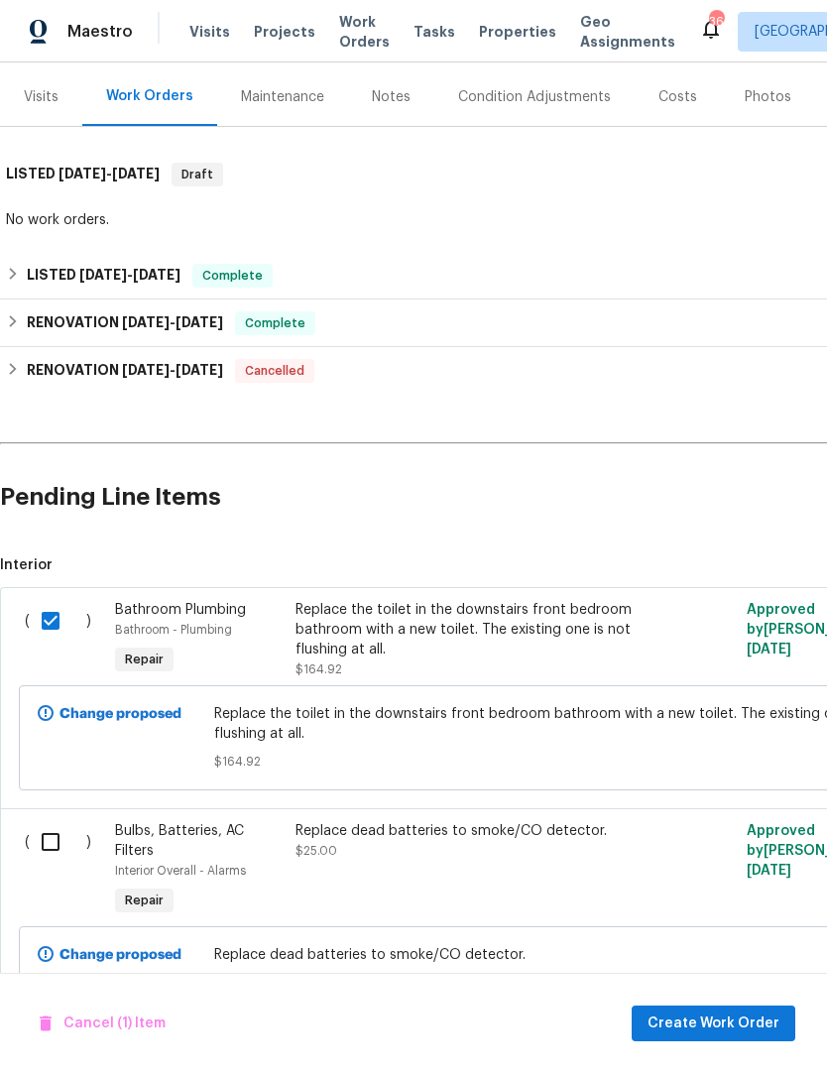
scroll to position [235, 0]
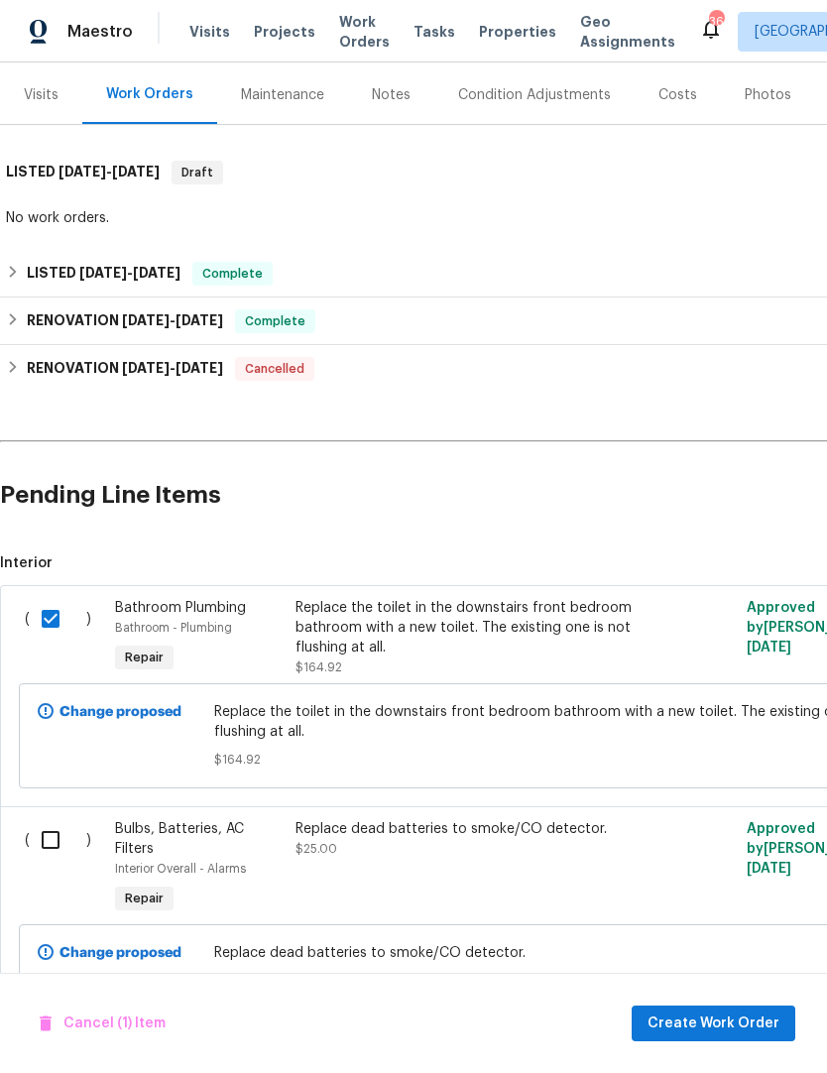
click at [42, 598] on input "checkbox" at bounding box center [58, 619] width 57 height 42
checkbox input "false"
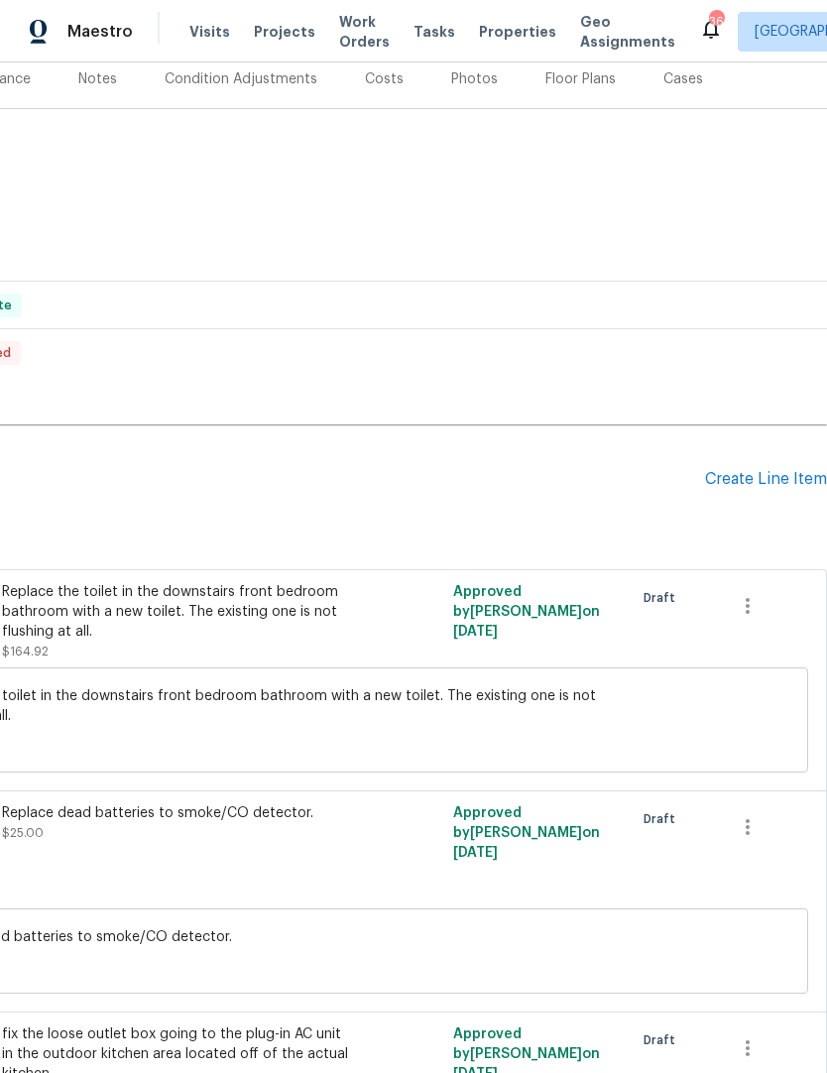
scroll to position [251, 293]
click at [757, 470] on div "Create Line Item" at bounding box center [766, 479] width 122 height 19
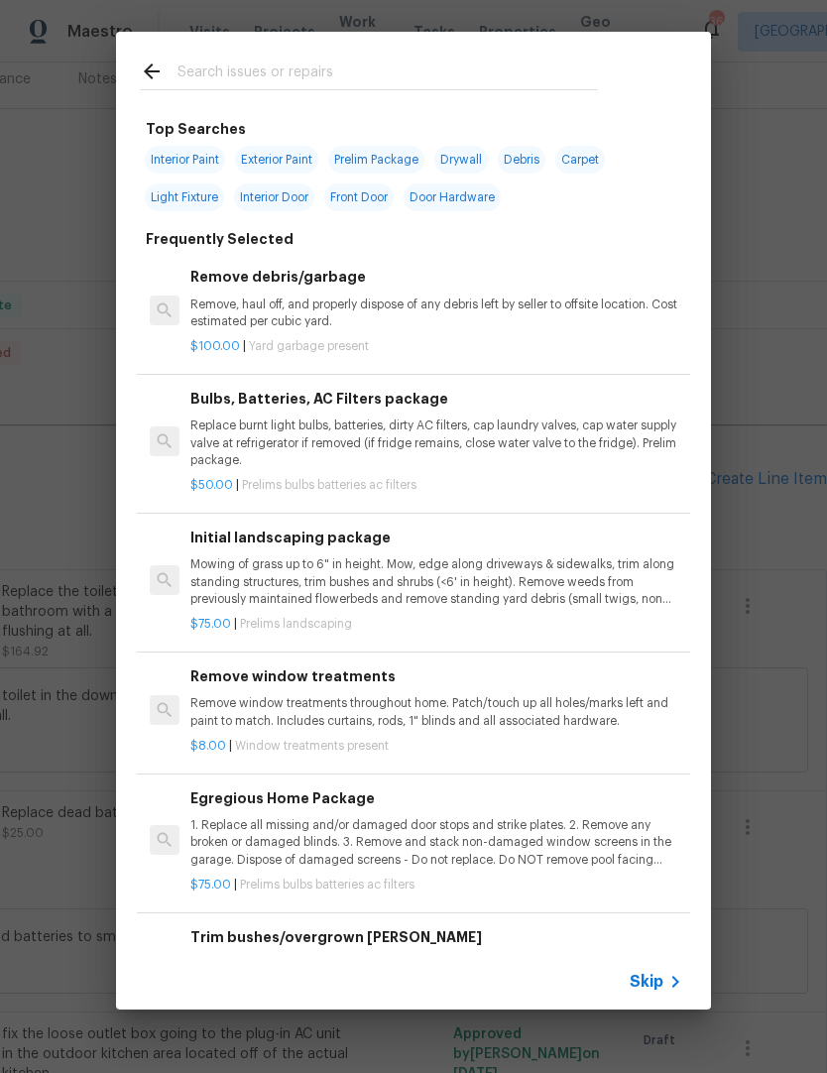
click at [205, 50] on div at bounding box center [369, 71] width 506 height 78
click at [209, 74] on input "text" at bounding box center [387, 74] width 420 height 30
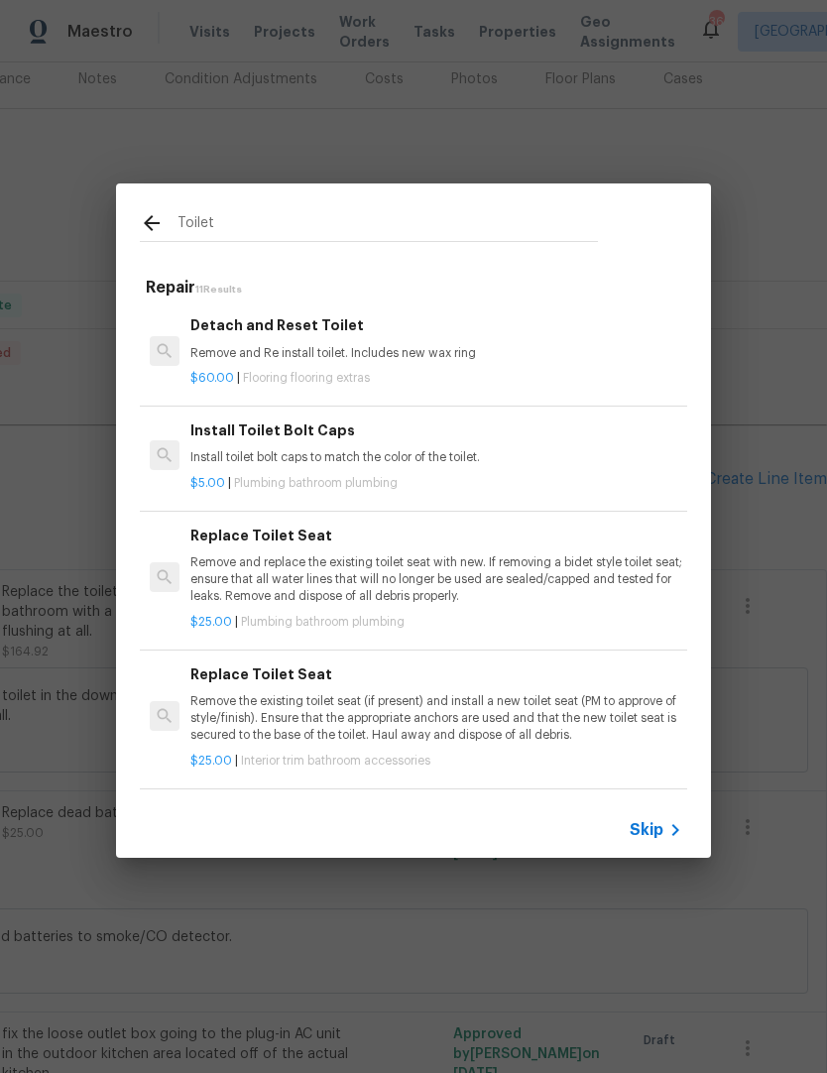
type input "Toilet"
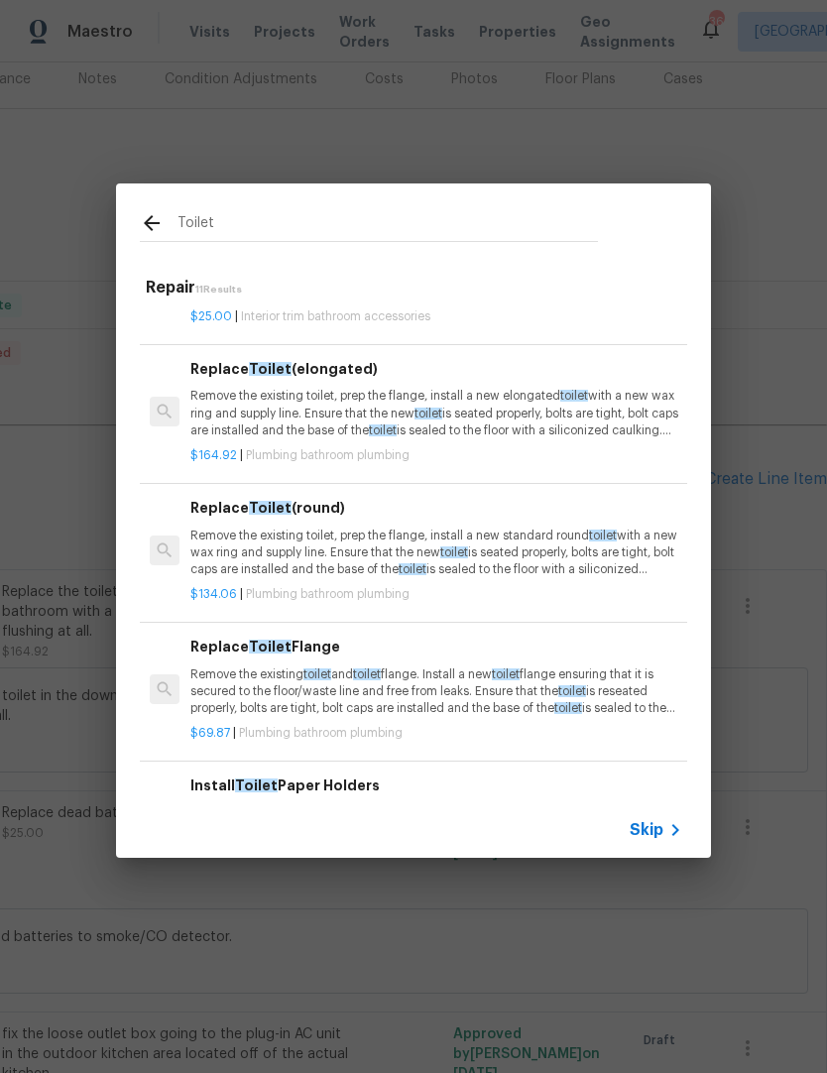
scroll to position [339, 0]
click at [281, 408] on p "Remove the existing toilet, prep the flange, install a new elongated toilet wit…" at bounding box center [436, 413] width 492 height 51
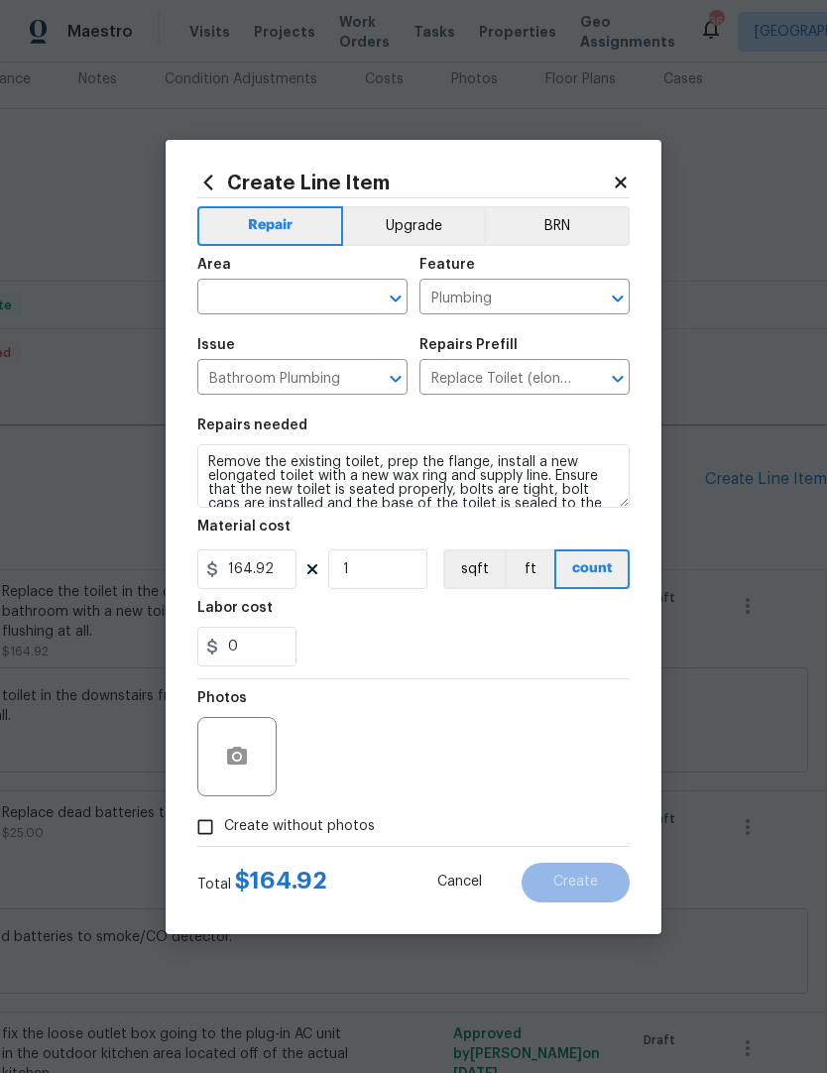
click at [246, 301] on input "text" at bounding box center [274, 299] width 155 height 31
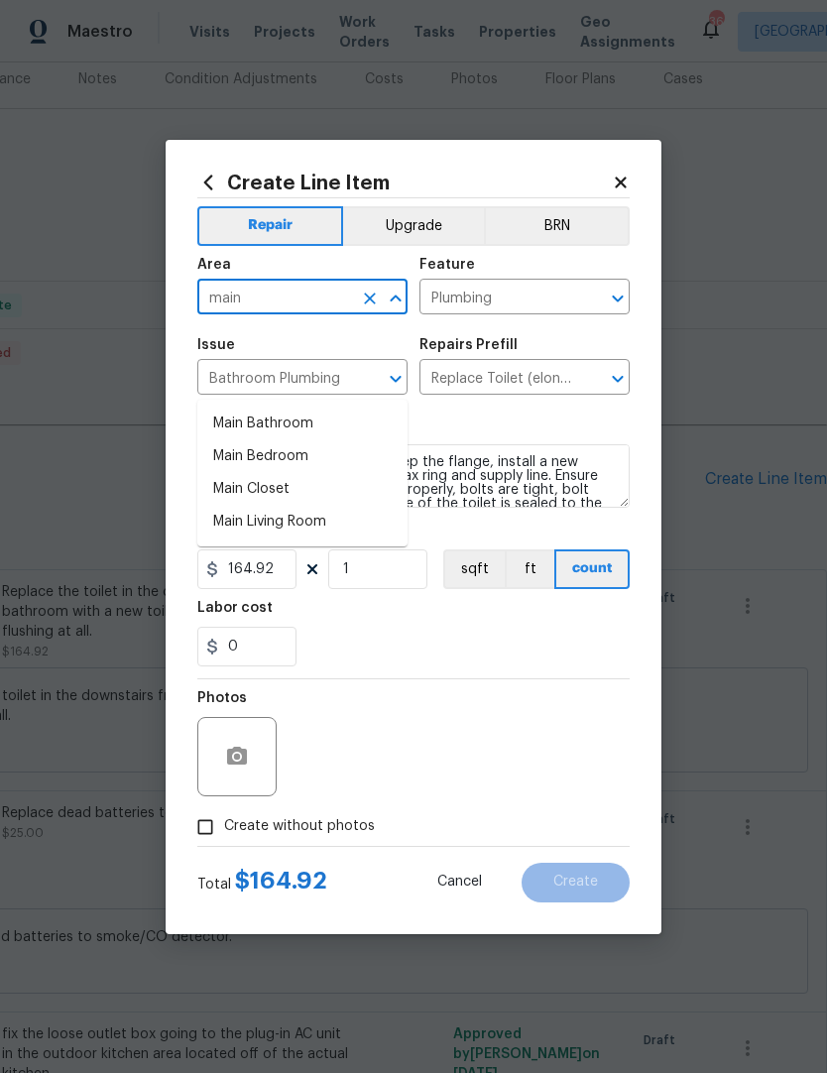
click at [257, 407] on li "Main Bathroom" at bounding box center [302, 423] width 210 height 33
type input "Main Bathroom"
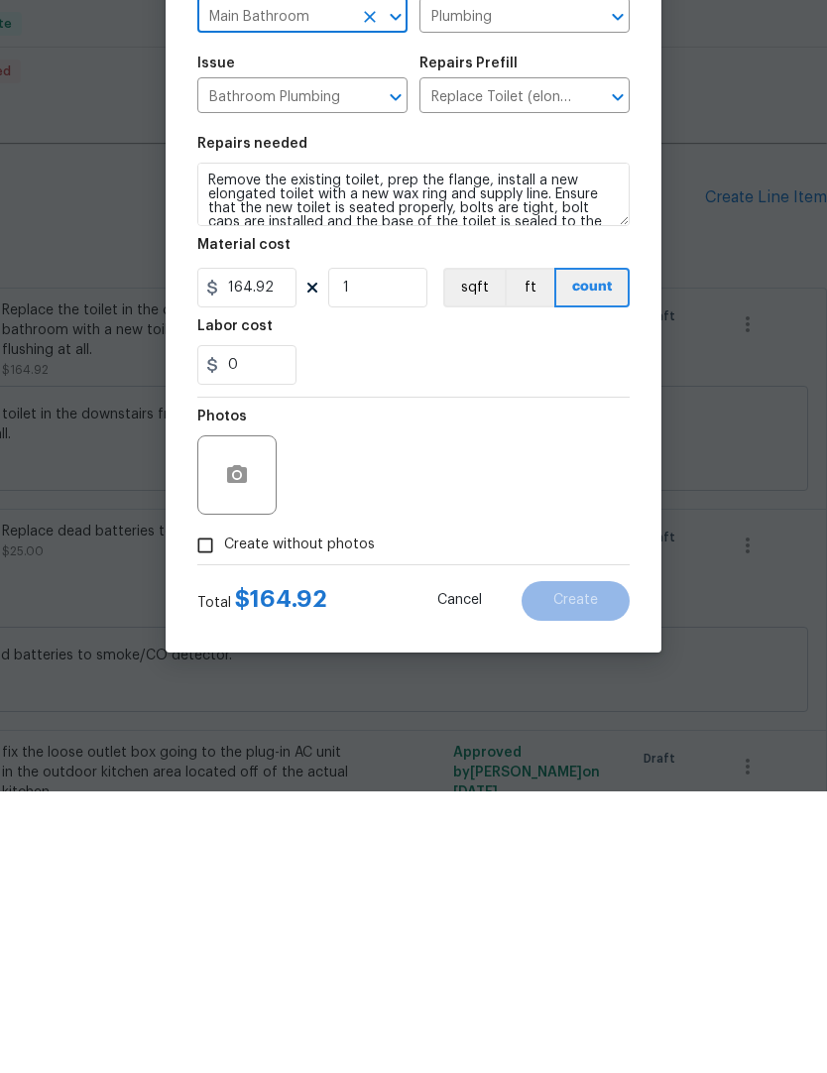
click at [191, 808] on input "Create without photos" at bounding box center [205, 827] width 38 height 38
checkbox input "true"
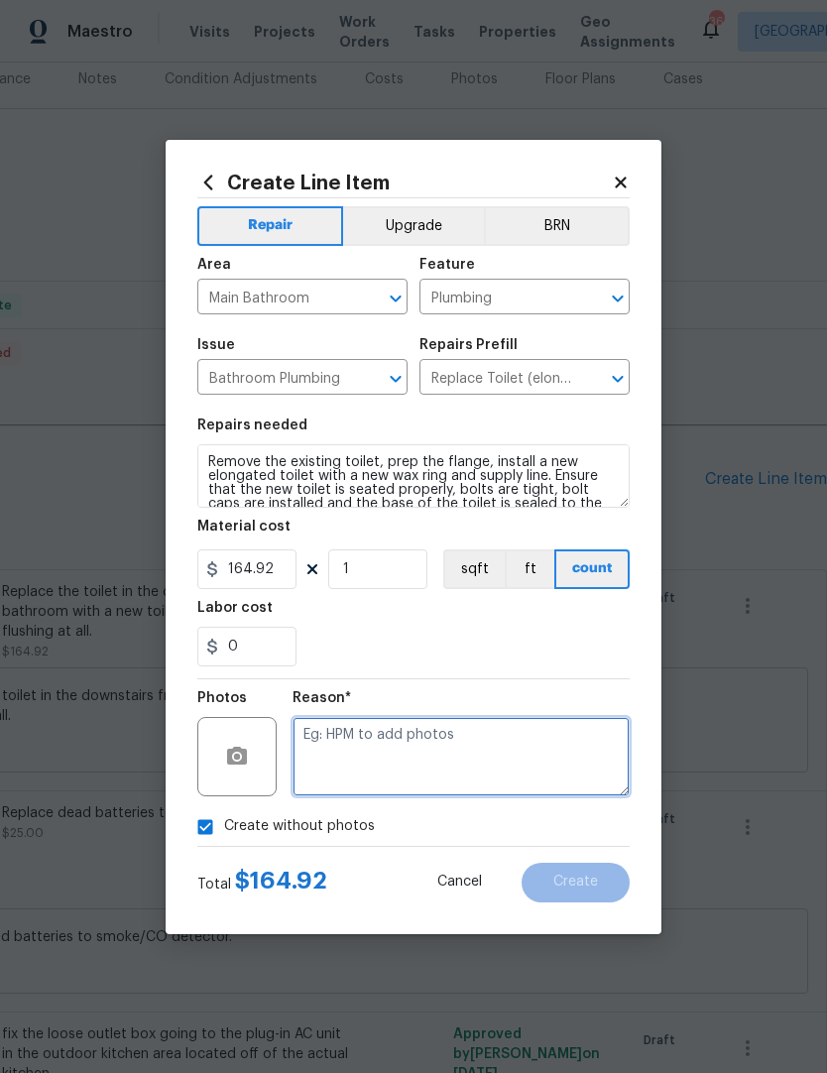
click at [326, 749] on textarea at bounding box center [460, 756] width 337 height 79
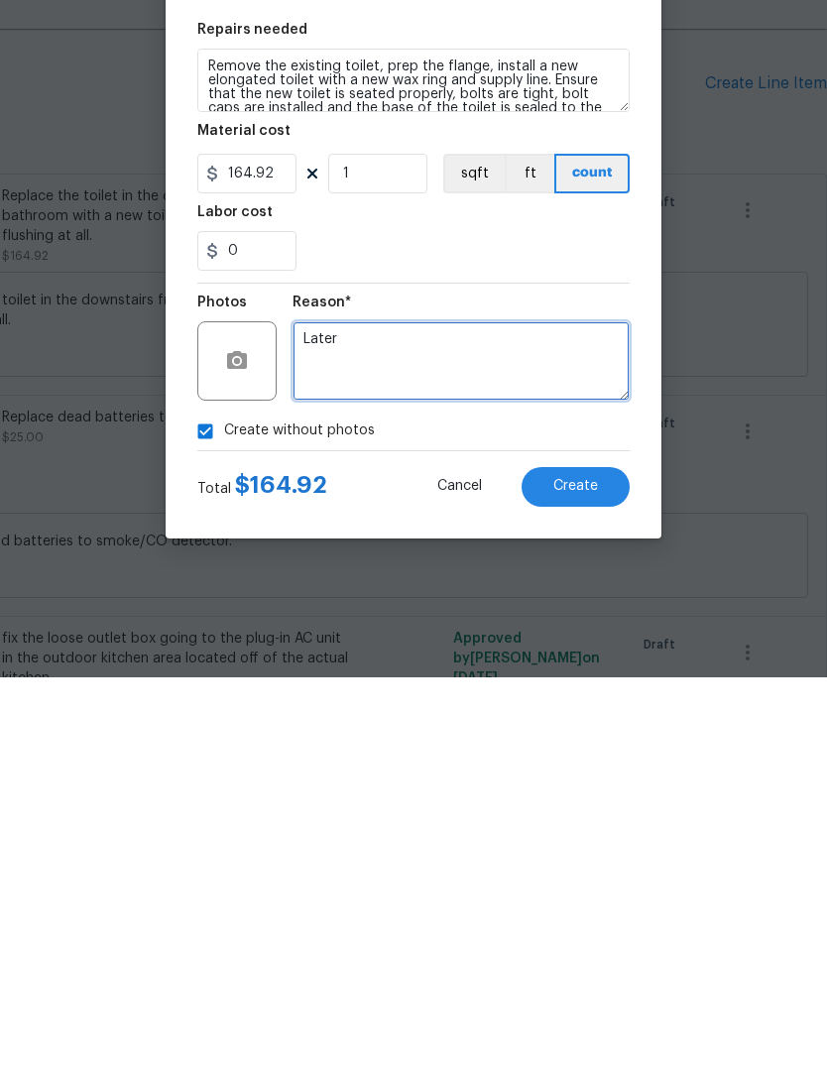
type textarea "Later"
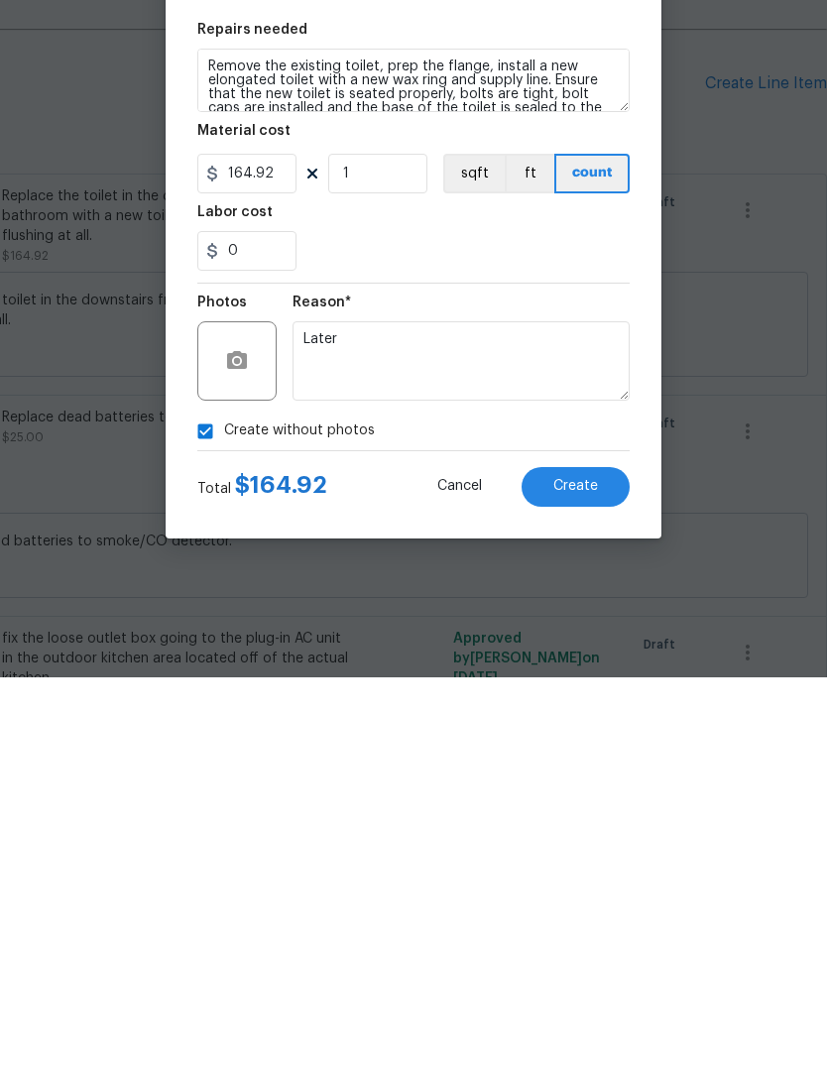
click at [606, 862] on button "Create" at bounding box center [575, 882] width 108 height 40
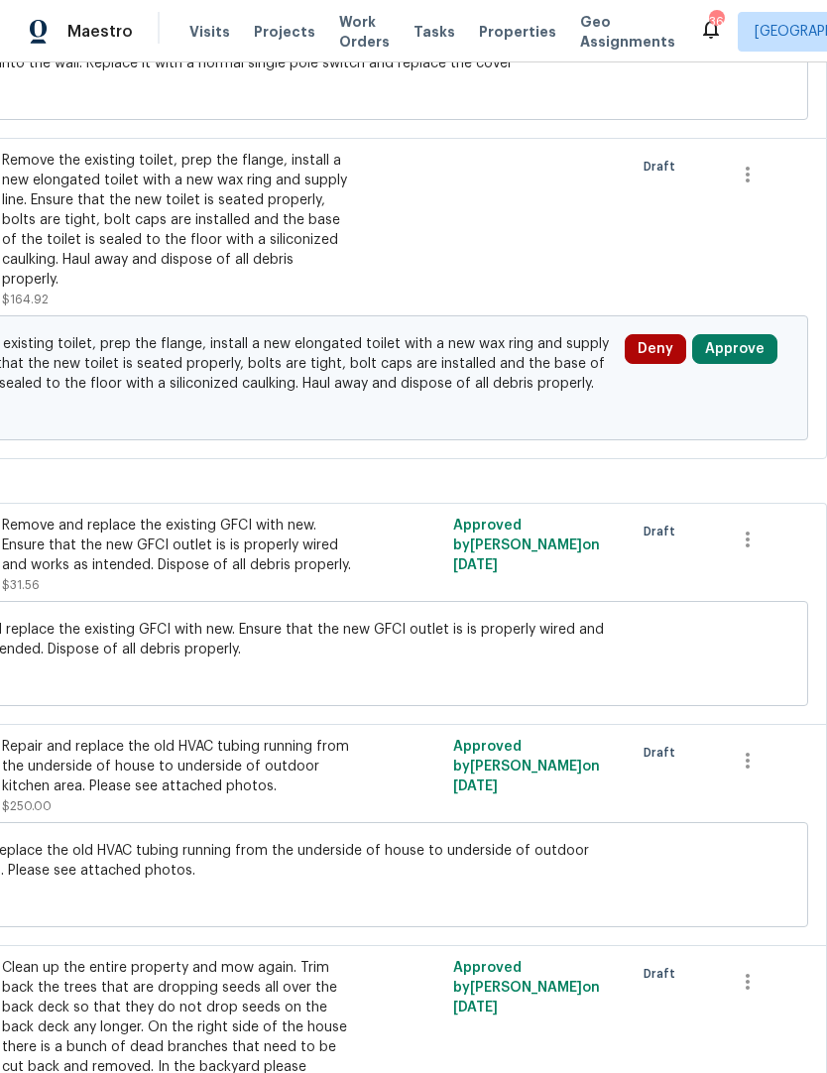
scroll to position [1723, 293]
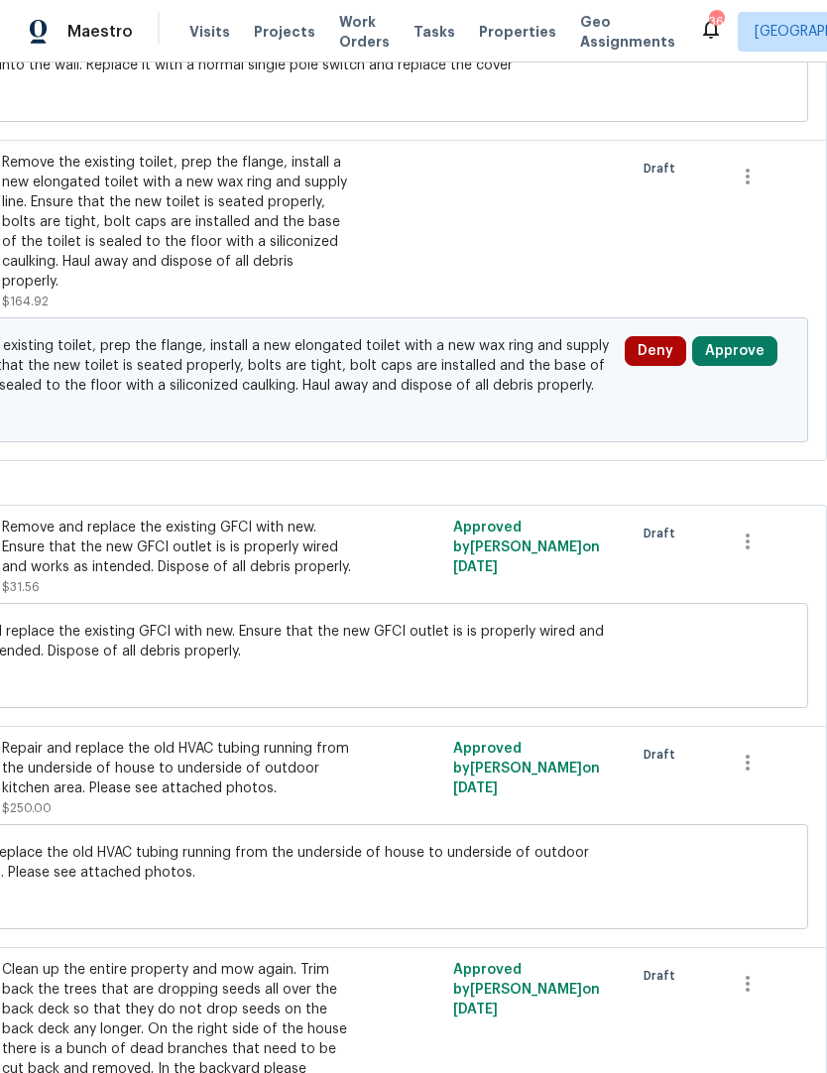
click at [738, 336] on button "Approve" at bounding box center [734, 351] width 85 height 30
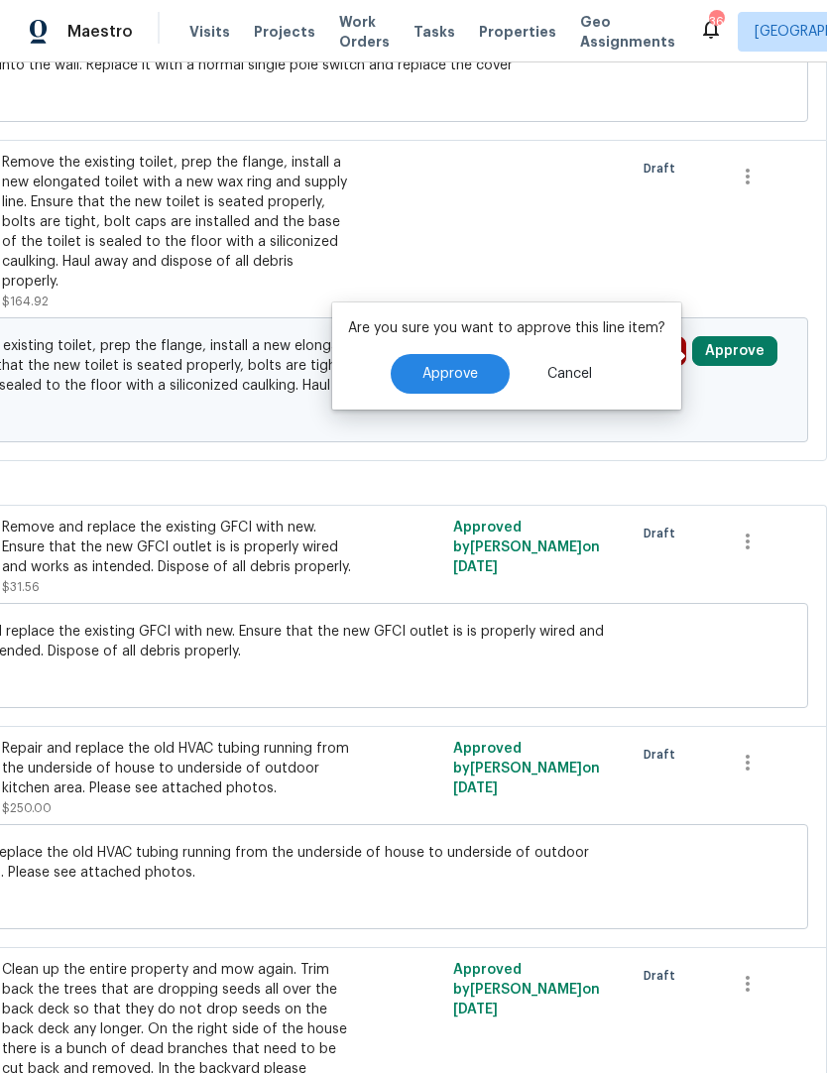
click at [444, 354] on button "Approve" at bounding box center [450, 374] width 119 height 40
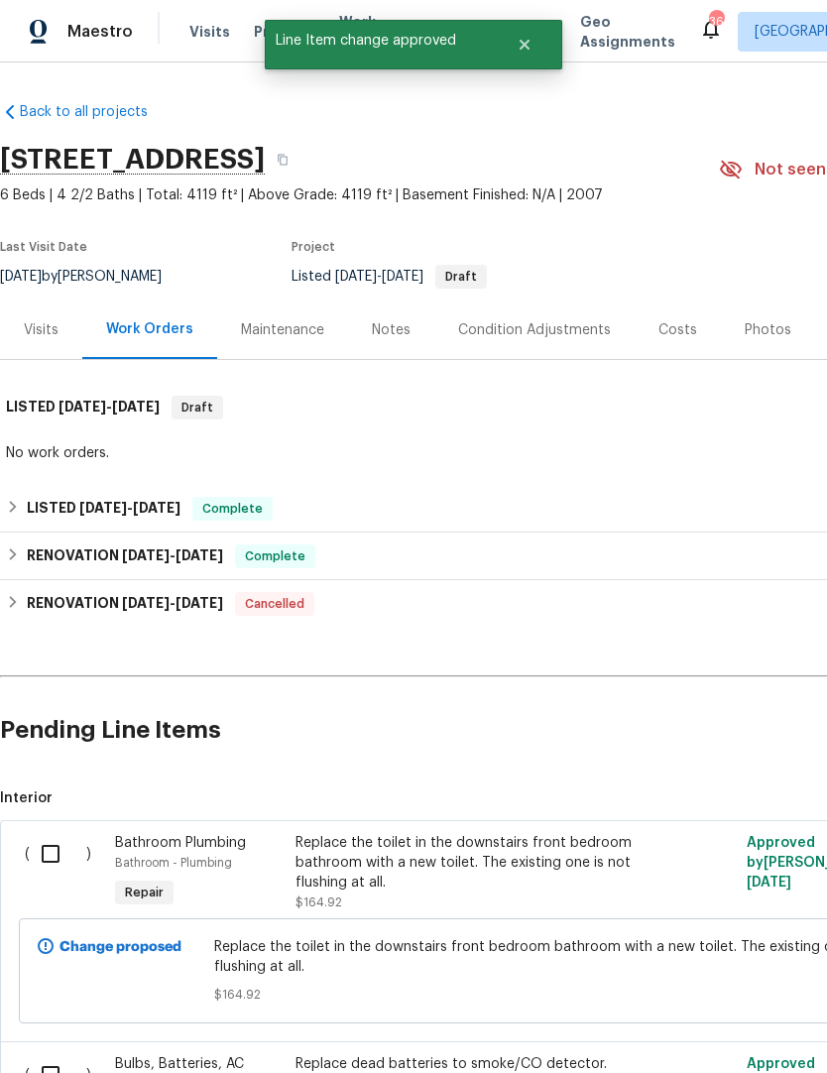
scroll to position [-1, 0]
click at [54, 833] on input "checkbox" at bounding box center [58, 854] width 57 height 42
checkbox input "true"
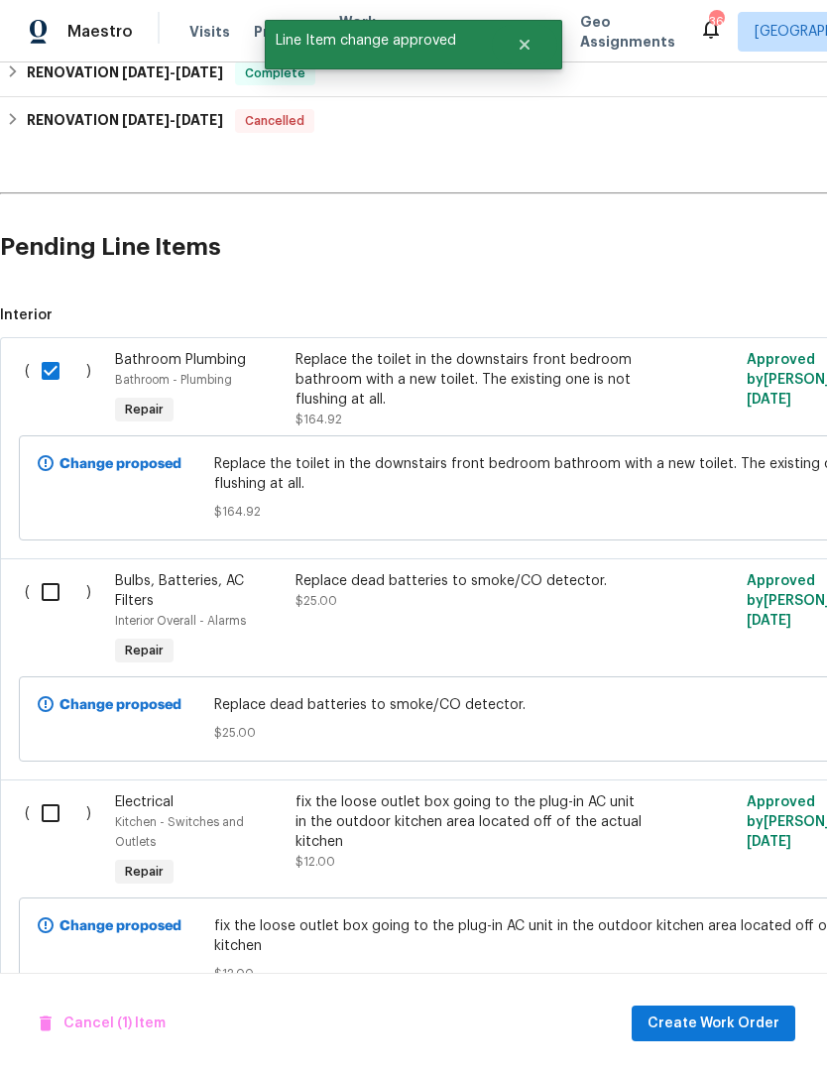
scroll to position [483, 0]
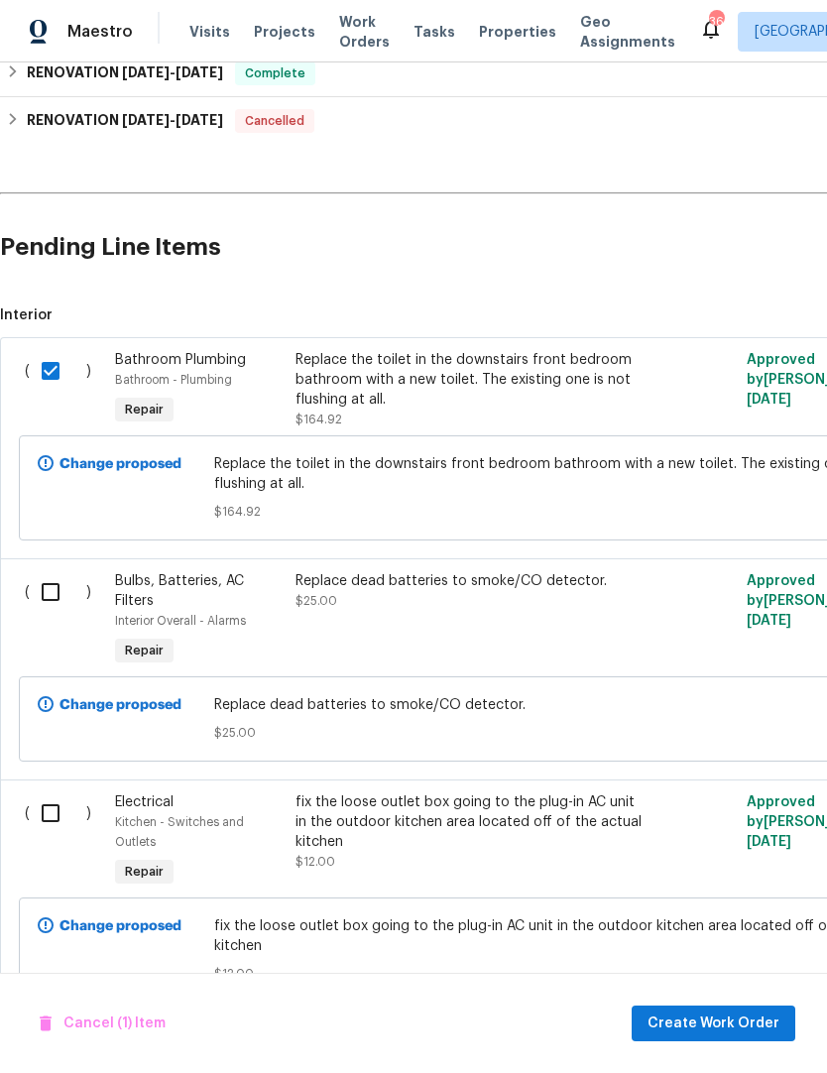
click at [39, 571] on input "checkbox" at bounding box center [58, 592] width 57 height 42
checkbox input "true"
click at [52, 792] on input "checkbox" at bounding box center [58, 813] width 57 height 42
checkbox input "true"
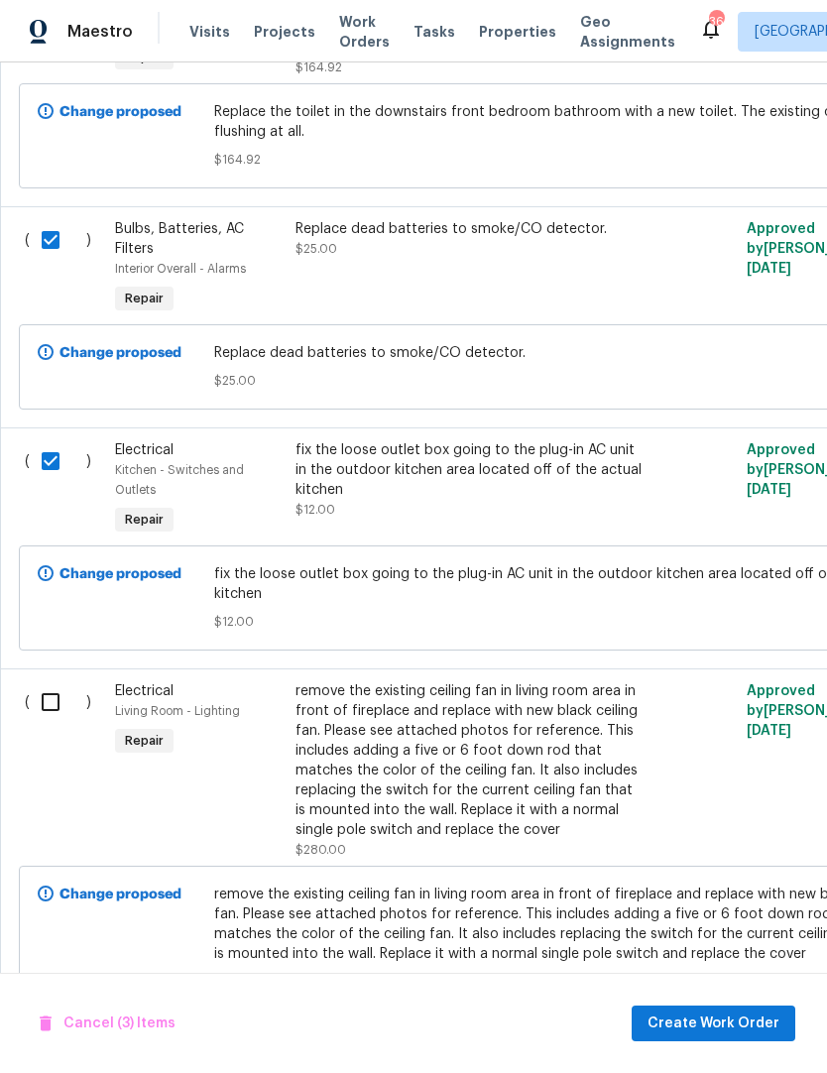
scroll to position [835, 0]
click at [39, 681] on input "checkbox" at bounding box center [58, 702] width 57 height 42
checkbox input "true"
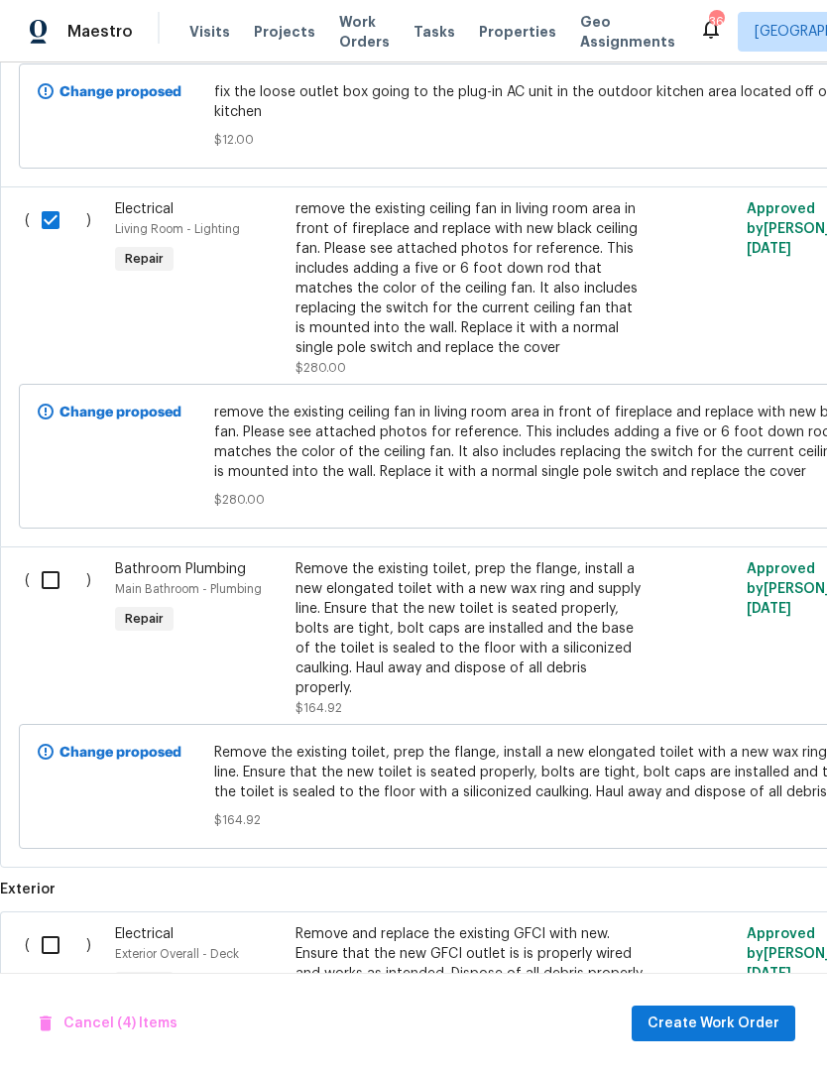
scroll to position [1317, 0]
click at [46, 559] on input "checkbox" at bounding box center [58, 580] width 57 height 42
checkbox input "true"
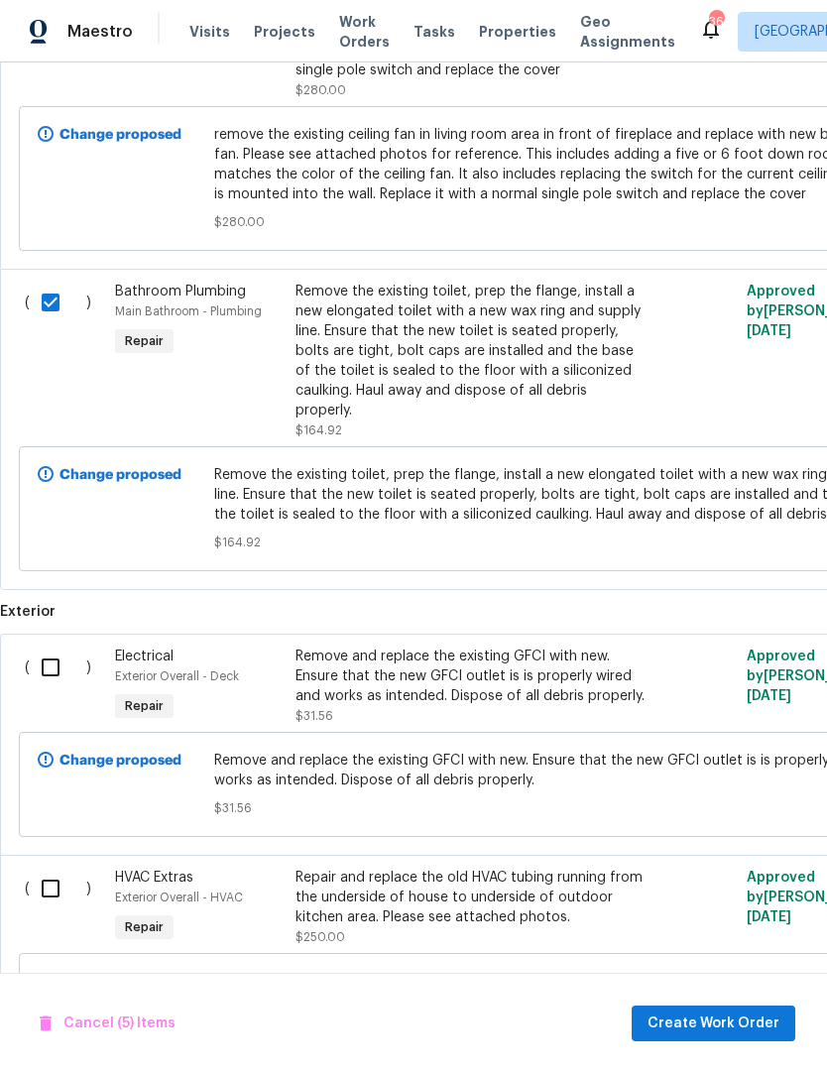
scroll to position [1594, 0]
click at [47, 646] on input "checkbox" at bounding box center [58, 667] width 57 height 42
checkbox input "true"
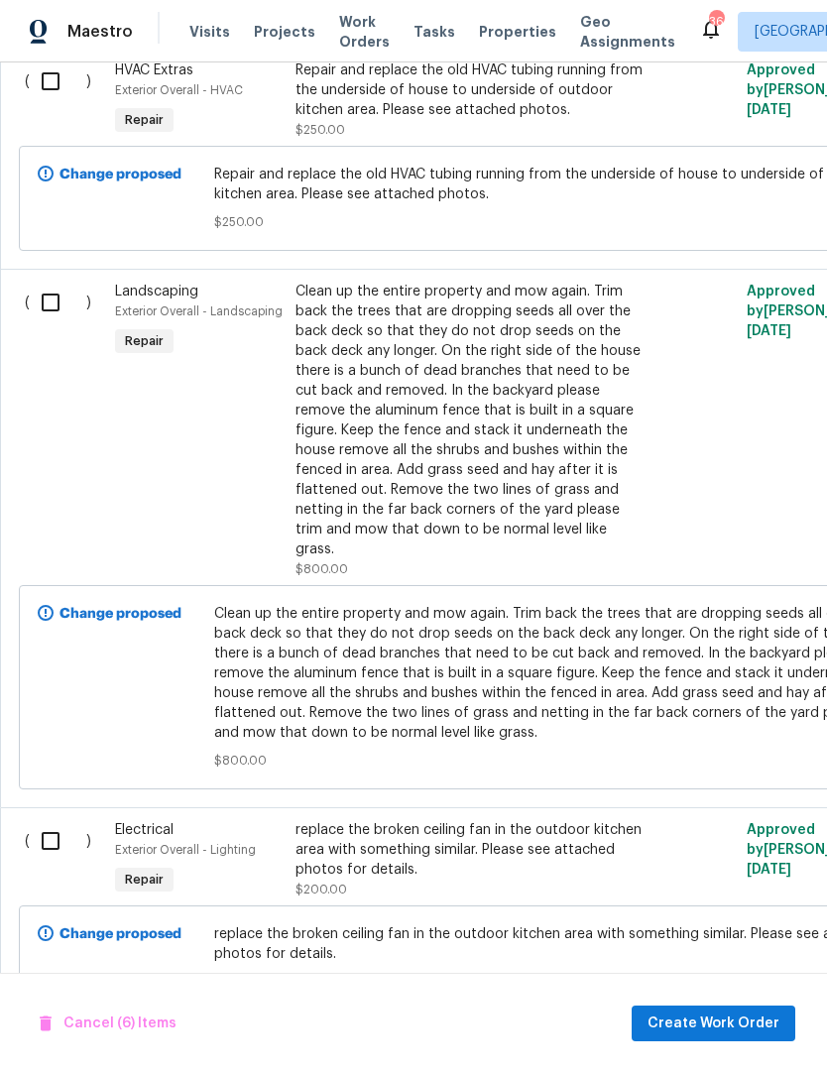
scroll to position [2400, 0]
click at [58, 821] on input "checkbox" at bounding box center [58, 842] width 57 height 42
checkbox input "true"
click at [735, 1028] on span "Create Work Order" at bounding box center [713, 1023] width 132 height 25
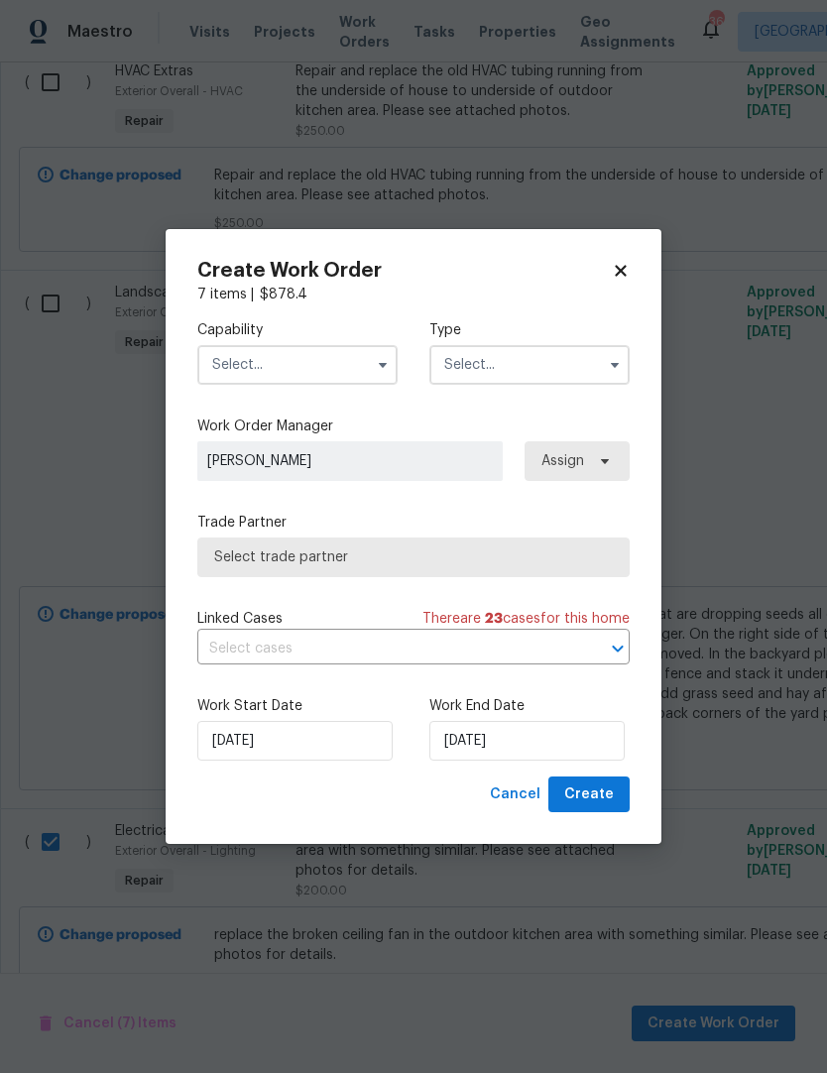
click at [245, 379] on input "text" at bounding box center [297, 365] width 200 height 40
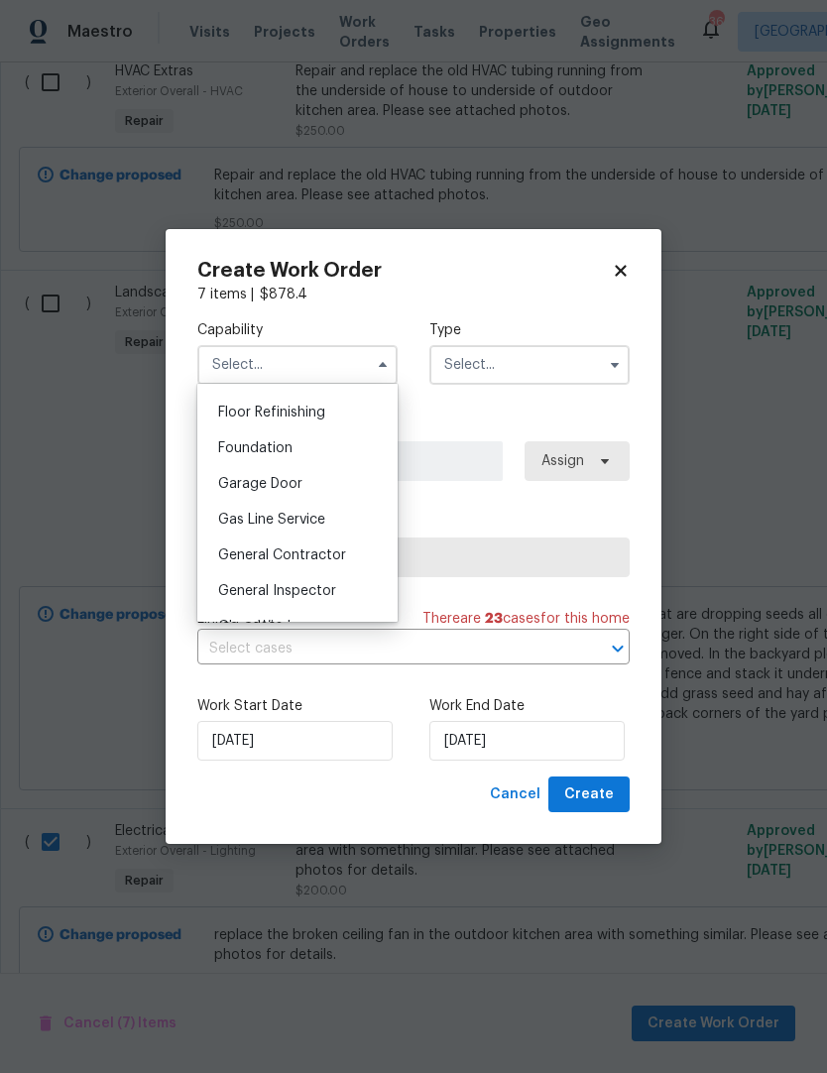
scroll to position [802, 0]
click at [230, 555] on span "General Contractor" at bounding box center [282, 552] width 128 height 14
type input "General Contractor"
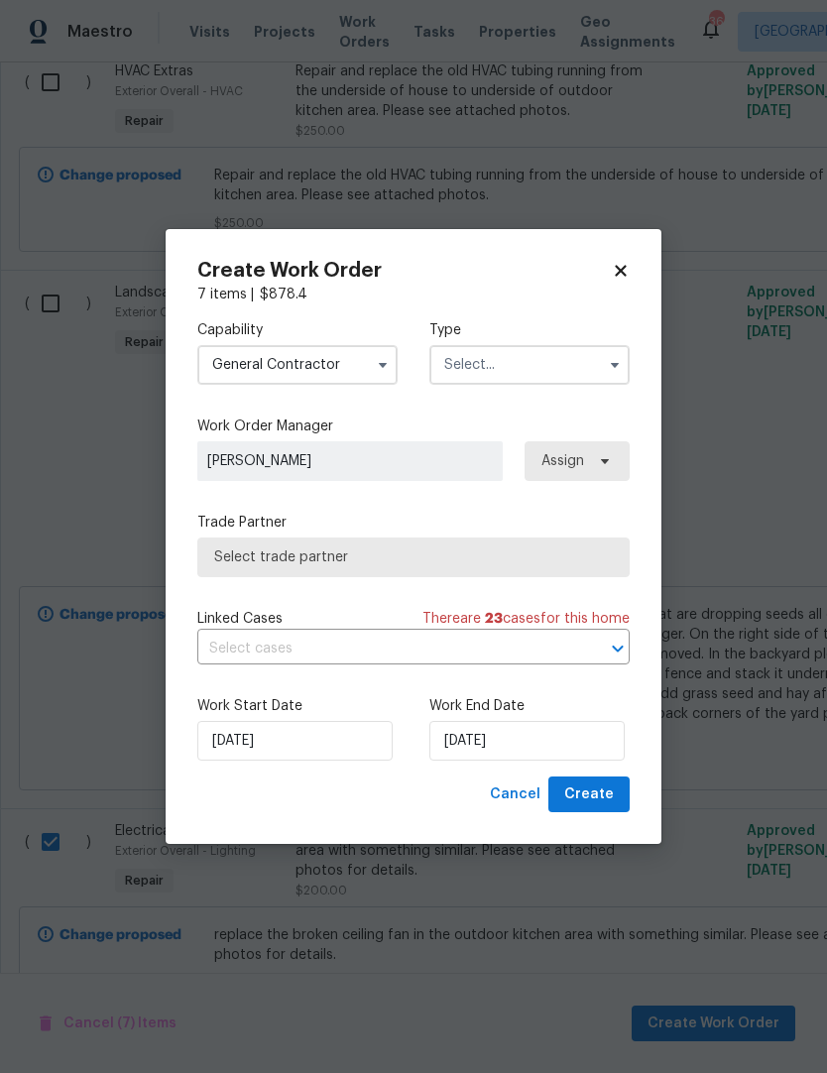
click at [596, 345] on input "text" at bounding box center [529, 365] width 200 height 40
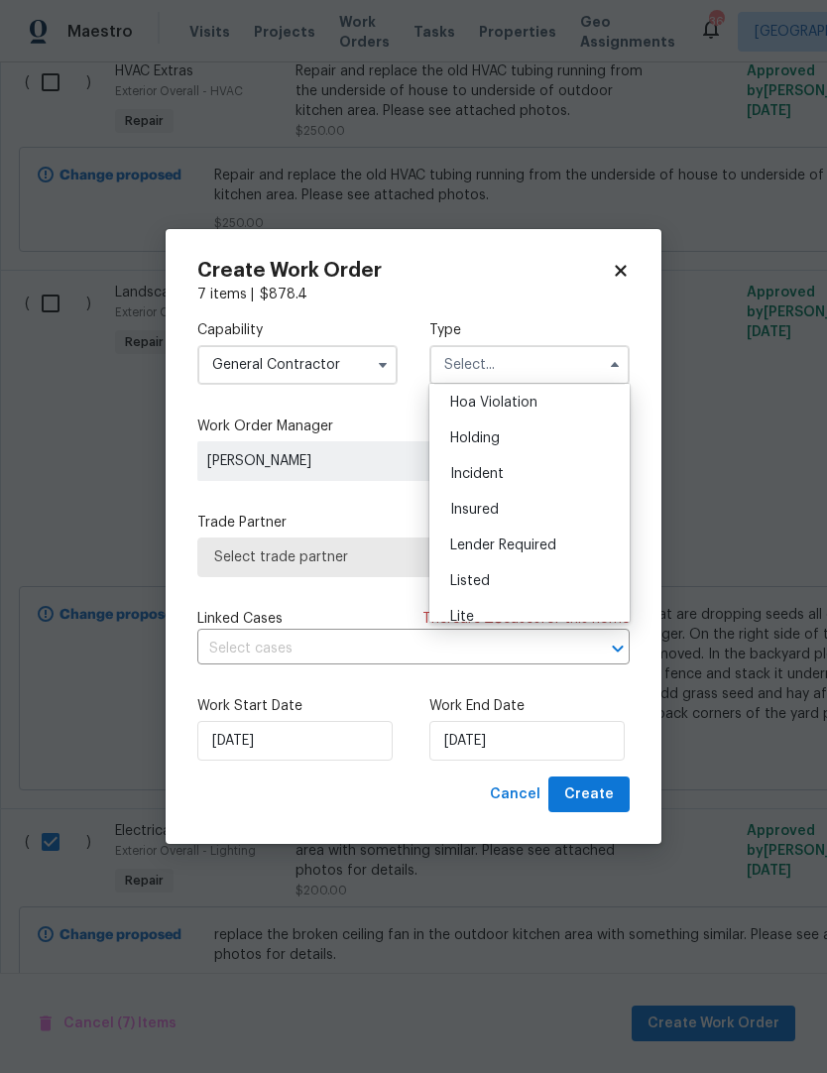
scroll to position [41, 0]
click at [521, 584] on div "Listed" at bounding box center [529, 580] width 190 height 36
type input "Listed"
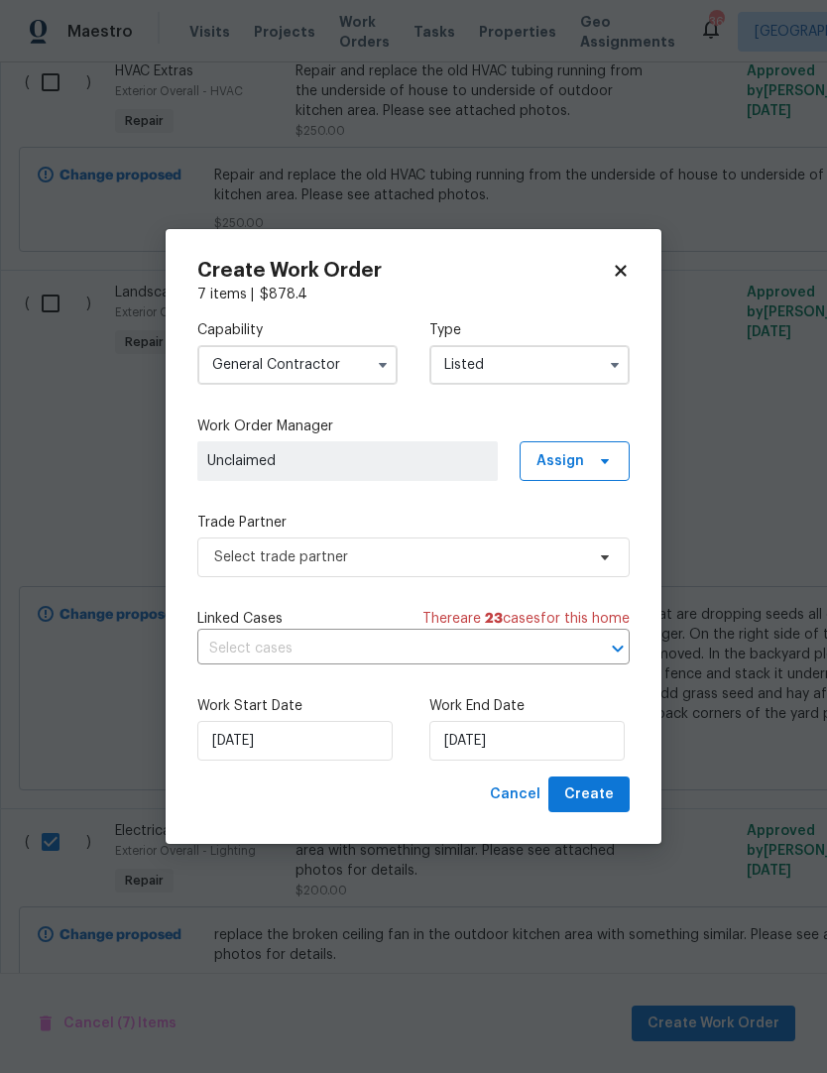
click at [235, 464] on span "Unclaimed" at bounding box center [347, 461] width 281 height 20
click at [597, 466] on icon at bounding box center [605, 461] width 16 height 16
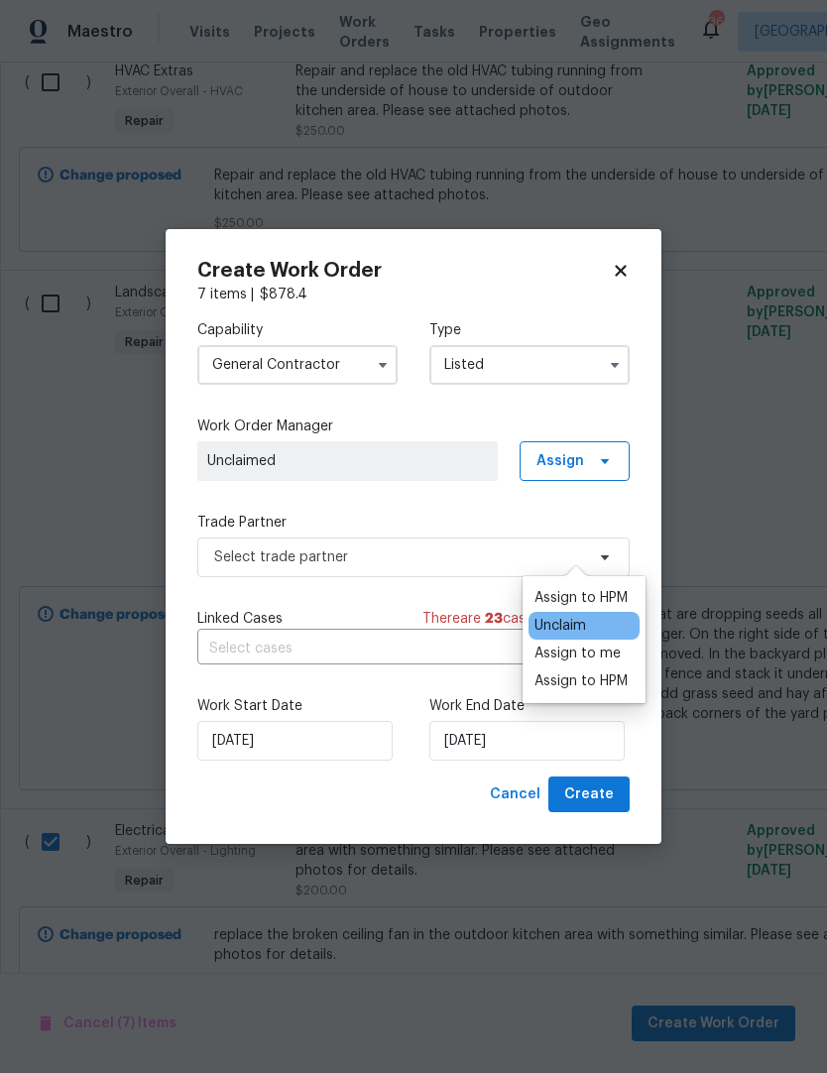
click at [605, 643] on div "Assign to me" at bounding box center [577, 653] width 86 height 20
click at [238, 516] on label "Trade Partner" at bounding box center [413, 523] width 432 height 20
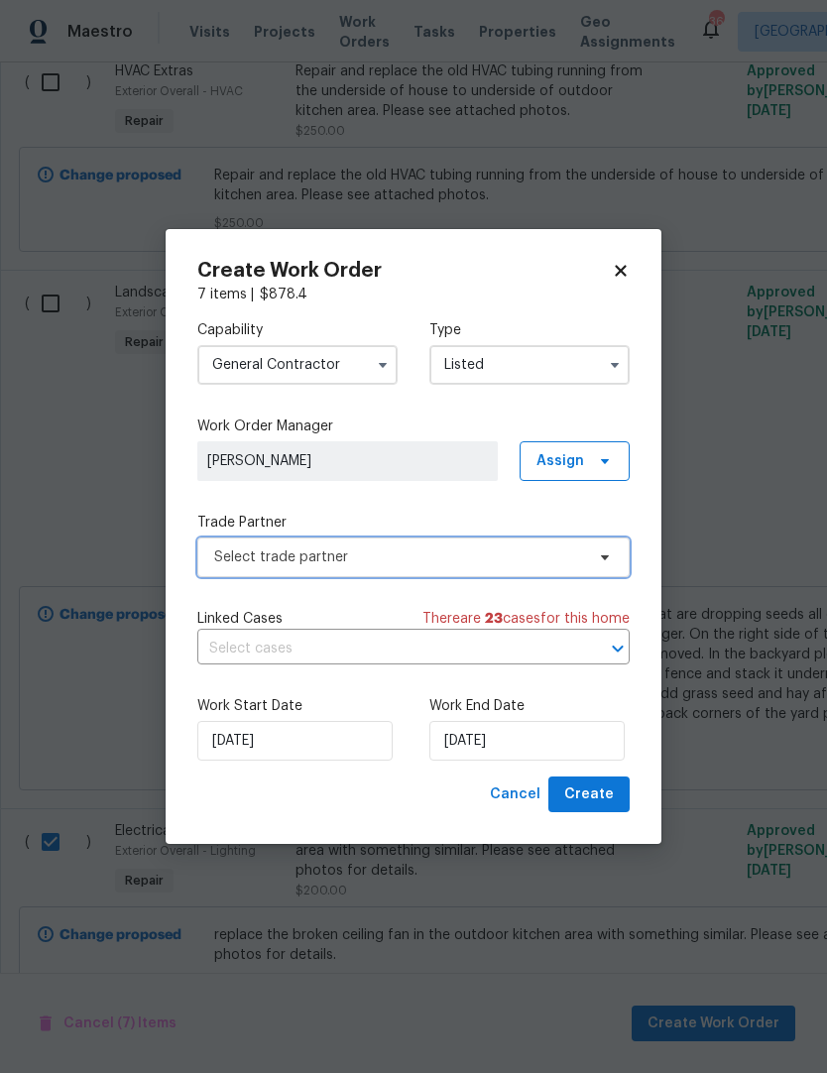
click at [238, 570] on span "Select trade partner" at bounding box center [413, 557] width 432 height 40
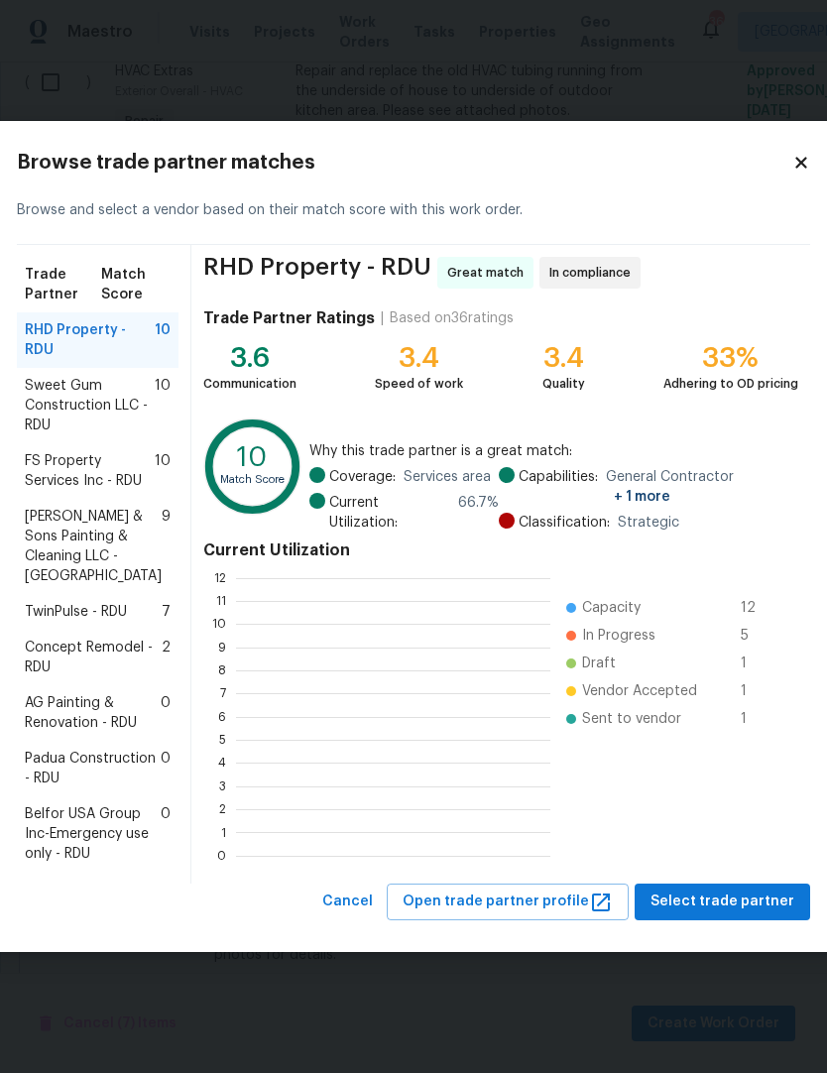
scroll to position [2, 2]
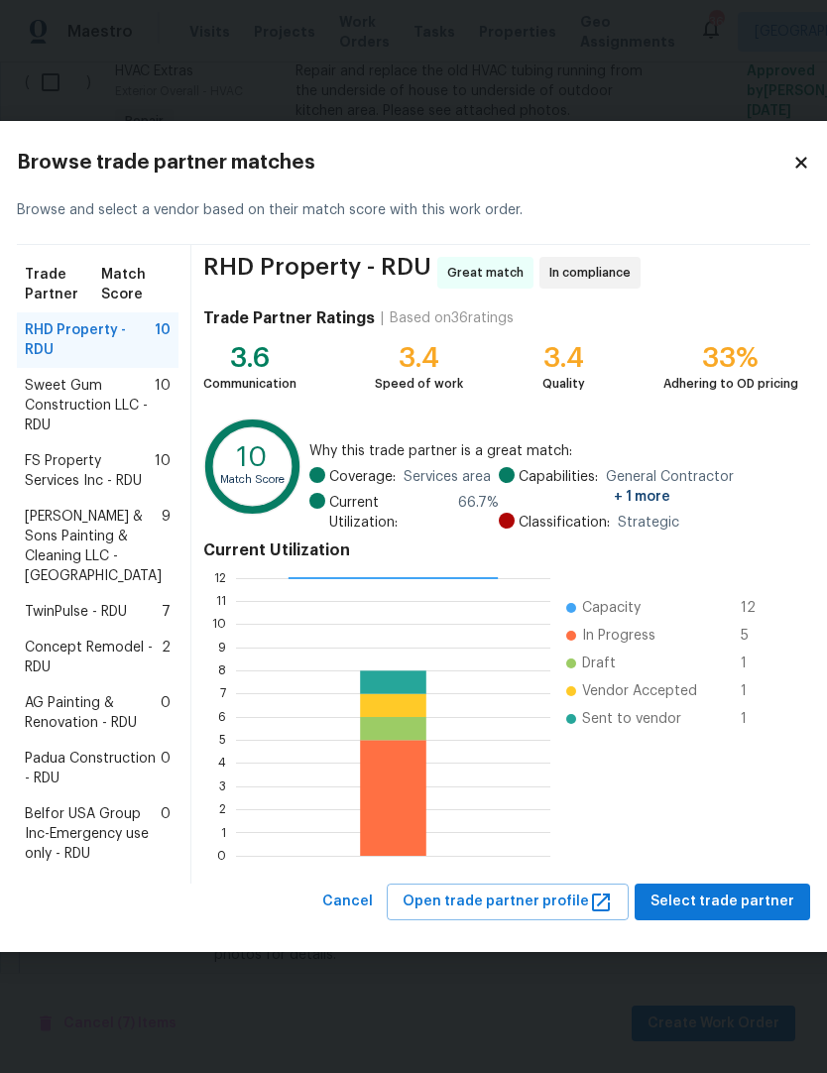
click at [74, 707] on span "AG Painting & Renovation - RDU" at bounding box center [93, 713] width 136 height 40
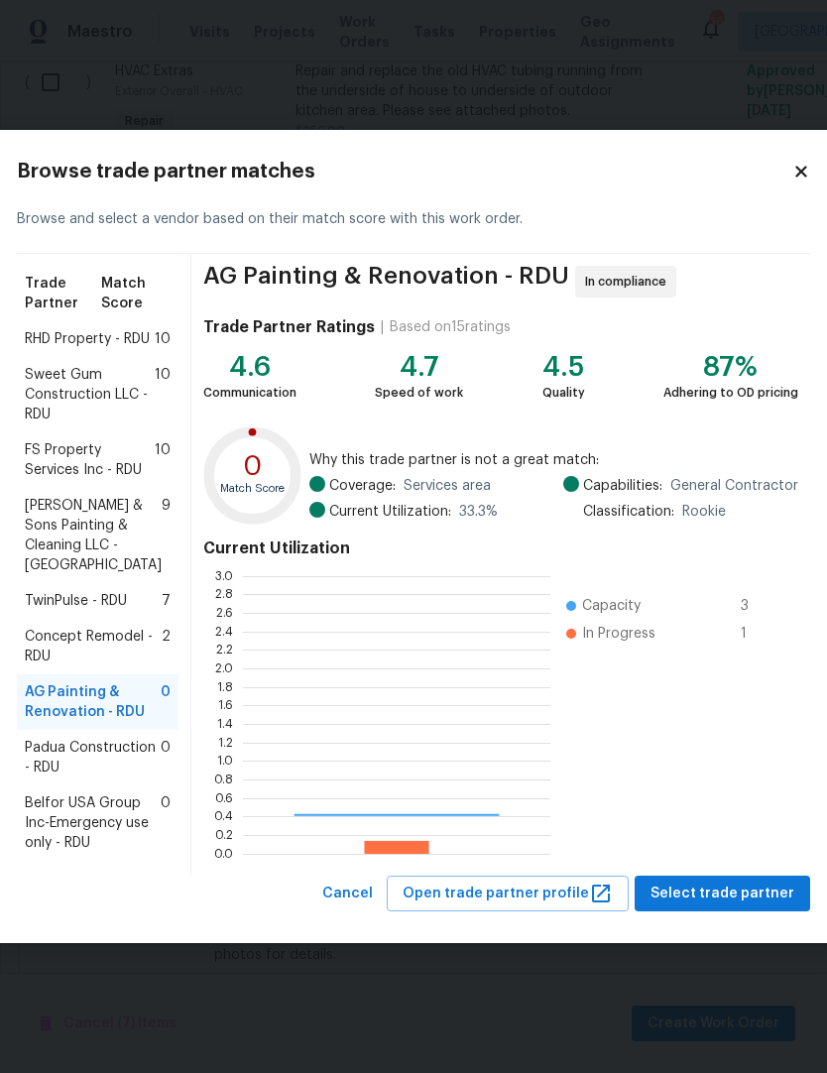
scroll to position [278, 307]
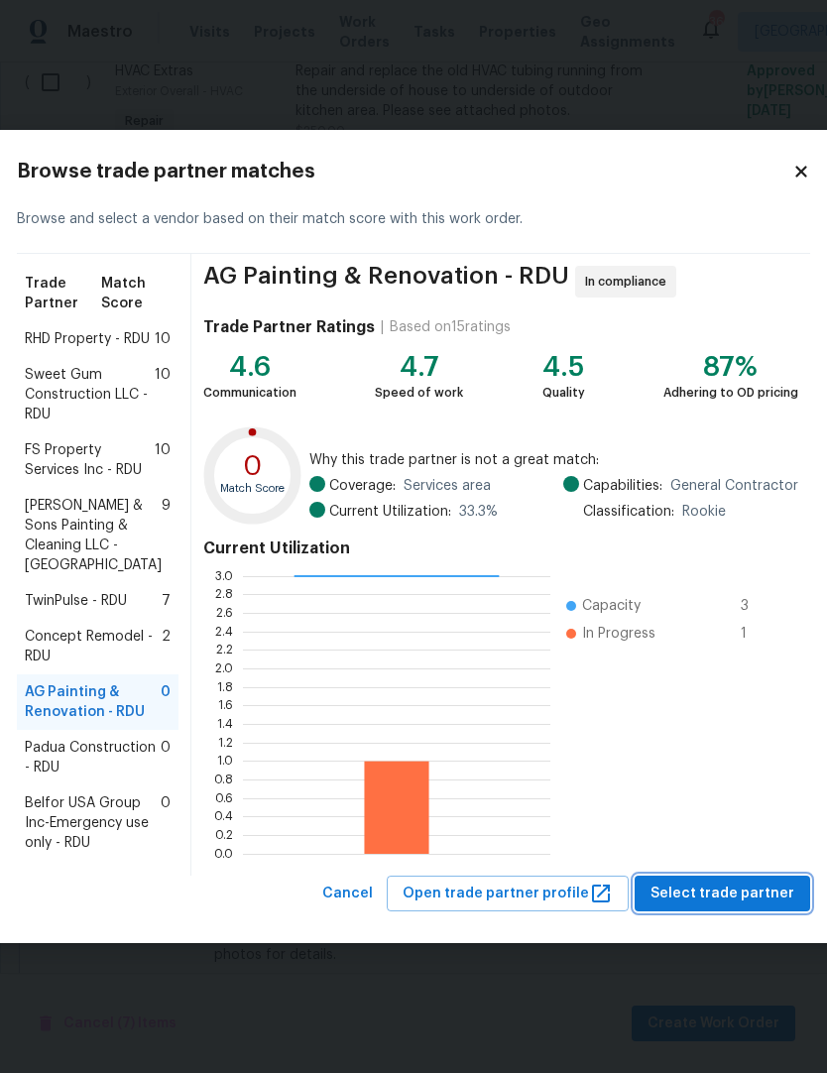
click at [720, 906] on span "Select trade partner" at bounding box center [722, 893] width 144 height 25
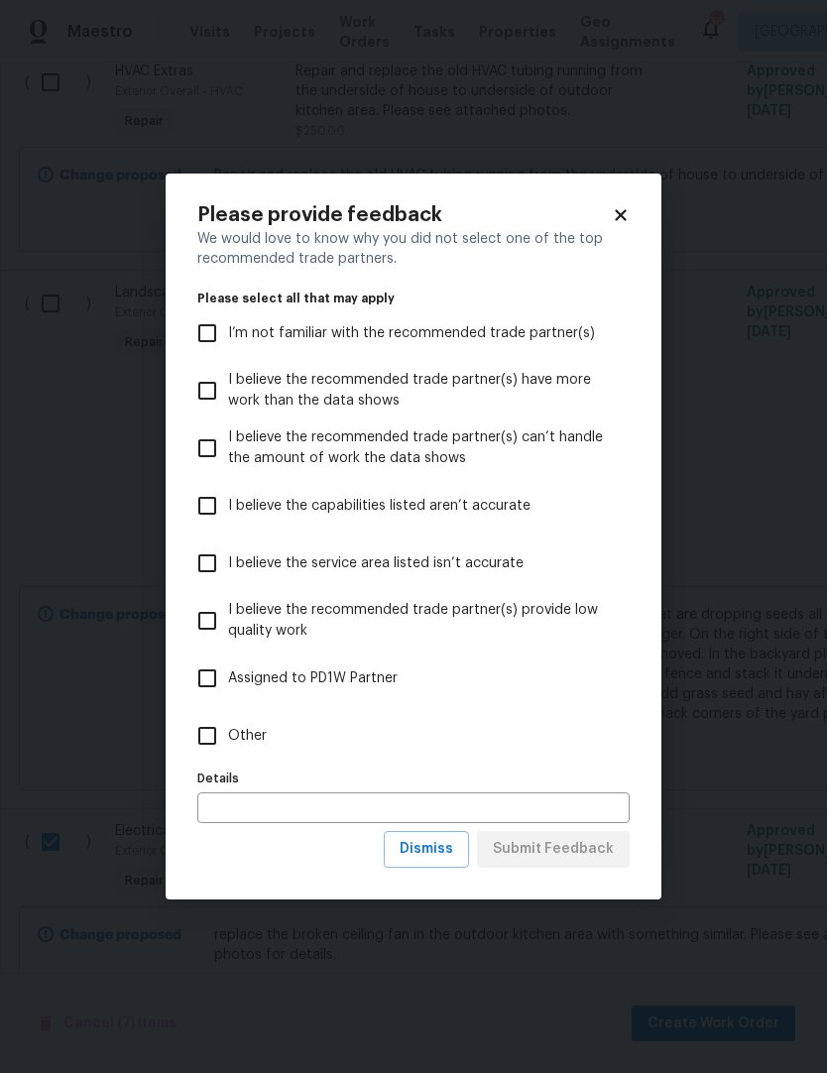
click at [211, 746] on input "Other" at bounding box center [207, 736] width 42 height 42
checkbox input "true"
click at [594, 846] on span "Submit Feedback" at bounding box center [553, 849] width 121 height 25
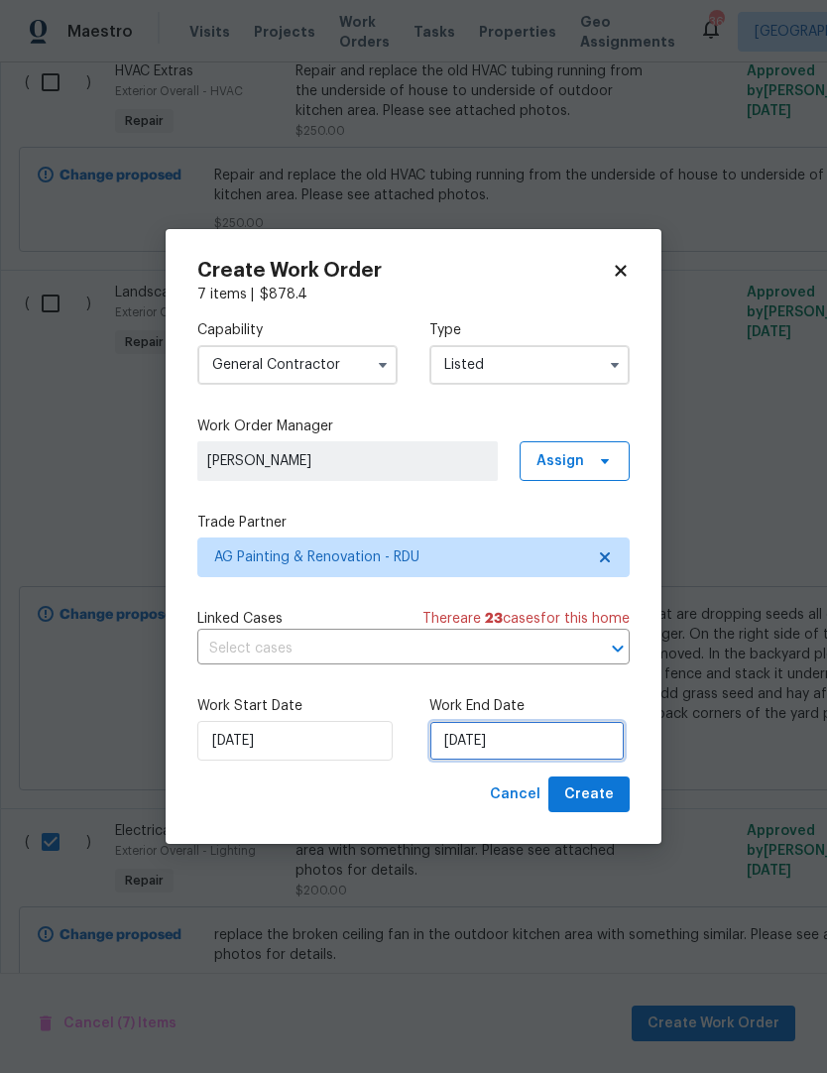
click at [577, 743] on input "[DATE]" at bounding box center [526, 741] width 195 height 40
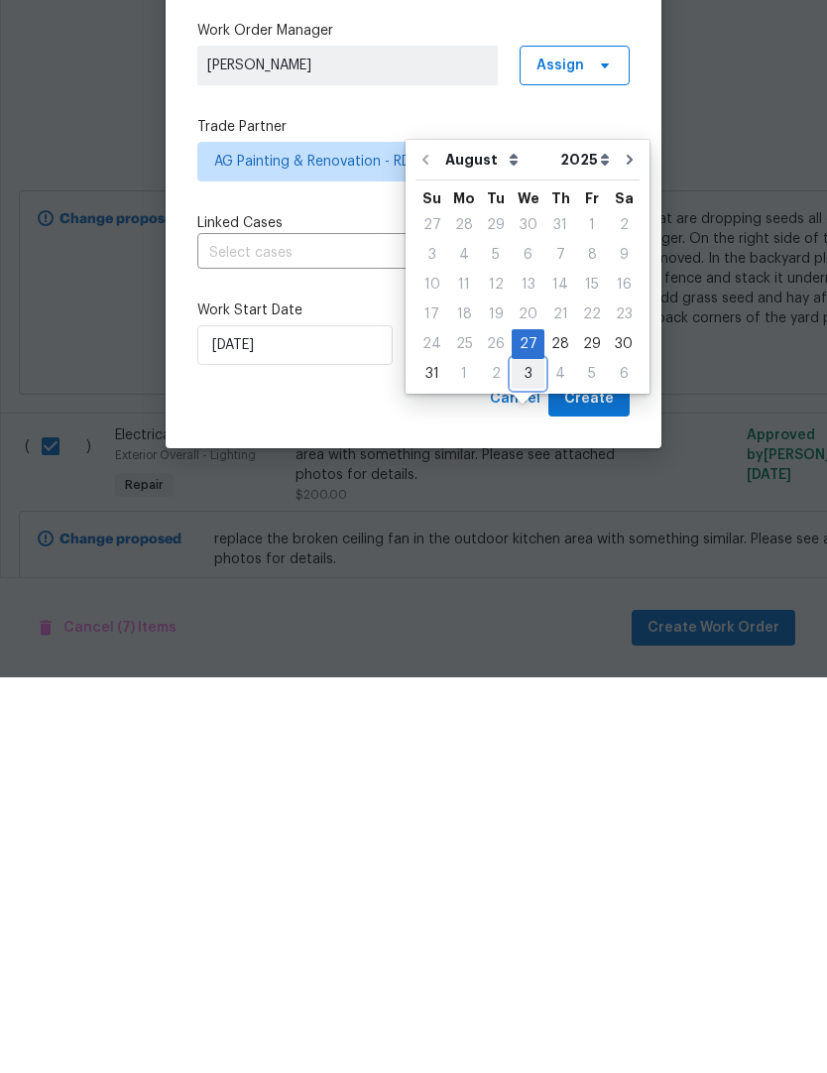
click at [529, 755] on div "3" at bounding box center [528, 769] width 33 height 28
type input "9/3/2025"
select select "8"
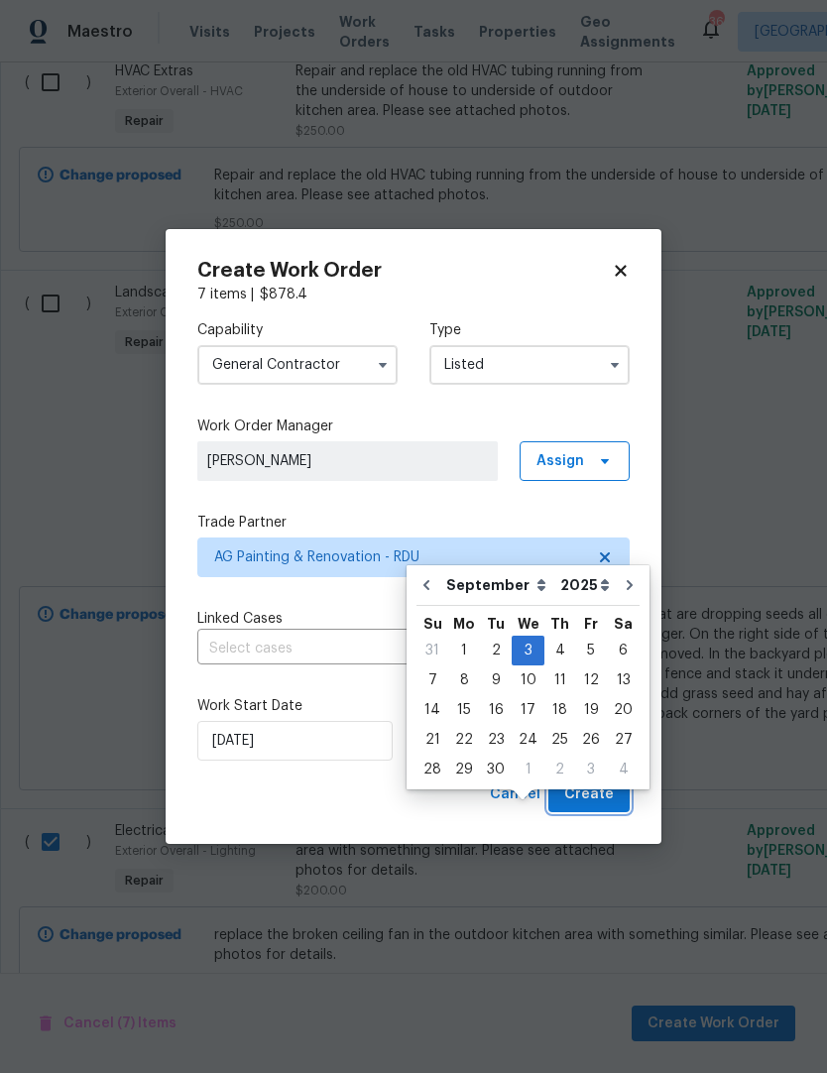
click at [599, 795] on span "Create" at bounding box center [589, 794] width 50 height 25
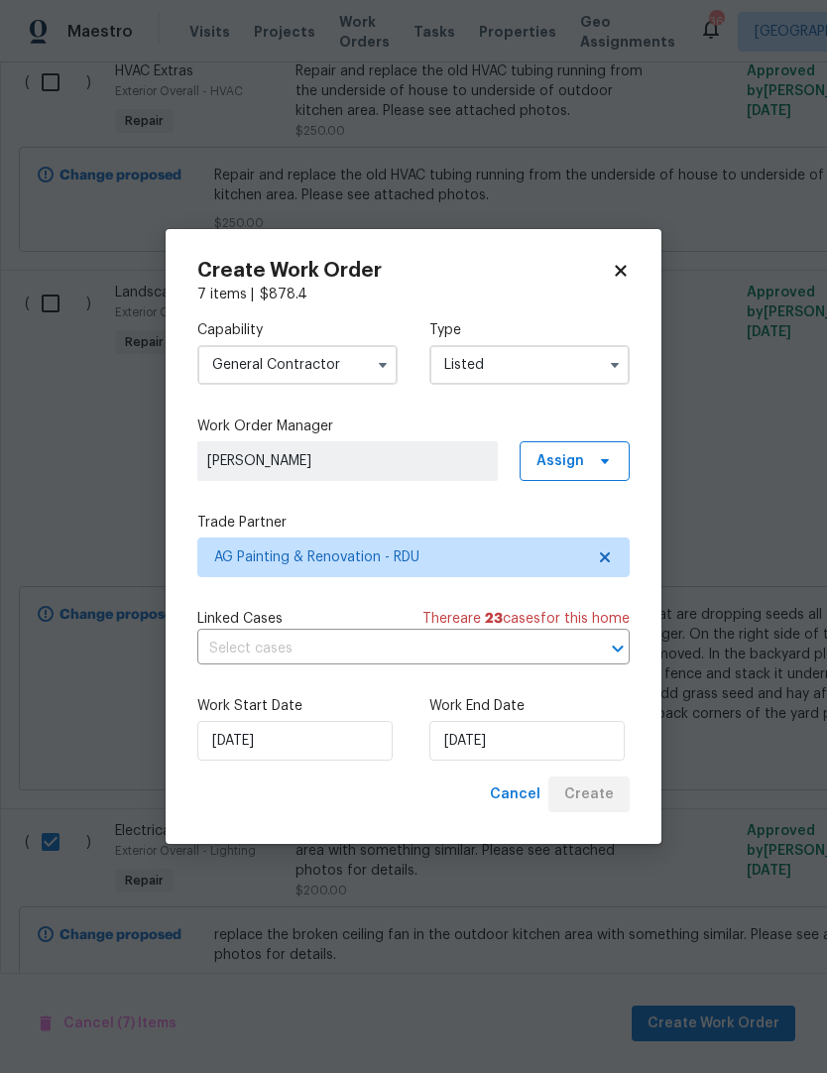
checkbox input "false"
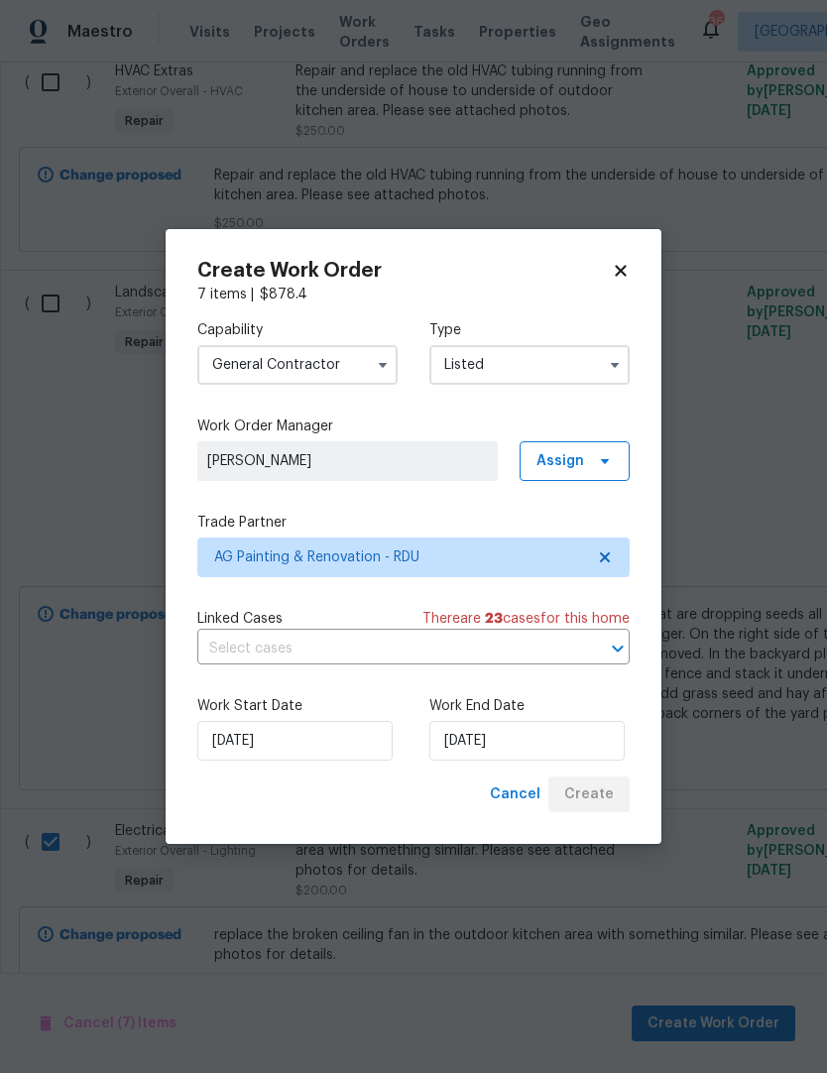
checkbox input "false"
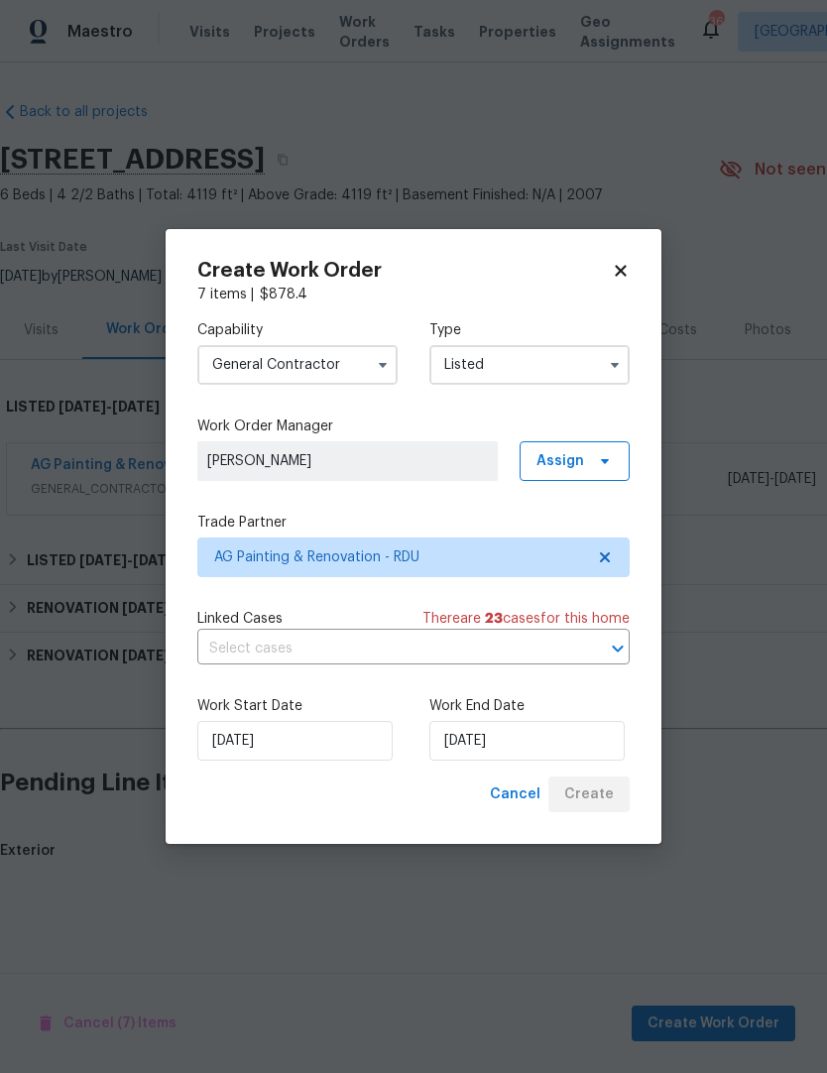
scroll to position [0, 0]
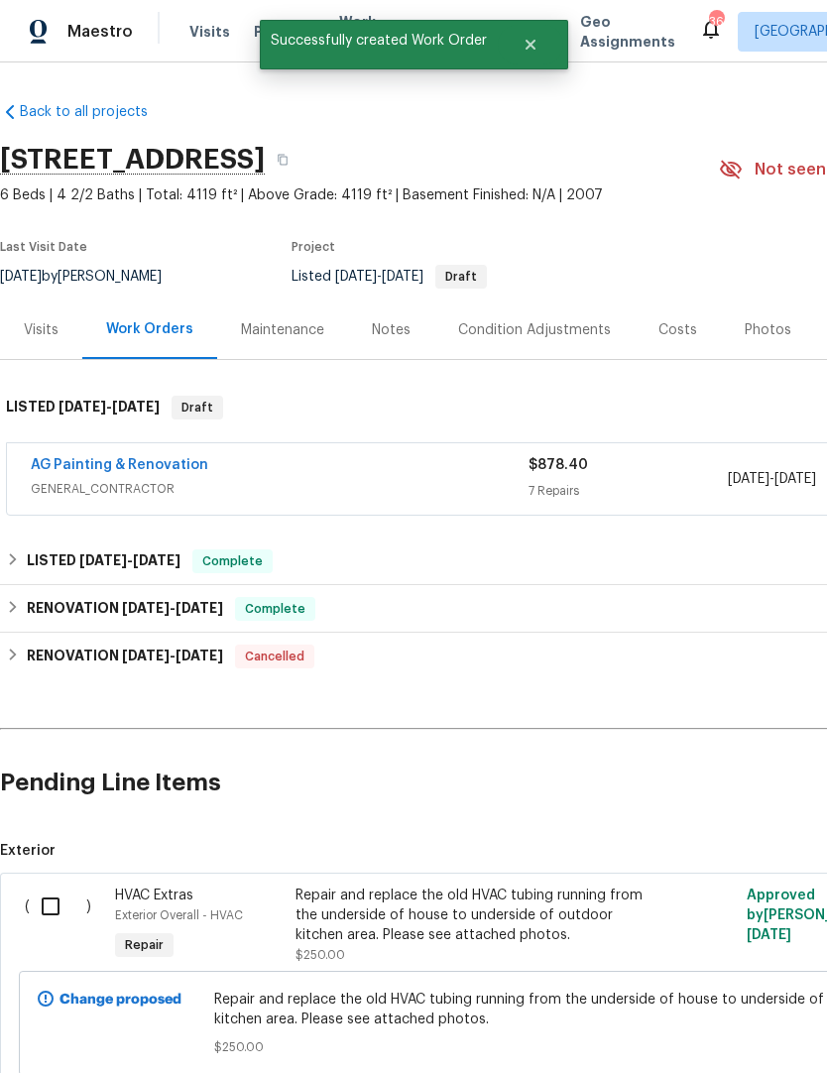
click at [56, 916] on input "checkbox" at bounding box center [58, 906] width 57 height 42
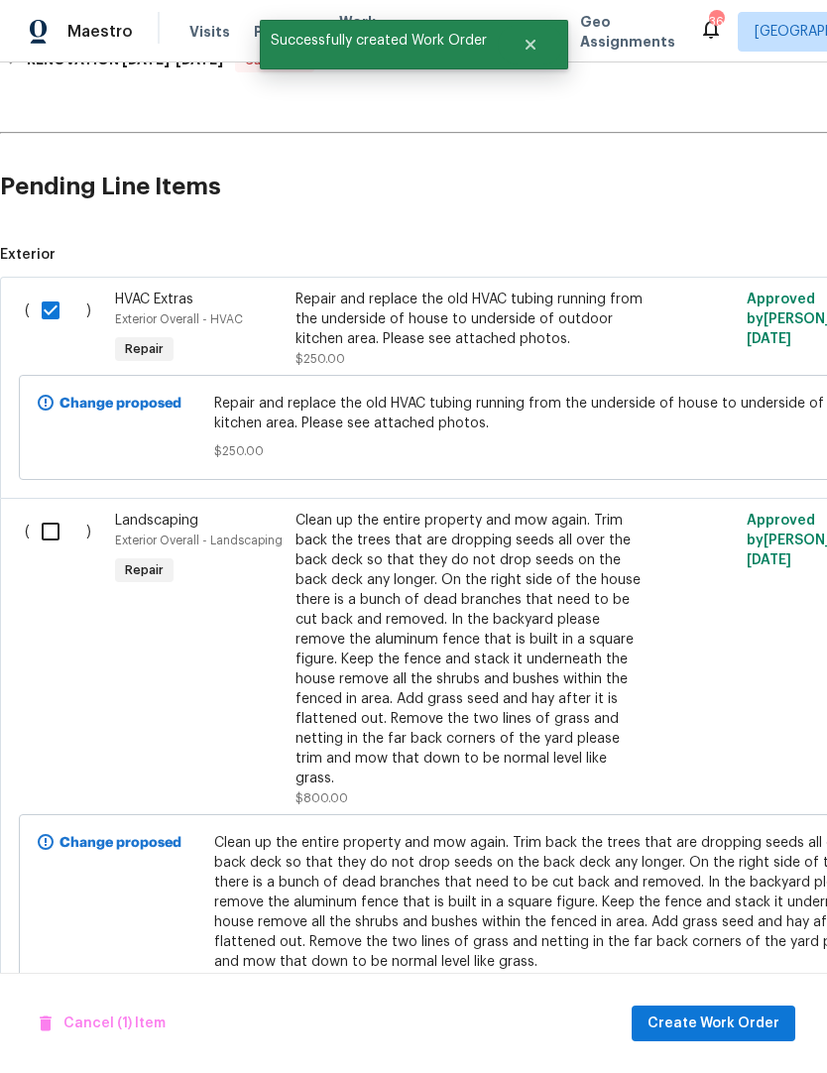
scroll to position [595, 0]
click at [703, 1031] on span "Create Work Order" at bounding box center [713, 1023] width 132 height 25
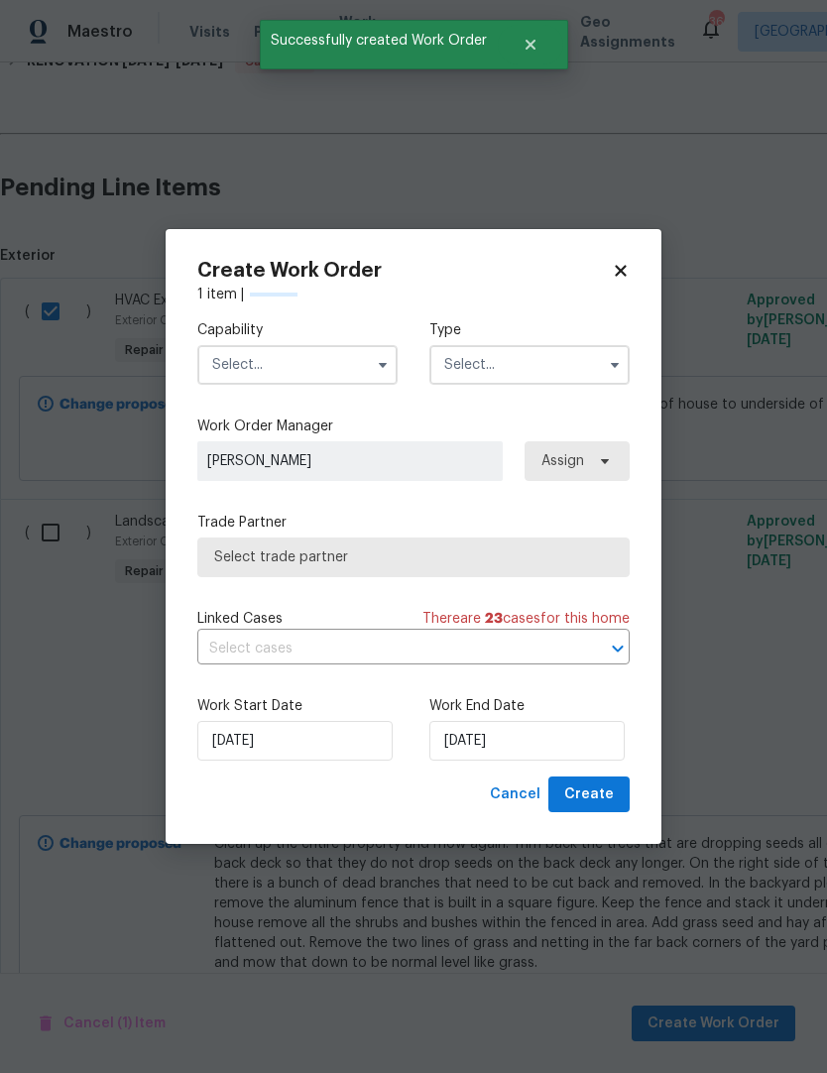
checkbox input "false"
click at [252, 360] on input "text" at bounding box center [297, 365] width 200 height 40
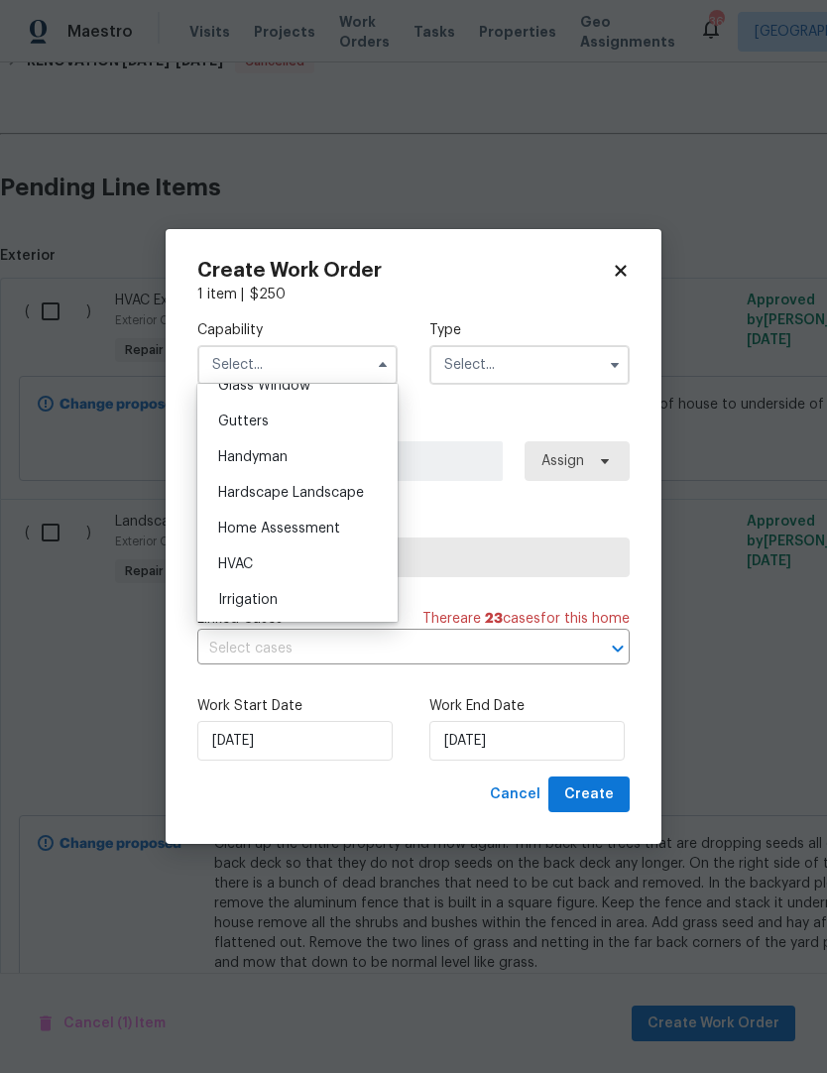
scroll to position [1047, 0]
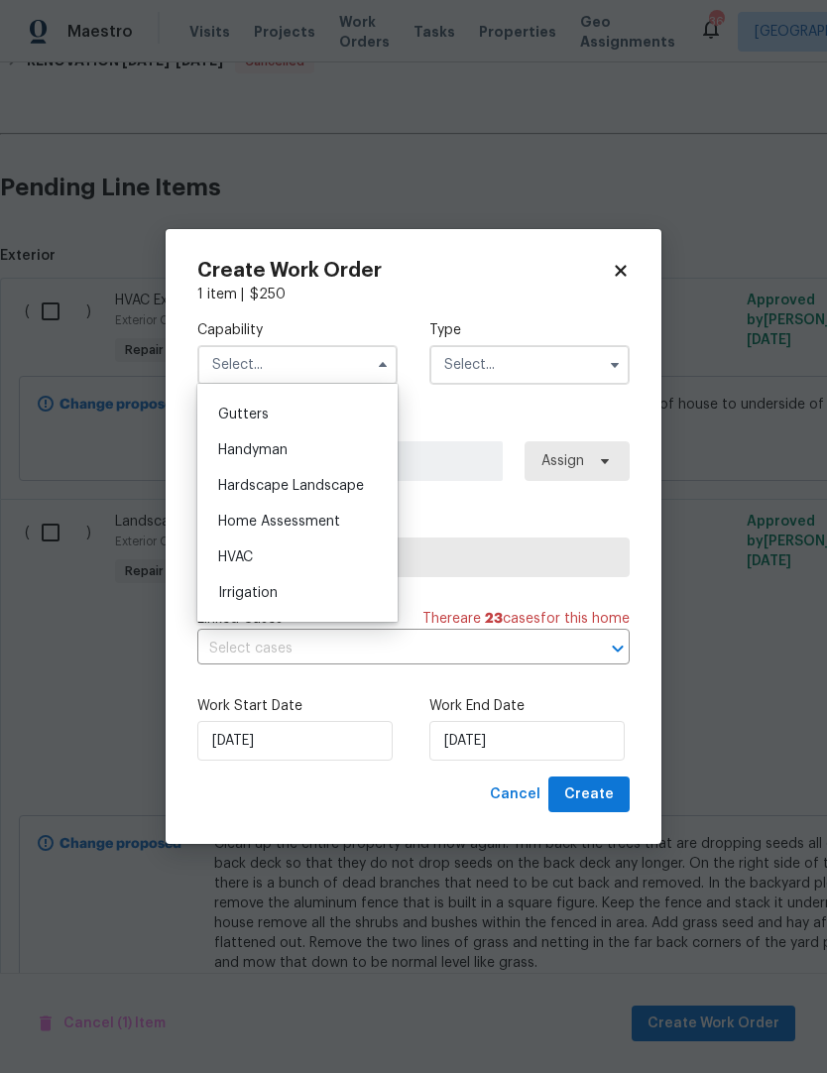
click at [223, 554] on span "HVAC" at bounding box center [235, 557] width 35 height 14
type input "HVAC"
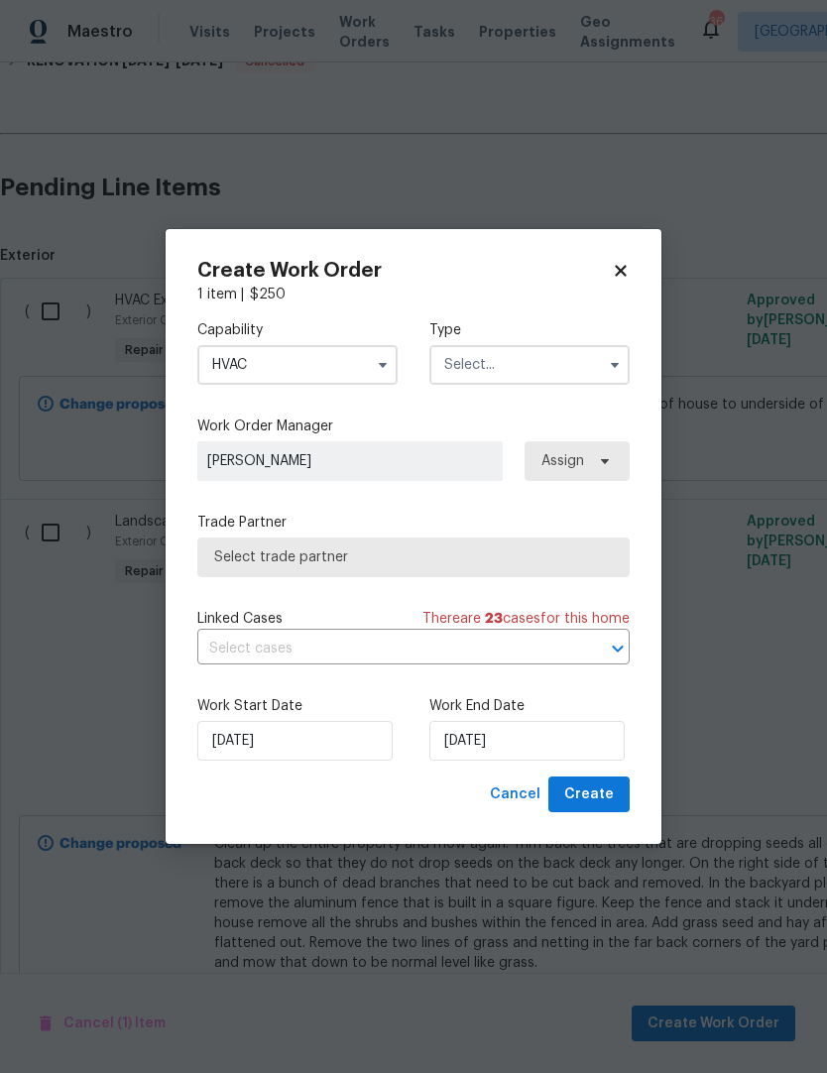
click at [600, 379] on input "text" at bounding box center [529, 365] width 200 height 40
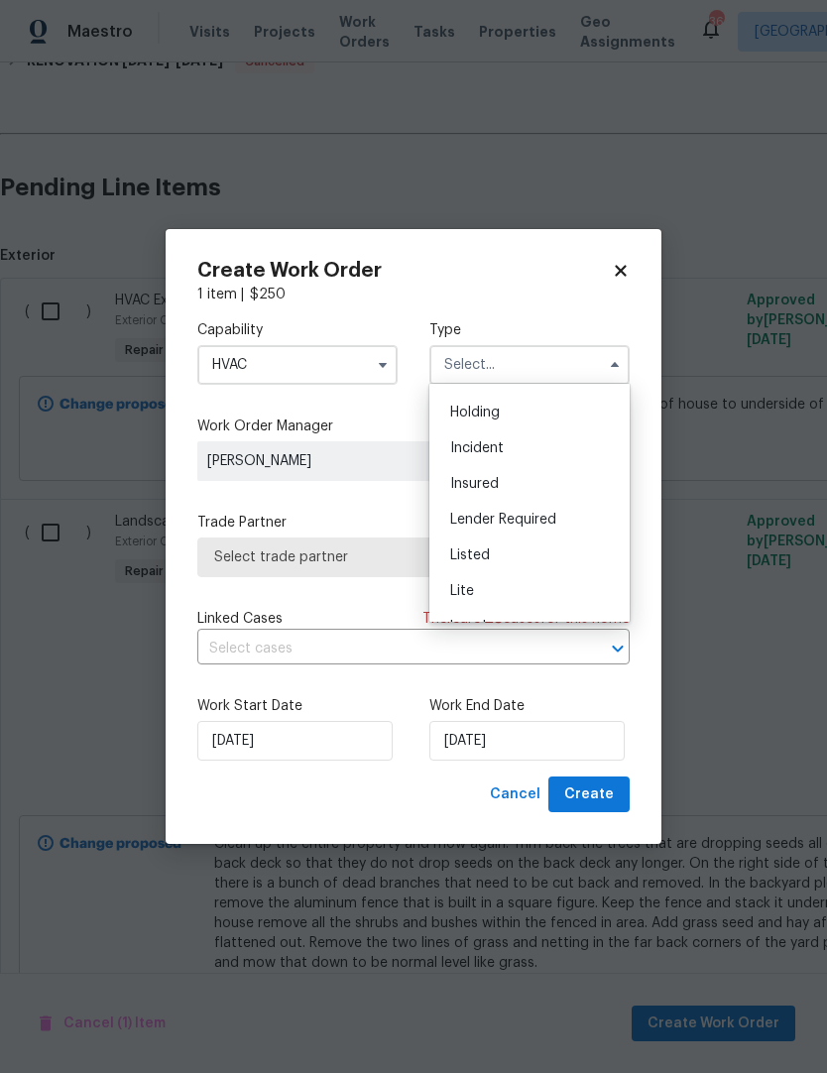
scroll to position [75, 0]
click at [535, 549] on div "Listed" at bounding box center [529, 545] width 190 height 36
type input "Listed"
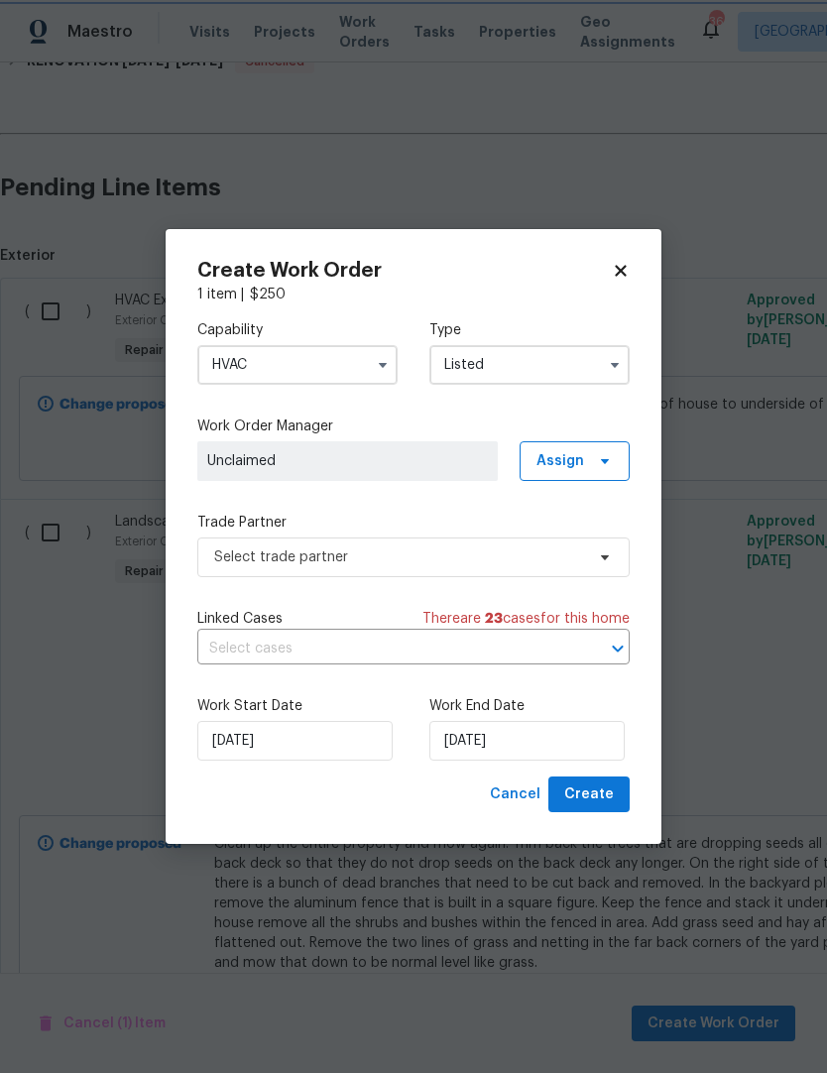
scroll to position [0, 0]
click at [598, 476] on span "Assign" at bounding box center [574, 461] width 110 height 40
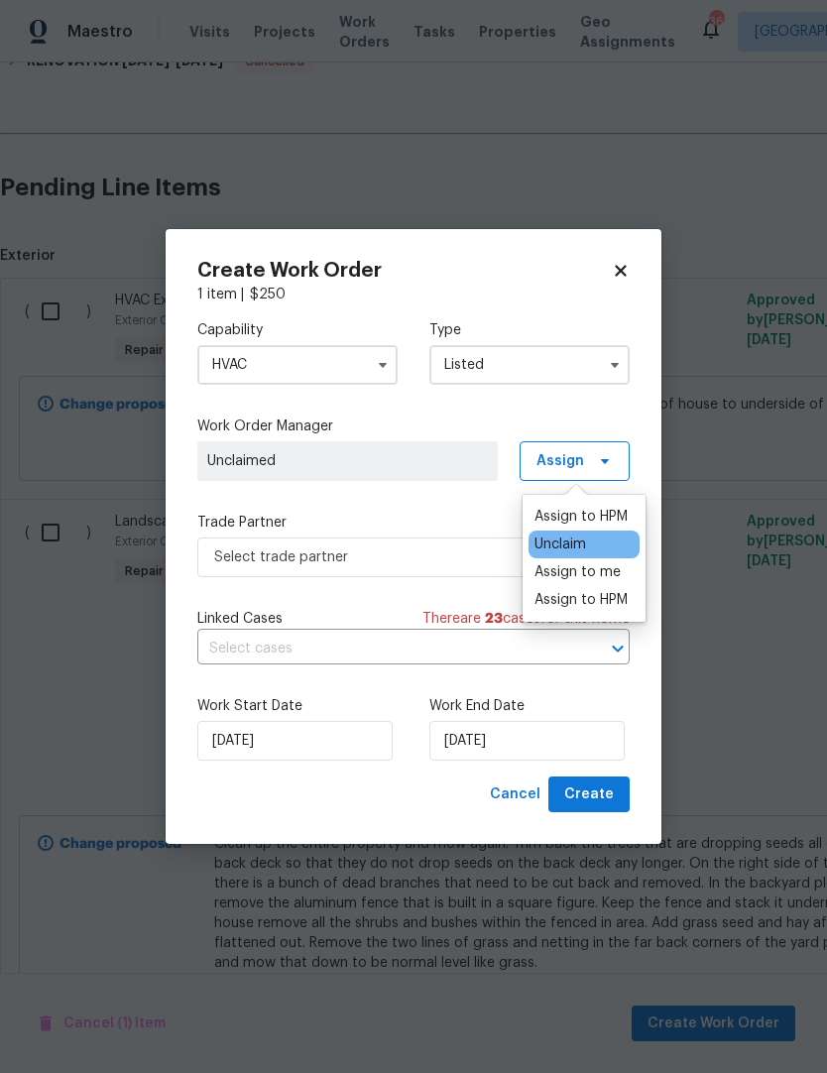
click at [598, 579] on div "Assign to me" at bounding box center [577, 572] width 86 height 20
click at [488, 514] on label "Trade Partner" at bounding box center [413, 523] width 432 height 20
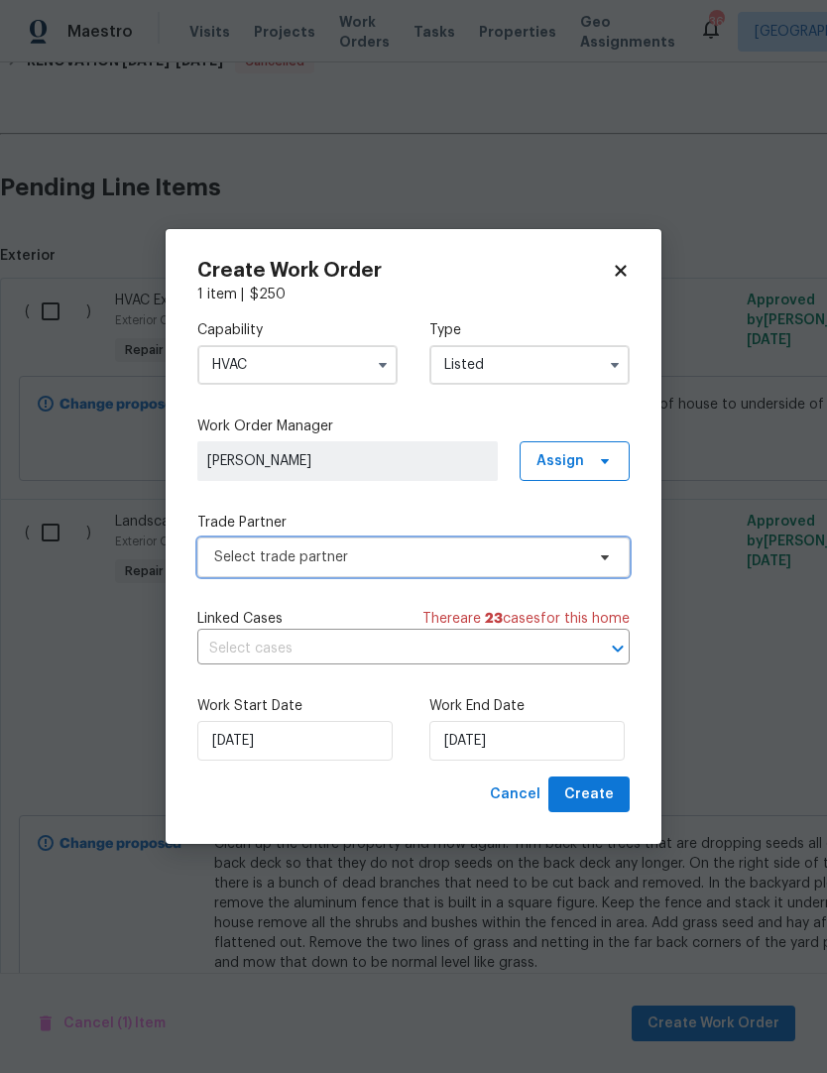
click at [501, 555] on span "Select trade partner" at bounding box center [399, 557] width 370 height 20
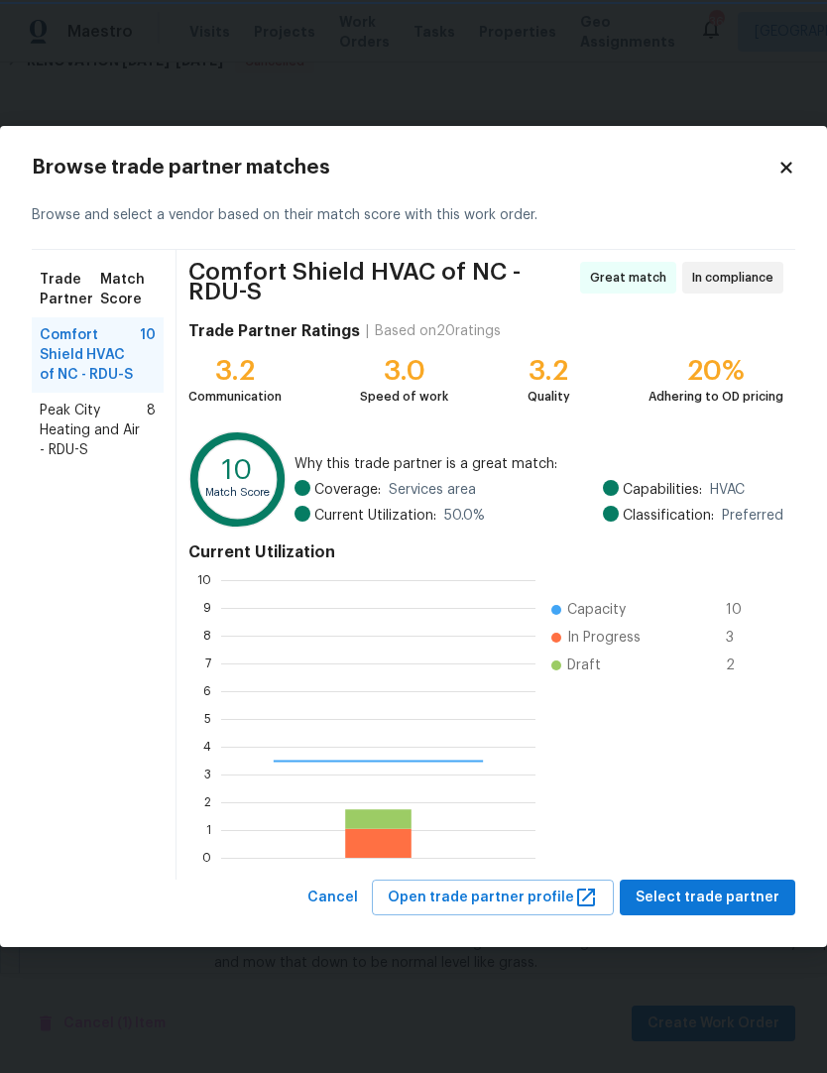
scroll to position [278, 314]
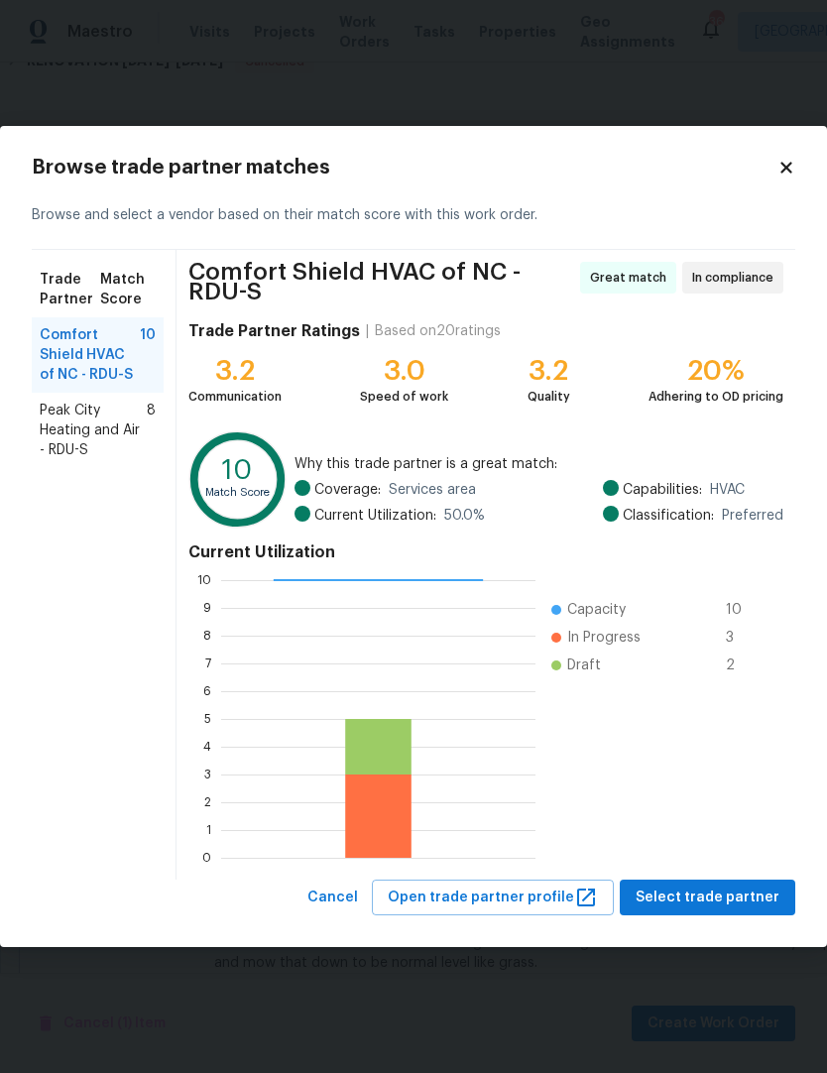
click at [64, 440] on span "Peak City Heating and Air - RDU-S" at bounding box center [93, 430] width 107 height 59
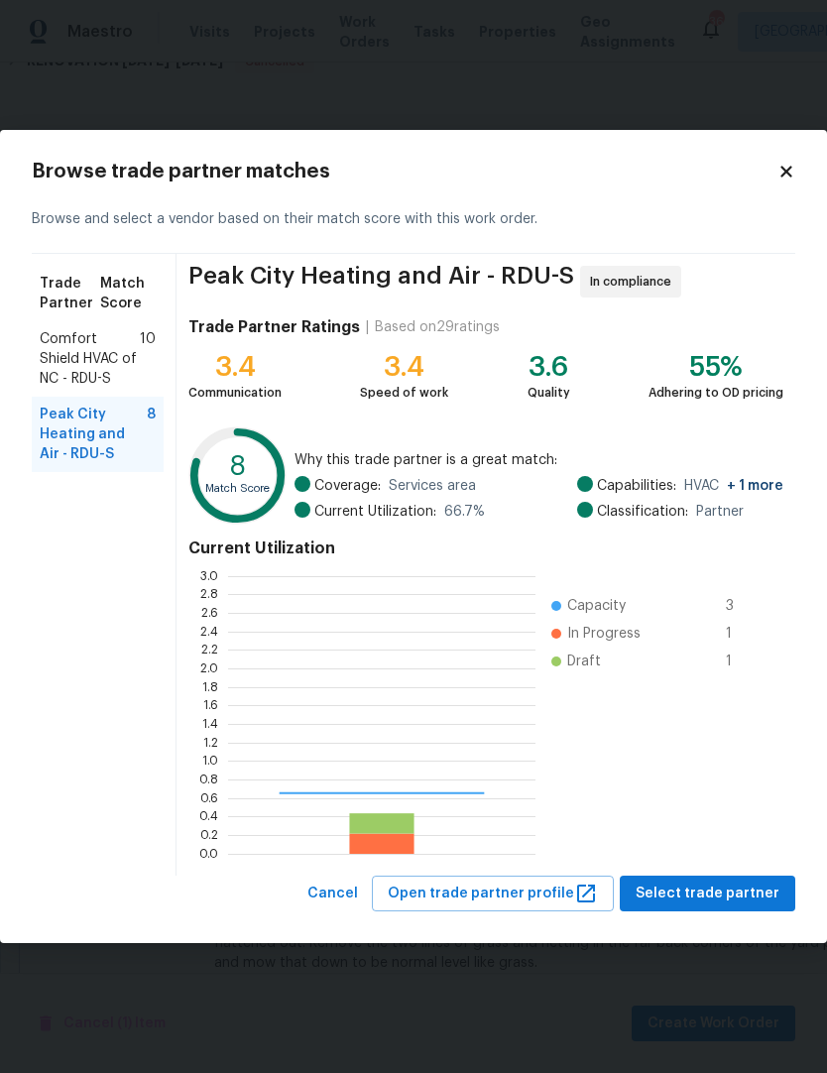
scroll to position [278, 307]
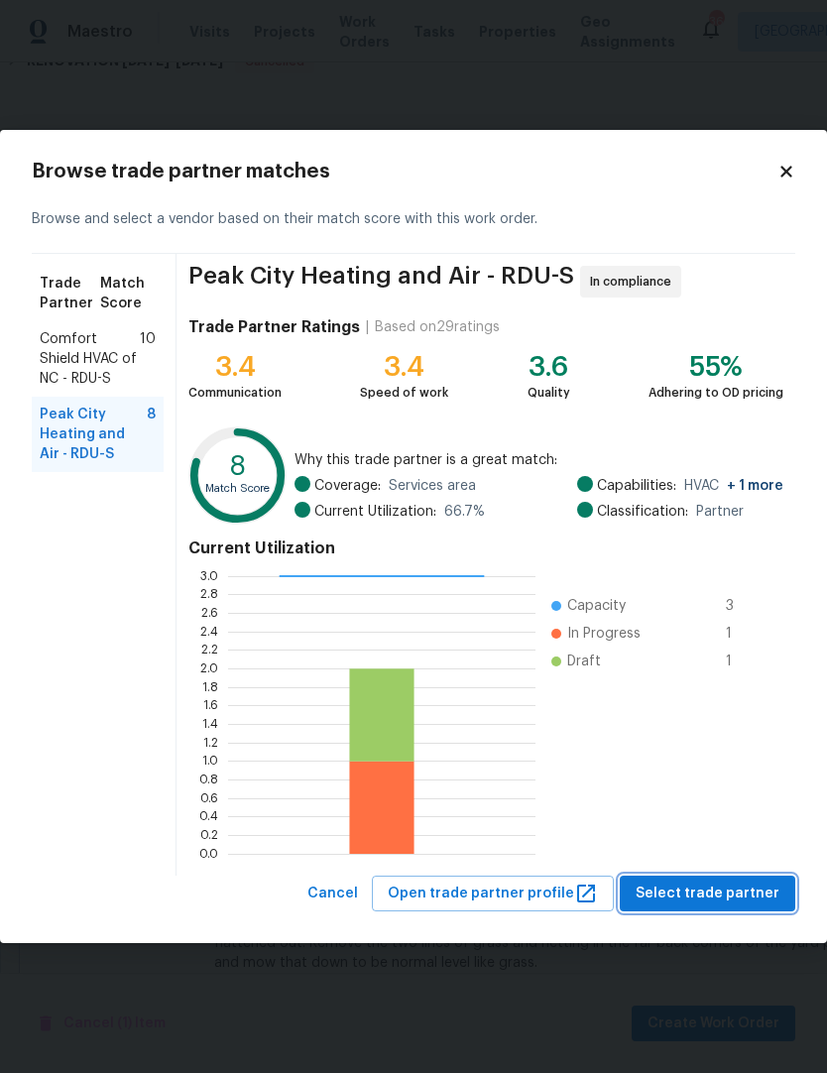
click at [703, 894] on span "Select trade partner" at bounding box center [707, 893] width 144 height 25
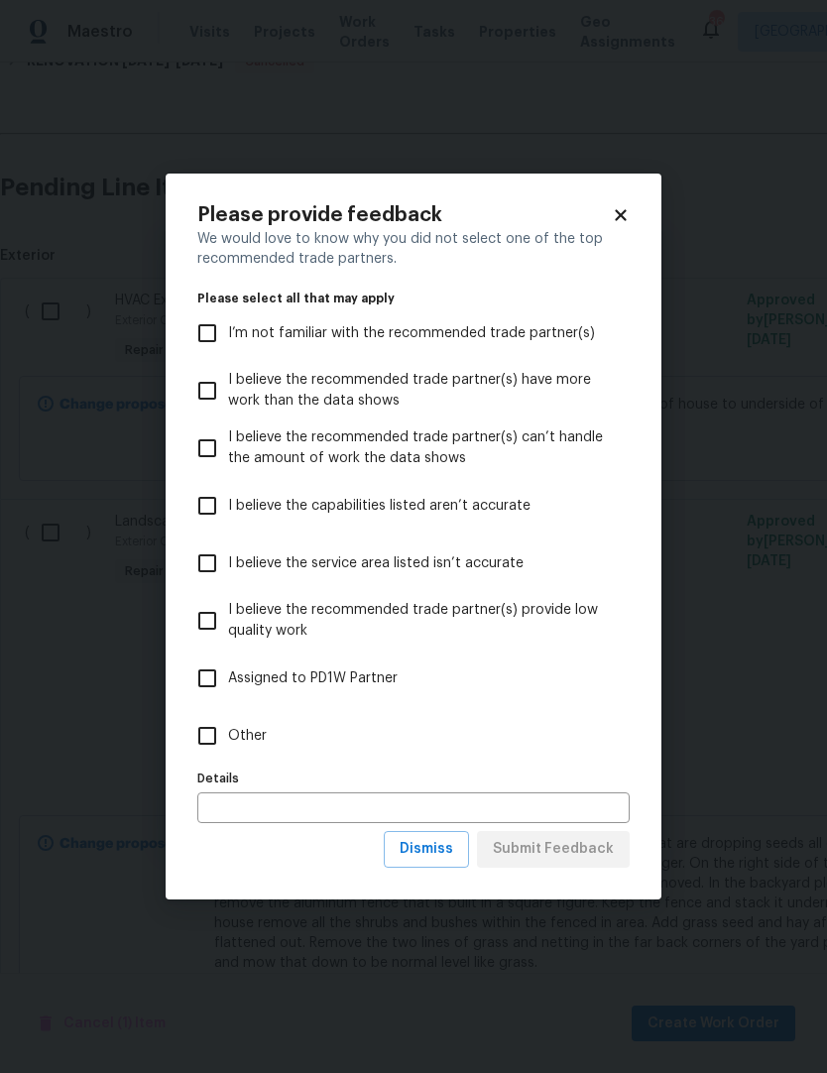
click at [211, 731] on input "Other" at bounding box center [207, 736] width 42 height 42
checkbox input "true"
click at [593, 846] on span "Submit Feedback" at bounding box center [553, 849] width 121 height 25
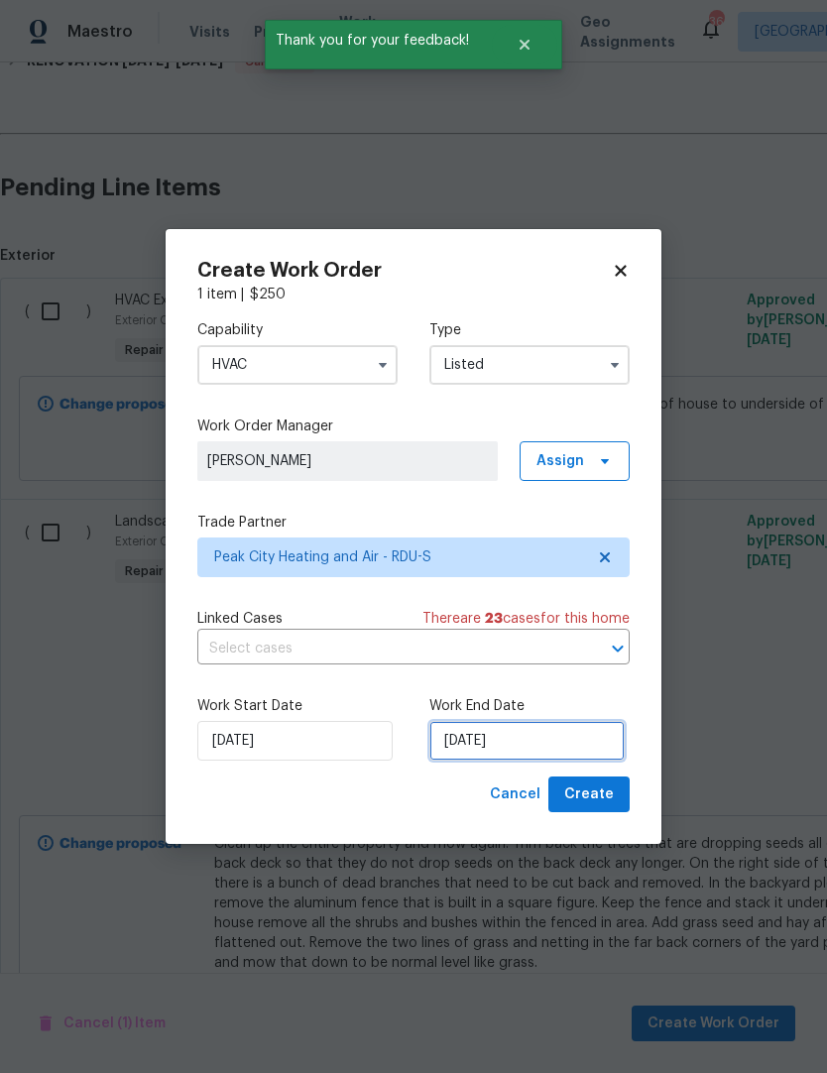
click at [550, 746] on input "[DATE]" at bounding box center [526, 741] width 195 height 40
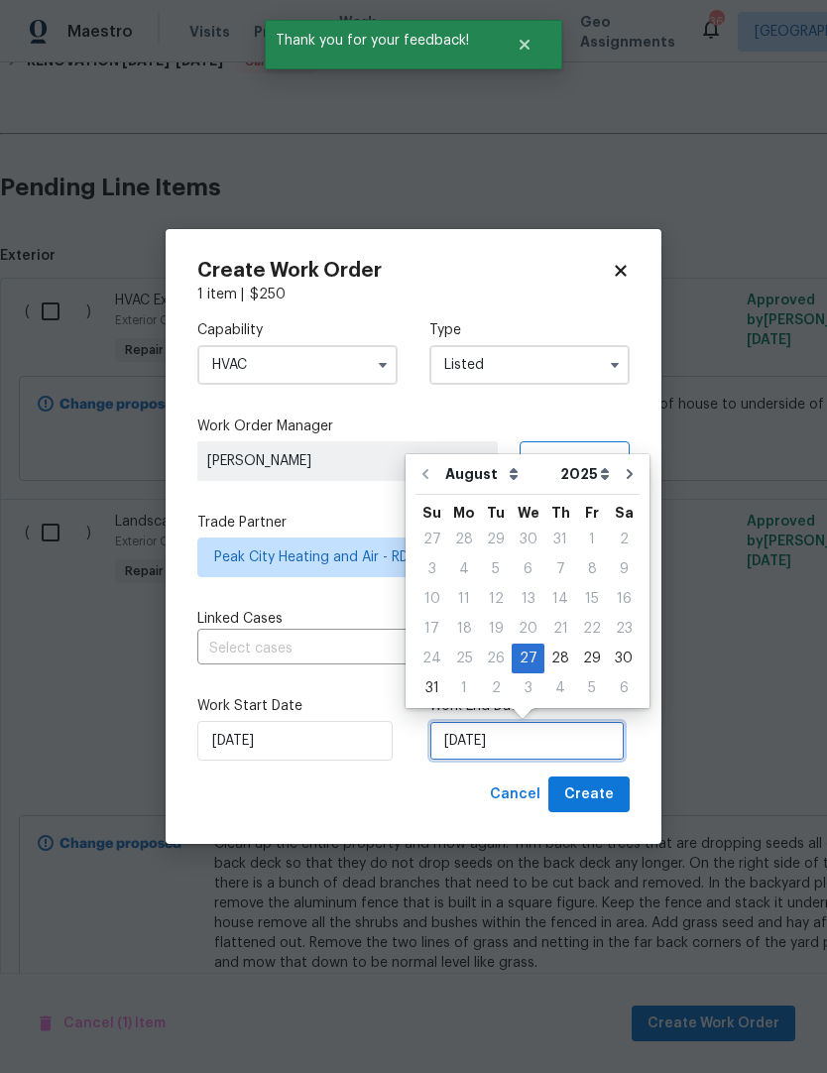
scroll to position [8, 0]
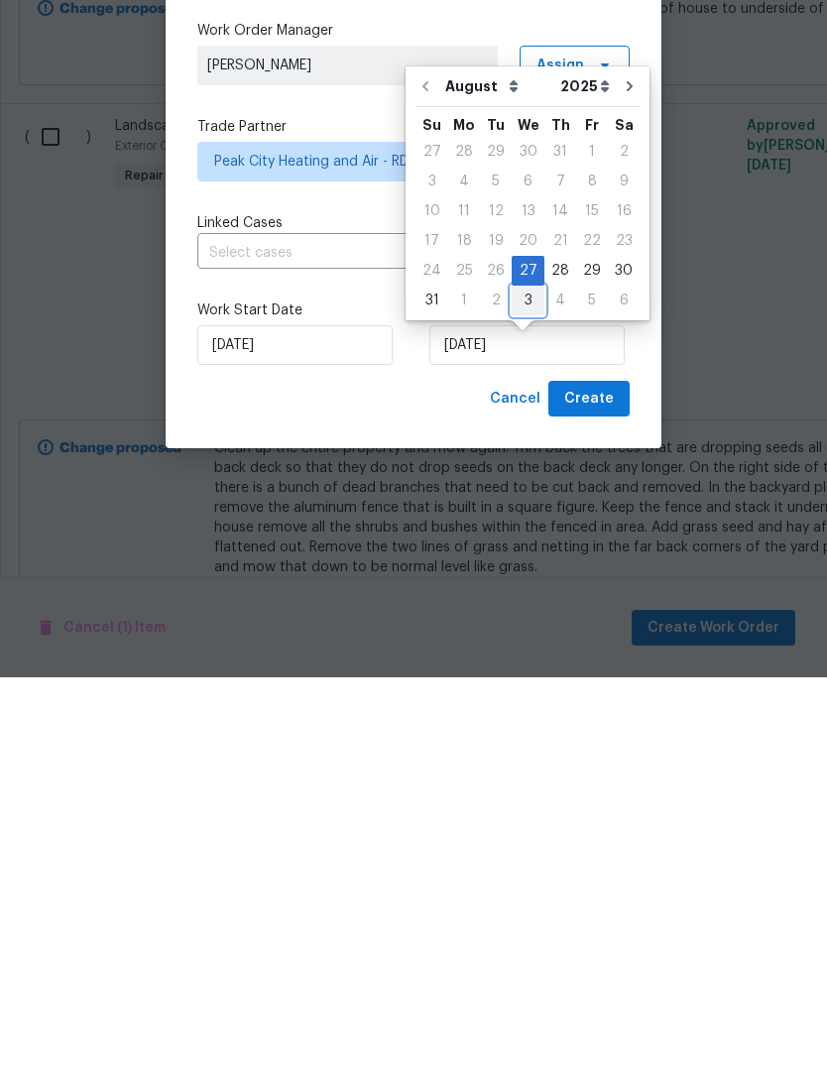
click at [529, 682] on div "3" at bounding box center [528, 696] width 33 height 28
type input "9/3/2025"
select select "8"
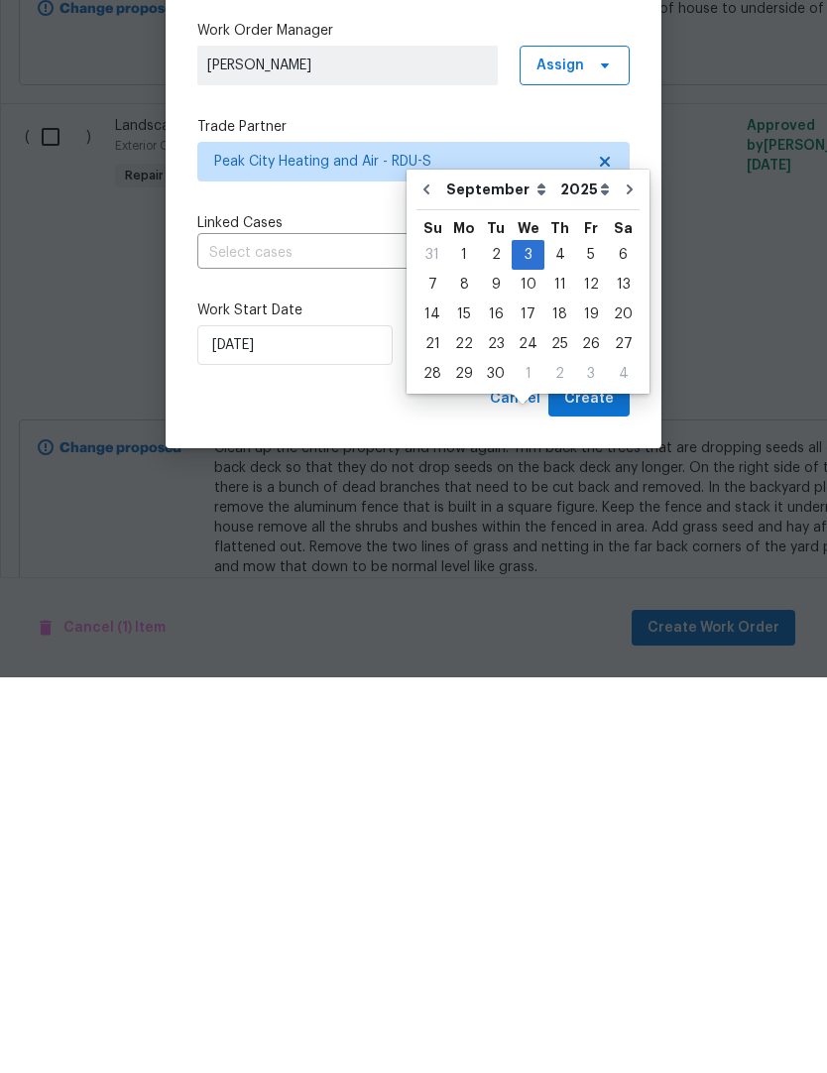
scroll to position [81, 0]
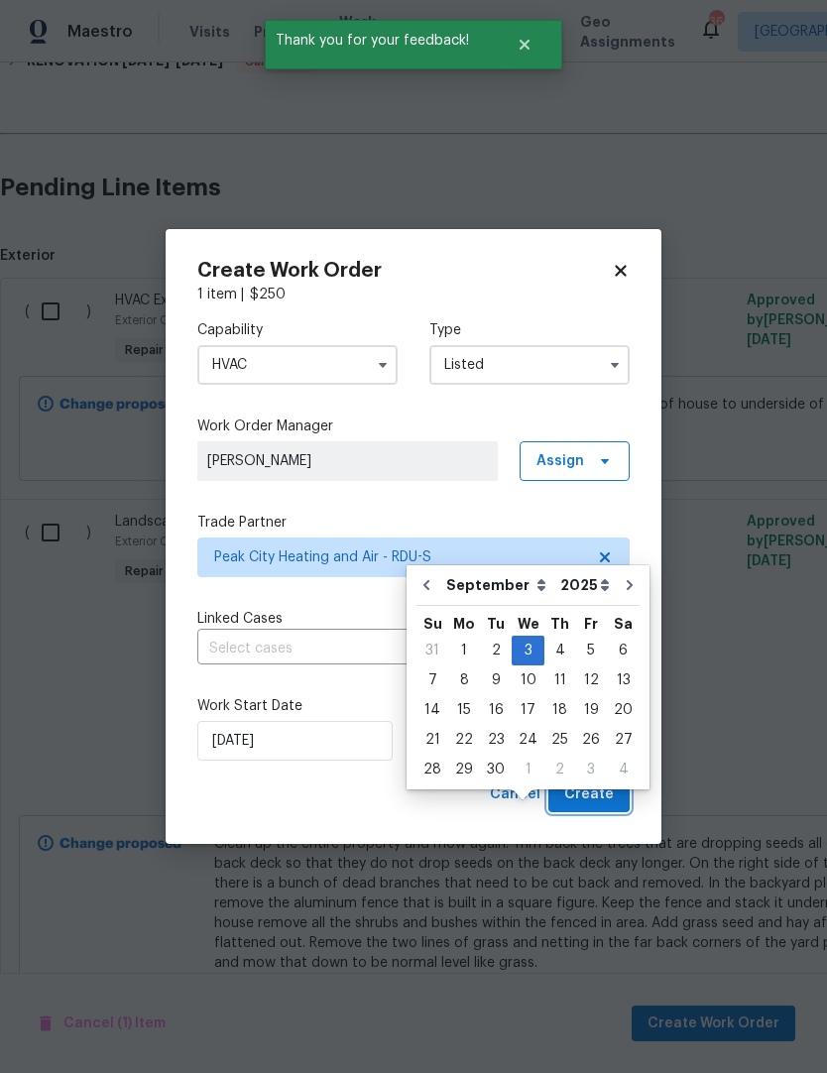
click at [601, 795] on span "Create" at bounding box center [589, 794] width 50 height 25
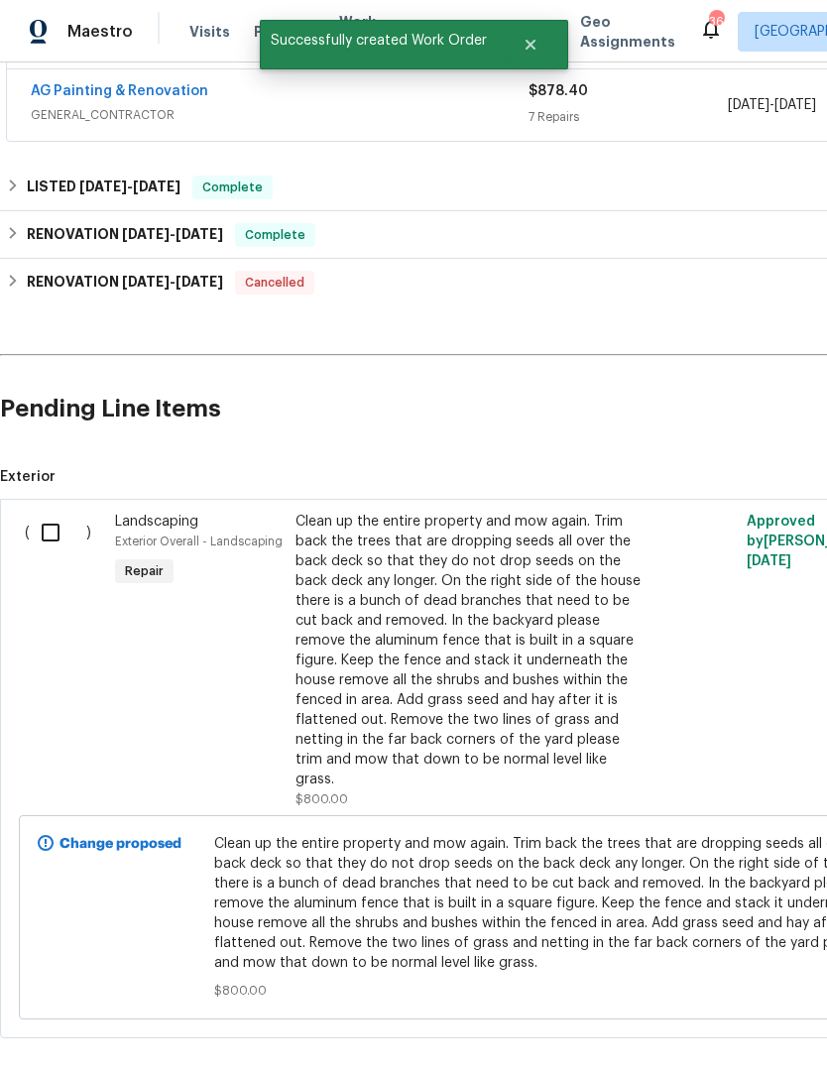
scroll to position [445, 0]
click at [55, 536] on input "checkbox" at bounding box center [58, 534] width 57 height 42
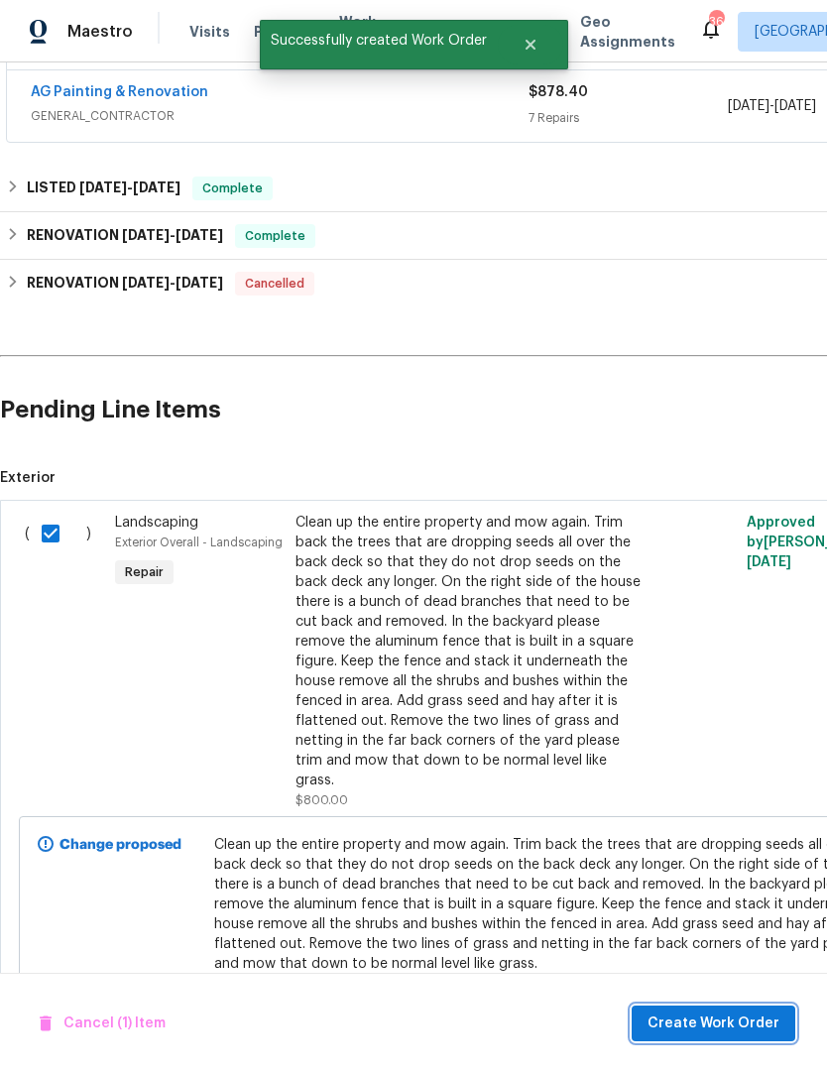
click at [702, 1026] on span "Create Work Order" at bounding box center [713, 1023] width 132 height 25
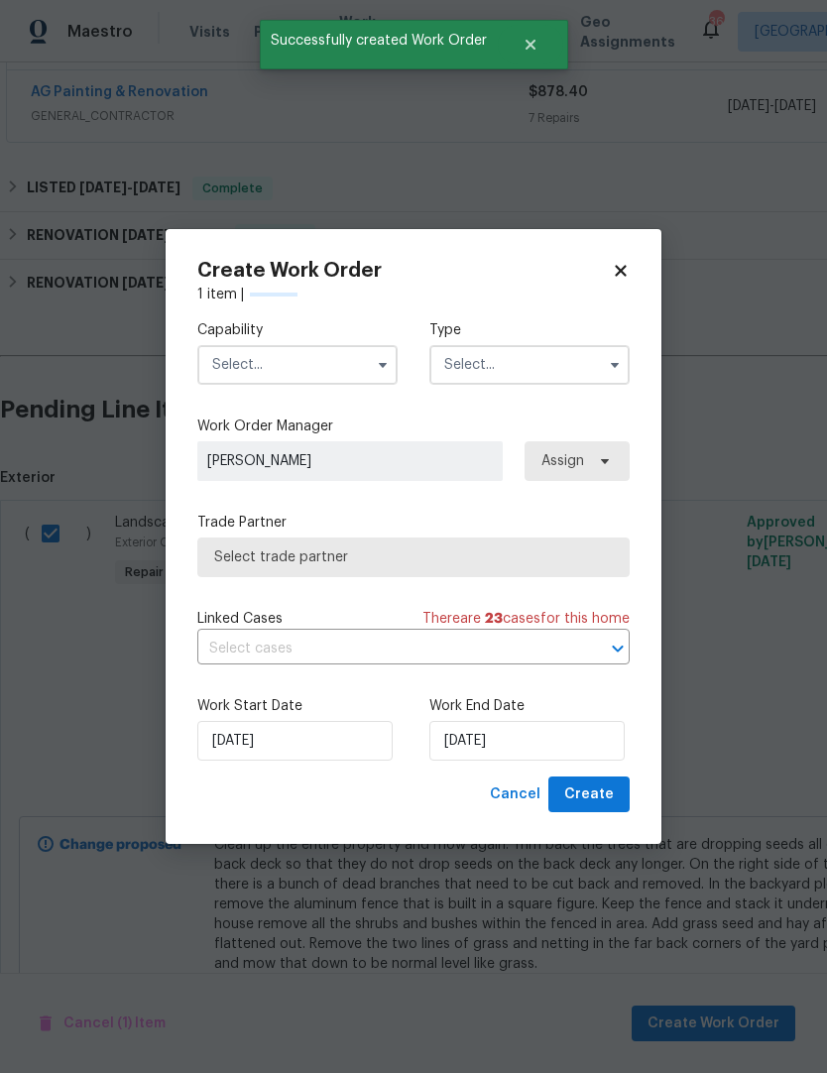
checkbox input "false"
click at [243, 369] on input "text" at bounding box center [297, 365] width 200 height 40
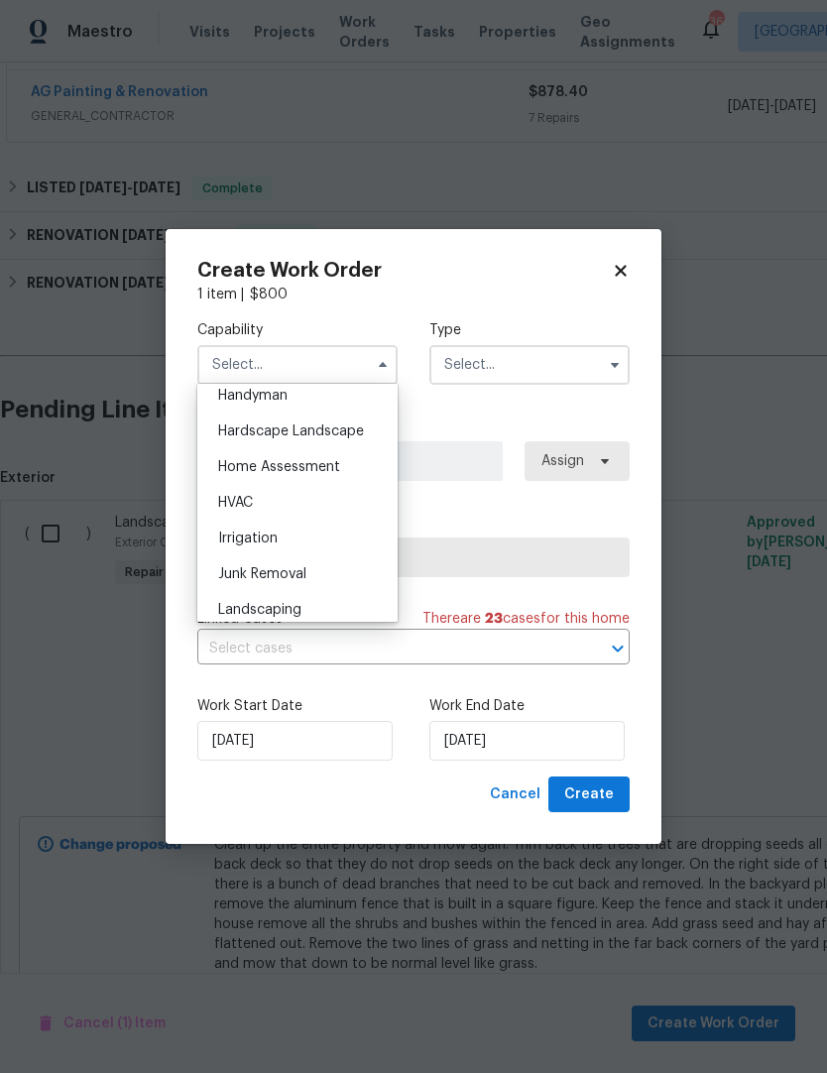
scroll to position [1081, 0]
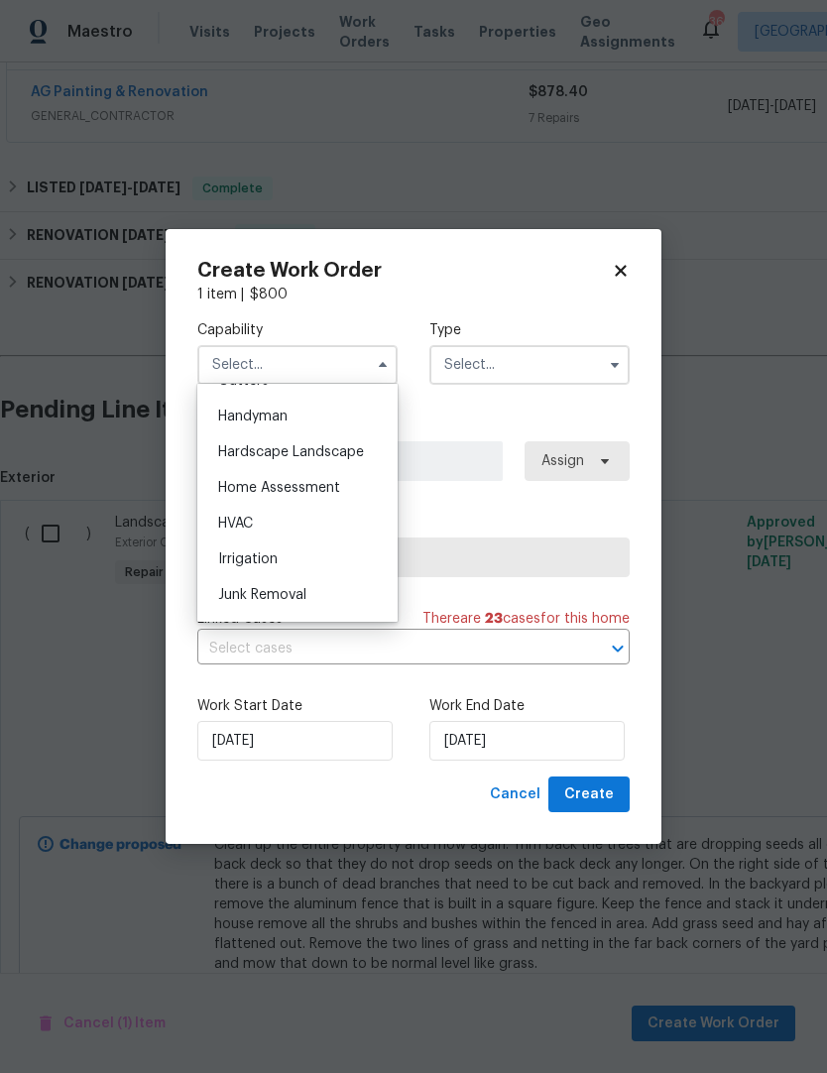
click at [260, 456] on span "Hardscape Landscape" at bounding box center [291, 452] width 146 height 14
type input "Hardscape Landscape"
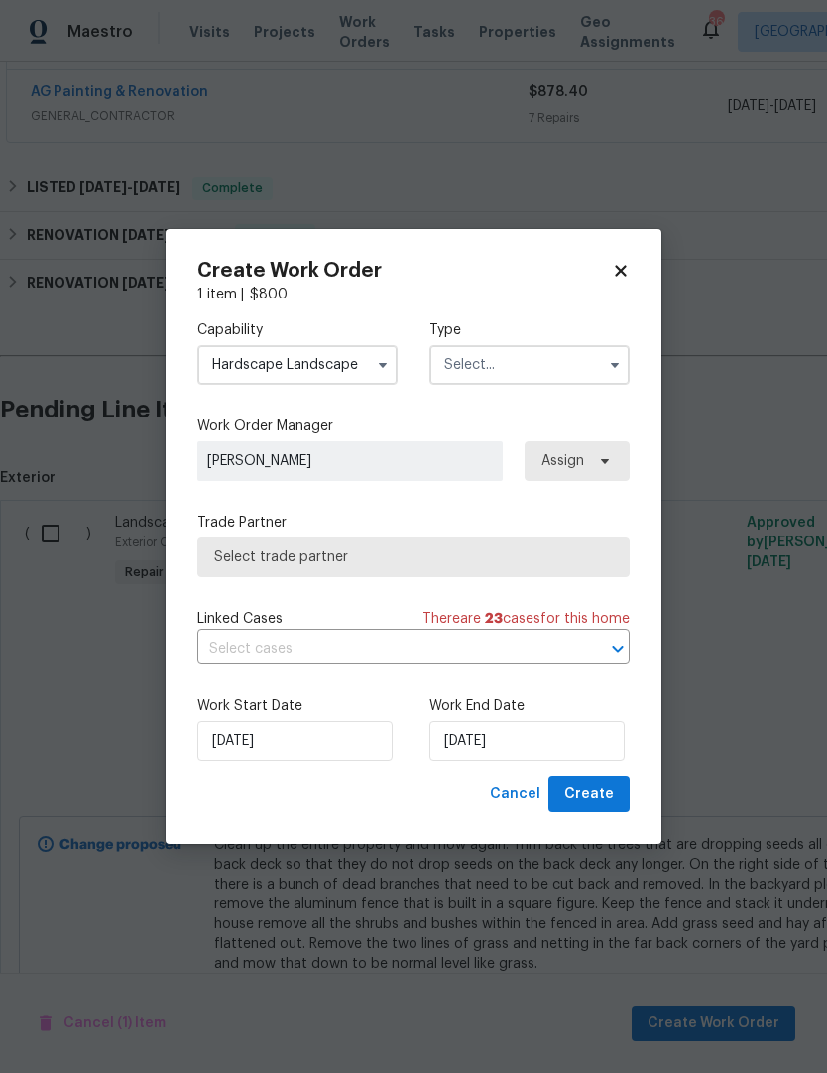
click at [608, 359] on icon "button" at bounding box center [615, 365] width 16 height 16
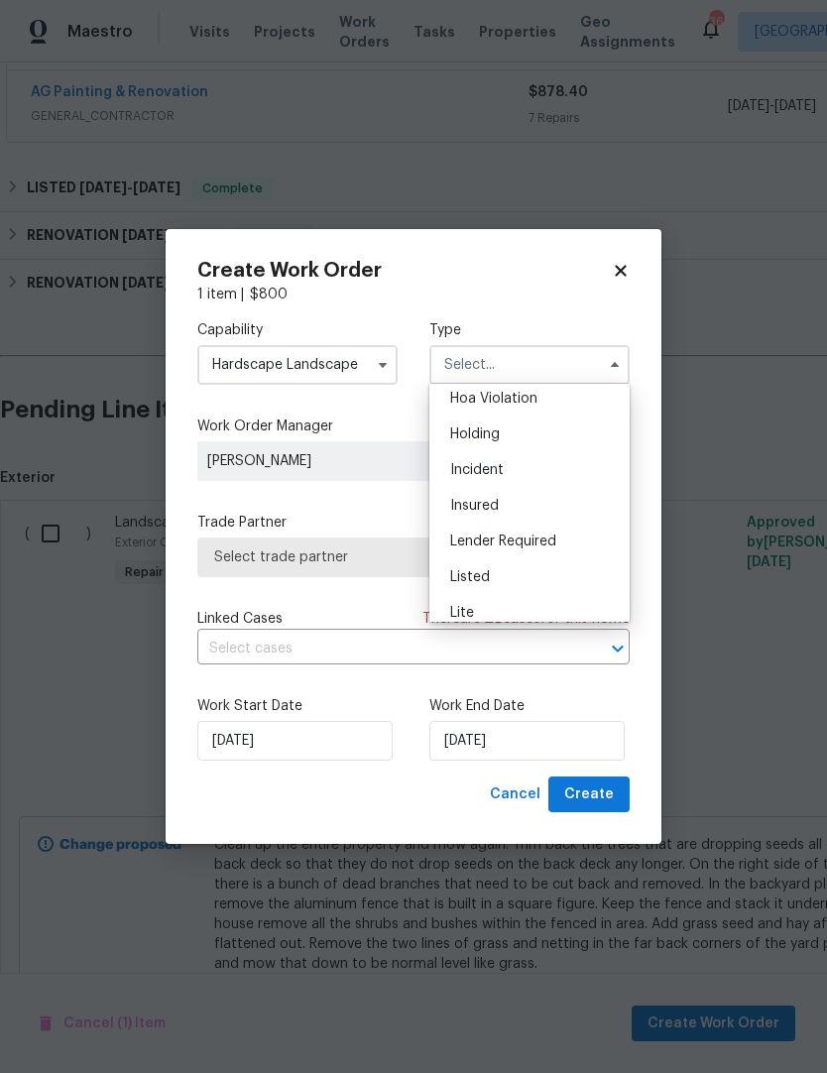
scroll to position [57, 0]
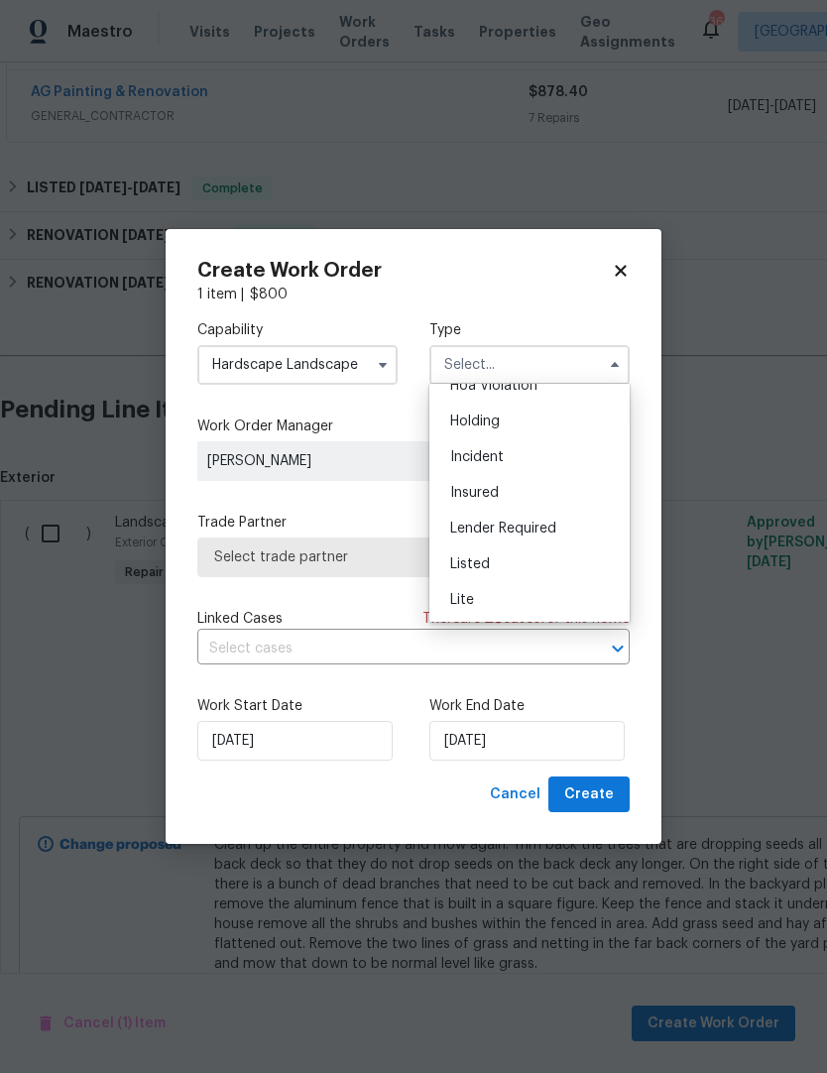
click at [545, 560] on div "Listed" at bounding box center [529, 564] width 190 height 36
type input "Listed"
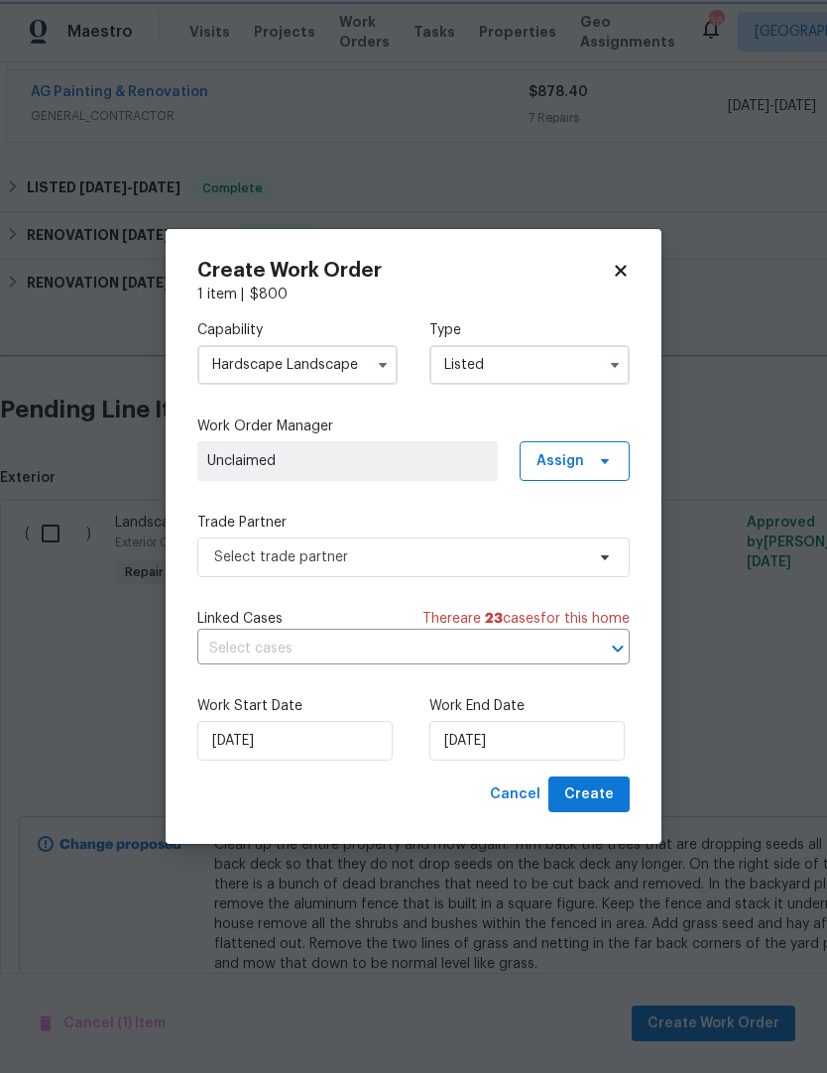
scroll to position [0, 0]
click at [588, 463] on span "Assign" at bounding box center [574, 461] width 110 height 40
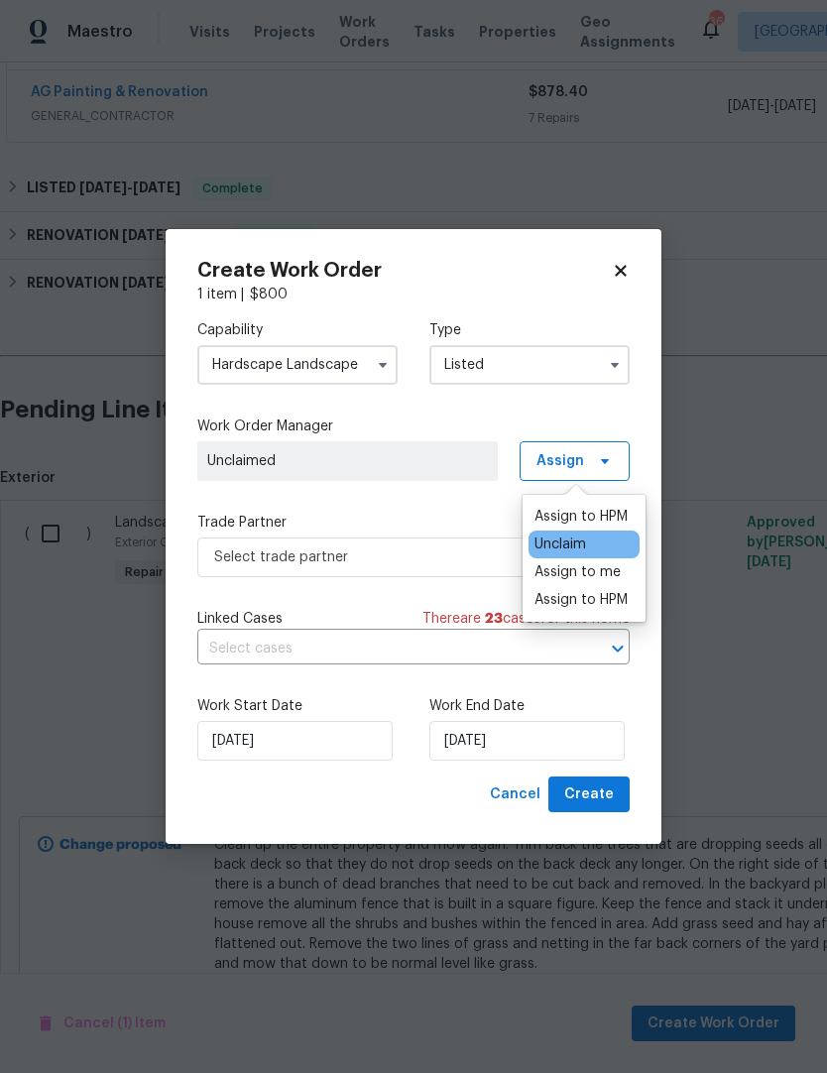
click at [601, 576] on div "Assign to me" at bounding box center [577, 572] width 86 height 20
click at [460, 515] on label "Trade Partner" at bounding box center [413, 523] width 432 height 20
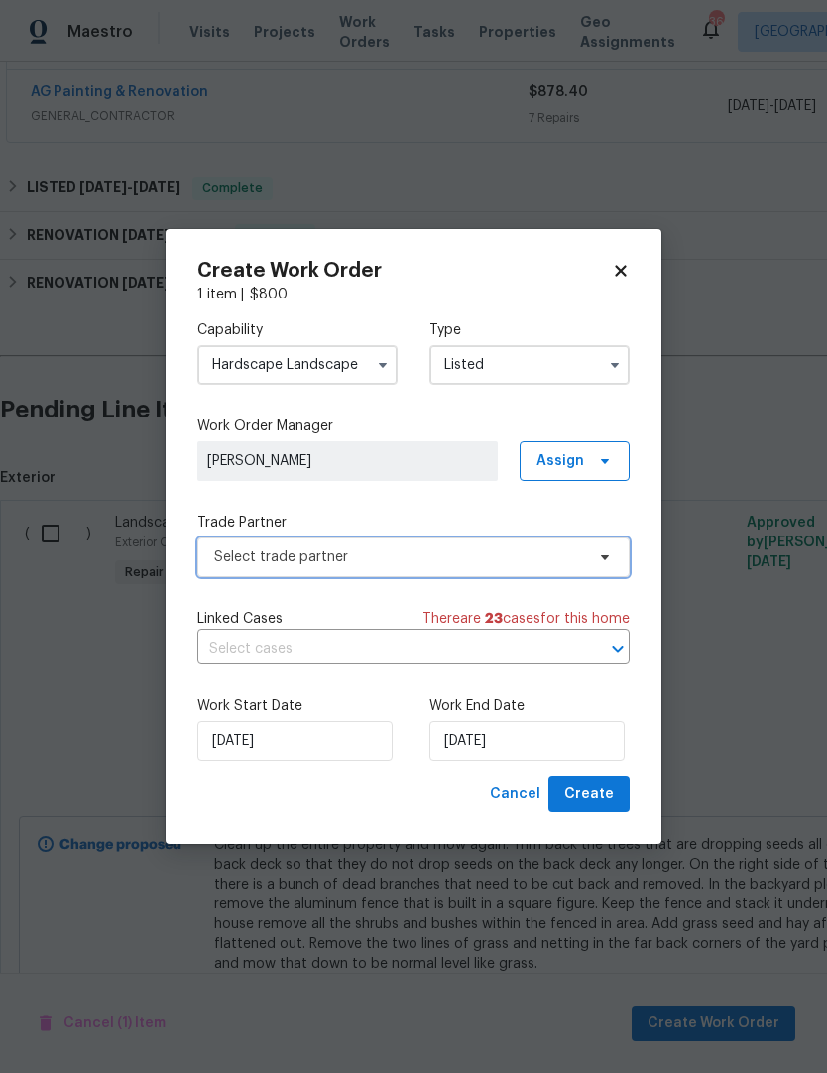
click at [516, 558] on span "Select trade partner" at bounding box center [399, 557] width 370 height 20
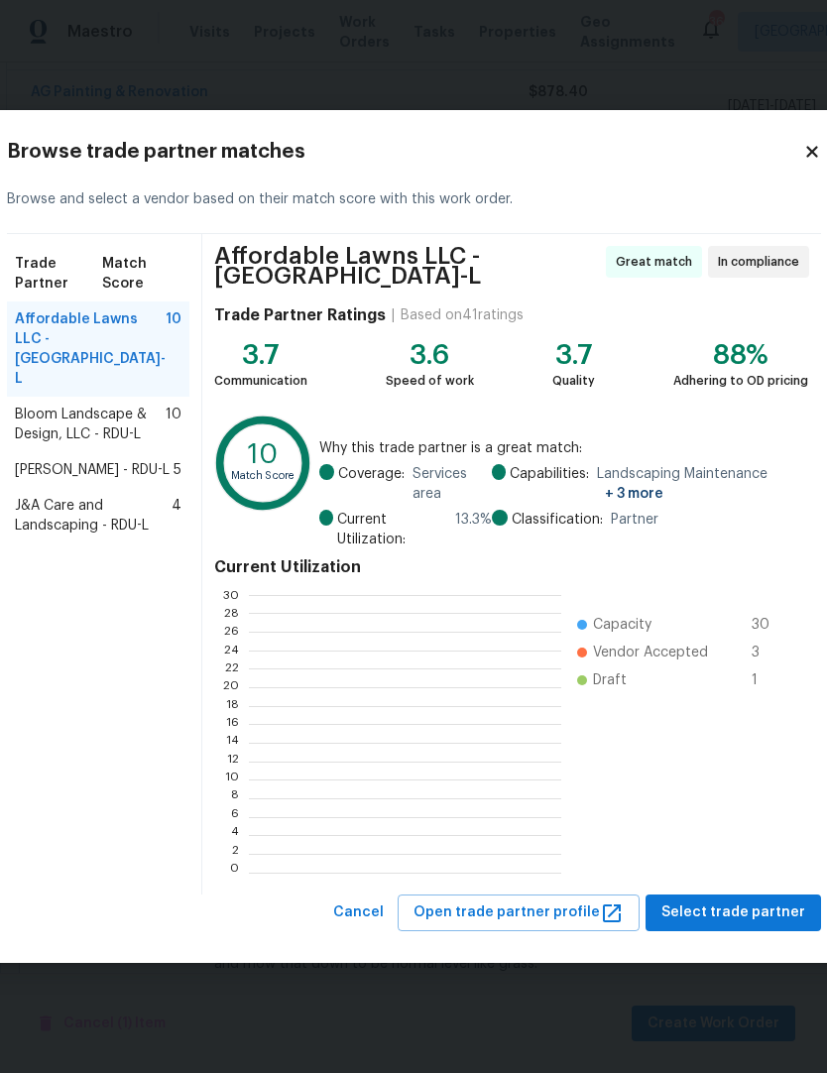
scroll to position [278, 311]
click at [62, 432] on span "Bloom Landscape & Design, LLC - RDU-L" at bounding box center [90, 424] width 151 height 40
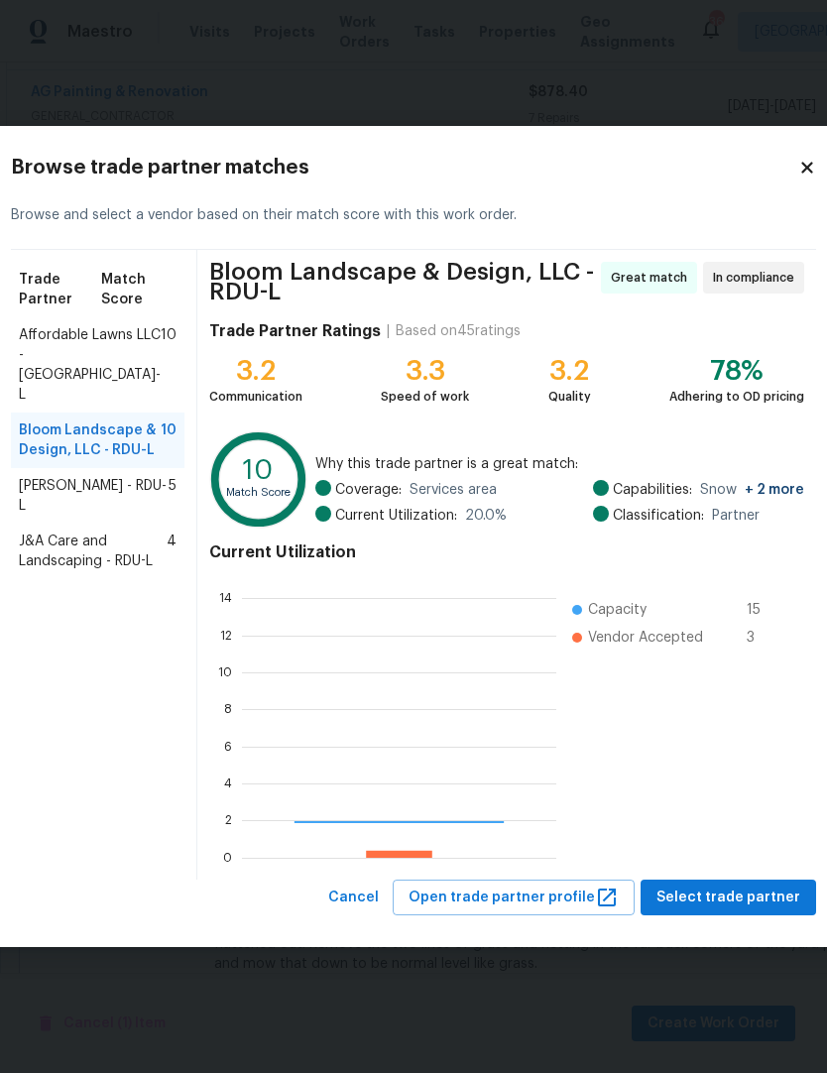
scroll to position [278, 314]
click at [89, 355] on span "Affordable Lawns LLC - RDU-L" at bounding box center [90, 364] width 142 height 79
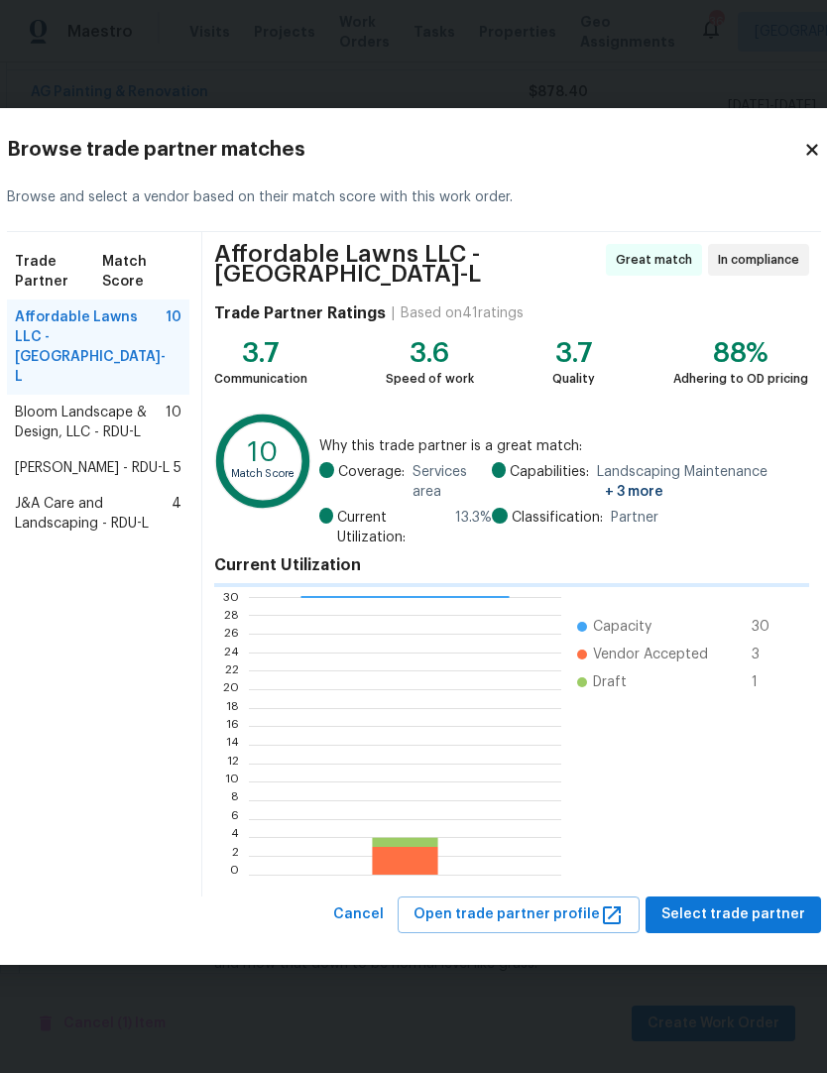
scroll to position [278, 311]
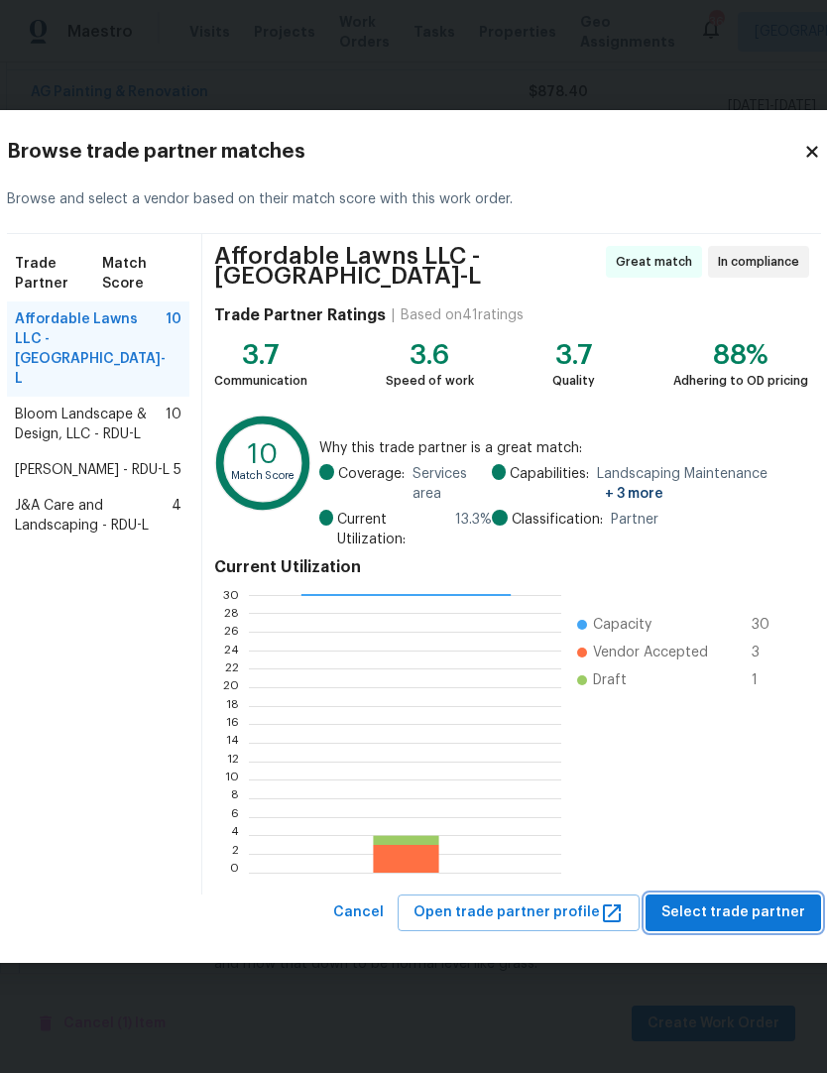
click at [740, 906] on span "Select trade partner" at bounding box center [733, 912] width 144 height 25
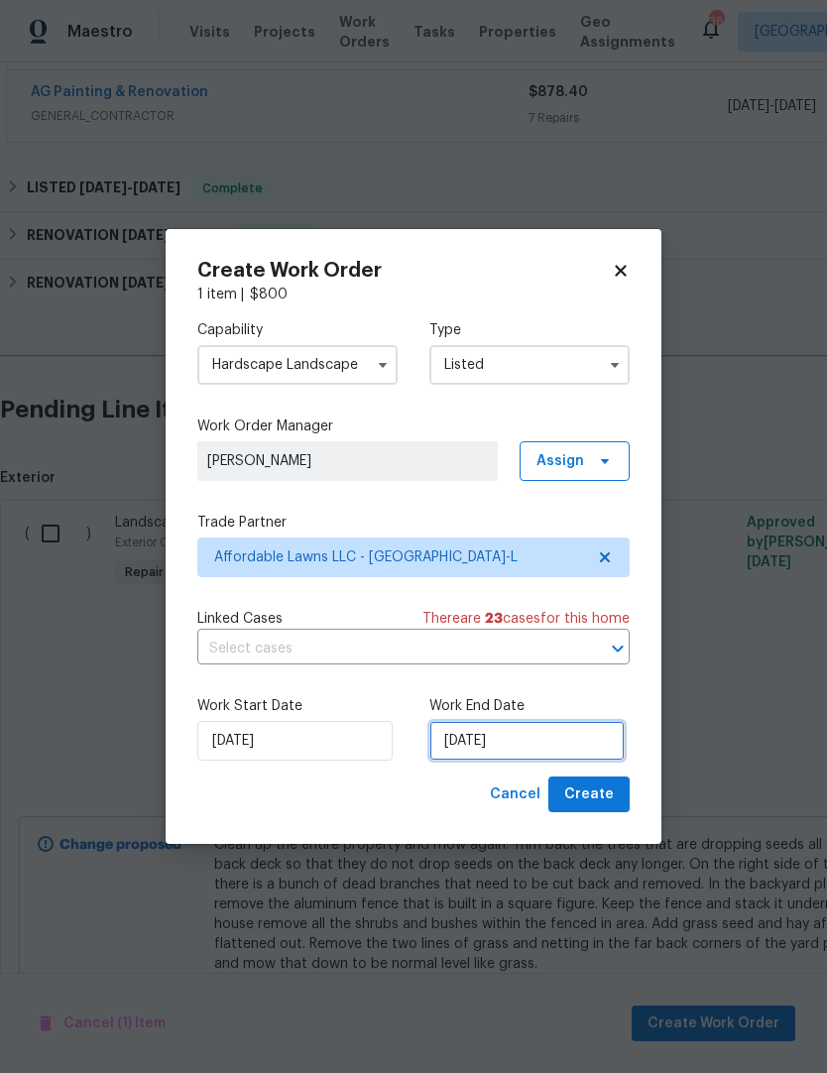
click at [567, 747] on input "[DATE]" at bounding box center [526, 741] width 195 height 40
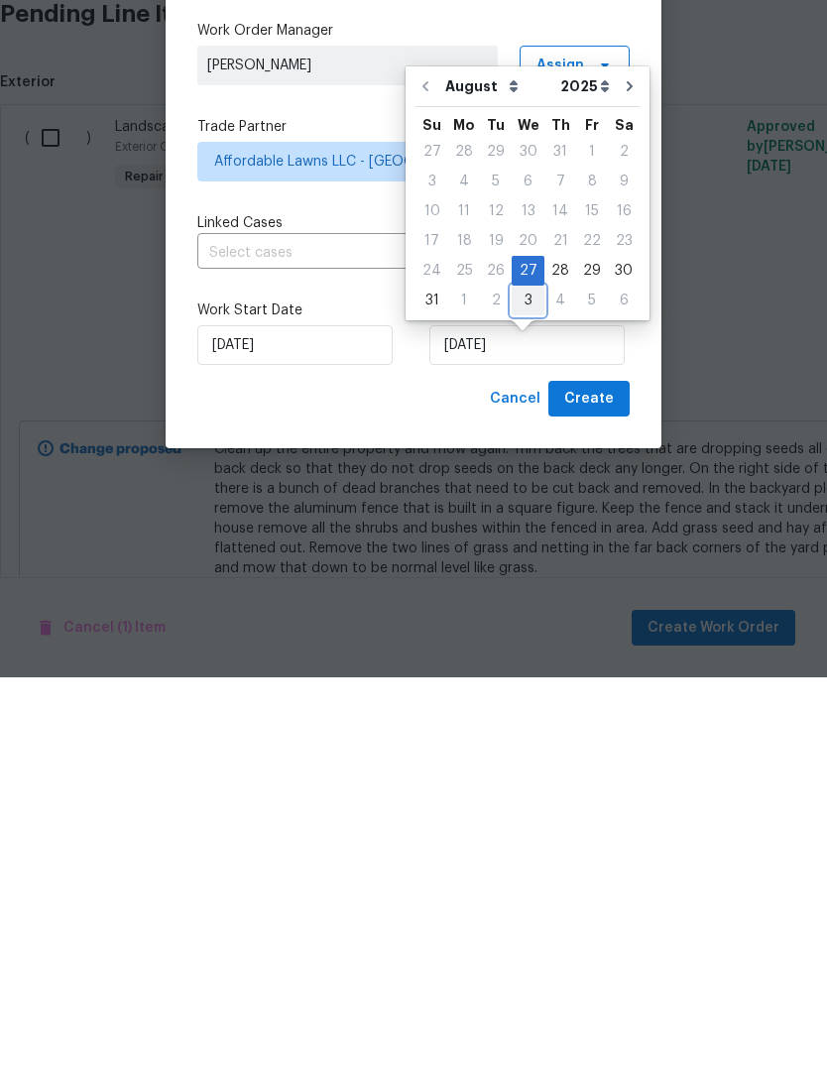
click at [526, 682] on div "3" at bounding box center [528, 696] width 33 height 28
type input "9/3/2025"
select select "8"
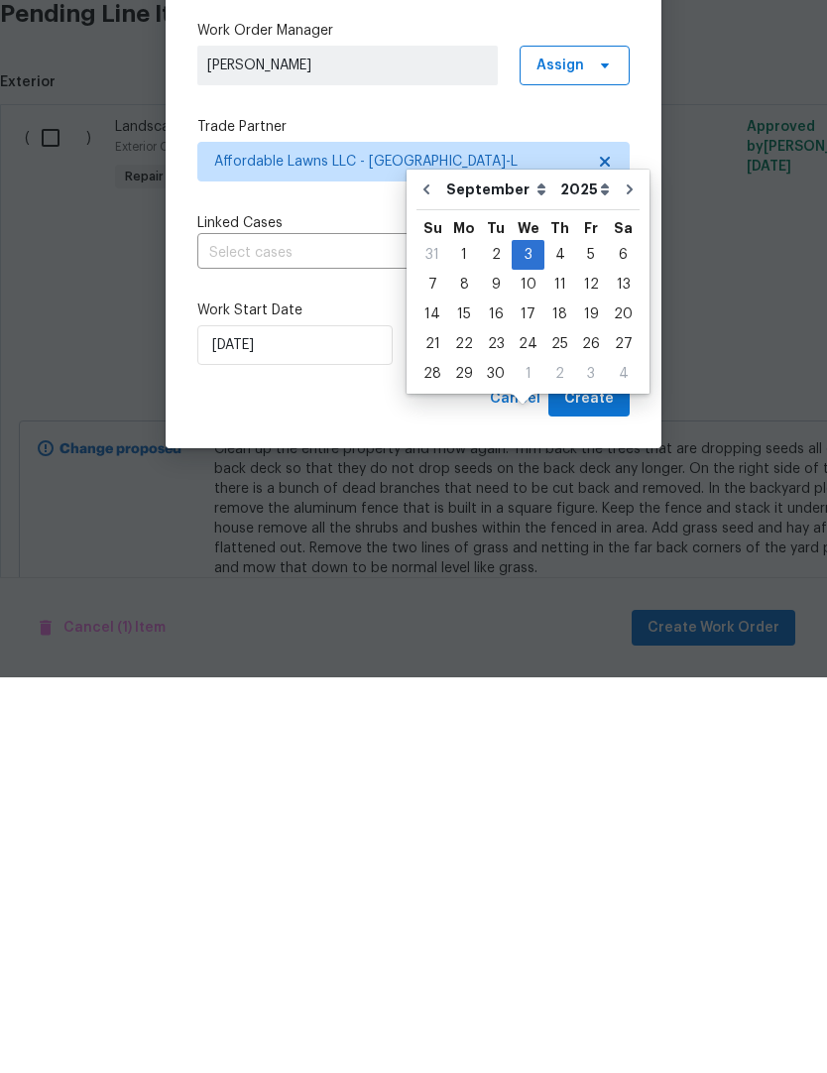
scroll to position [81, 0]
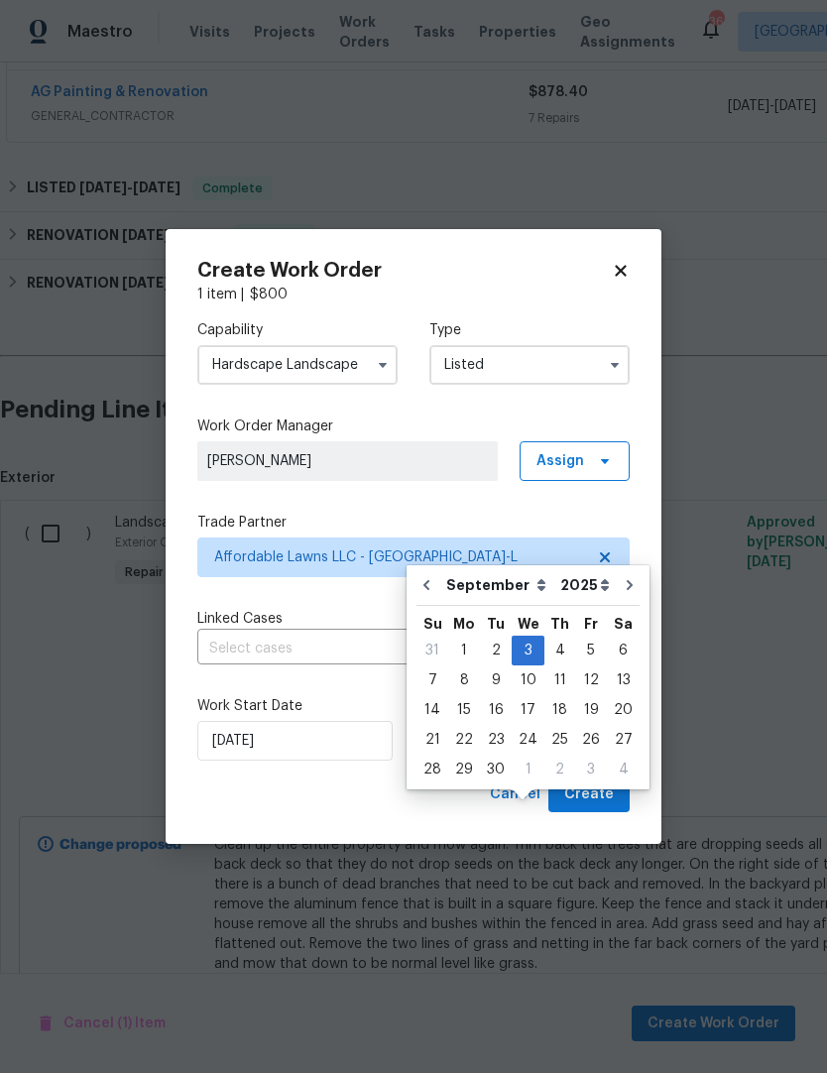
click at [604, 795] on span "Create" at bounding box center [589, 794] width 50 height 25
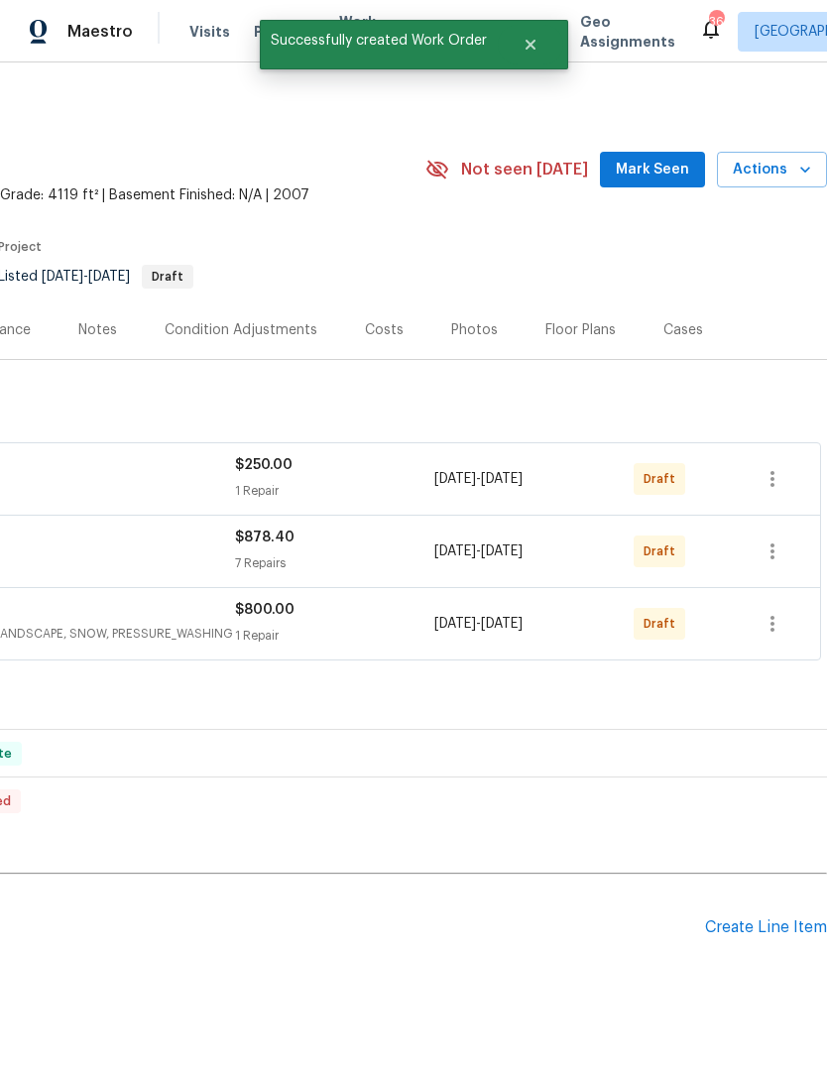
scroll to position [0, 293]
click at [770, 467] on icon "button" at bounding box center [772, 479] width 24 height 24
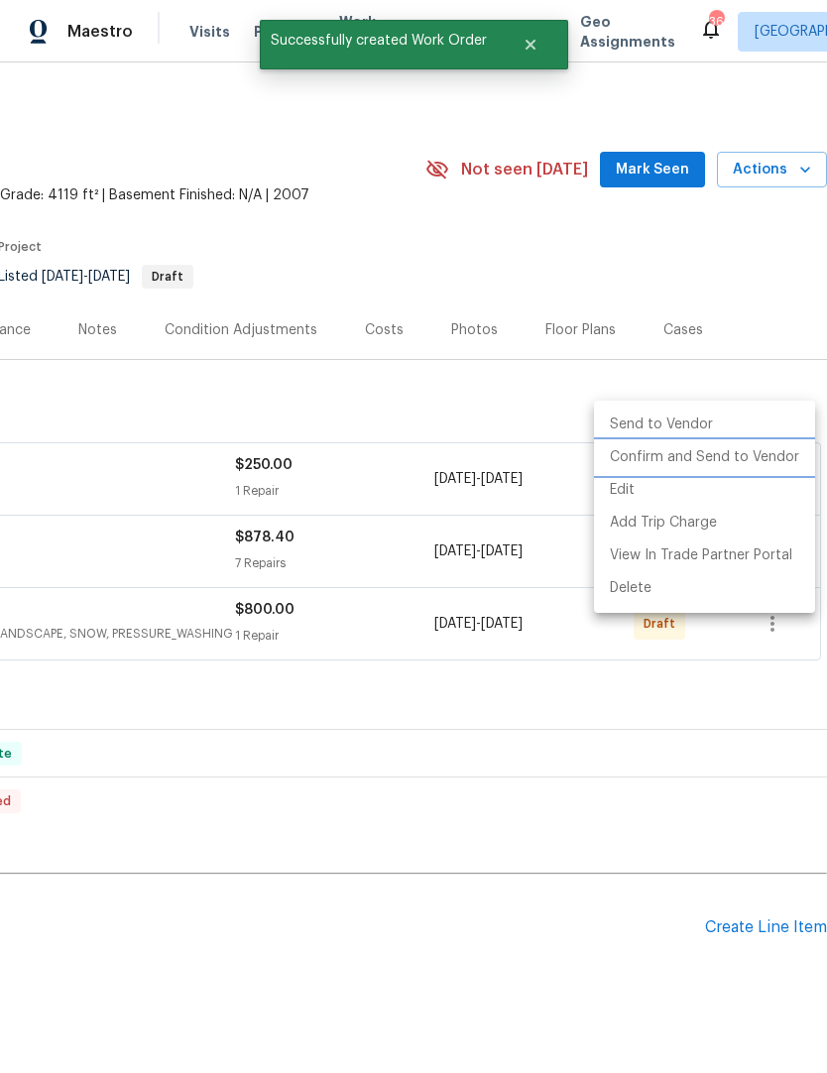
click at [733, 466] on li "Confirm and Send to Vendor" at bounding box center [704, 457] width 221 height 33
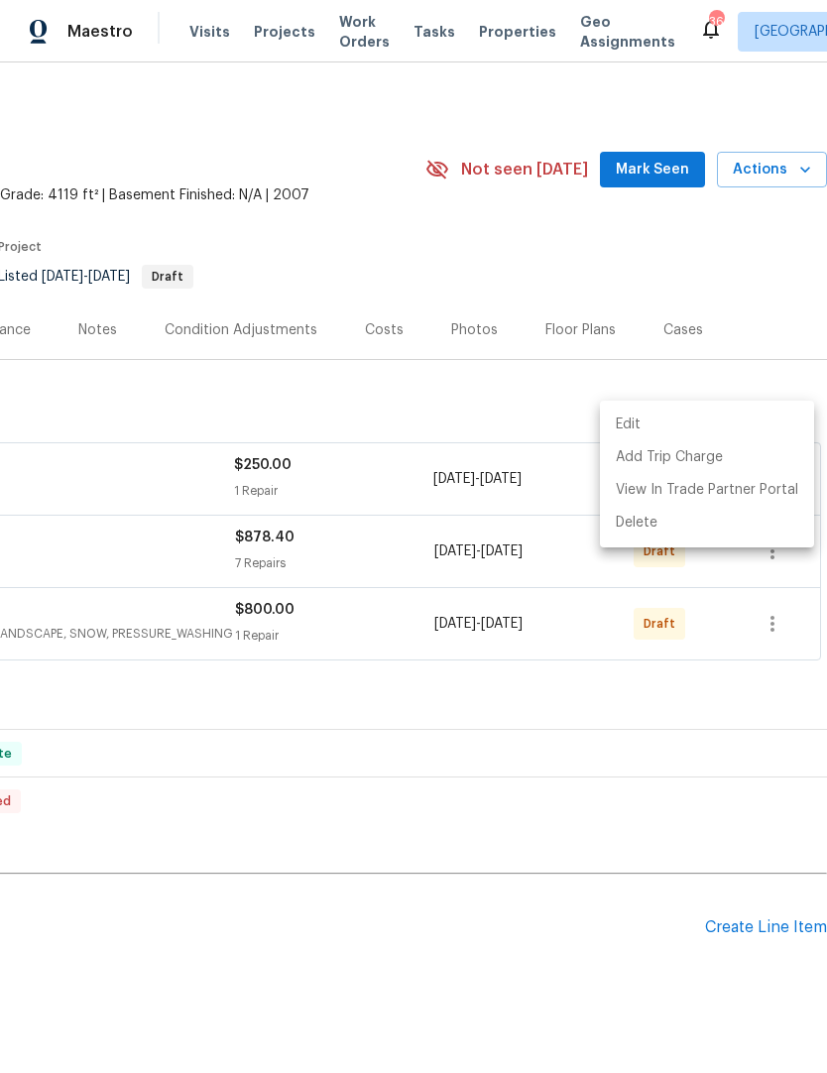
click at [682, 685] on div at bounding box center [413, 536] width 827 height 1073
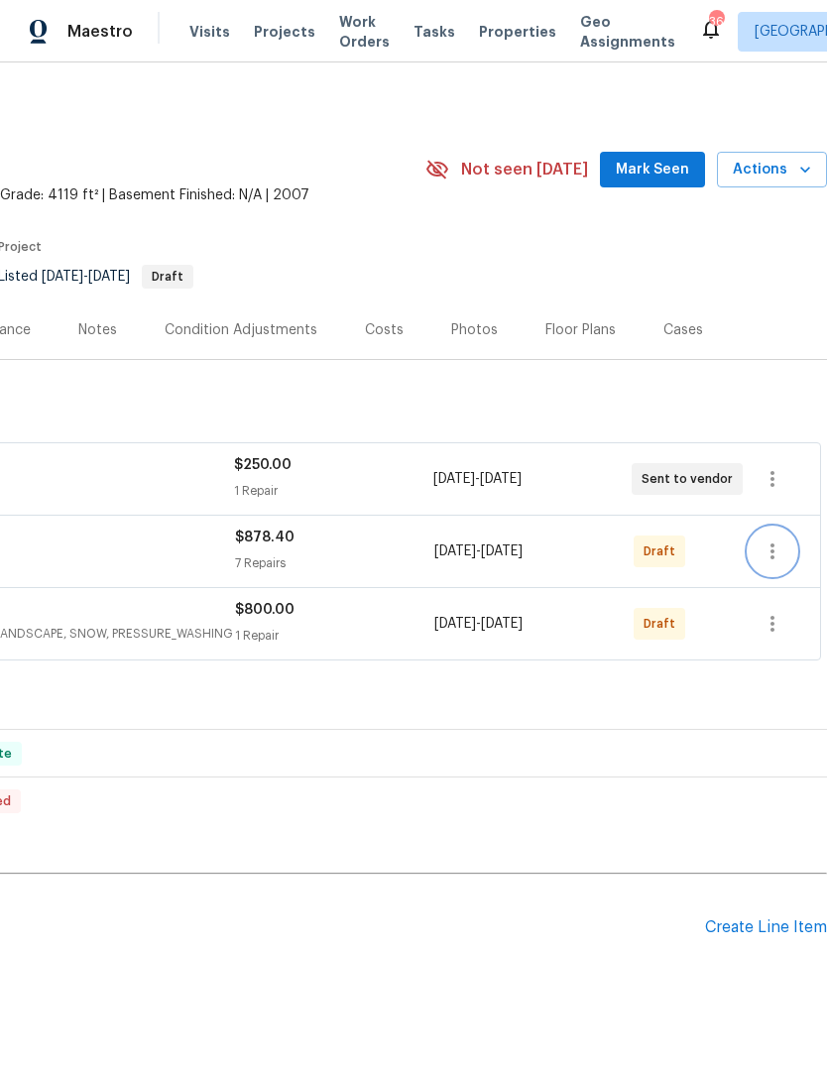
click at [779, 539] on icon "button" at bounding box center [772, 551] width 24 height 24
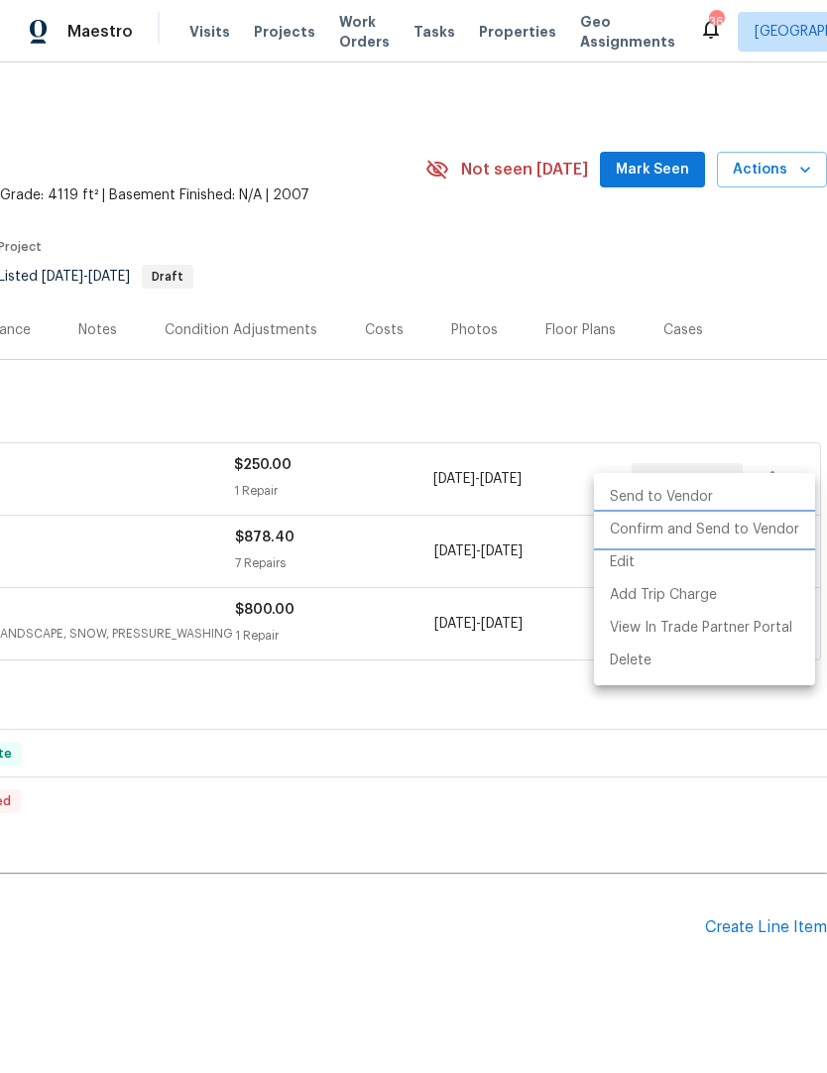
click at [716, 540] on li "Confirm and Send to Vendor" at bounding box center [704, 530] width 221 height 33
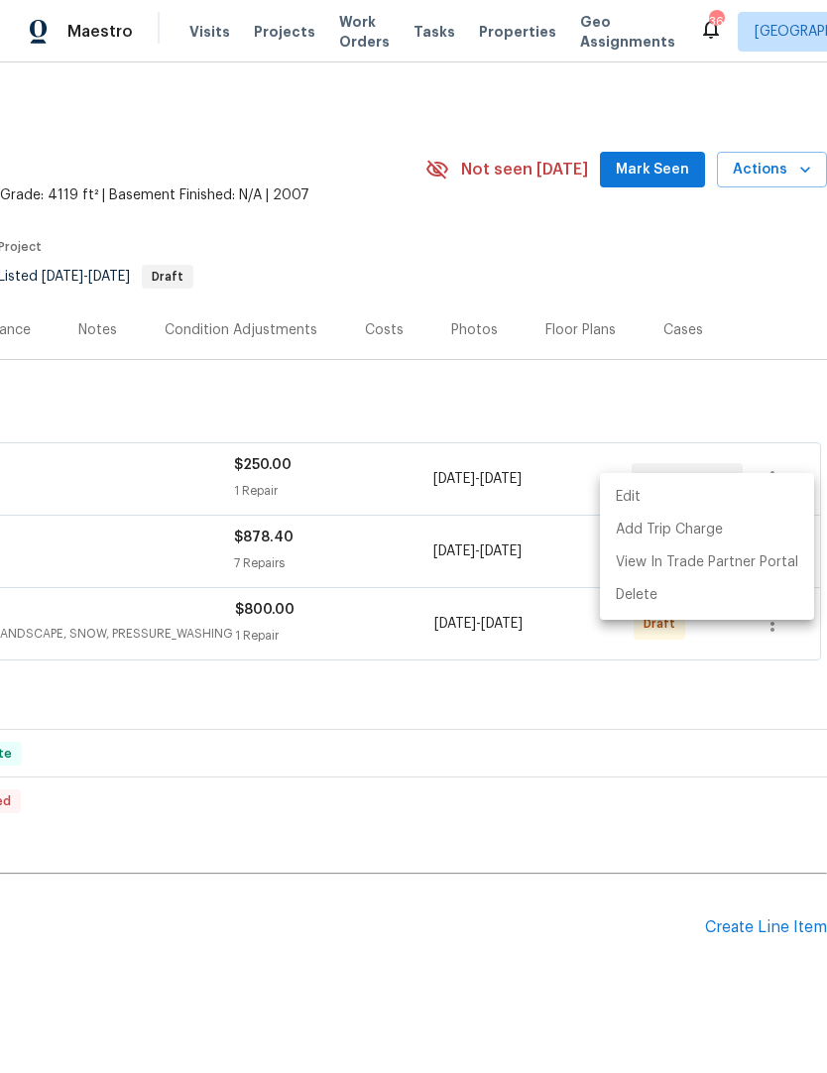
click at [559, 703] on div at bounding box center [413, 536] width 827 height 1073
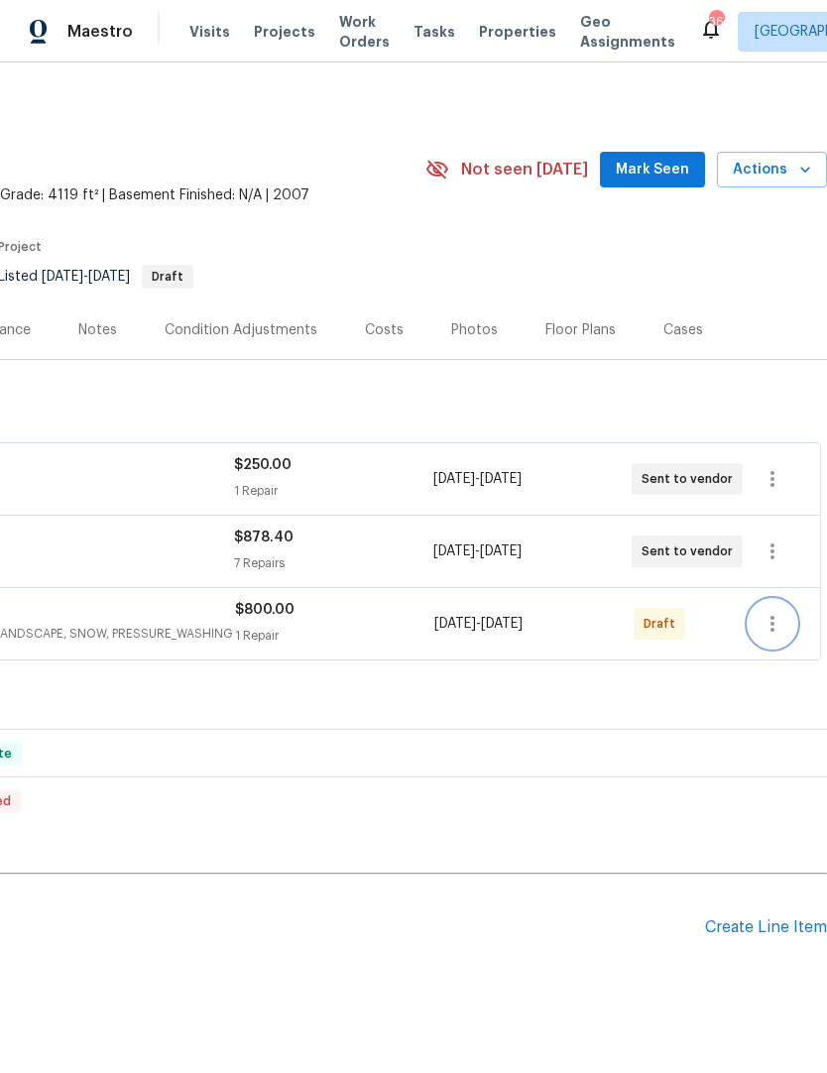
click at [783, 612] on icon "button" at bounding box center [772, 624] width 24 height 24
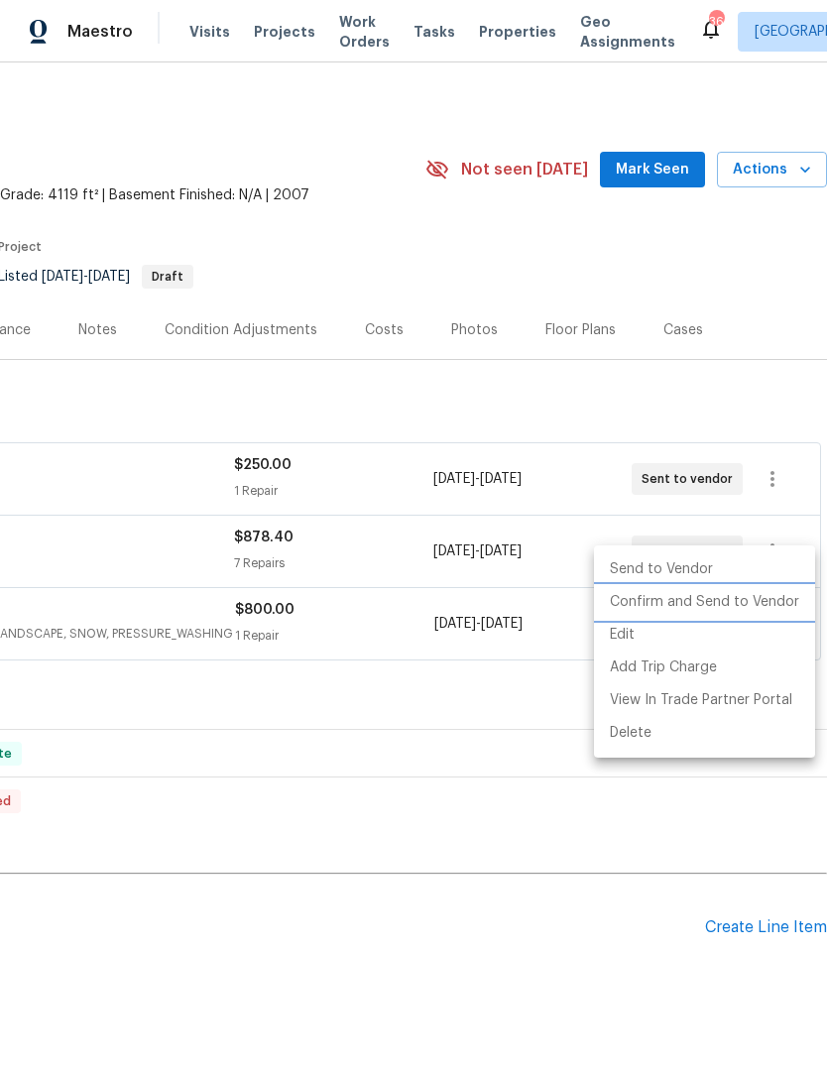
click at [707, 607] on li "Confirm and Send to Vendor" at bounding box center [704, 602] width 221 height 33
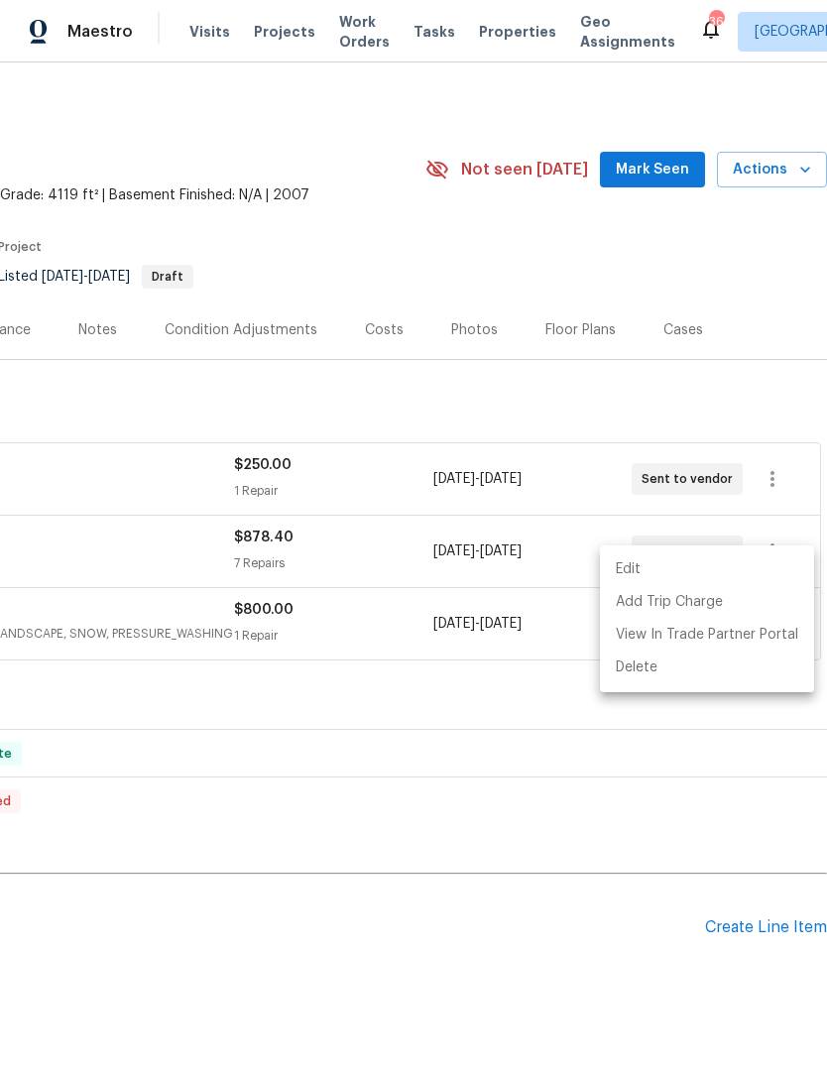
click at [519, 670] on div at bounding box center [413, 536] width 827 height 1073
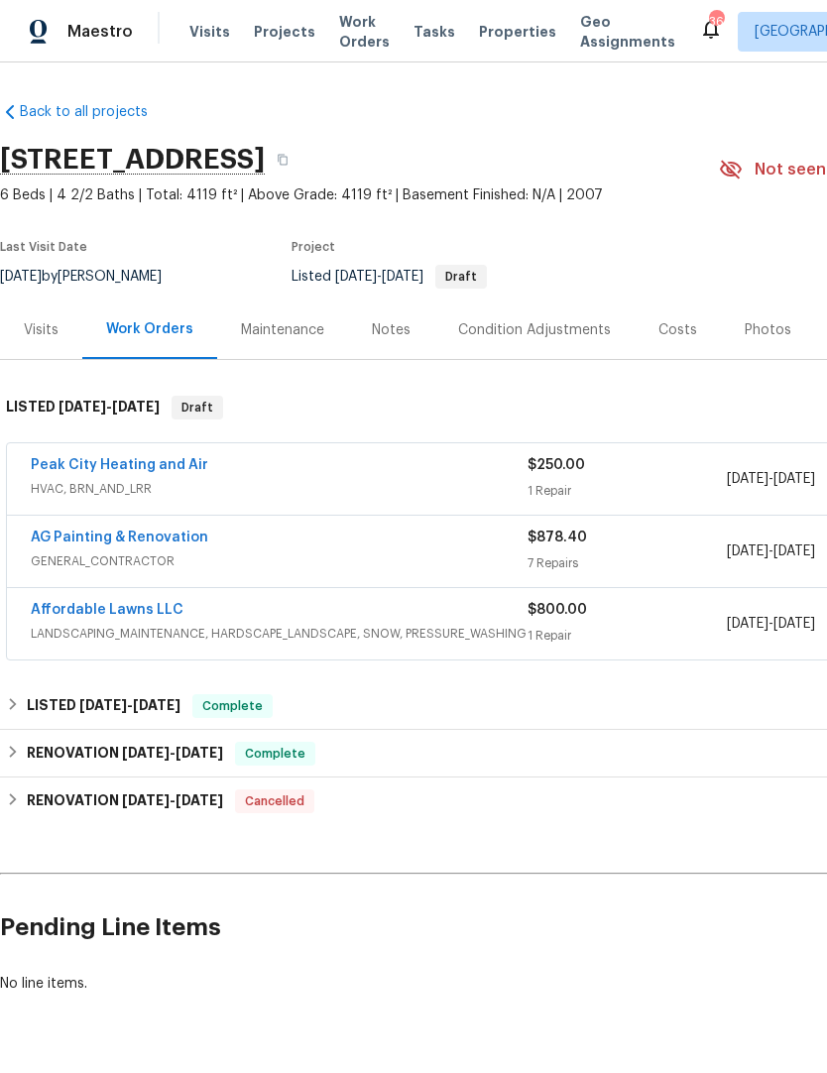
scroll to position [0, 0]
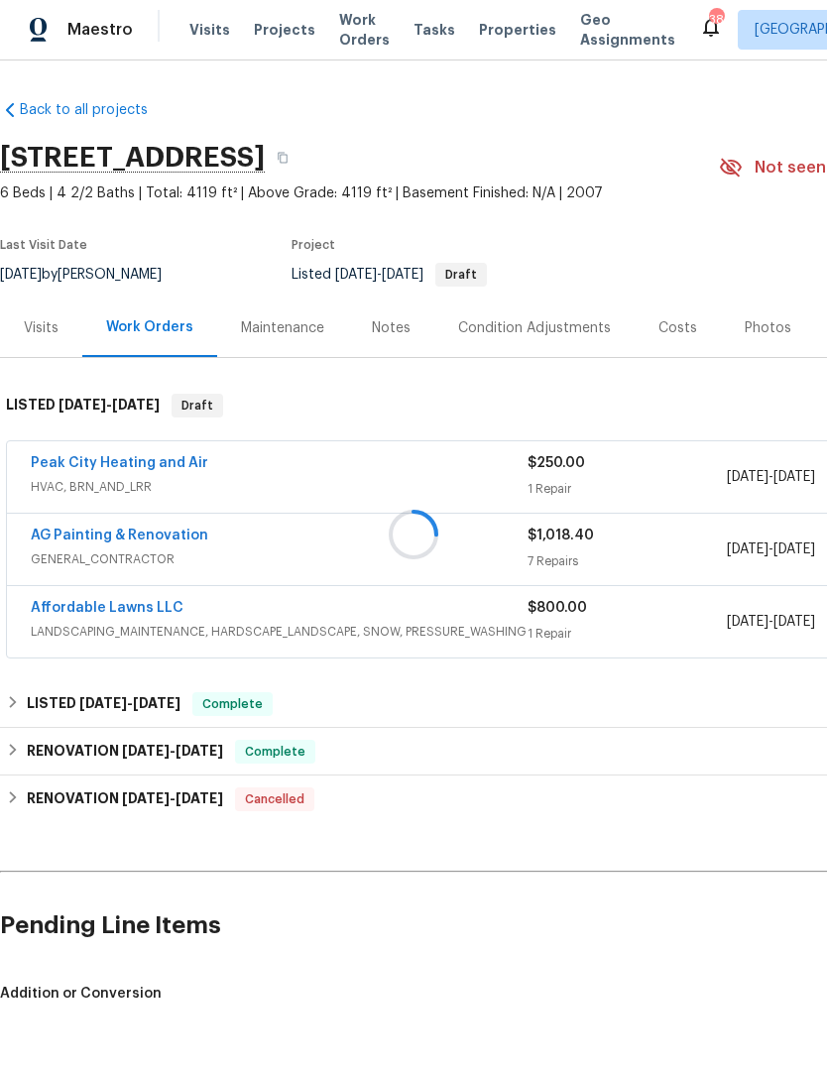
scroll to position [66, 0]
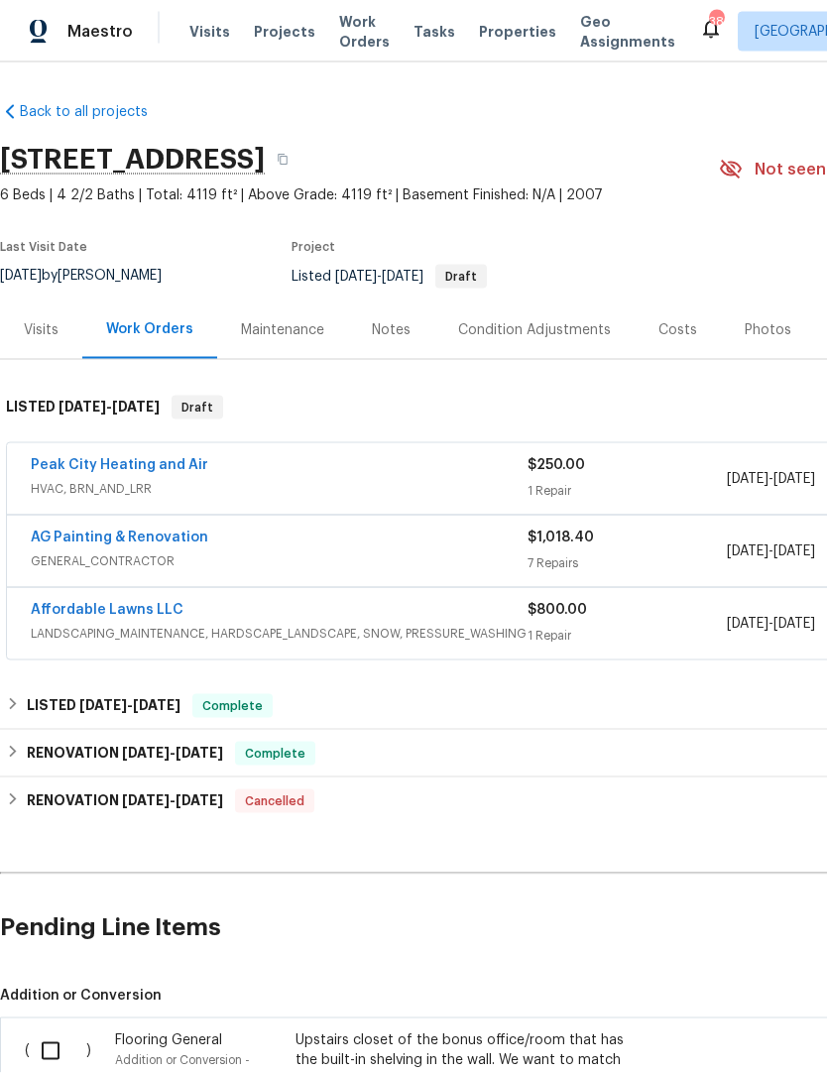
click at [63, 1030] on input "checkbox" at bounding box center [58, 1051] width 57 height 42
checkbox input "true"
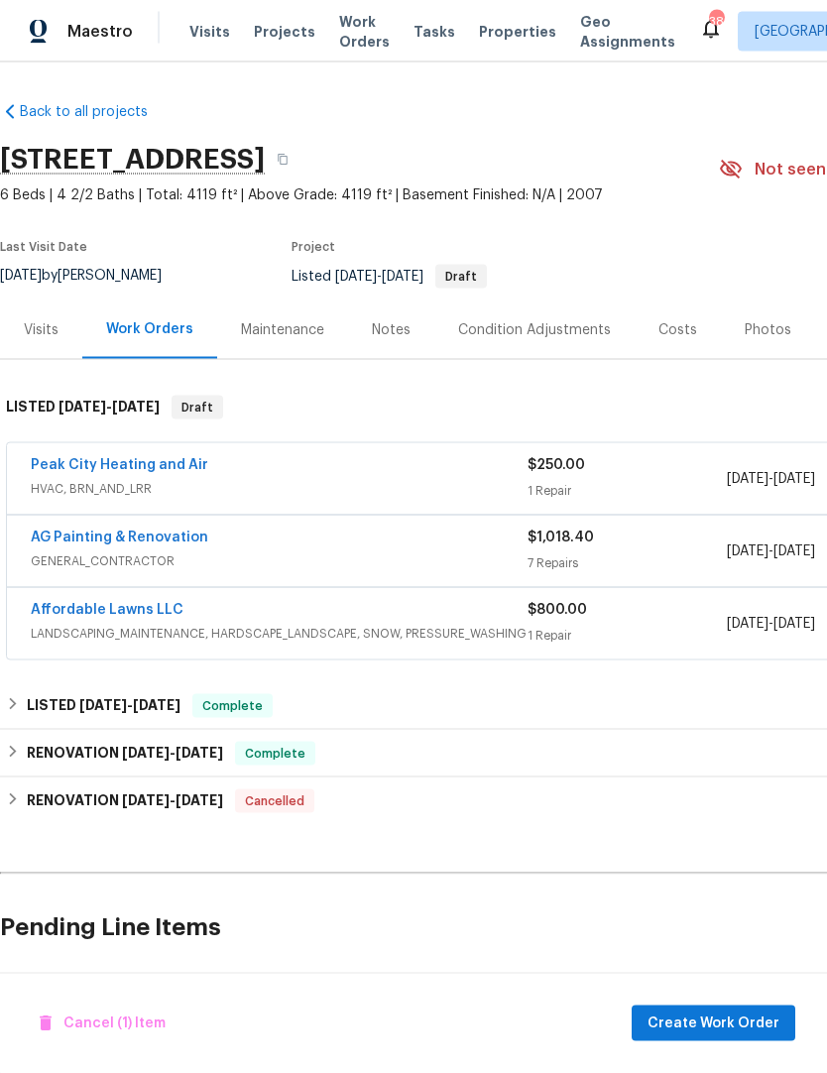
scroll to position [67, 0]
click at [700, 1028] on span "Create Work Order" at bounding box center [713, 1023] width 132 height 25
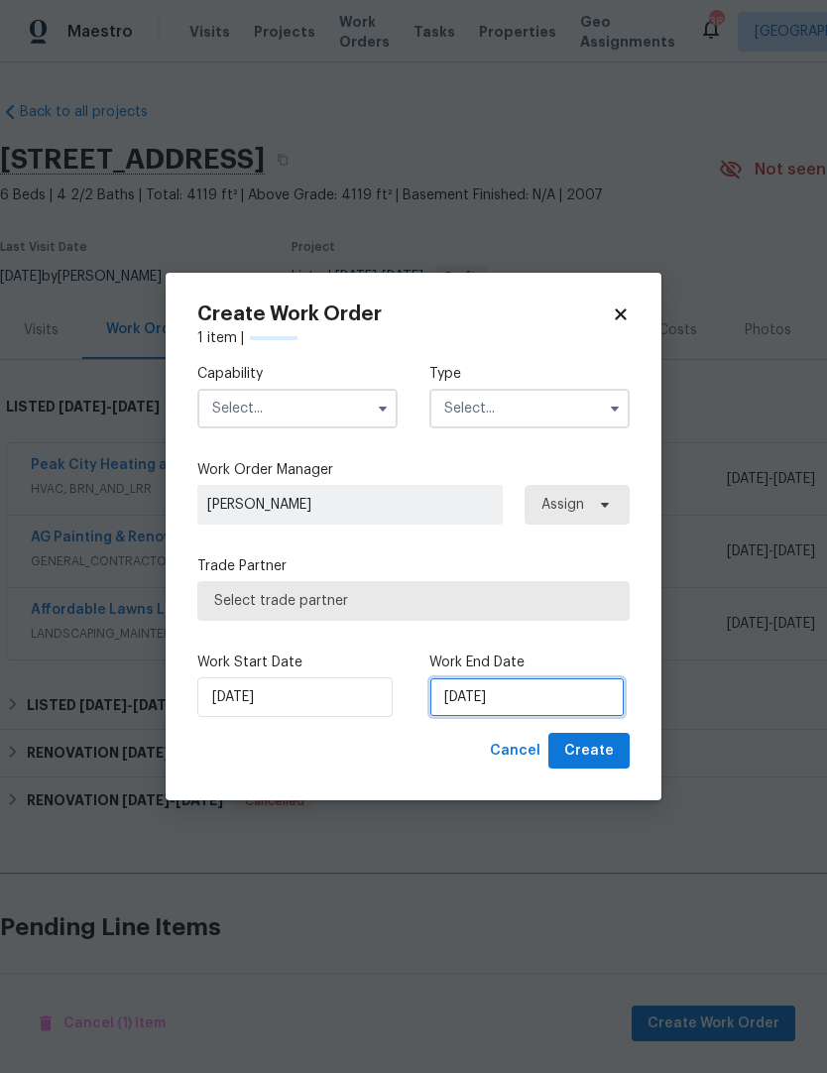
click at [543, 704] on input "[DATE]" at bounding box center [526, 697] width 195 height 40
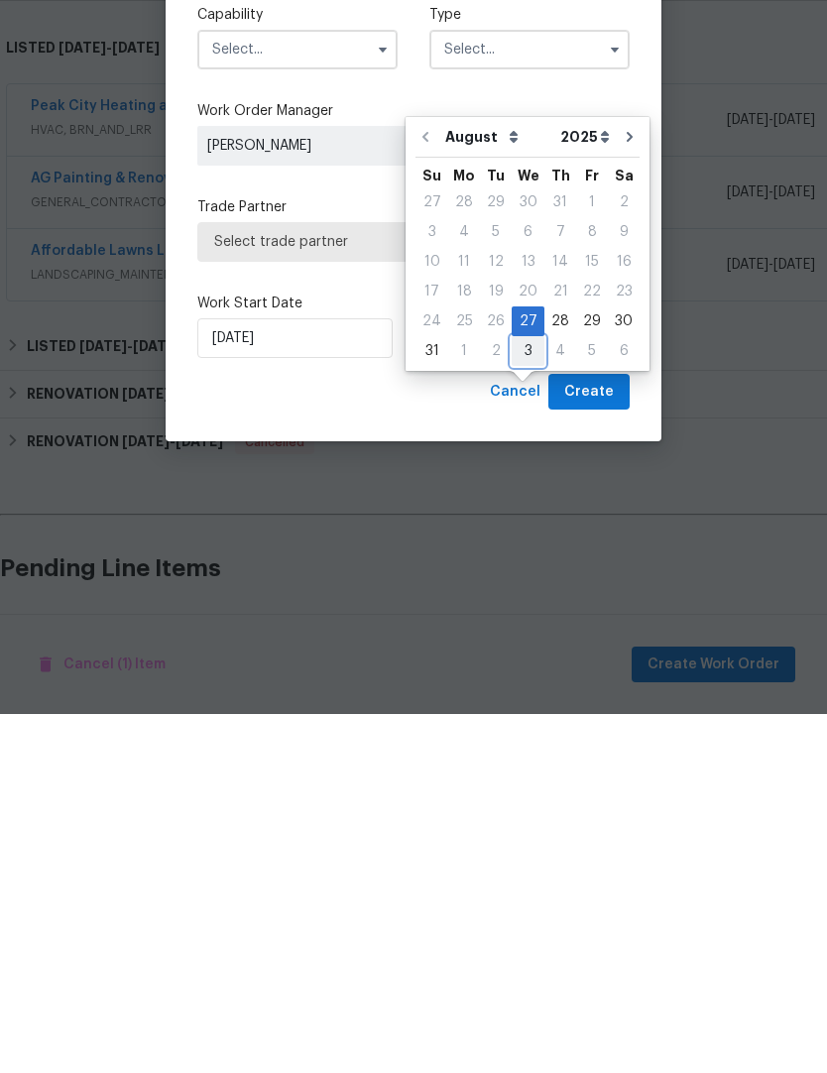
click at [529, 696] on div "3" at bounding box center [528, 710] width 33 height 28
type input "[DATE]"
select select "8"
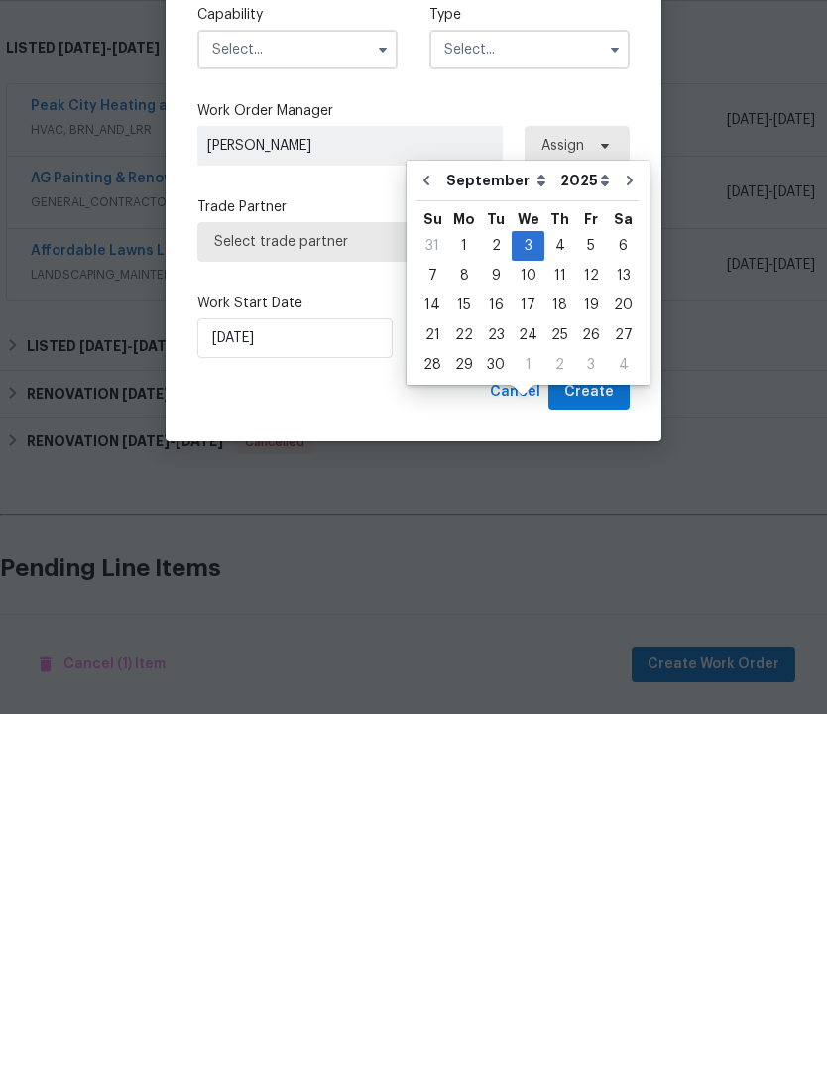
scroll to position [81, 0]
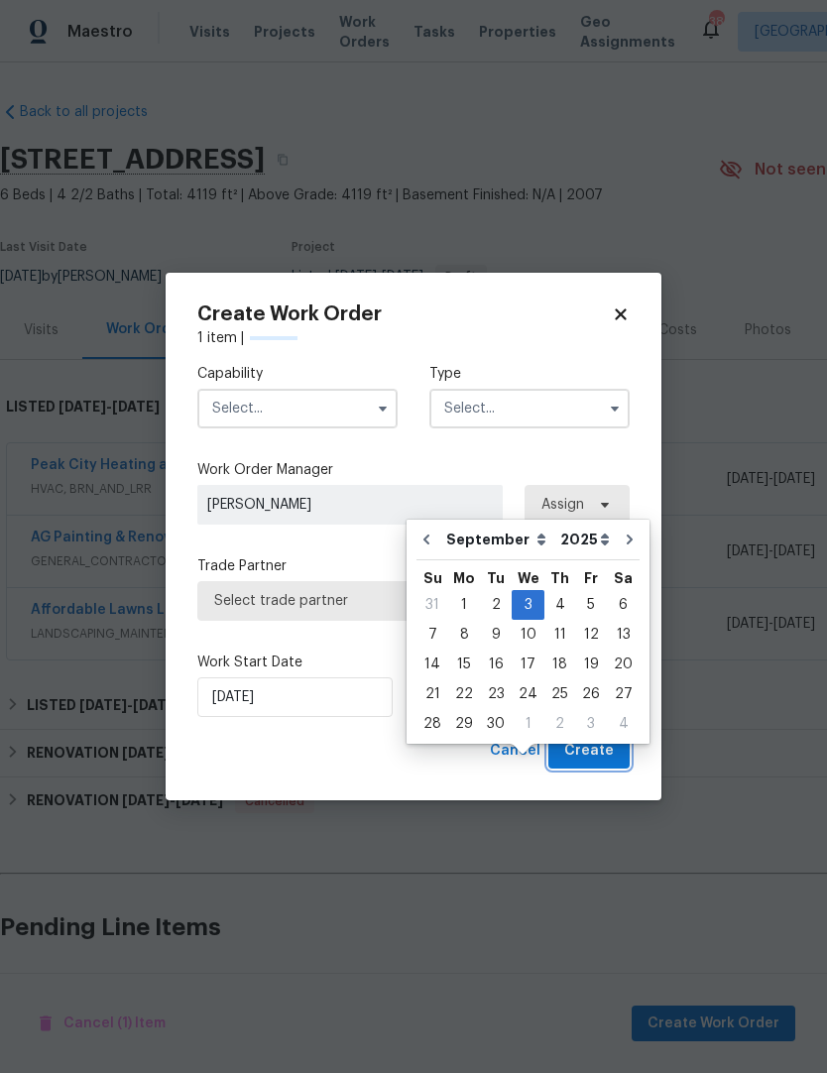
click at [599, 763] on button "Create" at bounding box center [588, 751] width 81 height 37
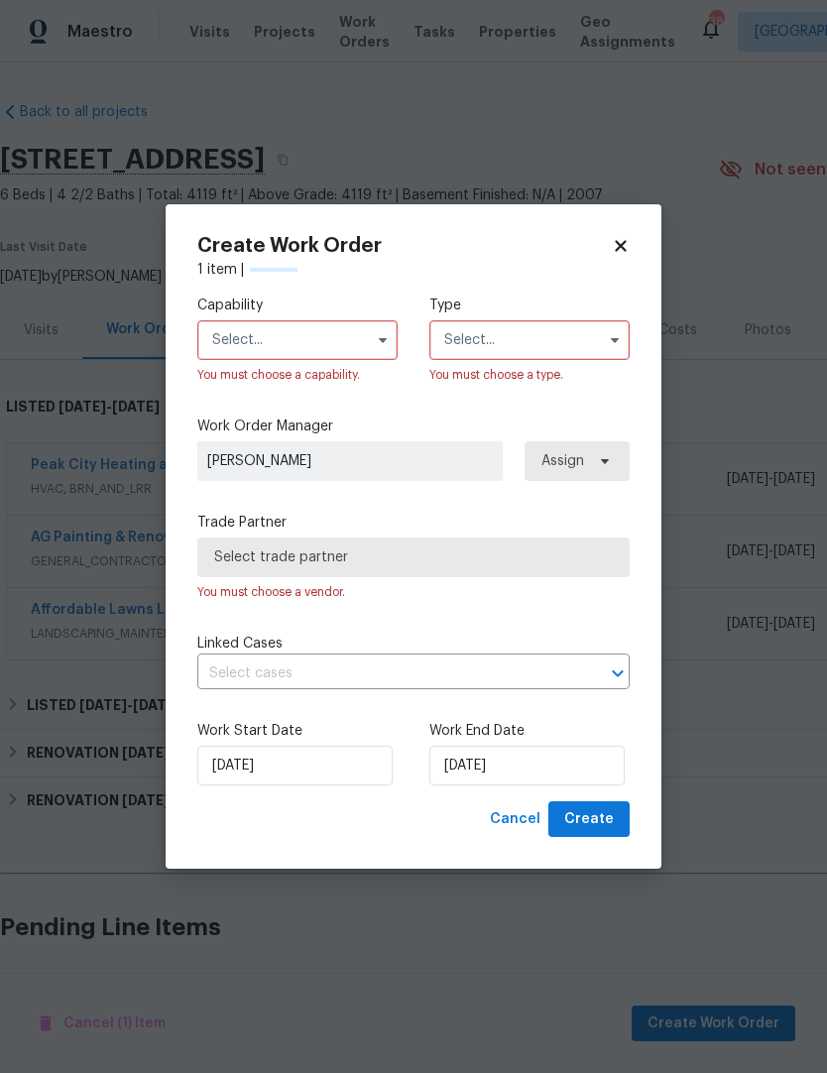
click at [247, 348] on input "text" at bounding box center [297, 340] width 200 height 40
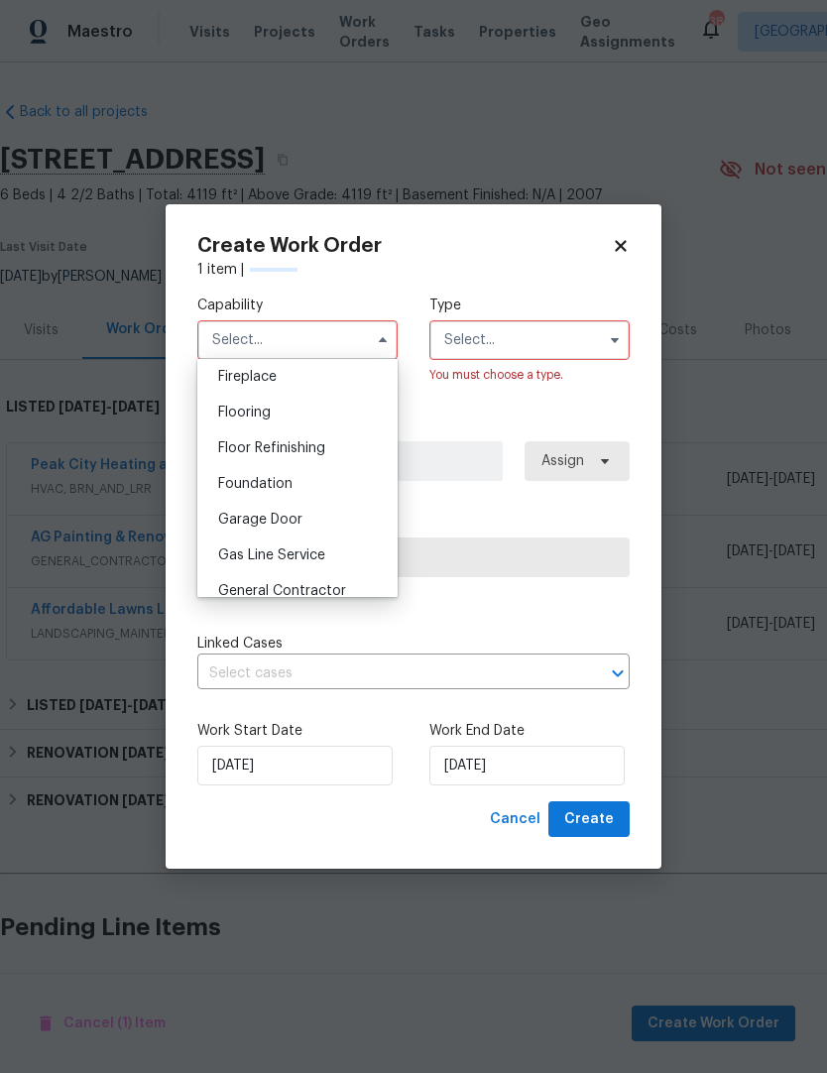
scroll to position [733, 0]
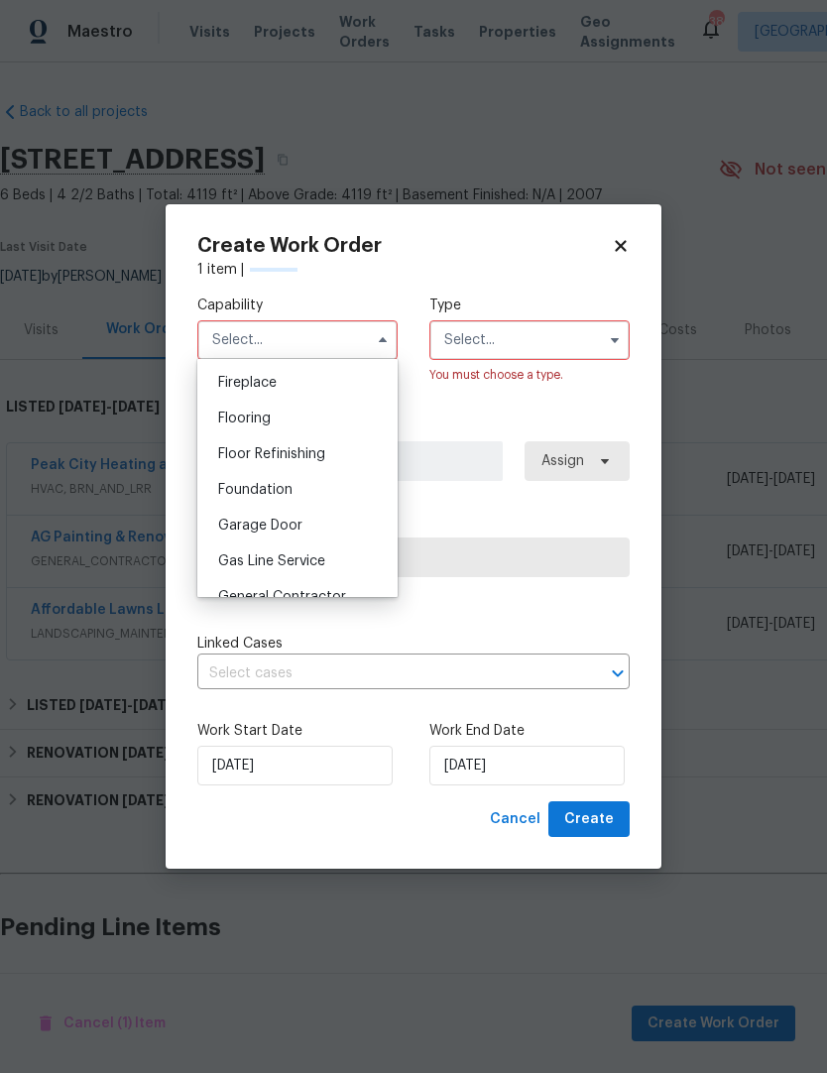
click at [240, 432] on div "Flooring" at bounding box center [297, 419] width 190 height 36
type input "Flooring"
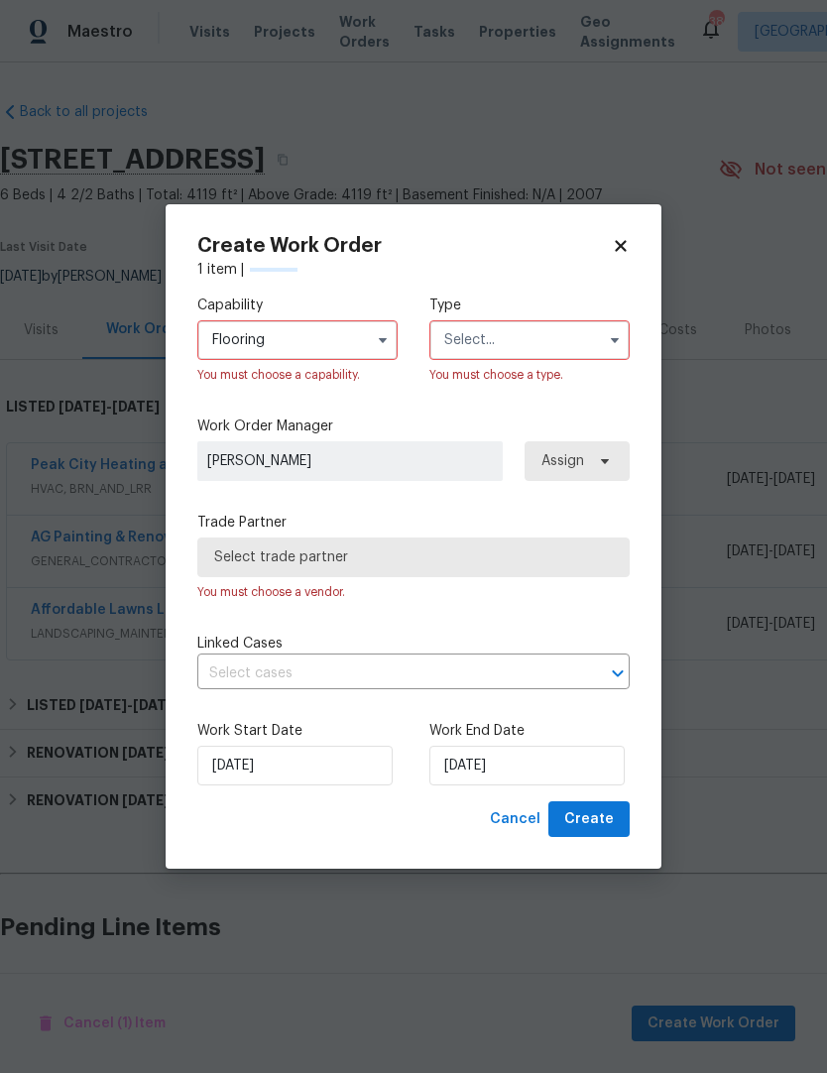
click at [495, 348] on input "text" at bounding box center [529, 340] width 200 height 40
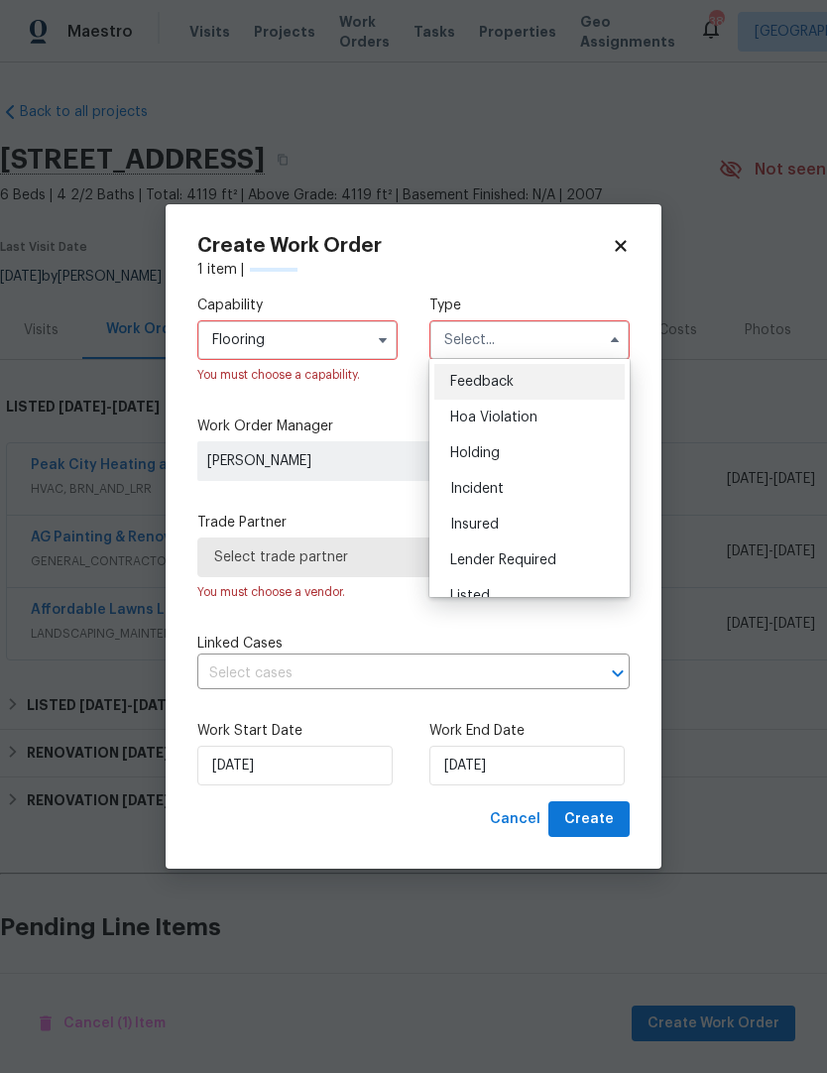
click at [573, 593] on div "Listed" at bounding box center [529, 596] width 190 height 36
type input "Listed"
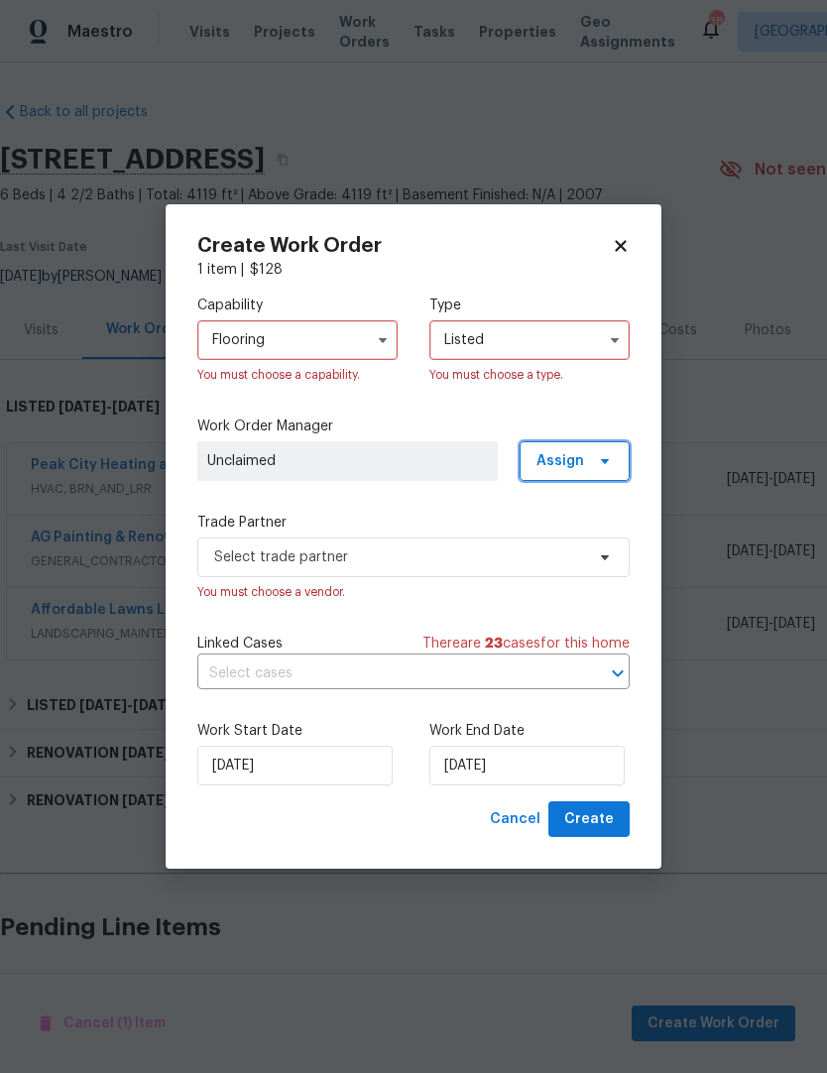
click at [618, 470] on span "Assign" at bounding box center [574, 461] width 110 height 40
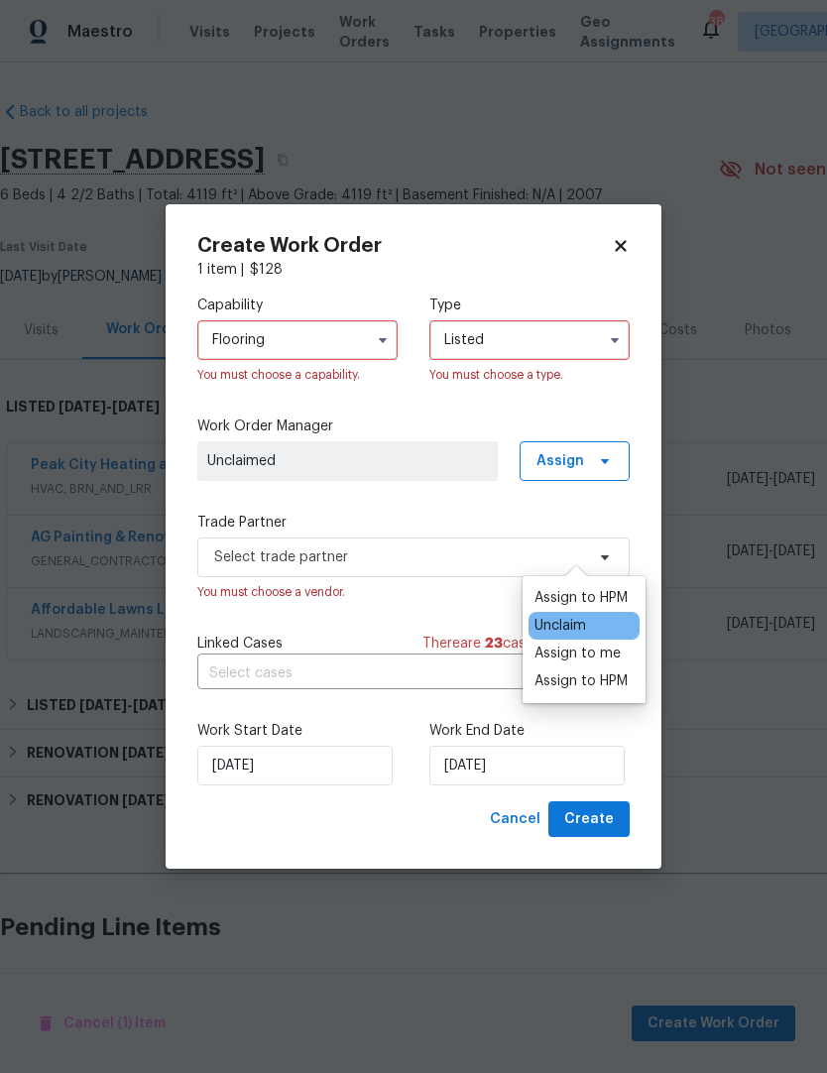
click at [598, 643] on div "Assign to me" at bounding box center [577, 653] width 86 height 20
click at [235, 515] on label "Trade Partner" at bounding box center [413, 523] width 432 height 20
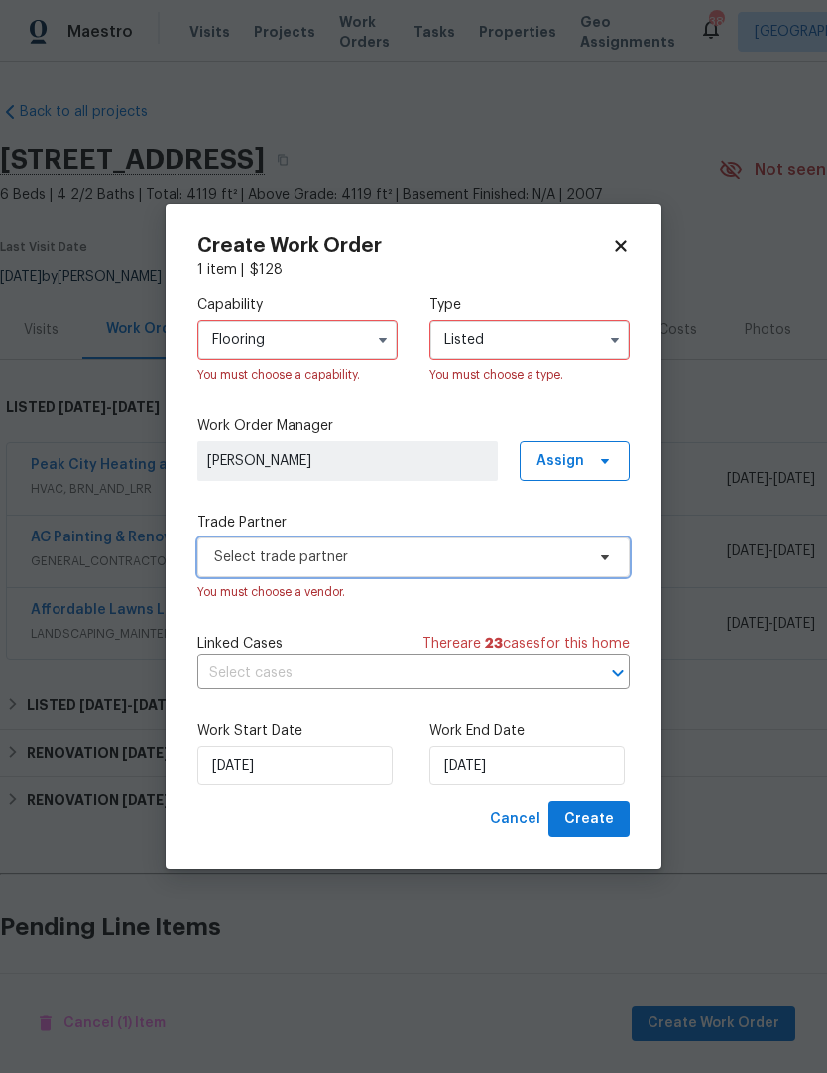
click at [230, 558] on span "Select trade partner" at bounding box center [399, 557] width 370 height 20
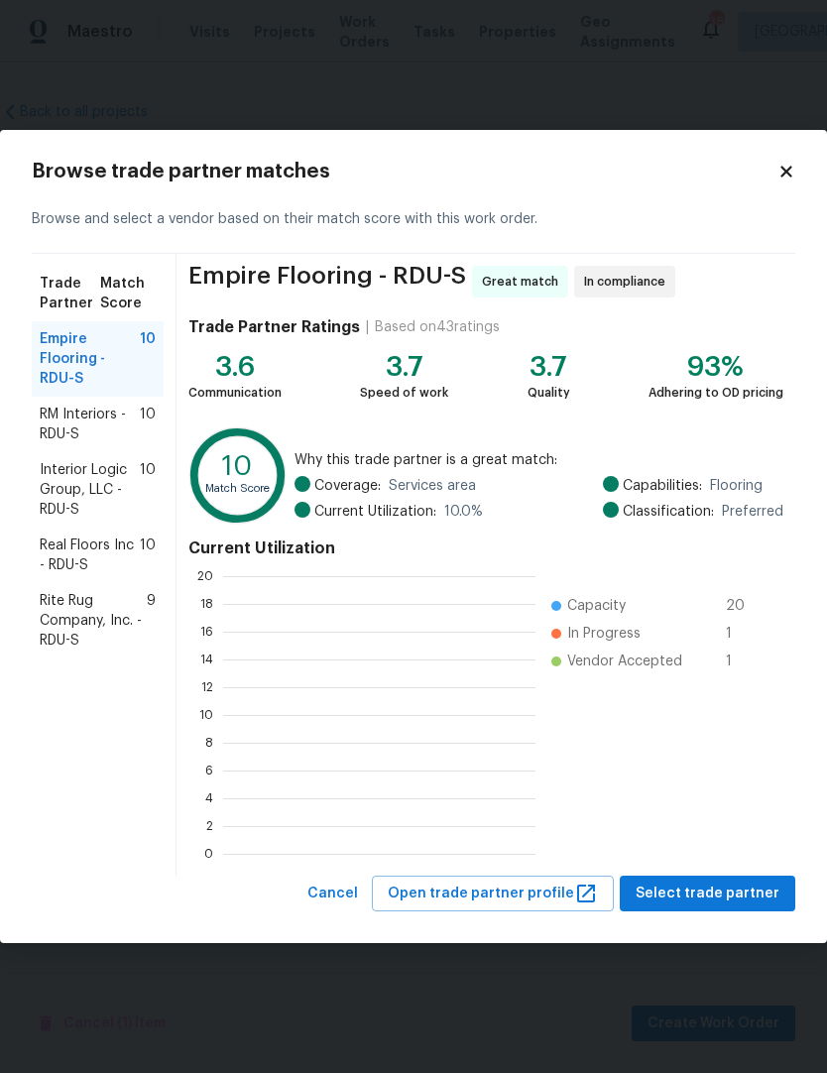
scroll to position [278, 312]
click at [60, 429] on span "RM Interiors - RDU-S" at bounding box center [90, 424] width 100 height 40
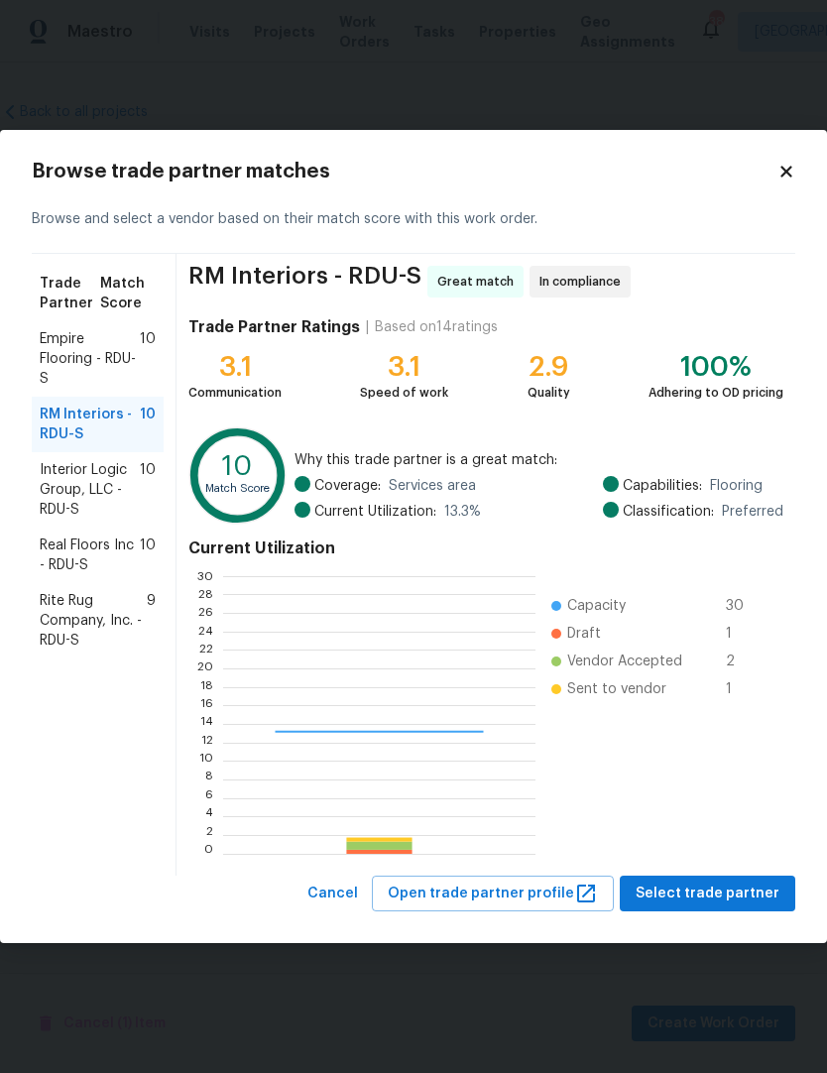
scroll to position [278, 311]
click at [72, 571] on span "Real Floors Inc - RDU-S" at bounding box center [90, 555] width 100 height 40
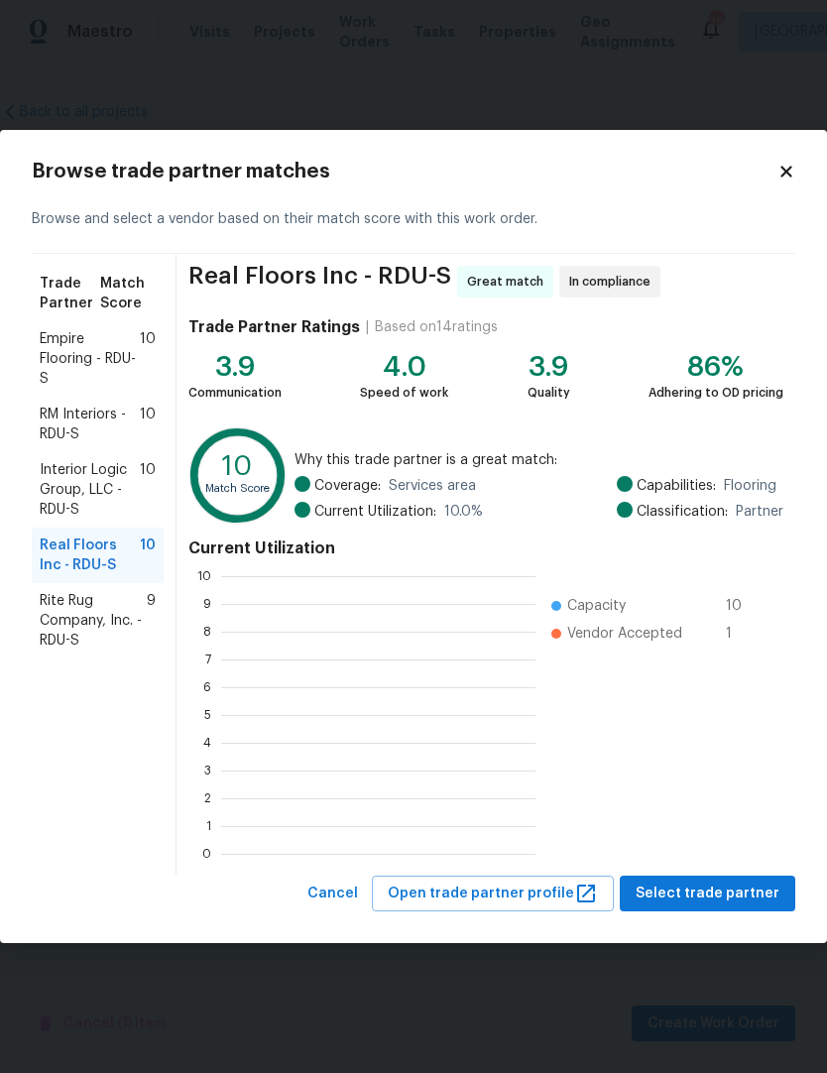
scroll to position [278, 314]
click at [733, 880] on button "Select trade partner" at bounding box center [707, 893] width 175 height 37
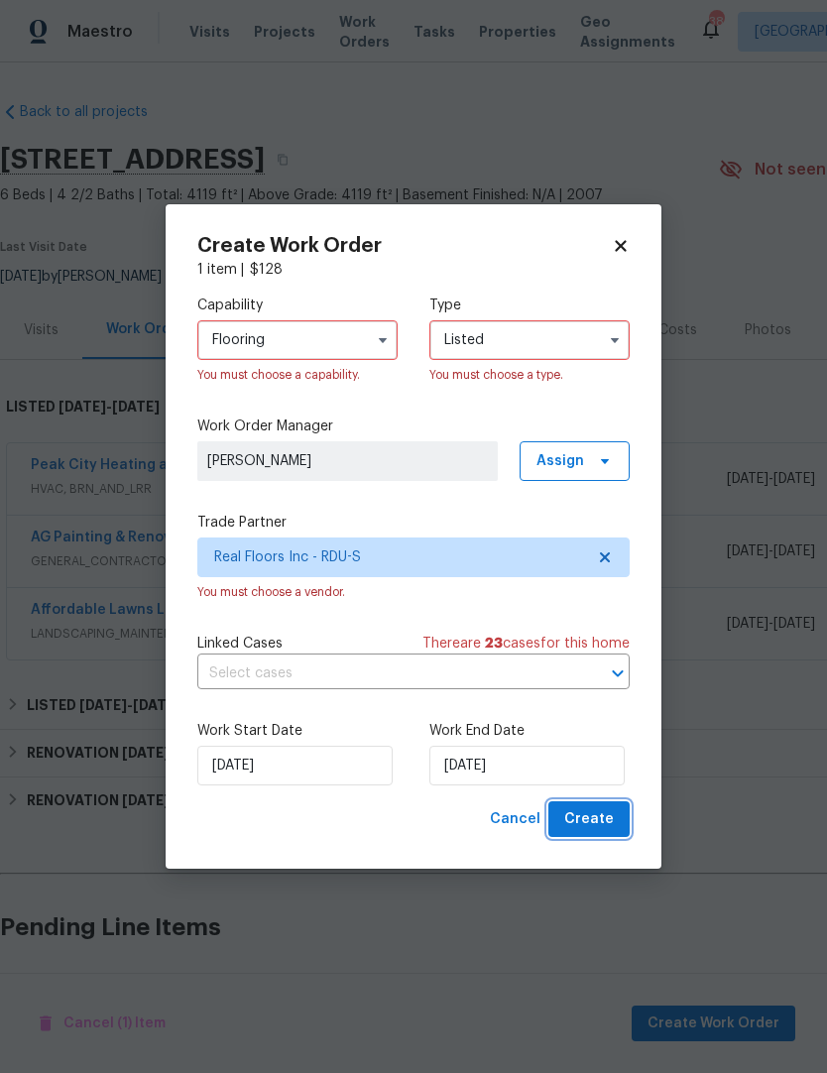
click at [599, 824] on span "Create" at bounding box center [589, 819] width 50 height 25
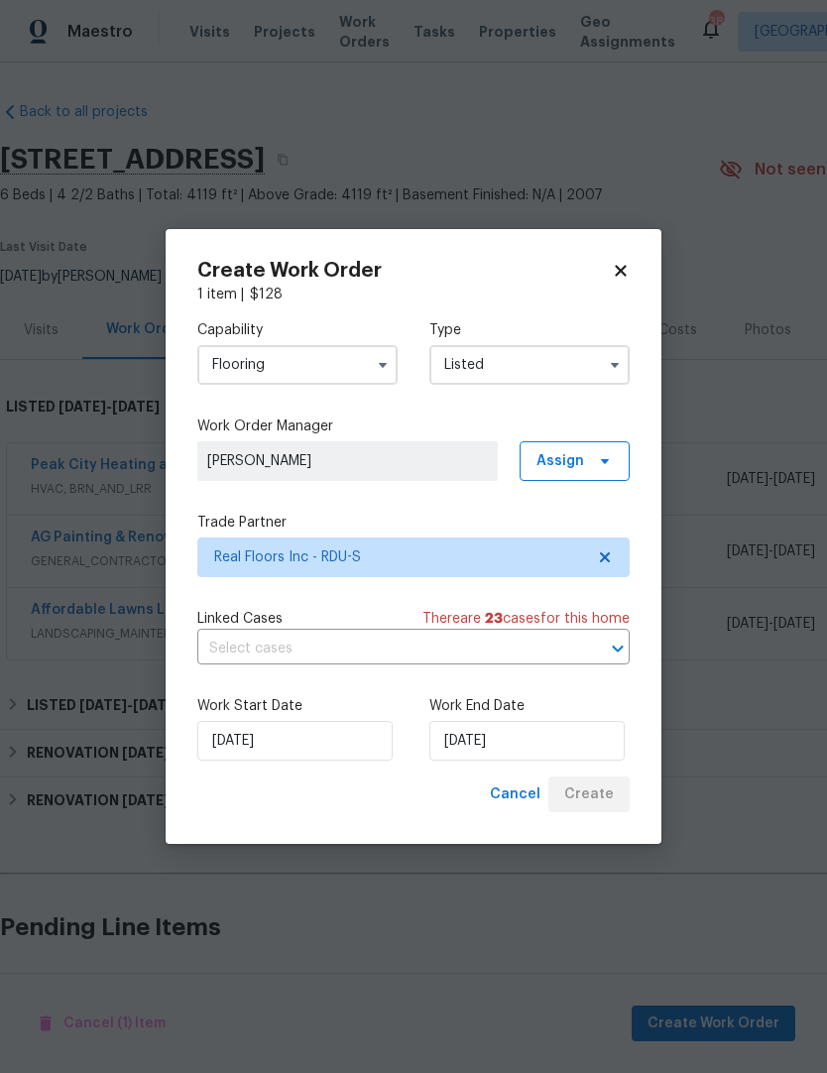
checkbox input "false"
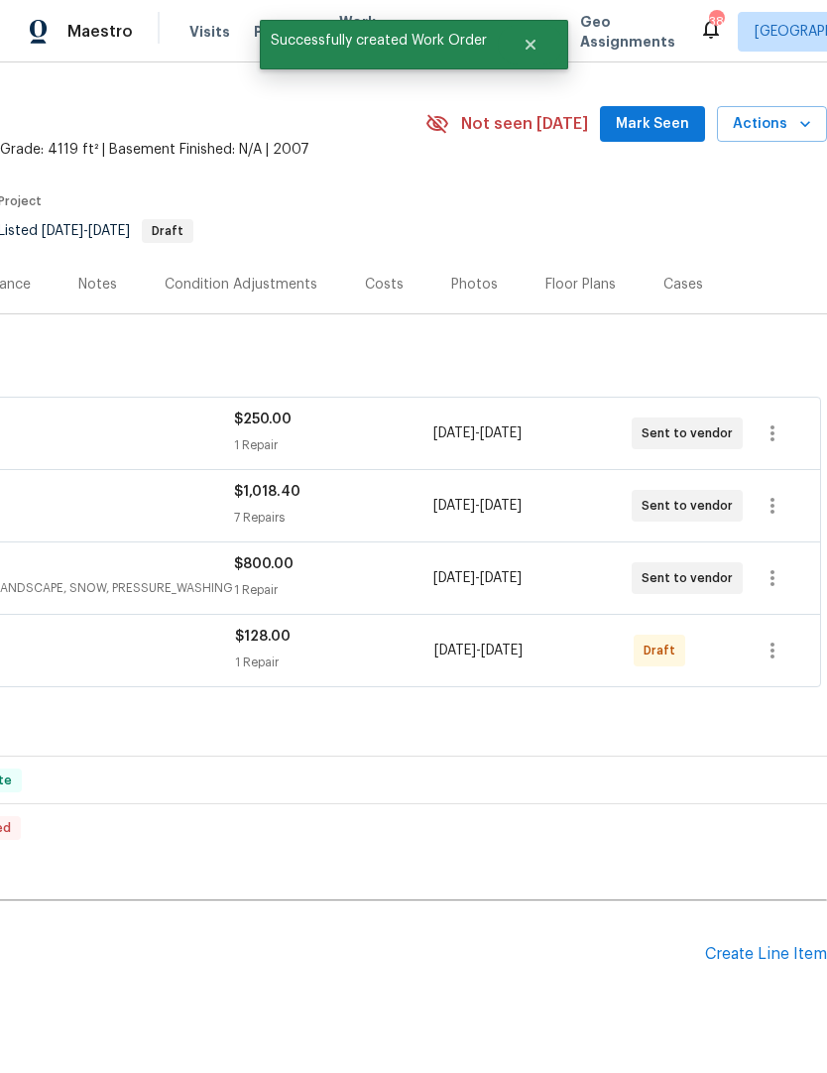
scroll to position [46, 293]
click at [778, 638] on icon "button" at bounding box center [772, 650] width 24 height 24
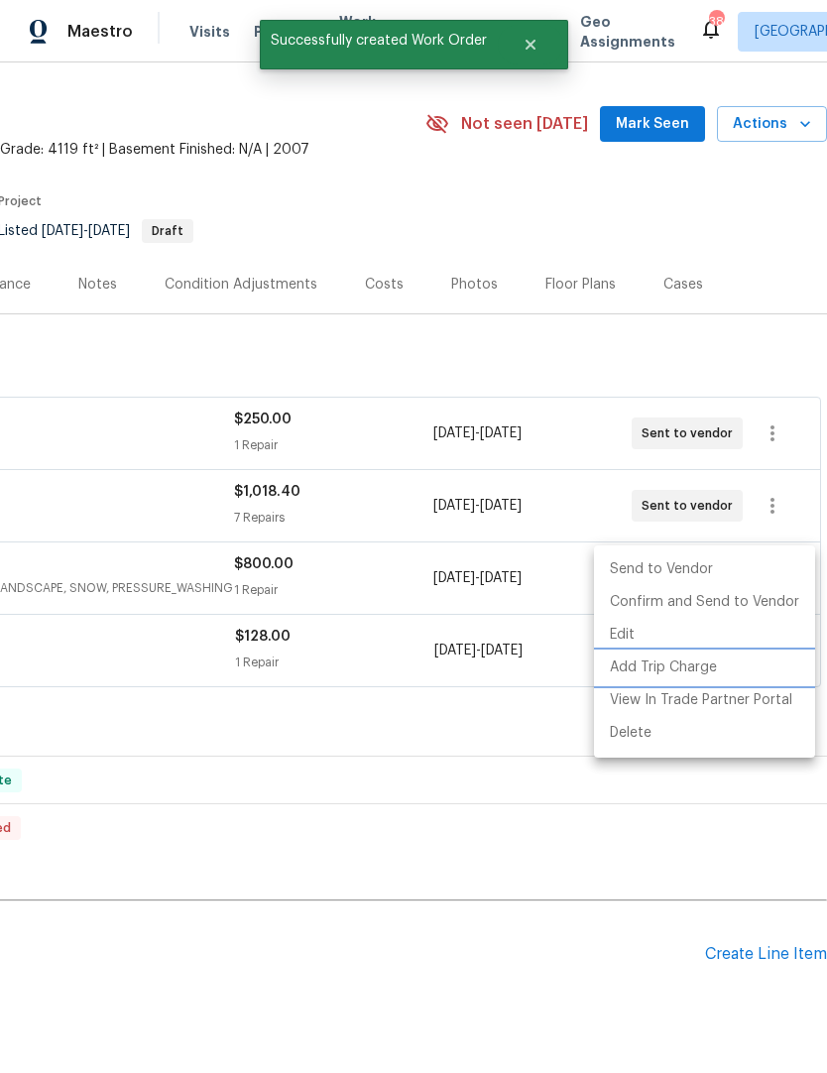
click at [694, 669] on li "Add Trip Charge" at bounding box center [704, 667] width 221 height 33
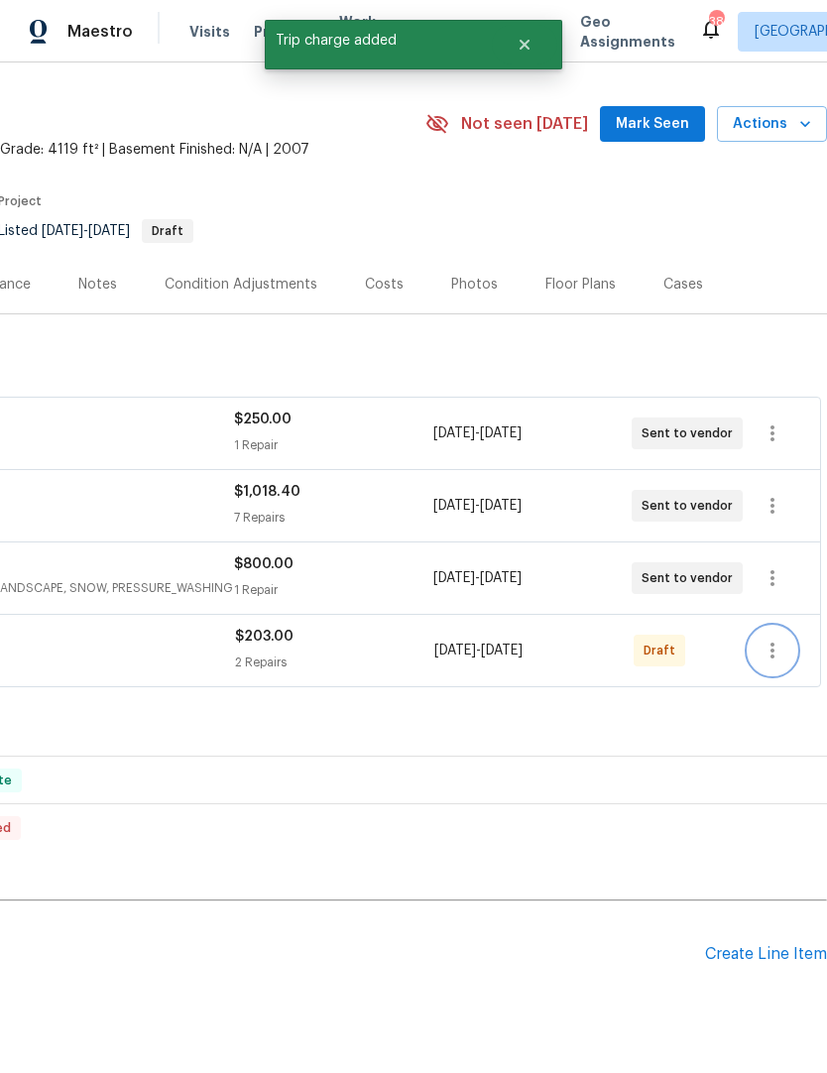
click at [784, 638] on icon "button" at bounding box center [772, 650] width 24 height 24
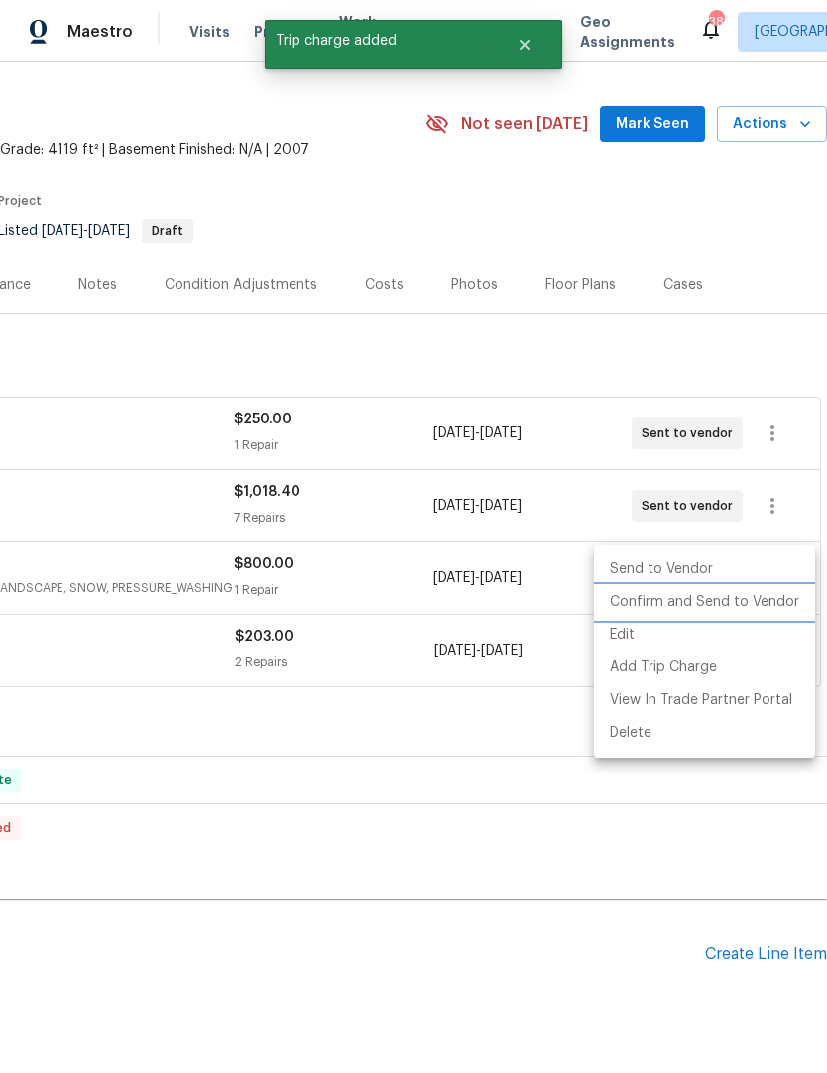
click at [726, 612] on li "Confirm and Send to Vendor" at bounding box center [704, 602] width 221 height 33
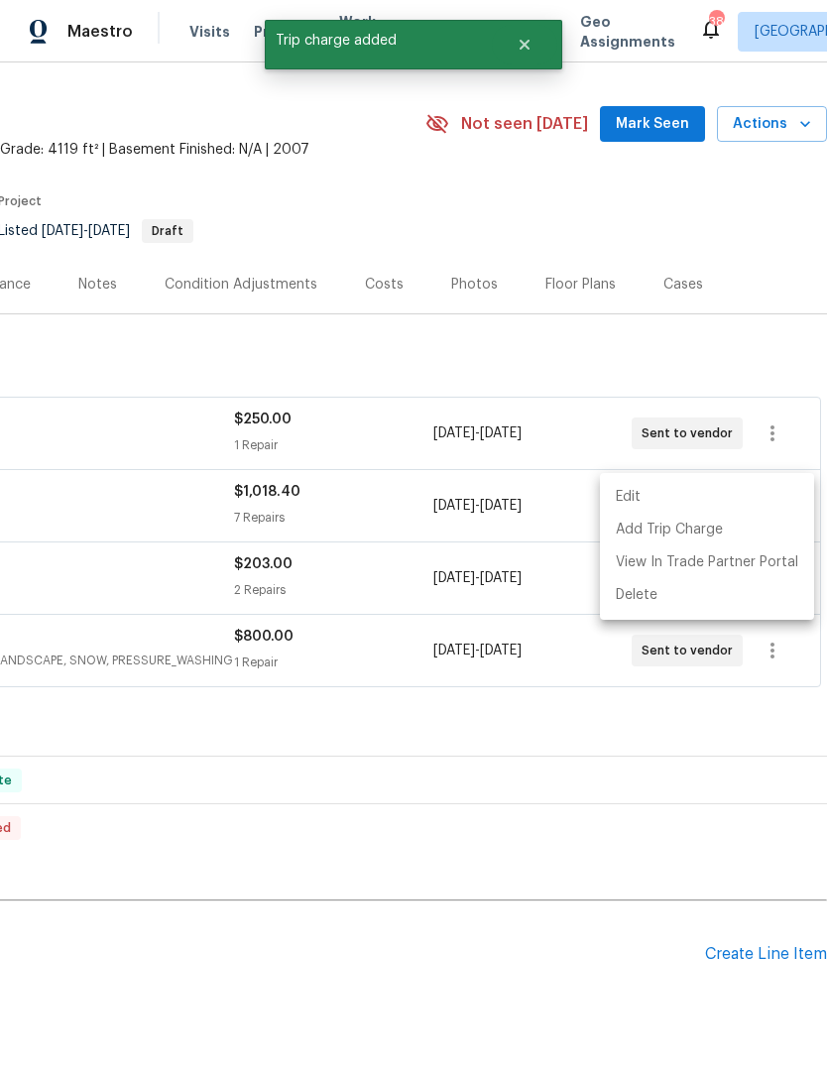
click at [174, 625] on div at bounding box center [413, 536] width 827 height 1073
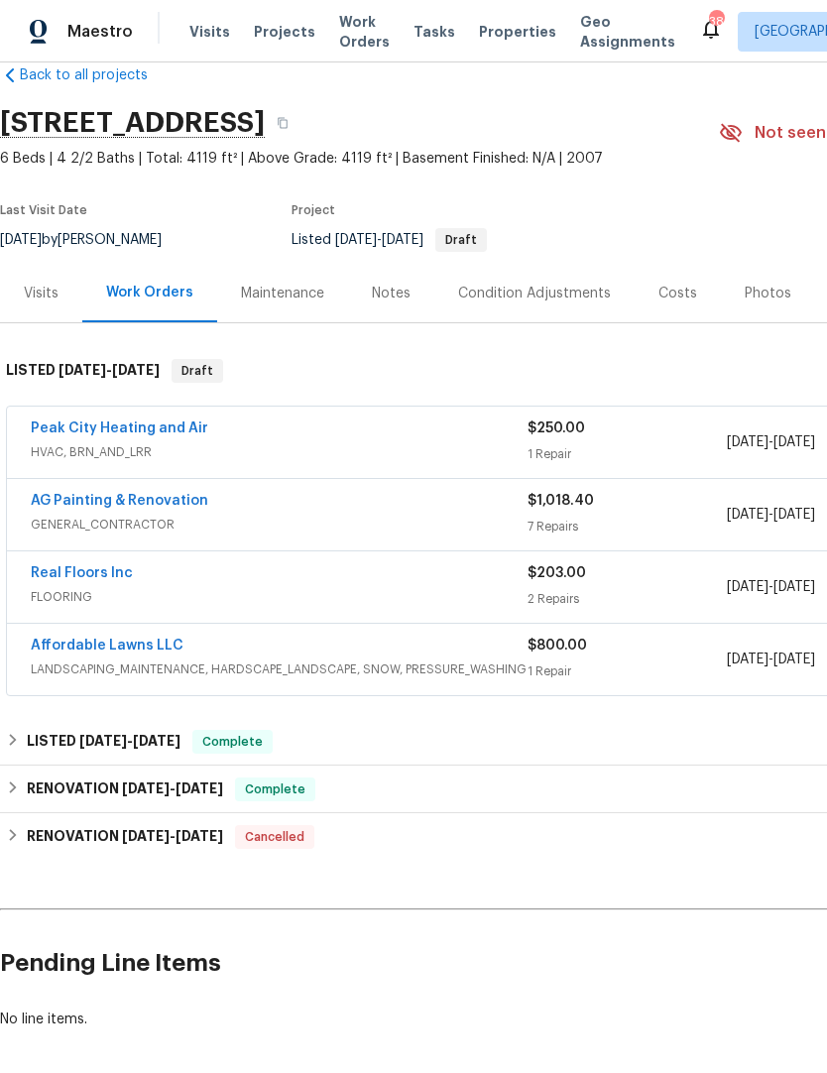
scroll to position [37, 0]
click at [116, 638] on link "Affordable Lawns LLC" at bounding box center [107, 645] width 153 height 14
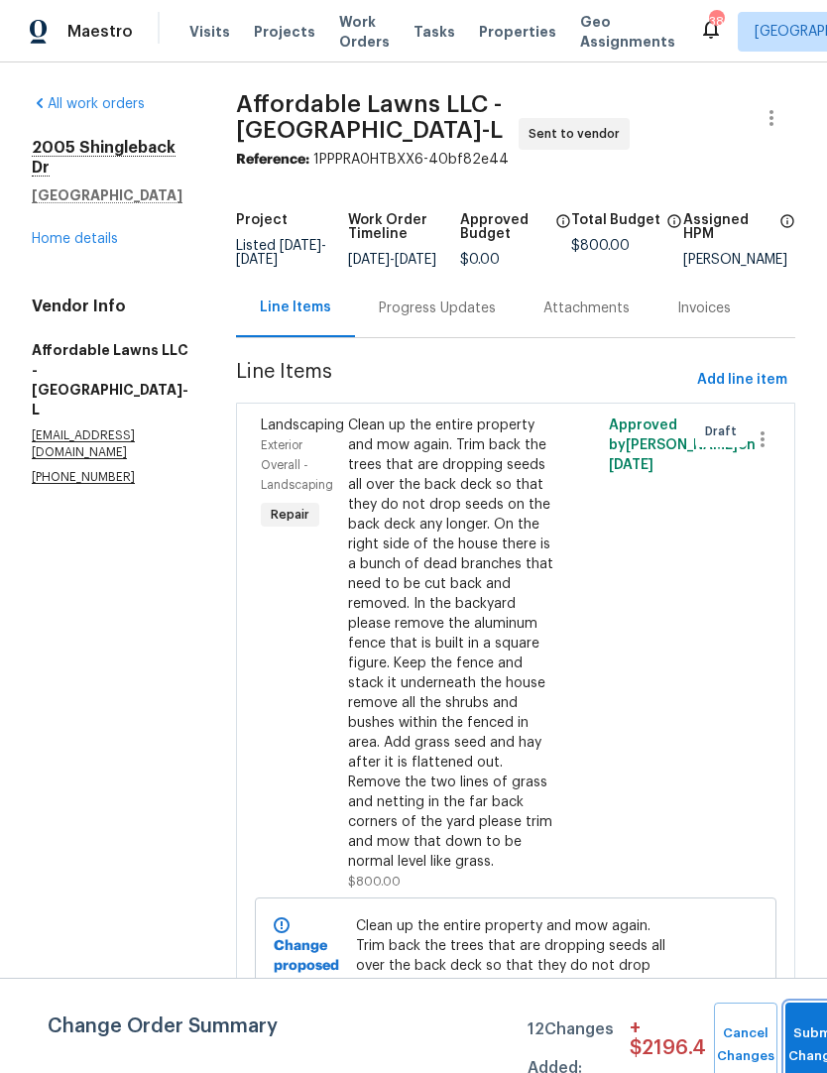
click at [789, 1014] on button "Submit Changes" at bounding box center [816, 1044] width 63 height 85
click at [788, 1014] on button "Submit Changes" at bounding box center [816, 1044] width 63 height 85
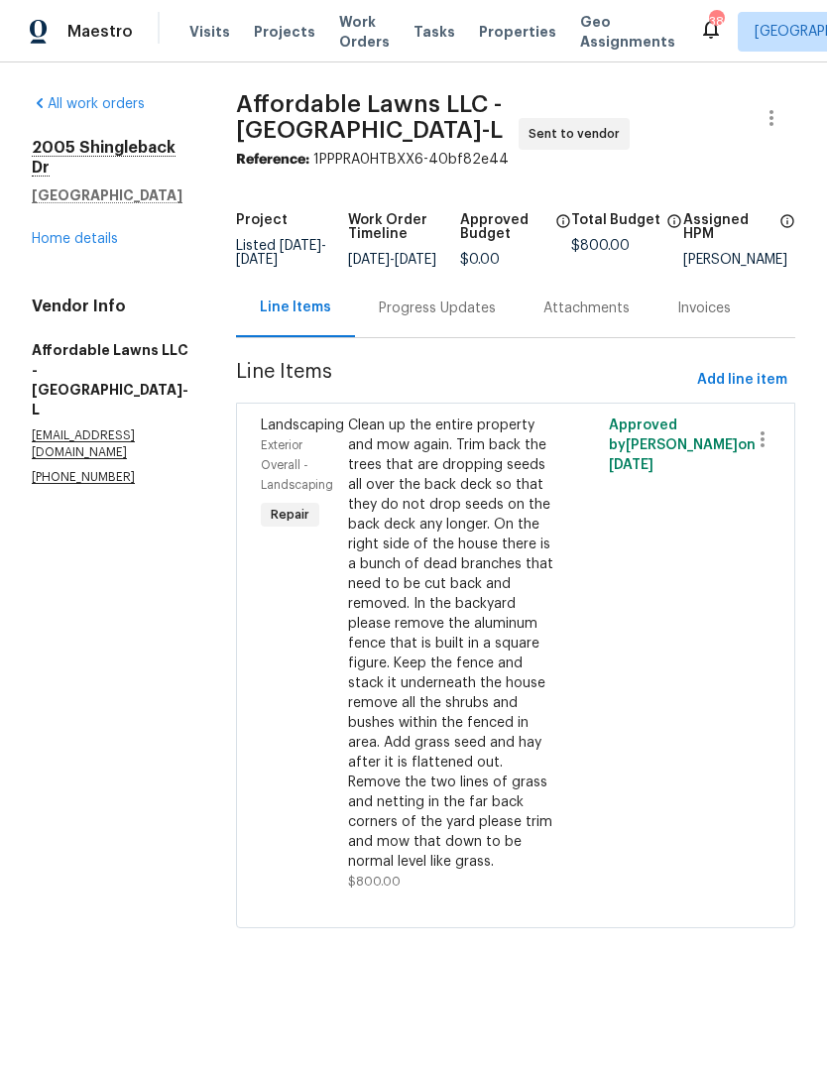
click at [61, 232] on link "Home details" at bounding box center [75, 239] width 86 height 14
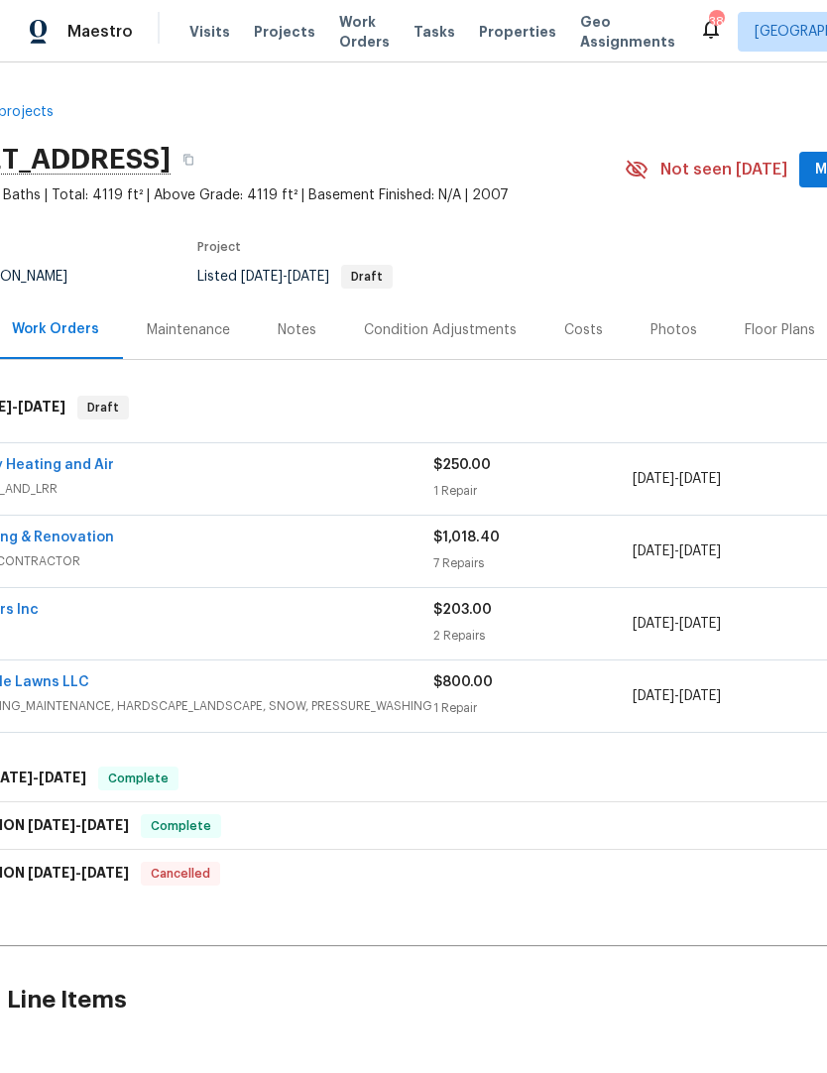
scroll to position [0, 93]
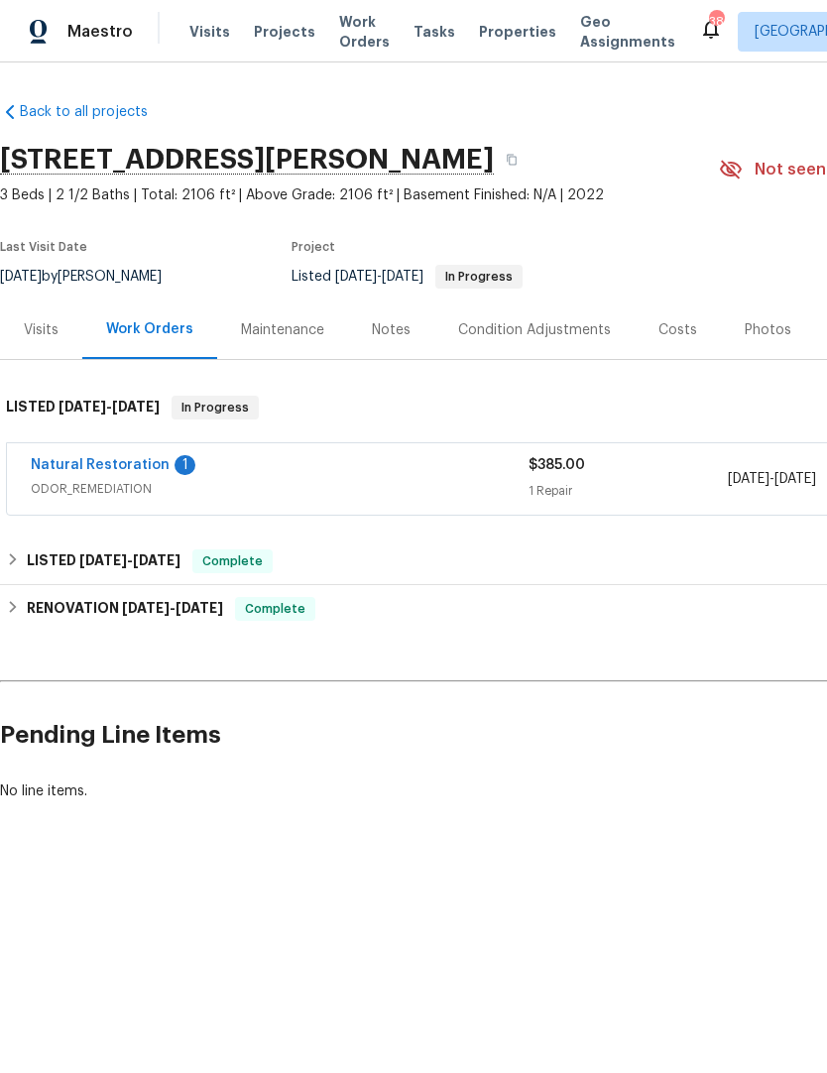
click at [129, 458] on link "Natural Restoration" at bounding box center [100, 465] width 139 height 14
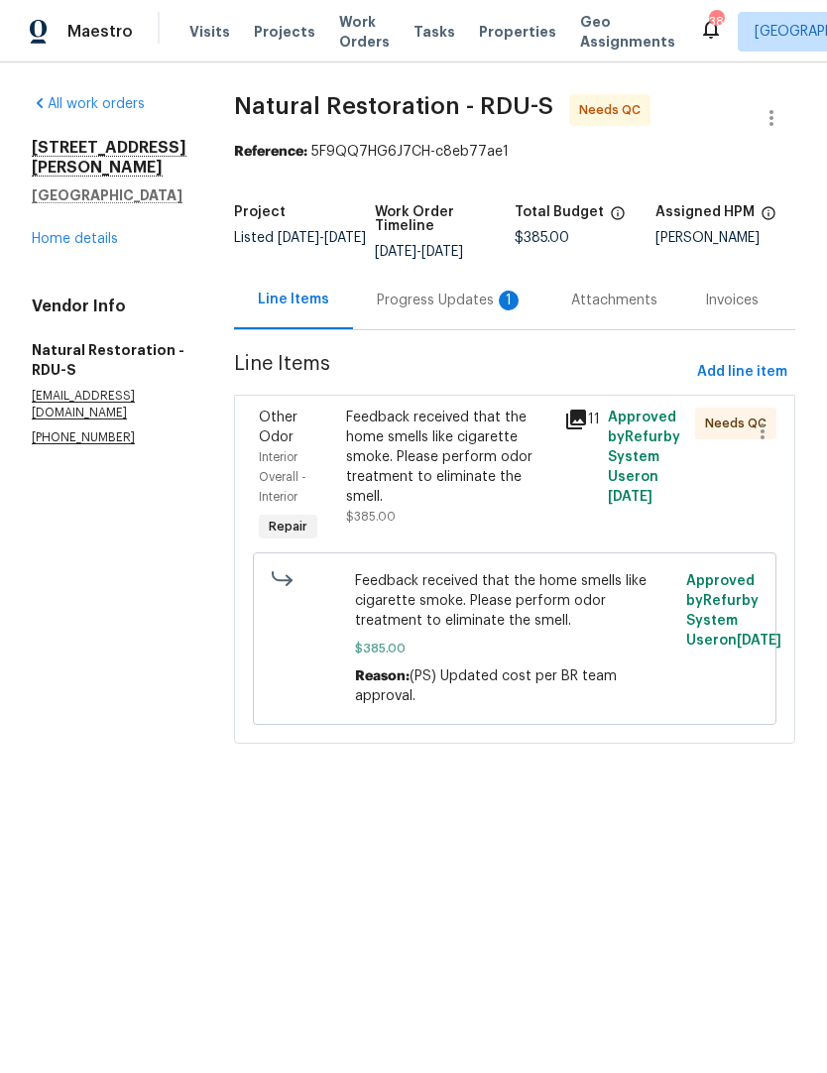
click at [461, 307] on div "Progress Updates 1" at bounding box center [450, 300] width 147 height 20
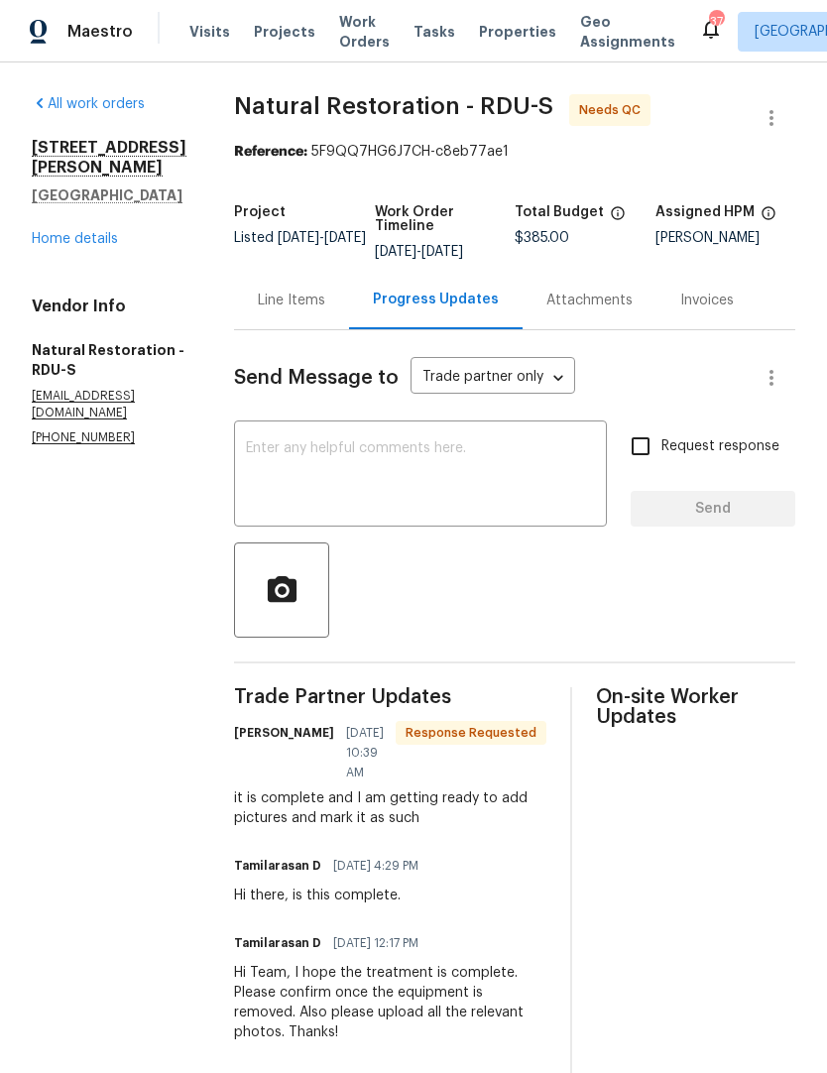
click at [289, 297] on div "Line Items" at bounding box center [291, 300] width 67 height 20
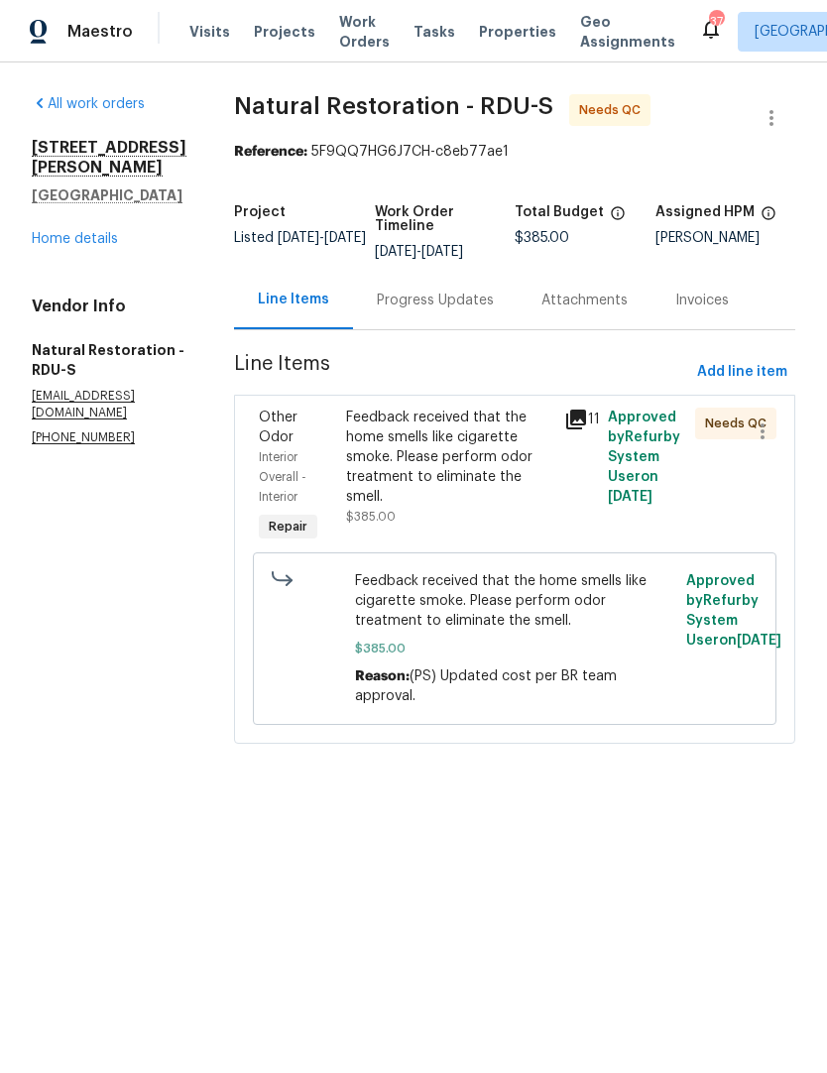
click at [482, 488] on div "Feedback received that the home smells like cigarette smoke. Please perform odo…" at bounding box center [449, 456] width 206 height 99
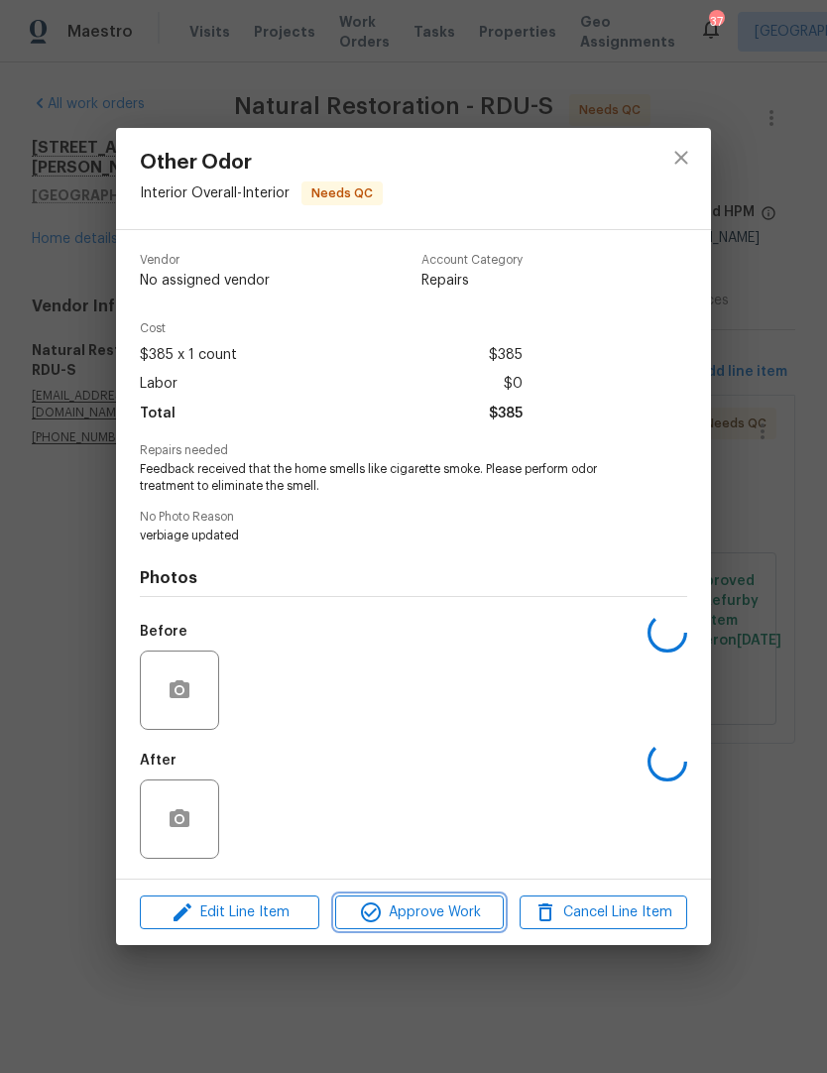
click at [449, 920] on span "Approve Work" at bounding box center [419, 912] width 156 height 25
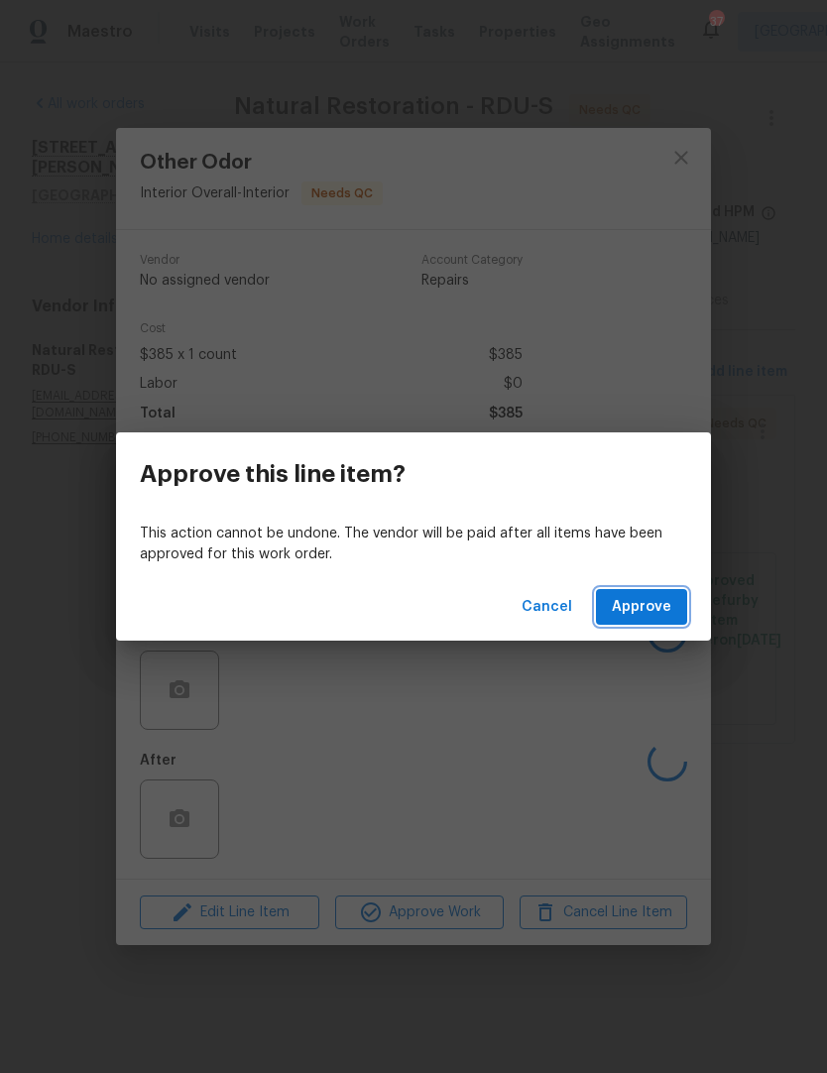
click at [658, 594] on button "Approve" at bounding box center [641, 607] width 91 height 37
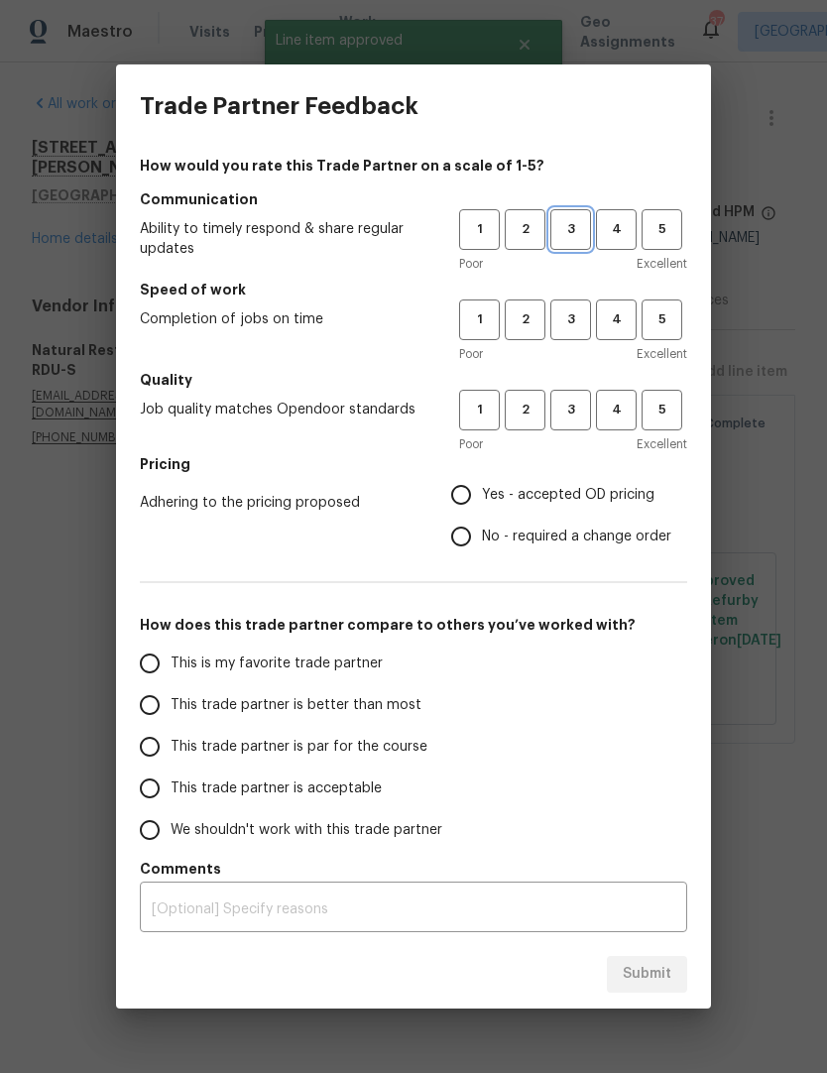
click at [574, 240] on span "3" at bounding box center [570, 229] width 37 height 23
click at [577, 333] on button "3" at bounding box center [570, 319] width 41 height 41
click at [578, 414] on span "3" at bounding box center [570, 410] width 37 height 23
click at [524, 506] on label "Yes - accepted OD pricing" at bounding box center [555, 495] width 231 height 42
click at [482, 506] on input "Yes - accepted OD pricing" at bounding box center [461, 495] width 42 height 42
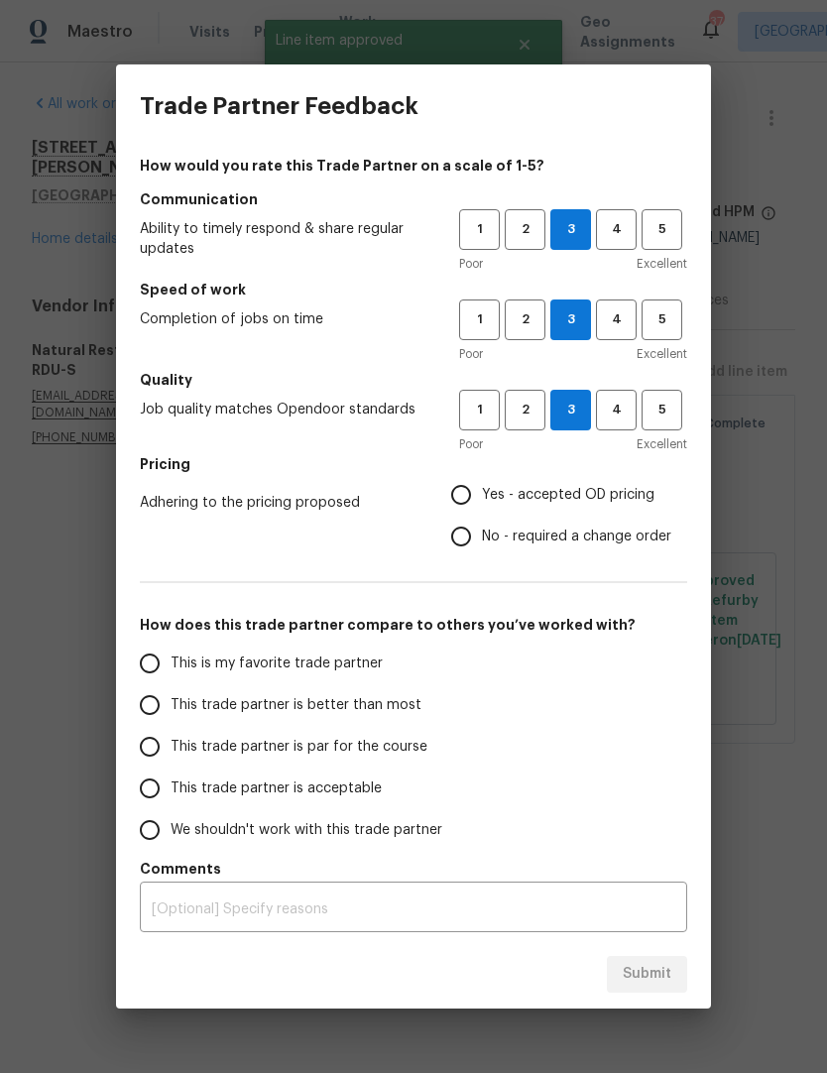
radio input "true"
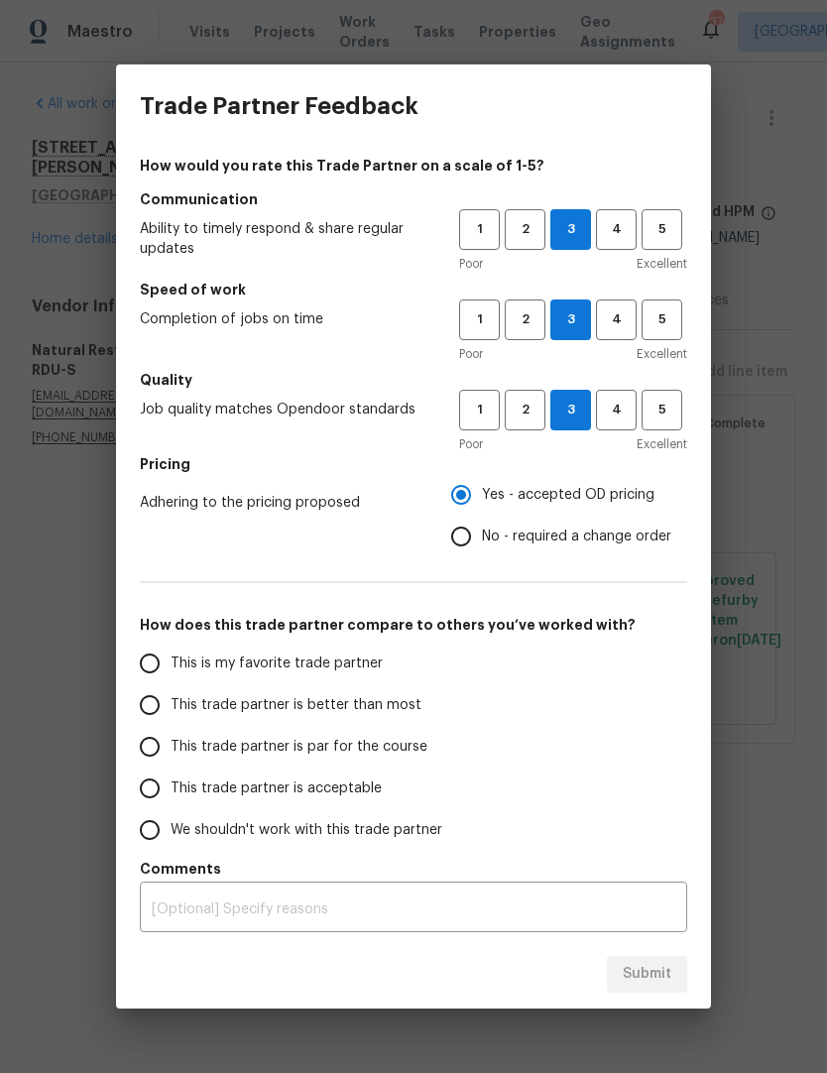
click at [388, 753] on span "This trade partner is par for the course" at bounding box center [299, 747] width 257 height 21
click at [171, 753] on input "This trade partner is par for the course" at bounding box center [150, 747] width 42 height 42
click at [660, 979] on span "Submit" at bounding box center [647, 974] width 49 height 25
radio input "true"
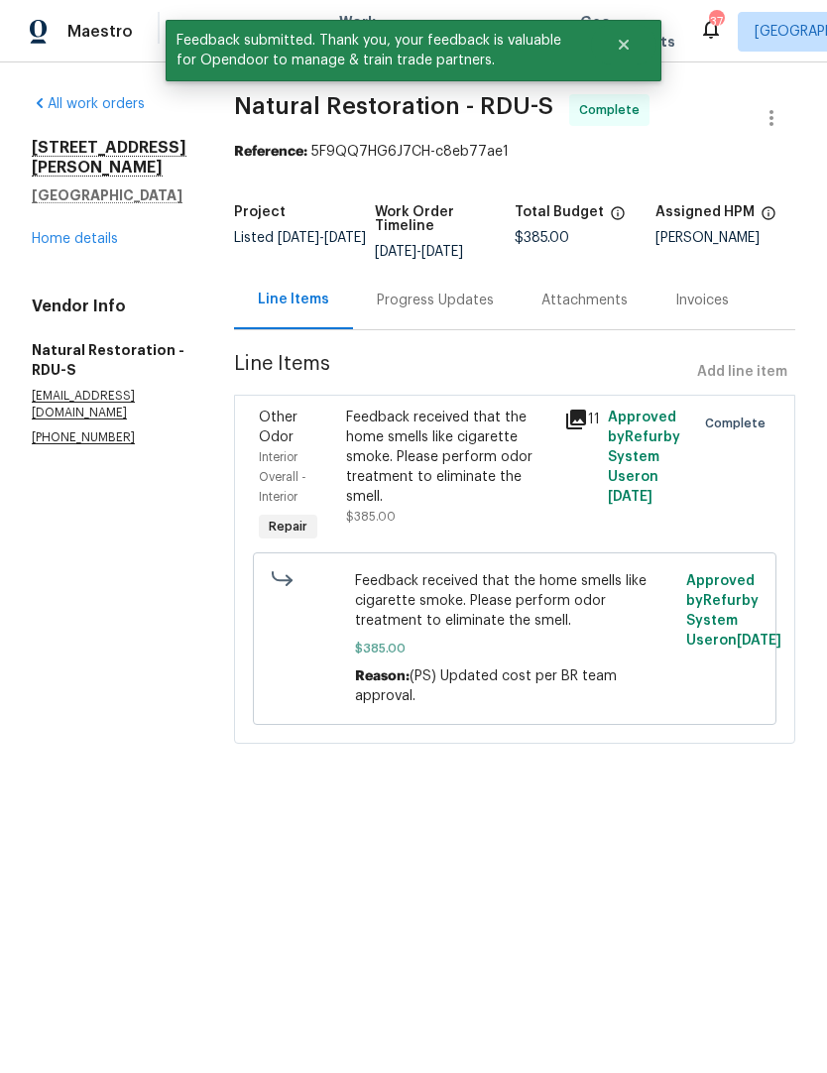
click at [57, 244] on link "Home details" at bounding box center [75, 239] width 86 height 14
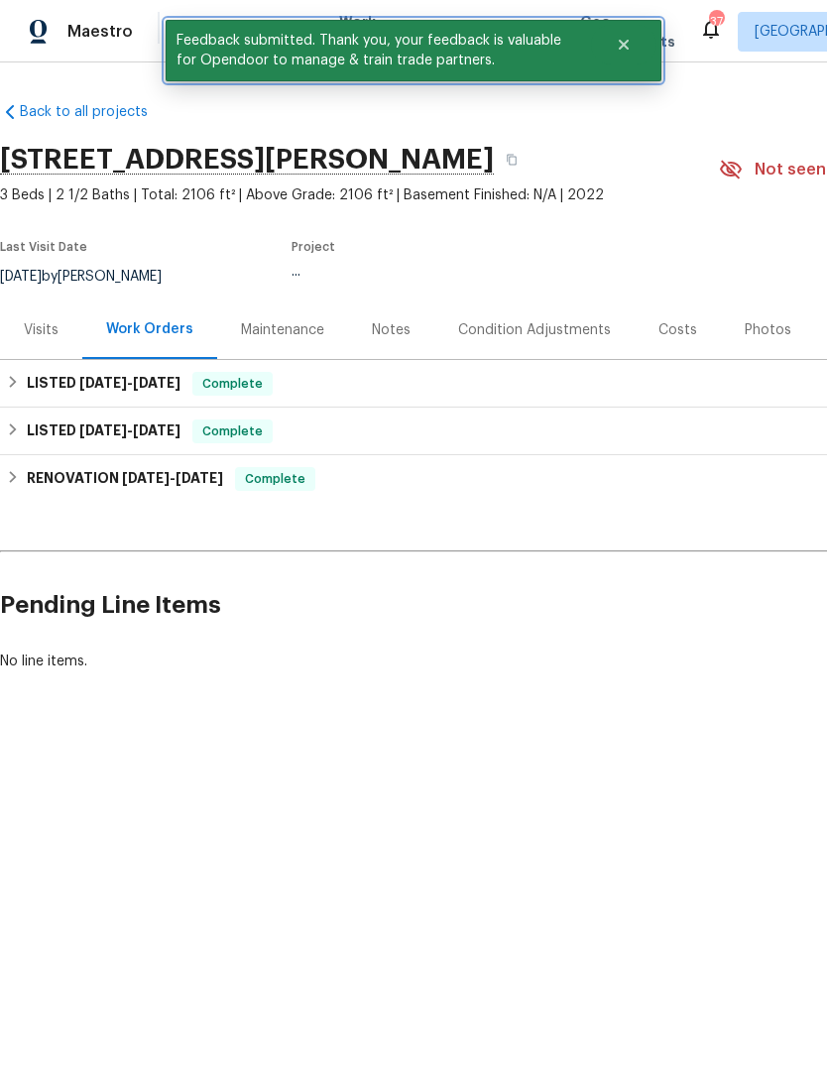
click at [628, 48] on icon "Close" at bounding box center [624, 45] width 10 height 10
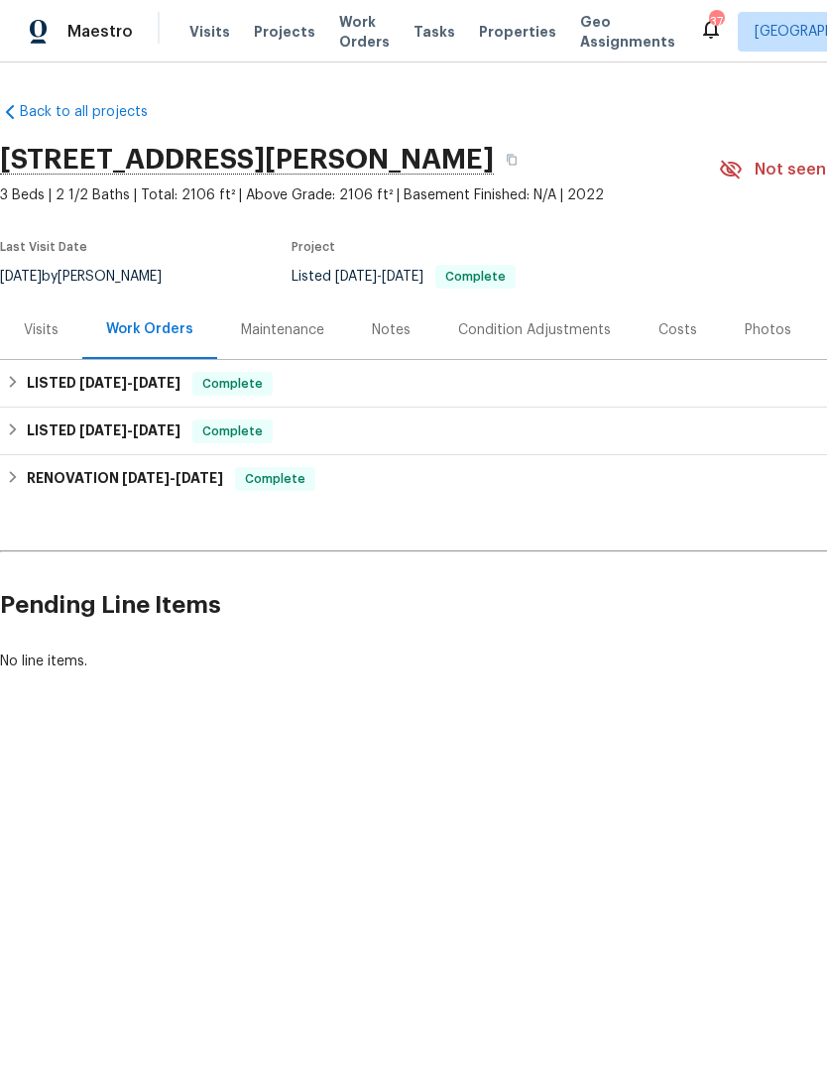
click at [210, 38] on span "Visits" at bounding box center [209, 32] width 41 height 20
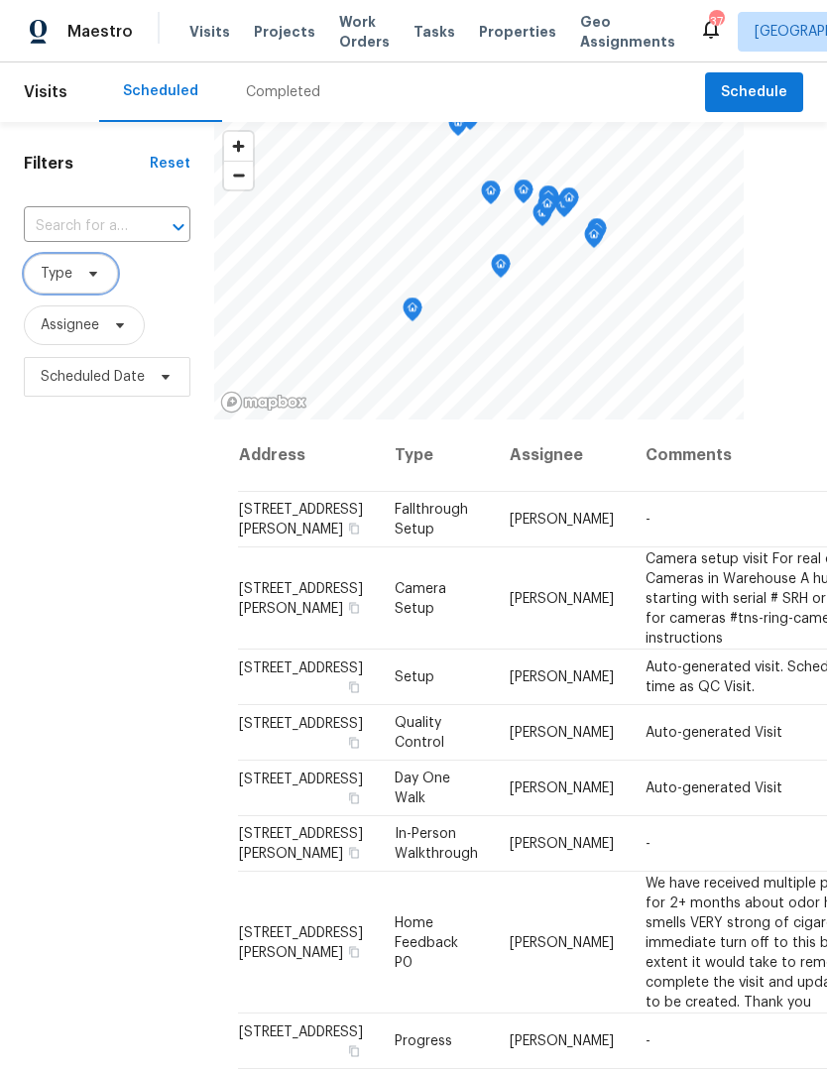
click at [60, 288] on span "Type" at bounding box center [71, 274] width 94 height 40
click at [772, 97] on span "Schedule" at bounding box center [754, 92] width 66 height 25
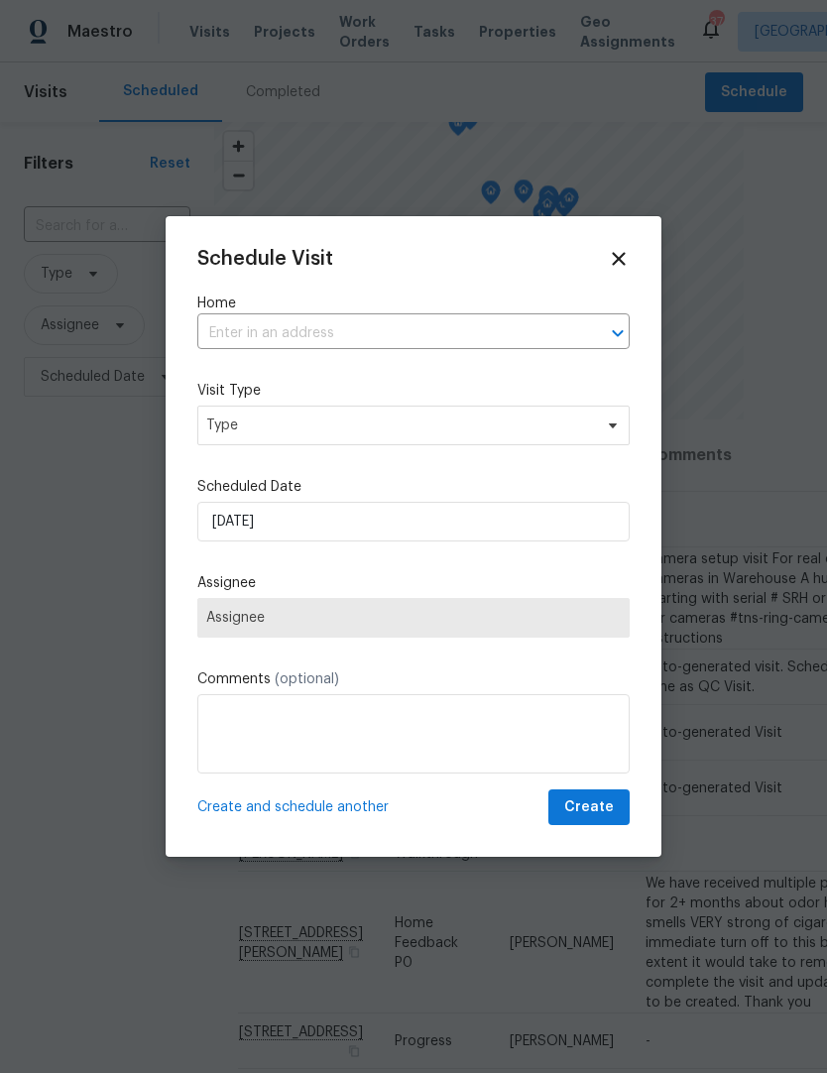
click at [233, 331] on input "text" at bounding box center [385, 333] width 377 height 31
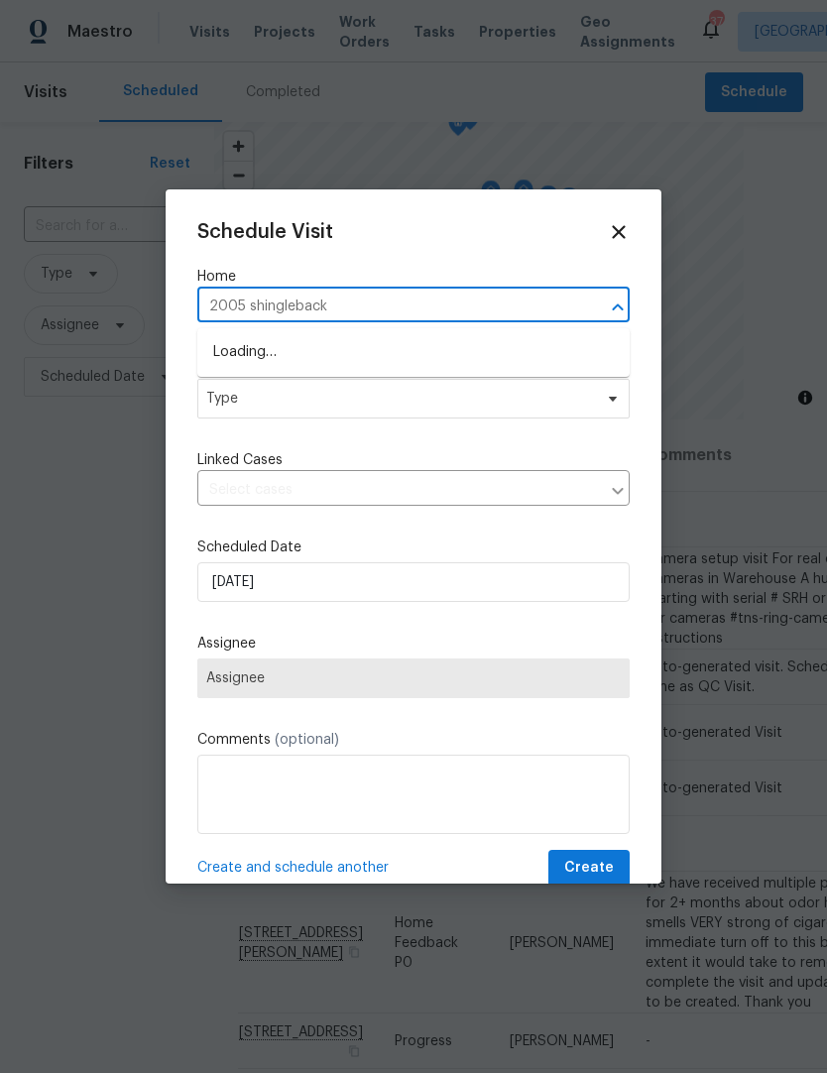
type input "2005 shingleback"
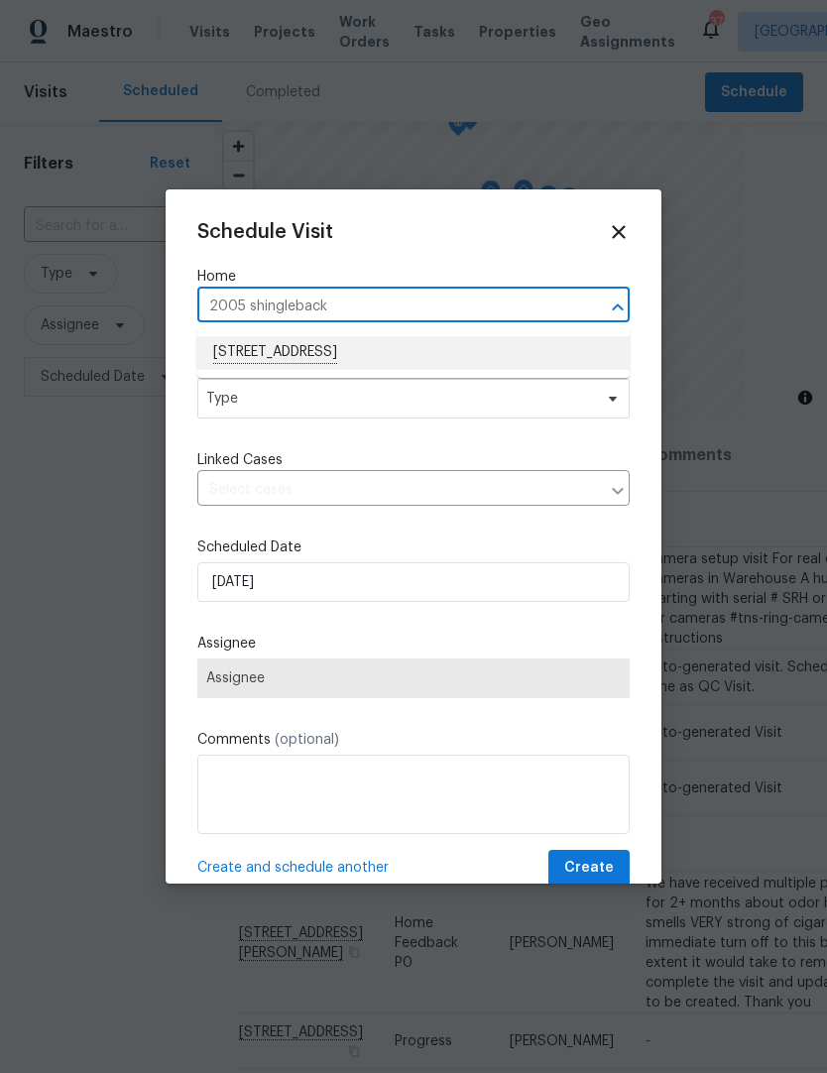
click at [256, 361] on li "[STREET_ADDRESS]" at bounding box center [413, 353] width 432 height 34
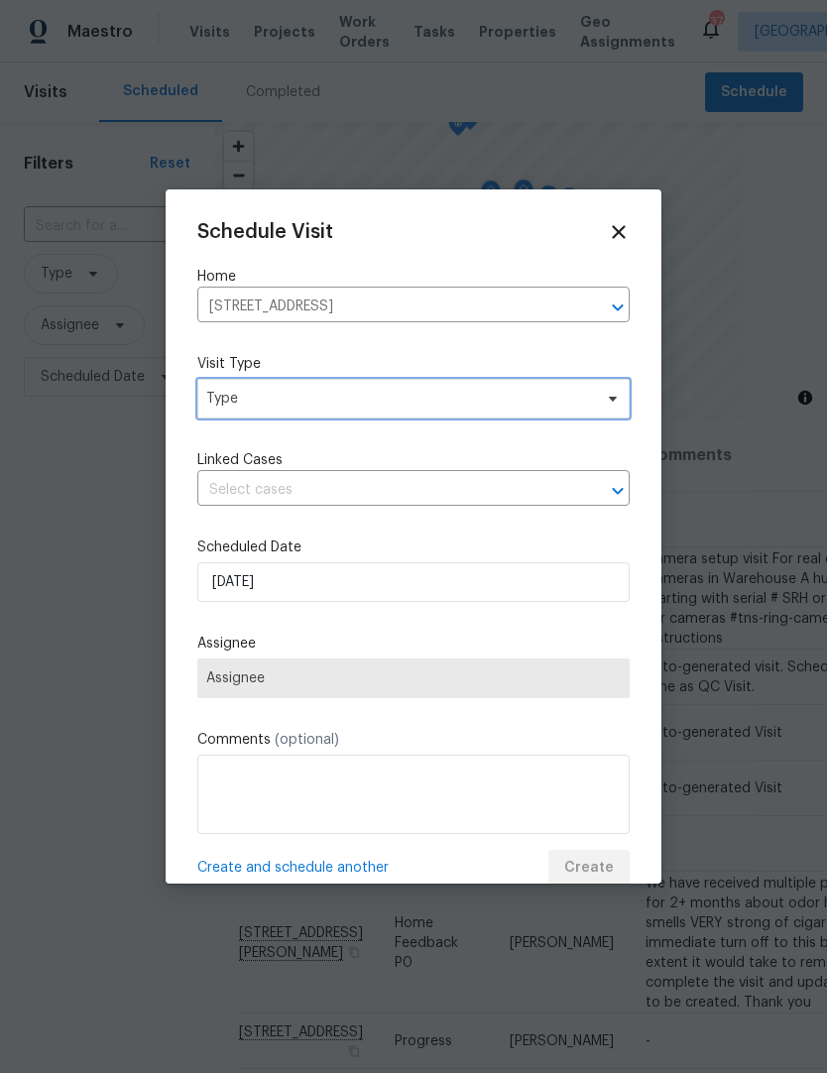
click at [221, 412] on span "Type" at bounding box center [413, 399] width 432 height 40
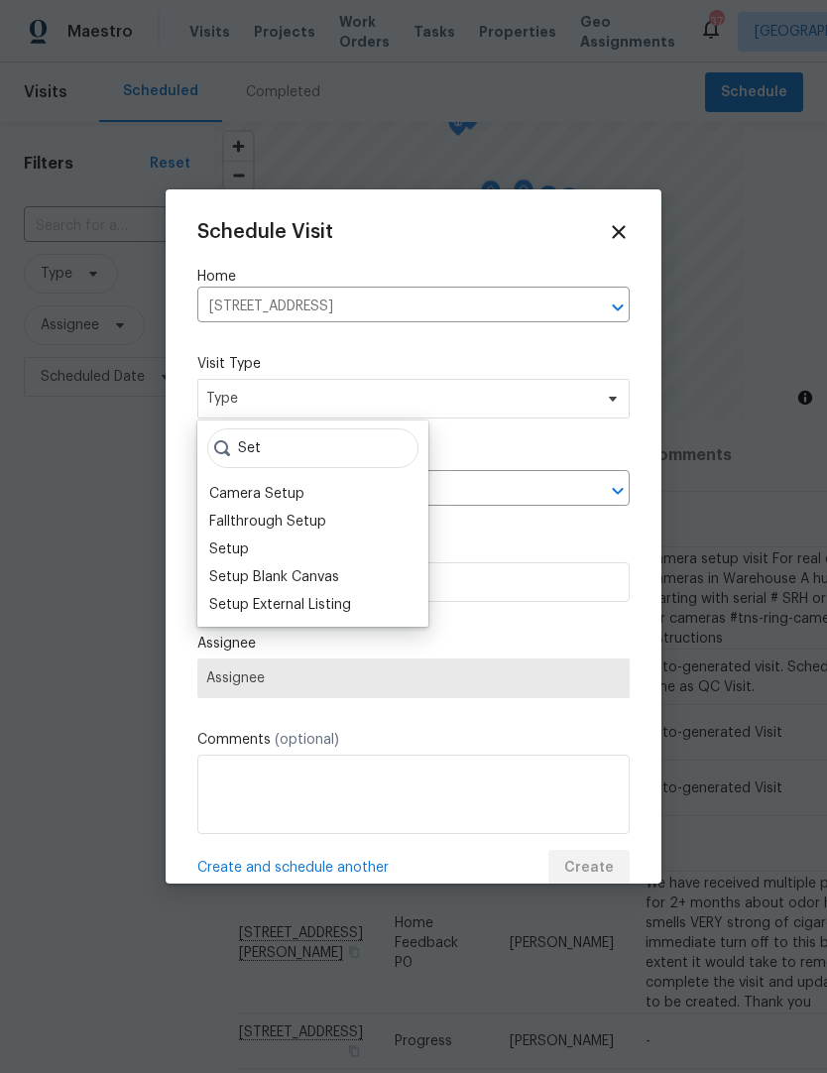
type input "Set"
click at [222, 548] on div "Setup" at bounding box center [229, 549] width 40 height 20
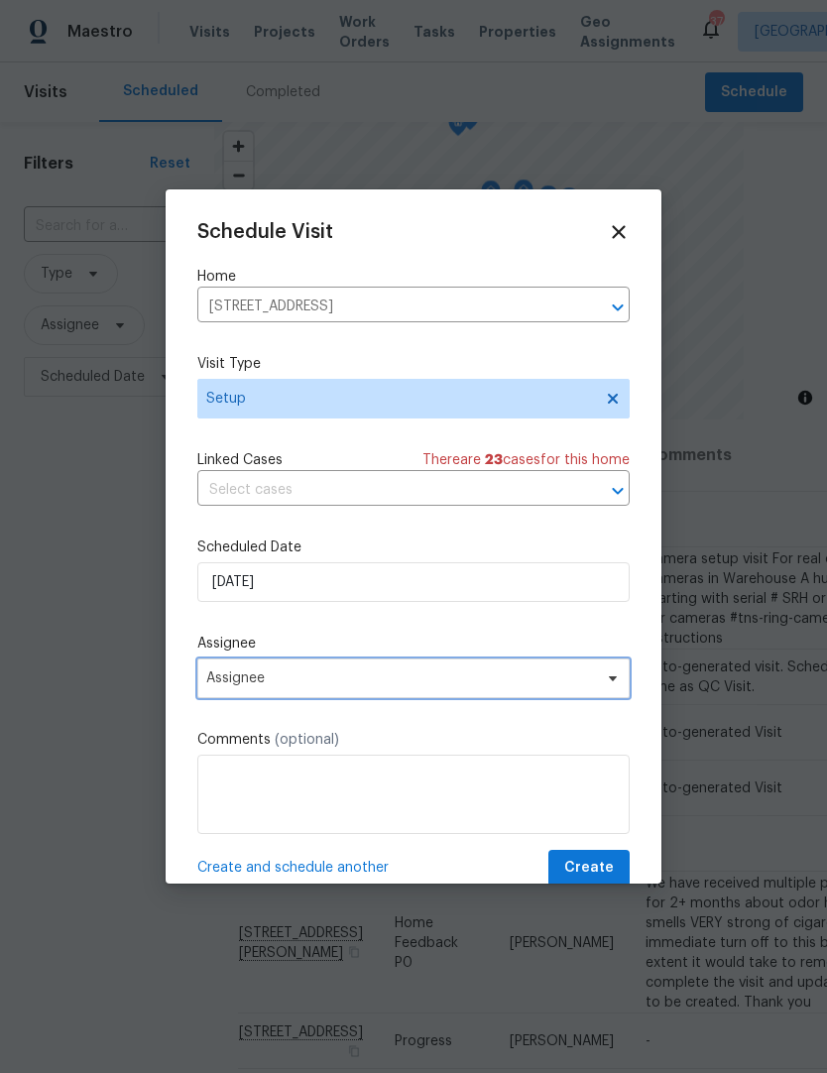
click at [219, 686] on span "Assignee" at bounding box center [400, 678] width 389 height 16
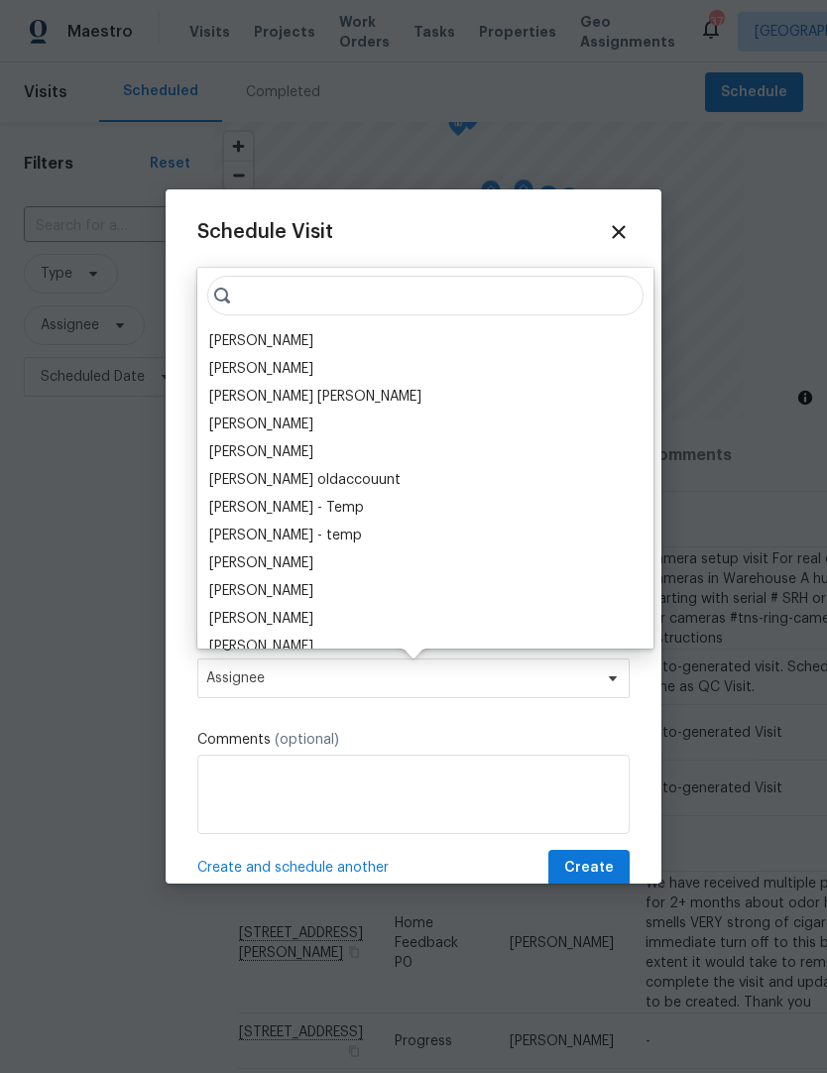
click at [239, 335] on div "[PERSON_NAME]" at bounding box center [261, 341] width 104 height 20
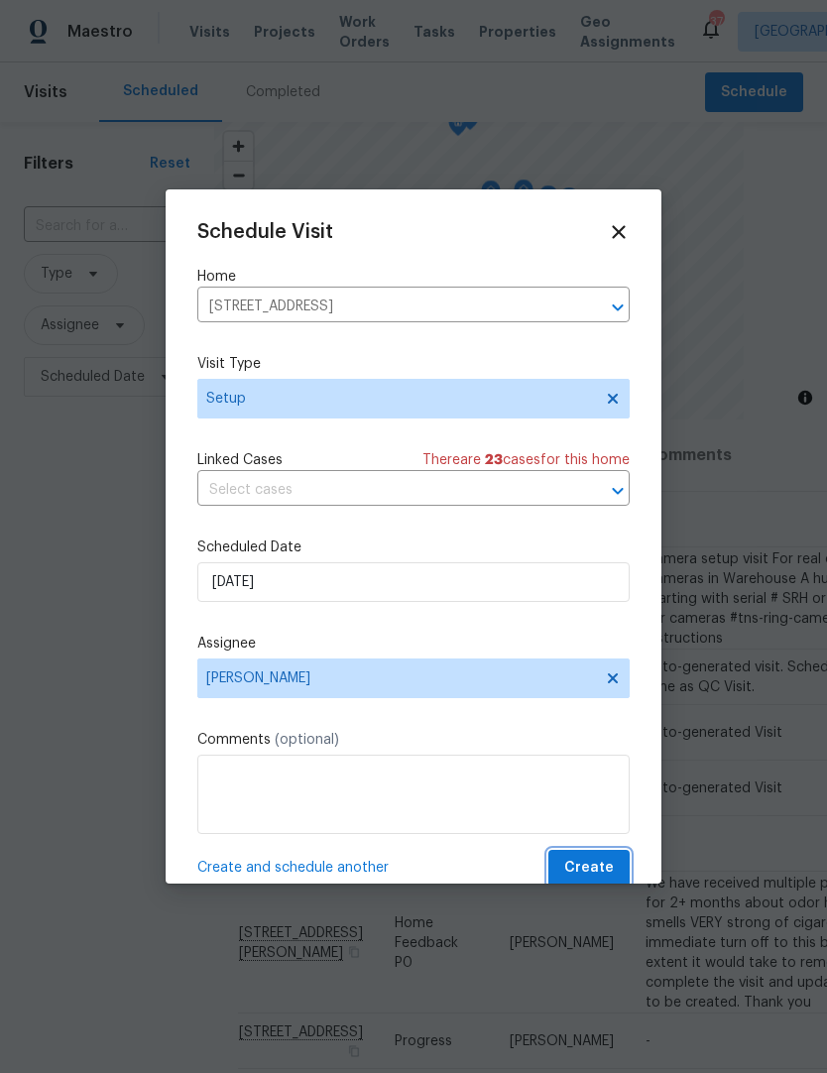
click at [612, 875] on span "Create" at bounding box center [589, 868] width 50 height 25
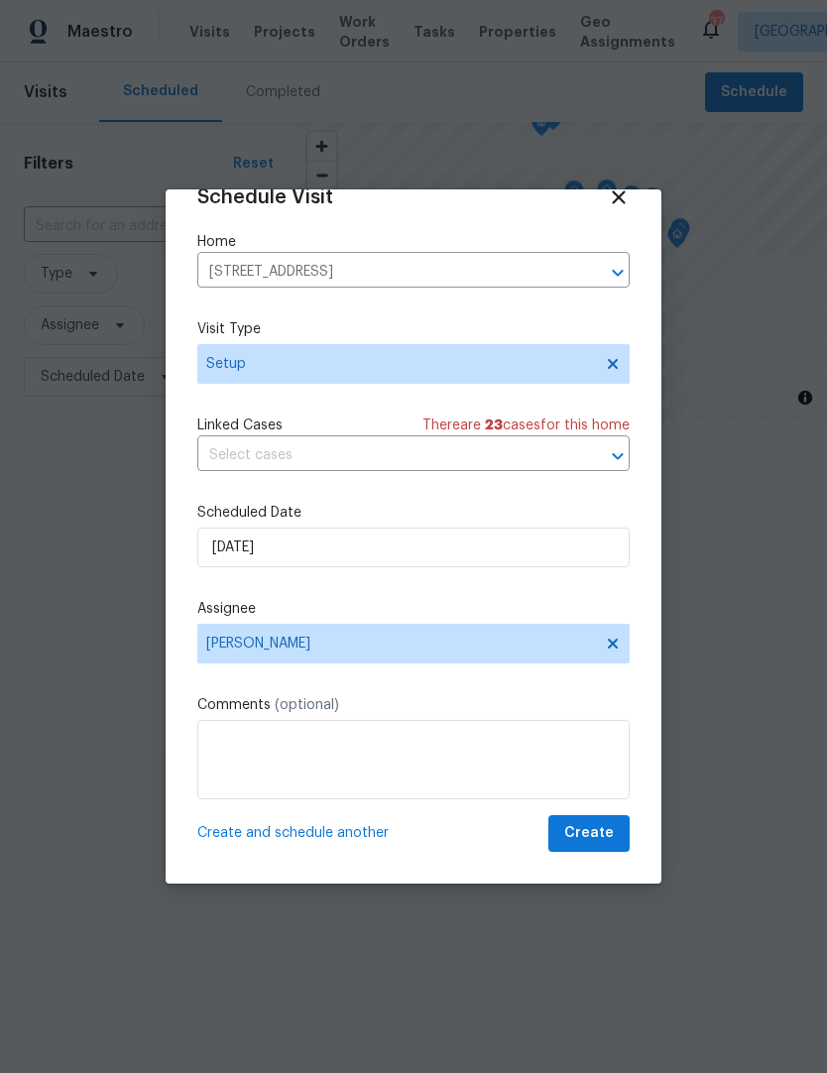
scroll to position [39, 0]
click at [605, 837] on span "Create" at bounding box center [589, 833] width 50 height 25
